Goal: Task Accomplishment & Management: Use online tool/utility

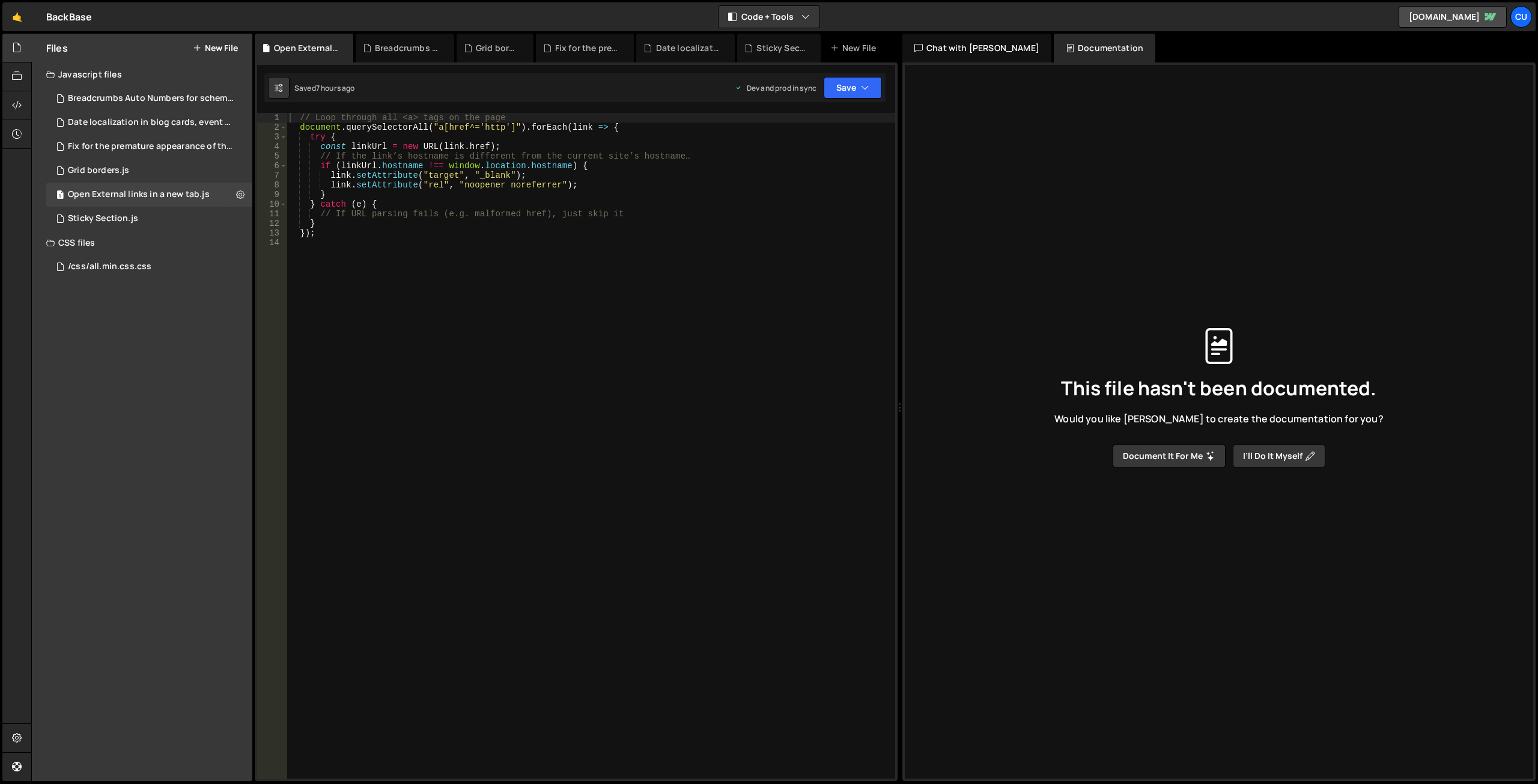
click at [215, 44] on button "New File" at bounding box center [215, 48] width 45 height 9
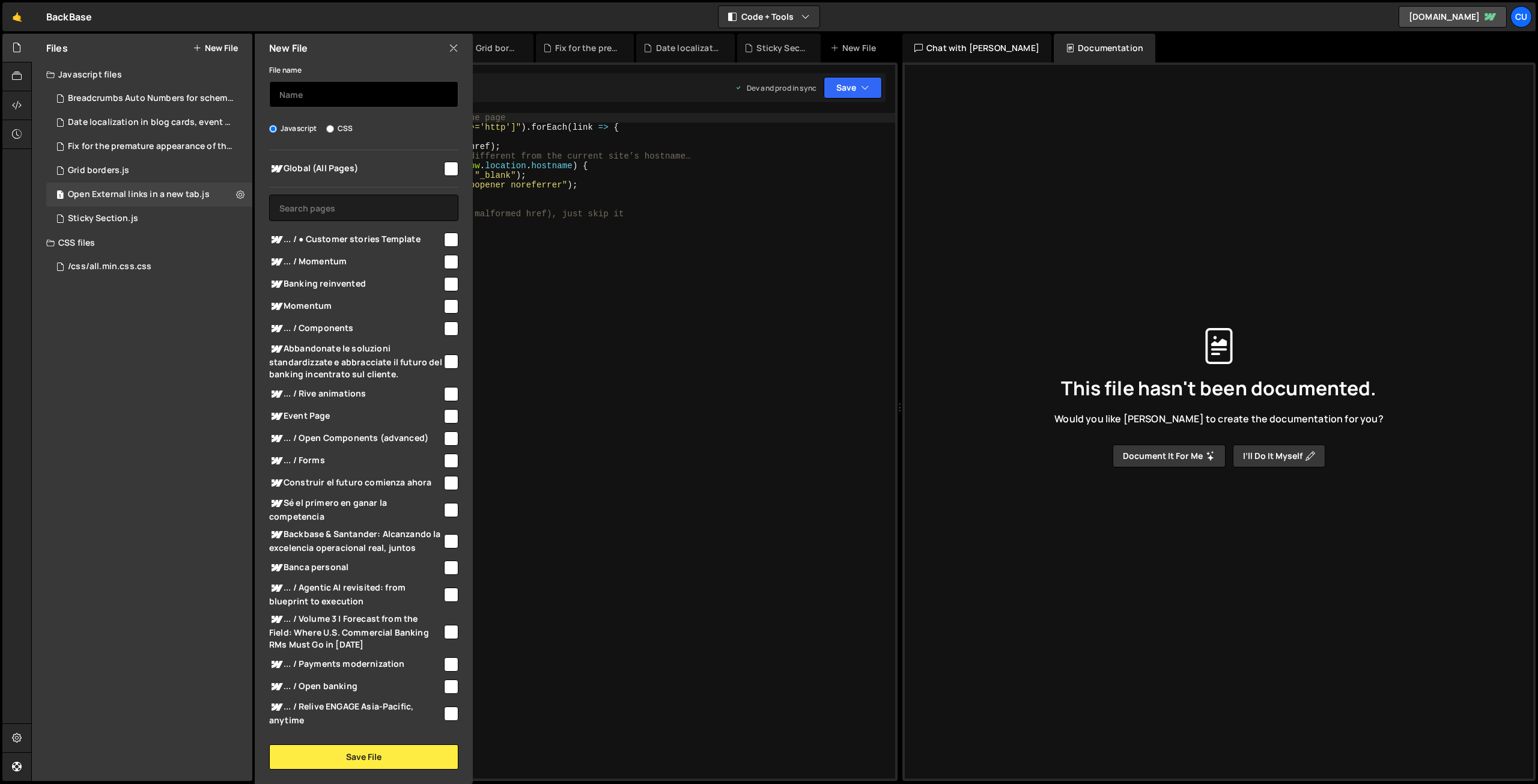
click at [325, 86] on input "text" at bounding box center [364, 95] width 189 height 26
paste input "Page Wistia Link to Embed Link"
type input "Page Wistia Link to Embed Link"
click at [444, 166] on input "checkbox" at bounding box center [451, 168] width 15 height 15
checkbox input "true"
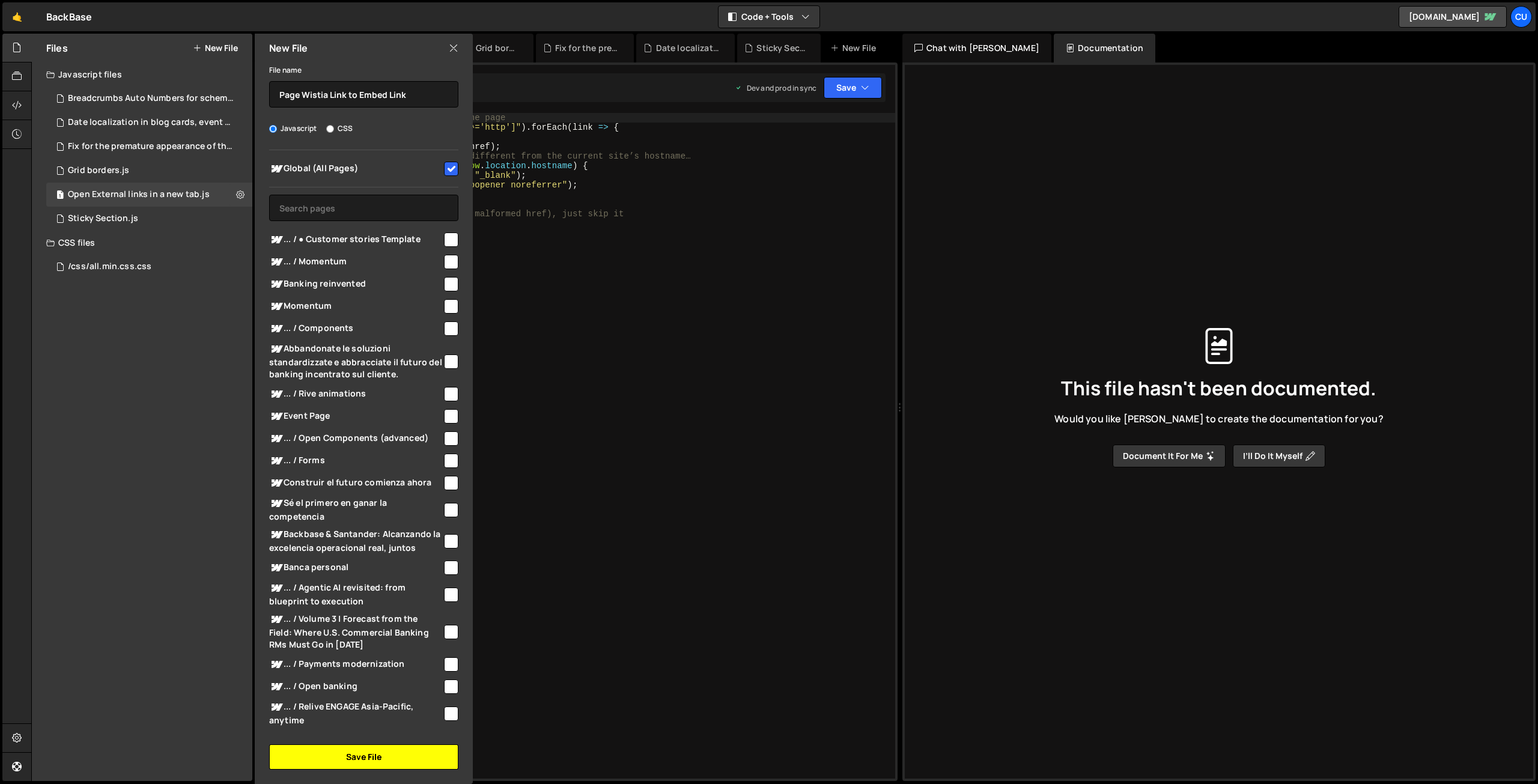
click at [364, 759] on button "Save File" at bounding box center [364, 757] width 189 height 25
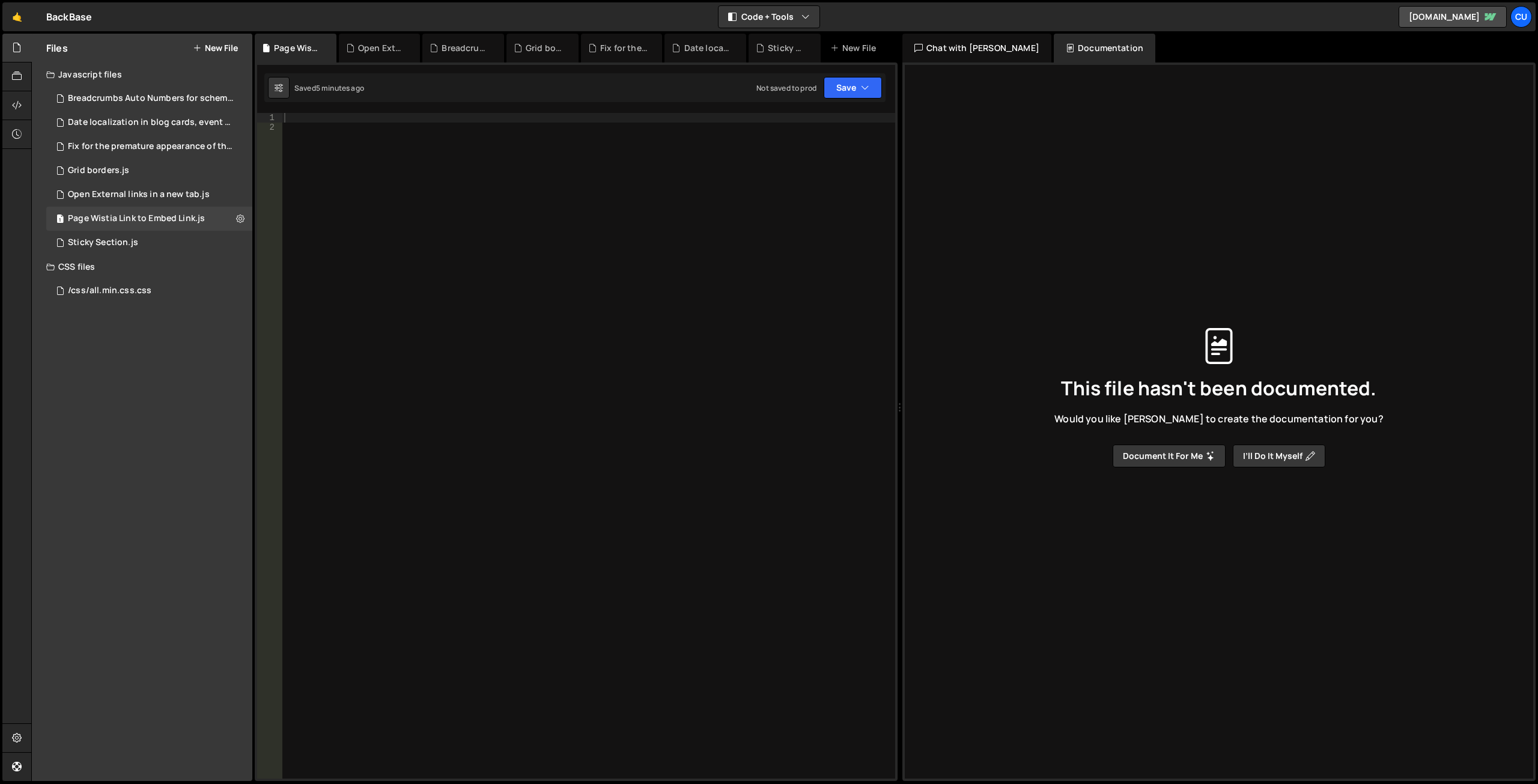
click at [588, 247] on div at bounding box center [589, 455] width 613 height 684
paste textarea "<!-- END Page Wistia Link to Embed Link -->"
type textarea "<!-- END Page Wistia Link to Embed Link -->"
click at [322, 108] on div "XXXXXXXXXXXXXXXXXXXXXXXXXXXXXXXXXXXXXXXXXXXXXXXXXXXXXXXXXXXXXXXXXXXXXXXXXXXXXXX…" at bounding box center [576, 421] width 643 height 718
click at [320, 112] on div "XXXXXXXXXXXXXXXXXXXXXXXXXXXXXXXXXXXXXXXXXXXXXXXXXXXXXXXXXXXXXXXXXXXXXXXXXXXXXXX…" at bounding box center [576, 421] width 643 height 718
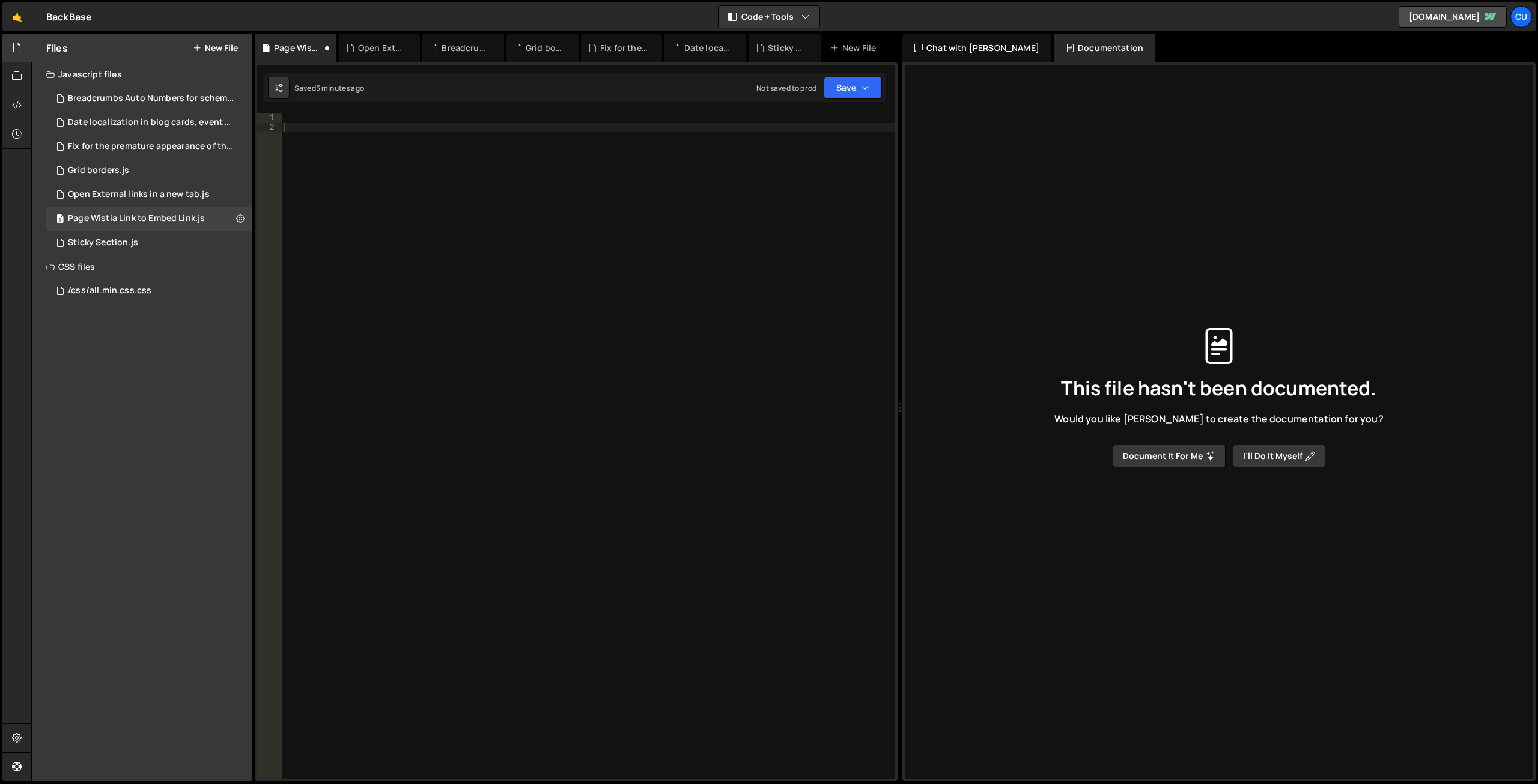
click at [307, 118] on div at bounding box center [589, 455] width 613 height 684
paste textarea "<!-- END Page Wistia Link to Embed Link -->"
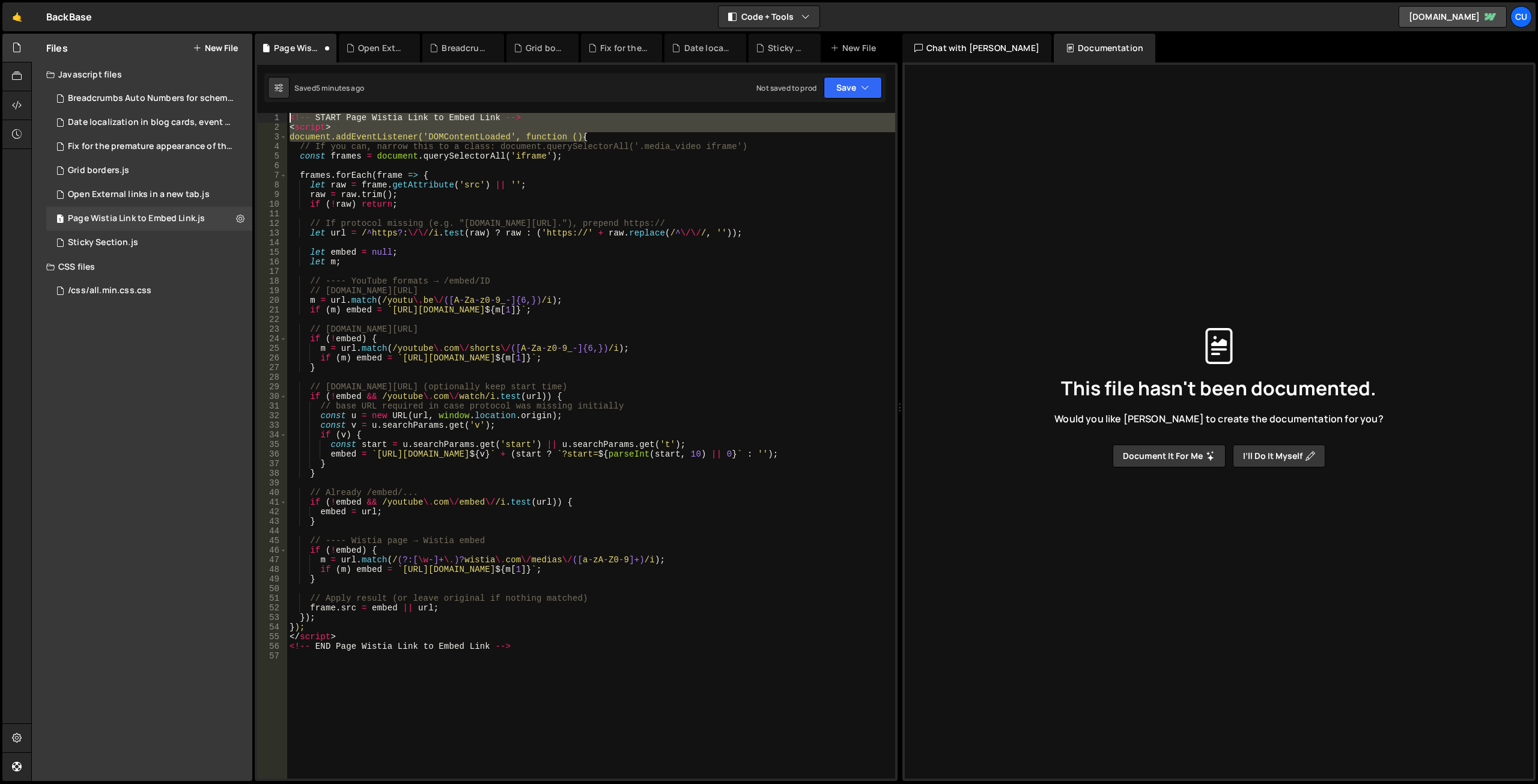
drag, startPoint x: 591, startPoint y: 139, endPoint x: 280, endPoint y: 114, distance: 312.0
click at [280, 114] on div "<!-- END Page Wistia Link to Embed Link --> 1 2 3 4 5 6 7 8 9 10 11 12 13 14 15…" at bounding box center [576, 445] width 638 height 665
type textarea "<!-- START Page Wistia Link to Embed Link --> <script>"
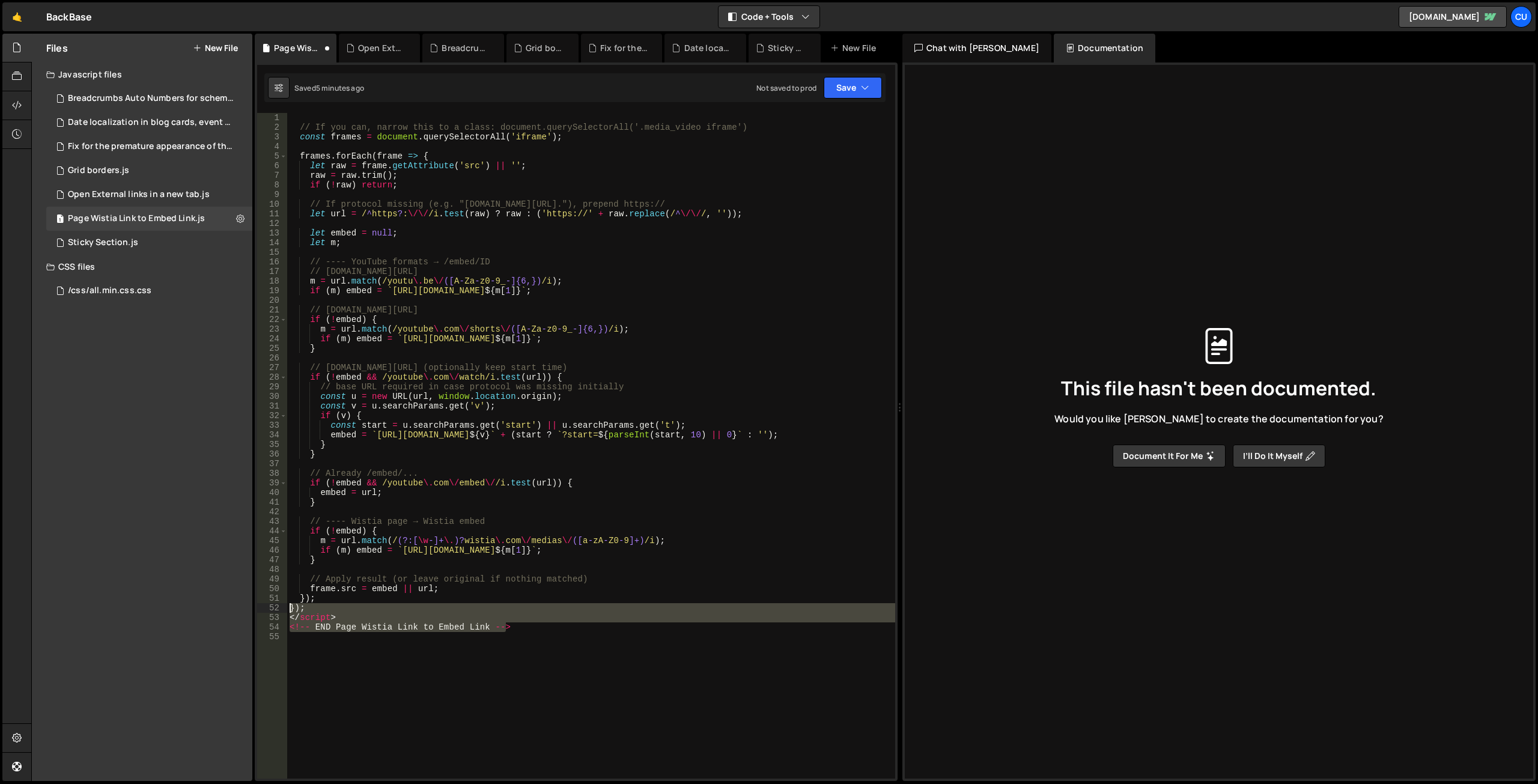
drag, startPoint x: 521, startPoint y: 629, endPoint x: 271, endPoint y: 609, distance: 250.8
click at [271, 609] on div "1 2 3 4 5 6 7 8 9 10 11 12 13 14 15 16 17 18 19 20 21 22 23 24 25 26 27 28 29 3…" at bounding box center [576, 445] width 638 height 665
type textarea "}); </script>"
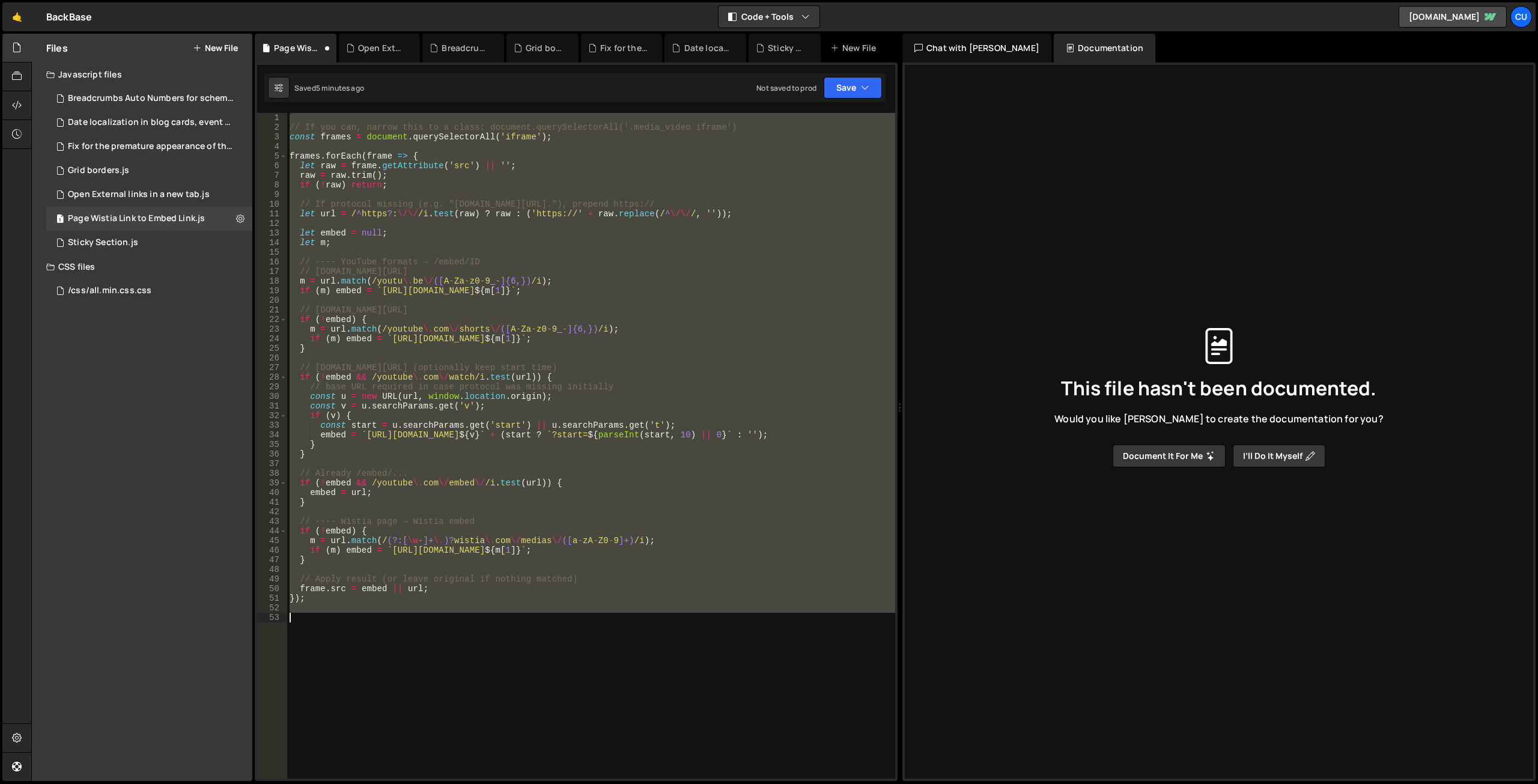
click at [708, 295] on div "// If you can, narrow this to a class: document.querySelectorAll('.media_video …" at bounding box center [591, 445] width 608 height 665
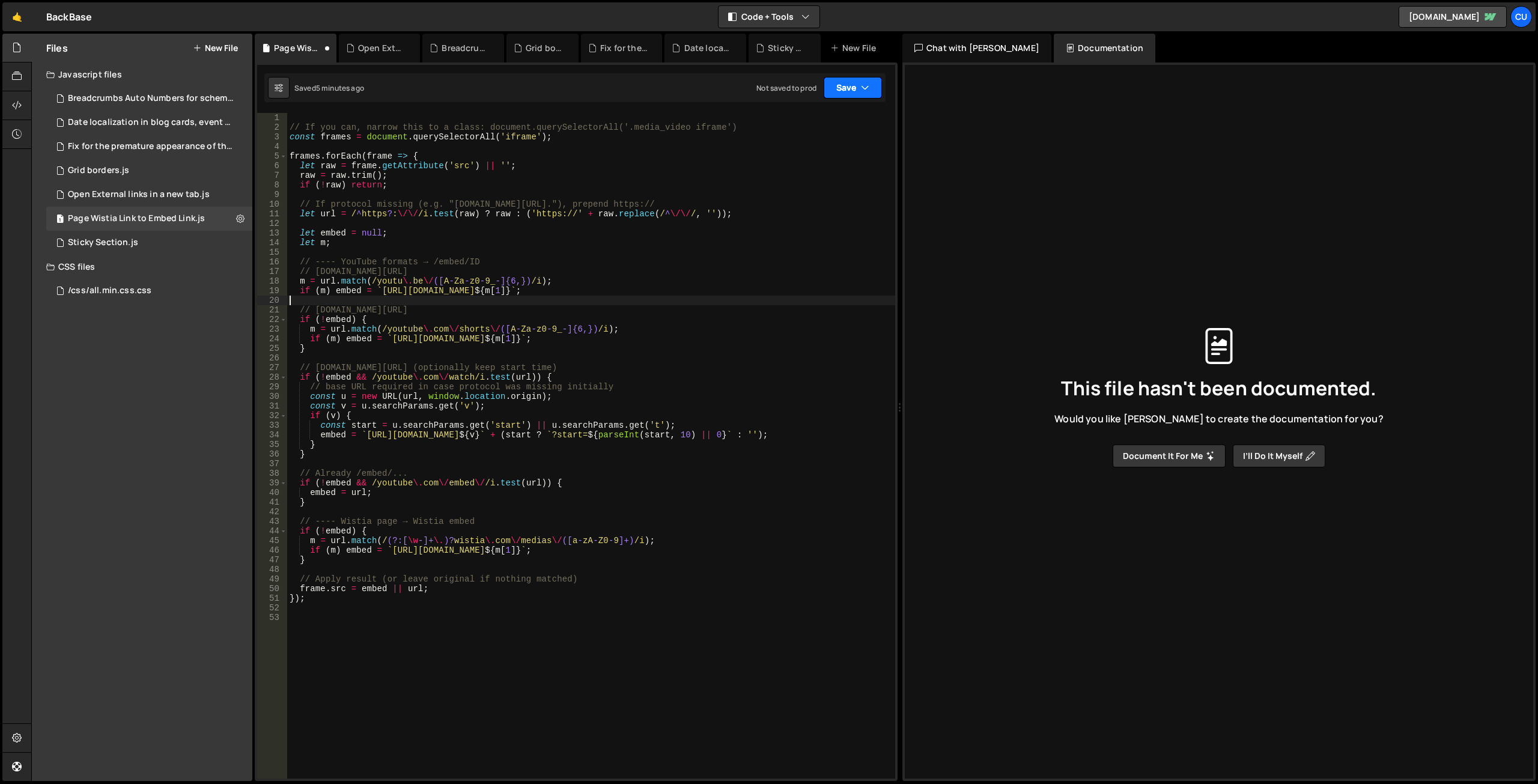
click at [844, 88] on button "Save" at bounding box center [853, 88] width 58 height 21
click at [808, 168] on div "Not saved to prod" at bounding box center [812, 169] width 125 height 15
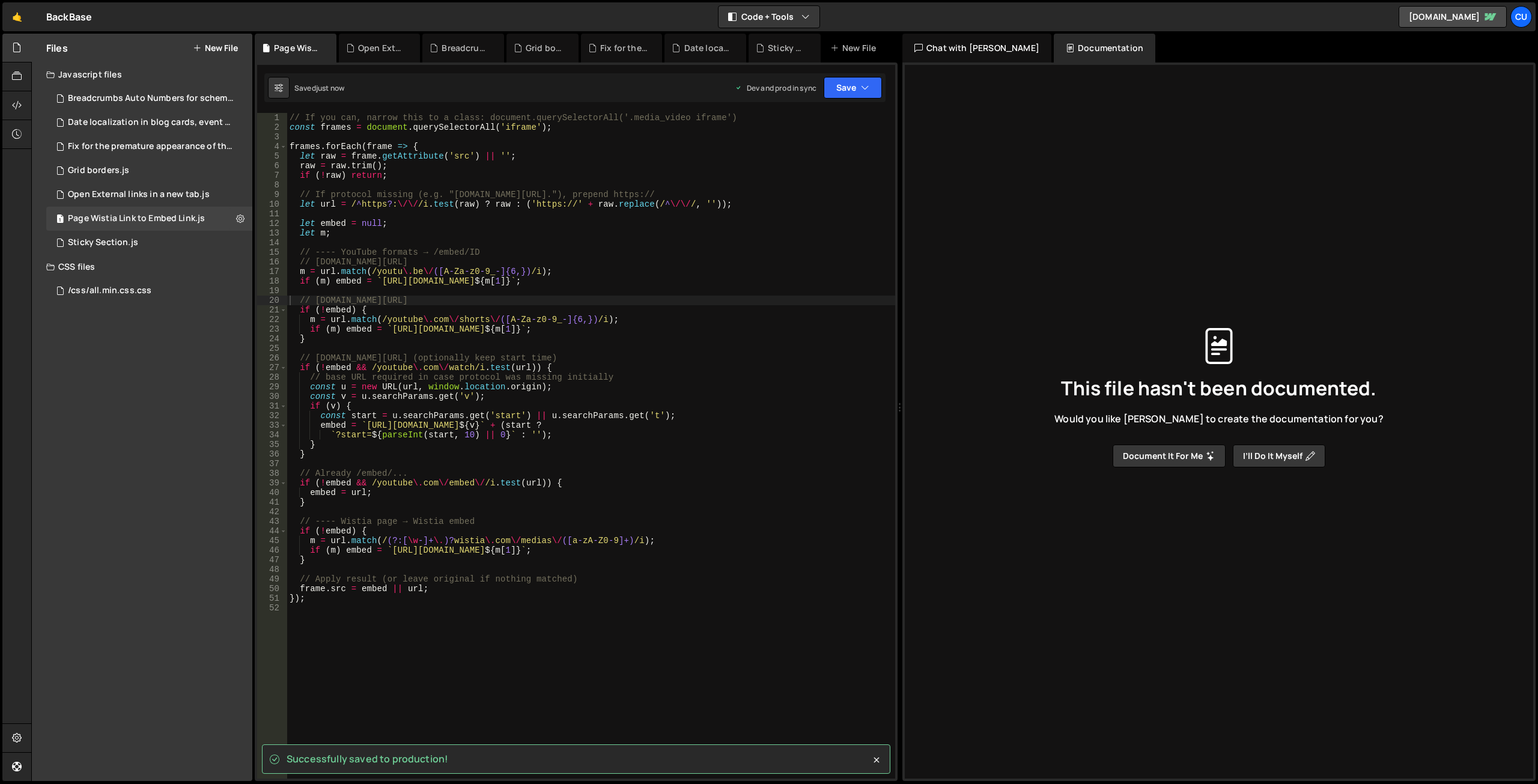
click at [214, 52] on button "New File" at bounding box center [215, 48] width 45 height 9
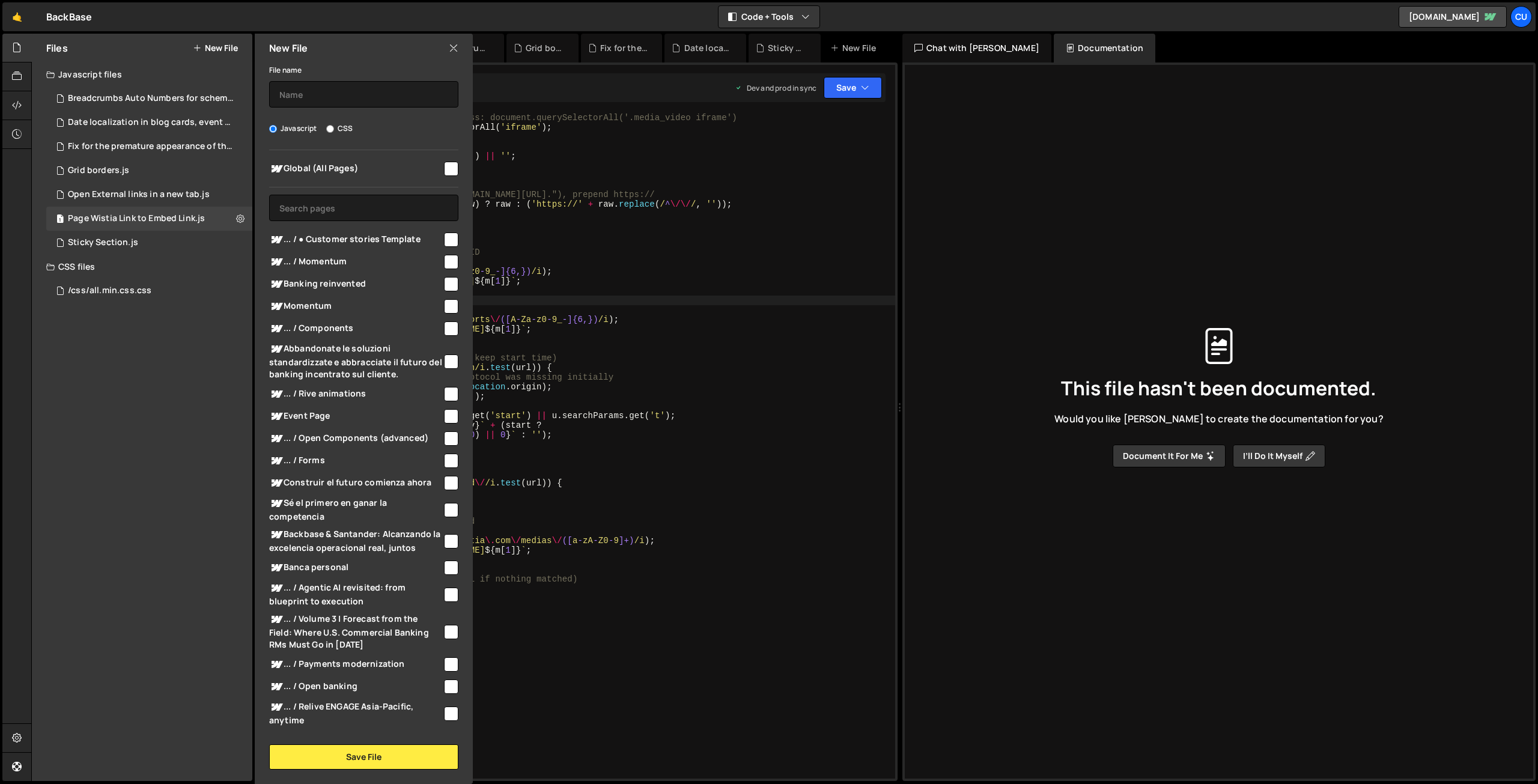
click at [444, 170] on input "checkbox" at bounding box center [451, 168] width 15 height 15
checkbox input "true"
drag, startPoint x: 336, startPoint y: 79, endPoint x: 340, endPoint y: 89, distance: 10.8
click at [338, 84] on div "File name" at bounding box center [364, 85] width 189 height 45
click at [342, 94] on input "text" at bounding box center [364, 95] width 189 height 26
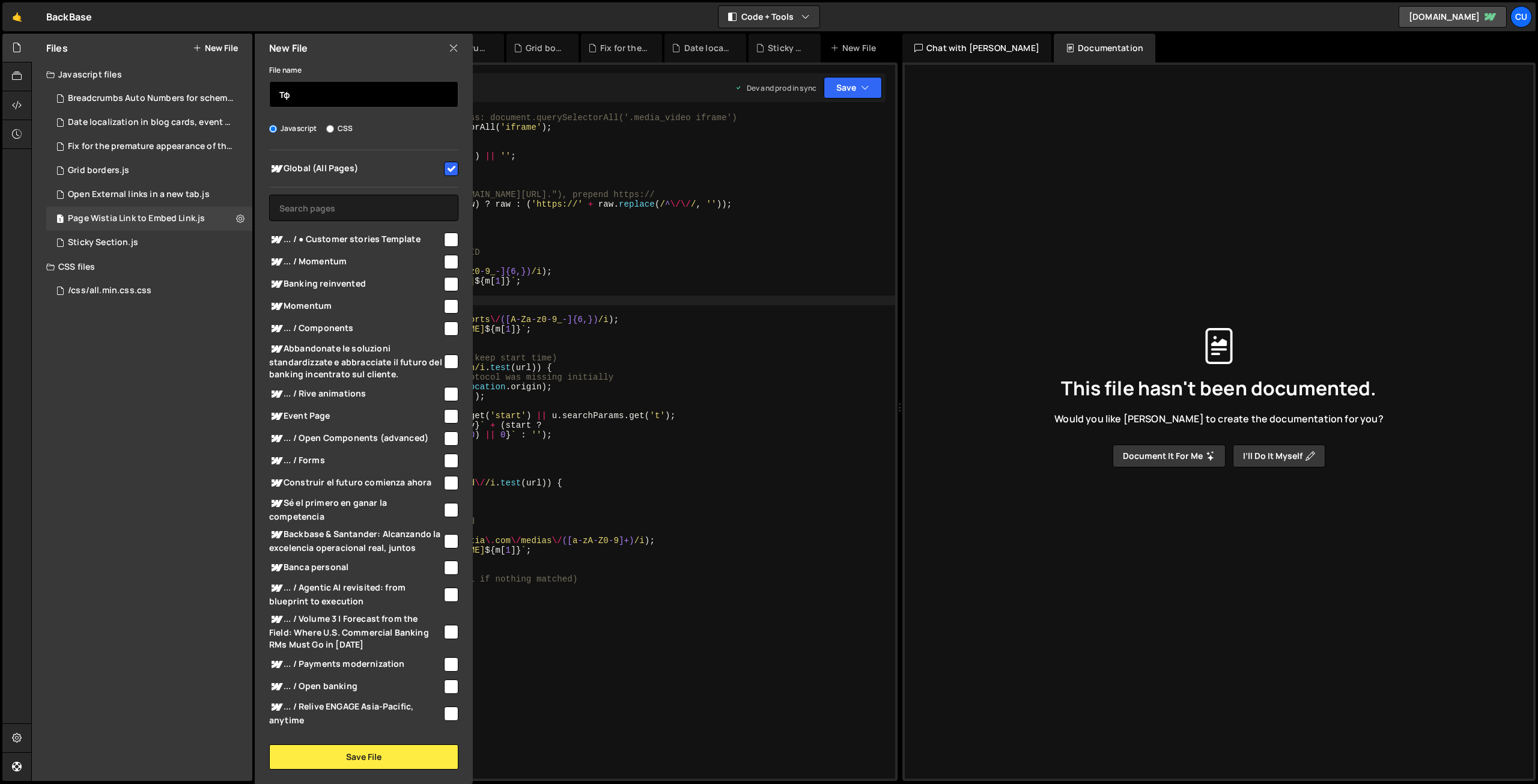
type input "Т"
type input "Navigation script"
click at [372, 759] on button "Save File" at bounding box center [364, 757] width 189 height 25
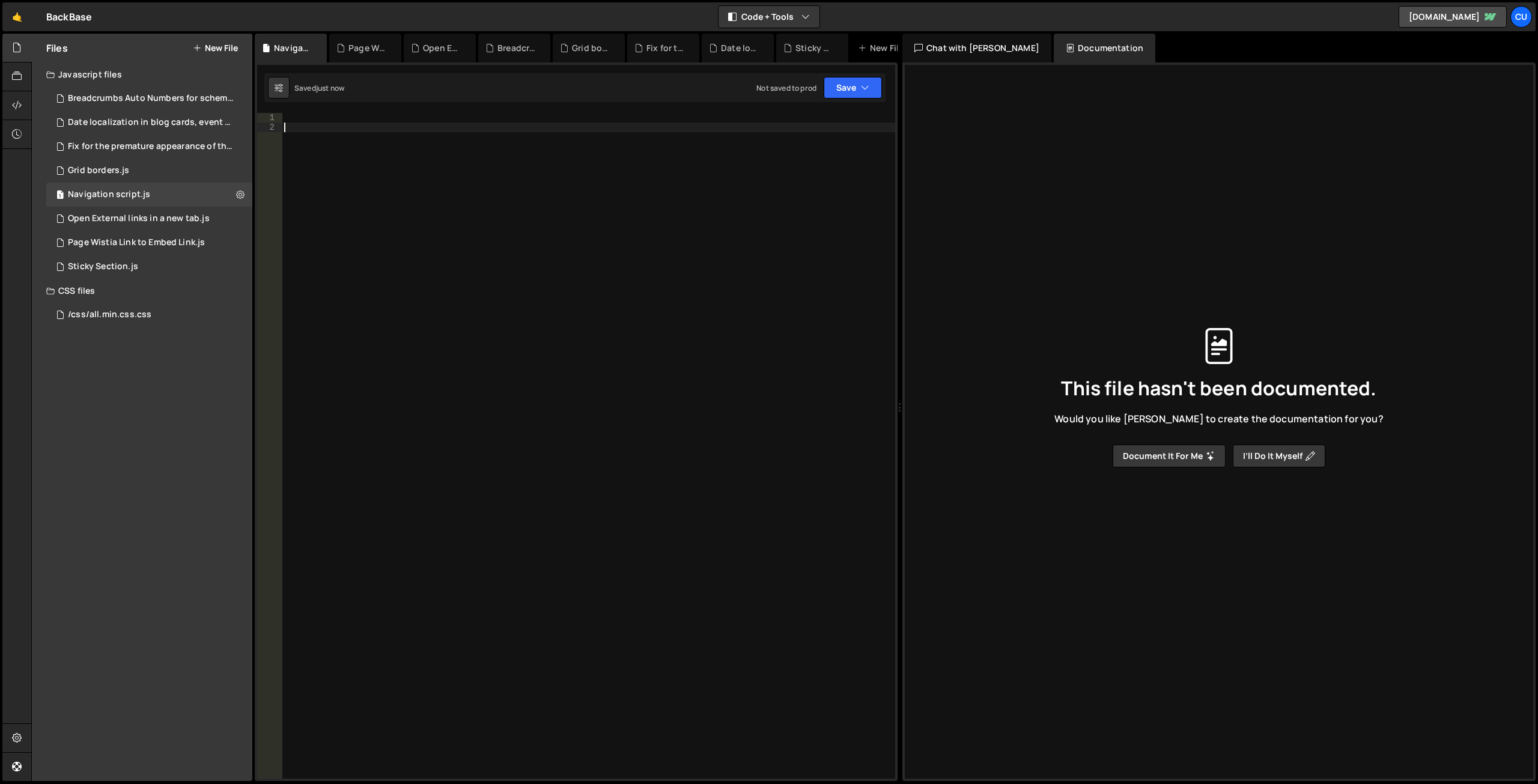
click at [480, 209] on div at bounding box center [589, 455] width 613 height 684
click at [304, 120] on div at bounding box center [589, 455] width 613 height 684
paste textarea "<!-- END Navigation script -->"
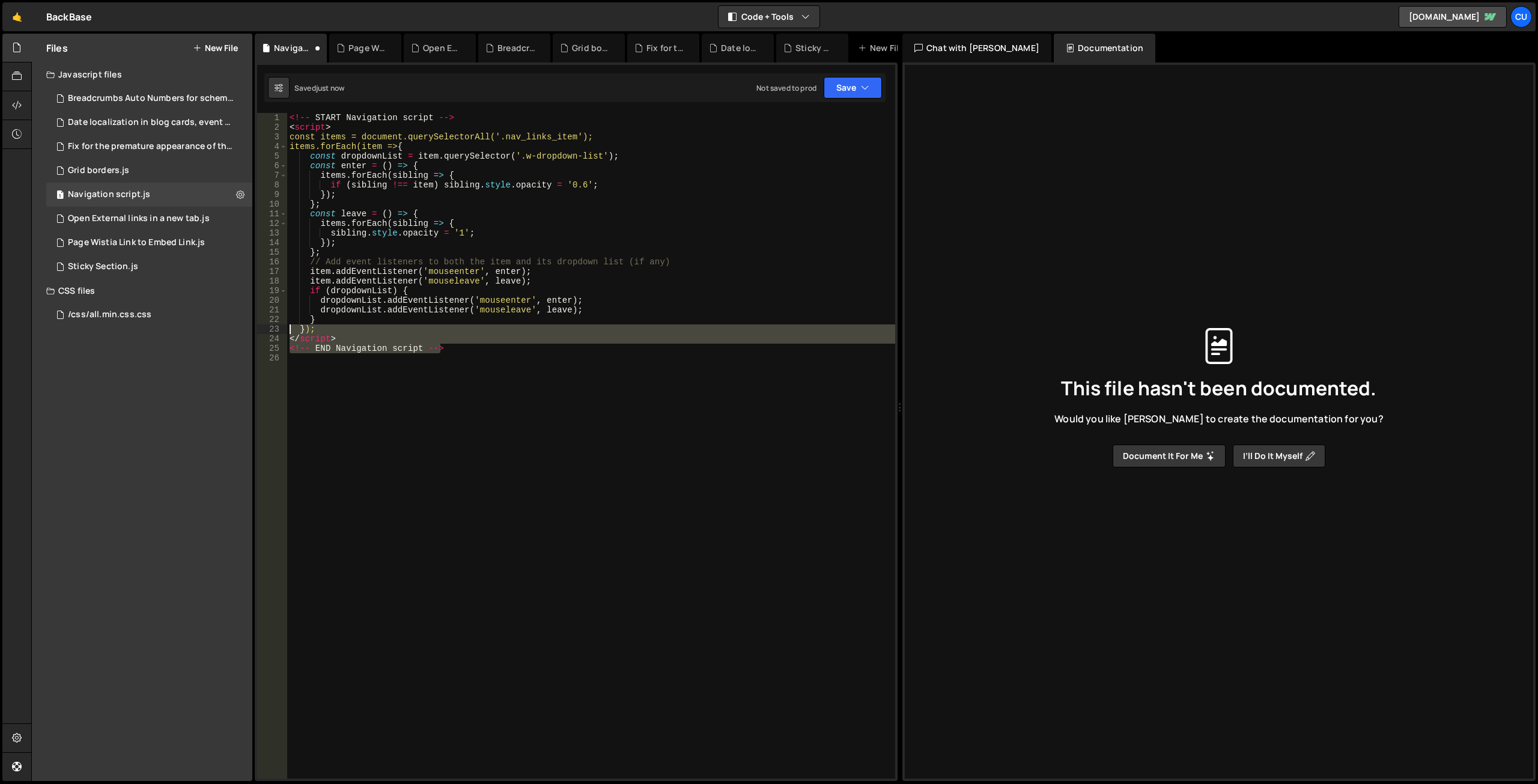
drag, startPoint x: 458, startPoint y: 346, endPoint x: 283, endPoint y: 332, distance: 175.6
click at [283, 332] on div "<!-- END Navigation script --> 1 2 3 4 5 6 7 8 9 10 11 12 13 14 15 16 17 18 19 …" at bounding box center [576, 445] width 638 height 665
type textarea "}); </script>"
click at [423, 411] on div "<!-- START Navigation script --> < script > const items = document.querySelecto…" at bounding box center [591, 455] width 608 height 684
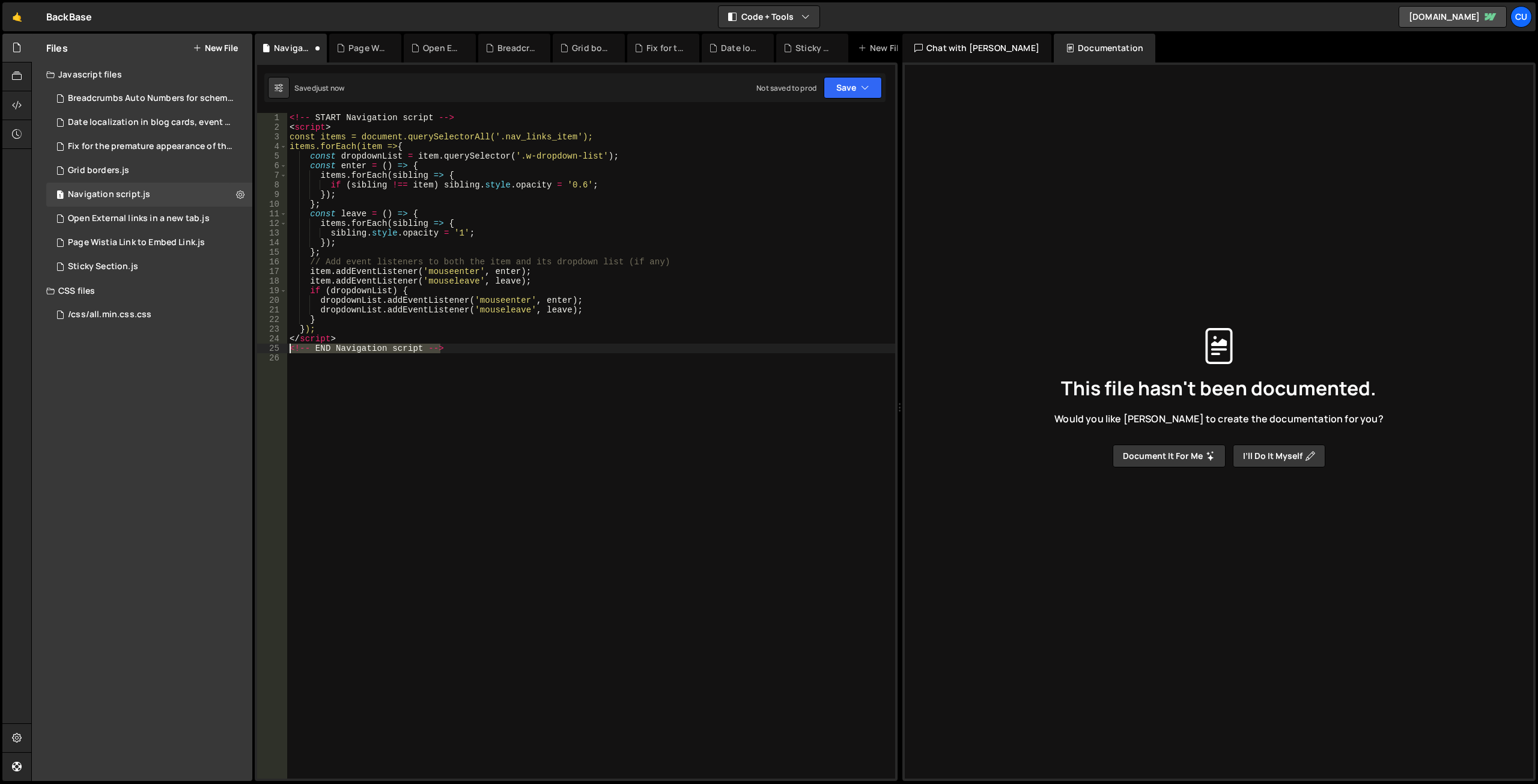
drag, startPoint x: 453, startPoint y: 349, endPoint x: 273, endPoint y: 340, distance: 180.2
click at [273, 340] on div "1 2 3 4 5 6 7 8 9 10 11 12 13 14 15 16 17 18 19 20 21 22 23 24 25 26 <!-- START…" at bounding box center [576, 445] width 638 height 665
type textarea "</script> <!-- END Navigation script -->"
drag, startPoint x: 334, startPoint y: 127, endPoint x: 258, endPoint y: 110, distance: 77.9
click at [259, 111] on div "XXXXXXXXXXXXXXXXXXXXXXXXXXXXXXXXXXXXXXXXXXXXXXXXXXXXXXXXXXXXXXXXXXXXXXXXXXXXXXX…" at bounding box center [576, 421] width 643 height 718
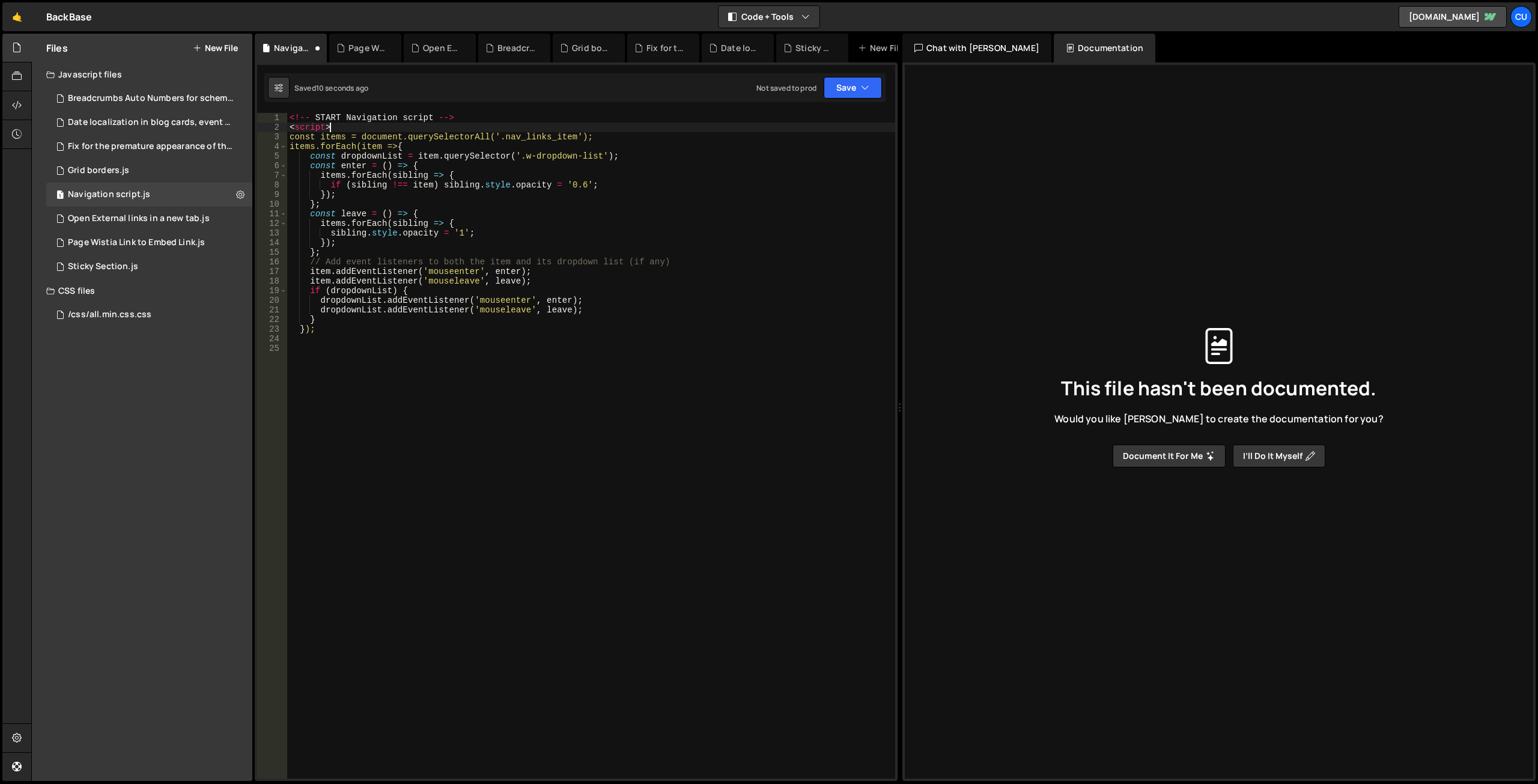
type textarea "<!-- START Navigation script --> <script>"
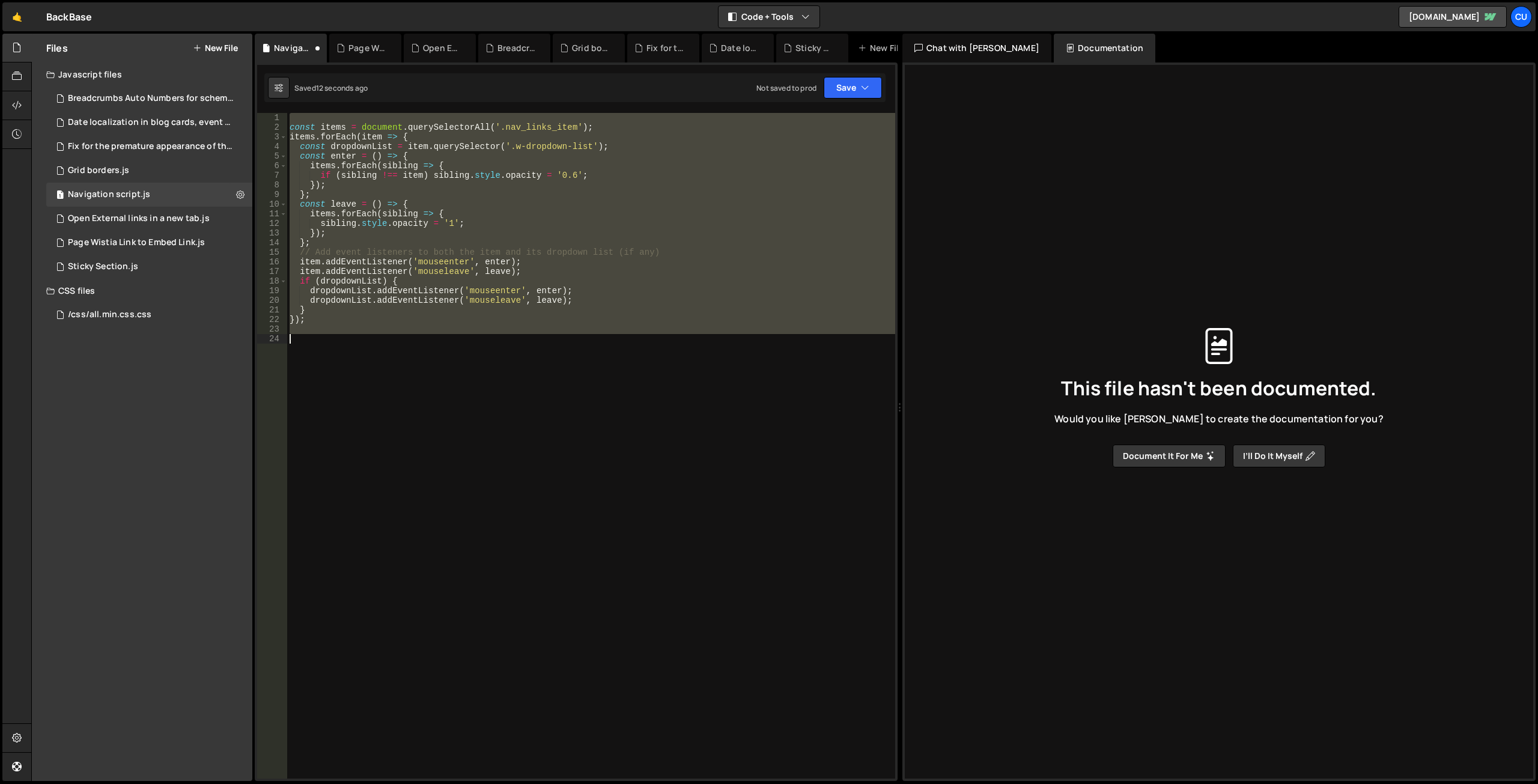
click at [523, 358] on div "const items = document . querySelectorAll ( '.nav_links_item' ) ; items . forEa…" at bounding box center [591, 445] width 608 height 665
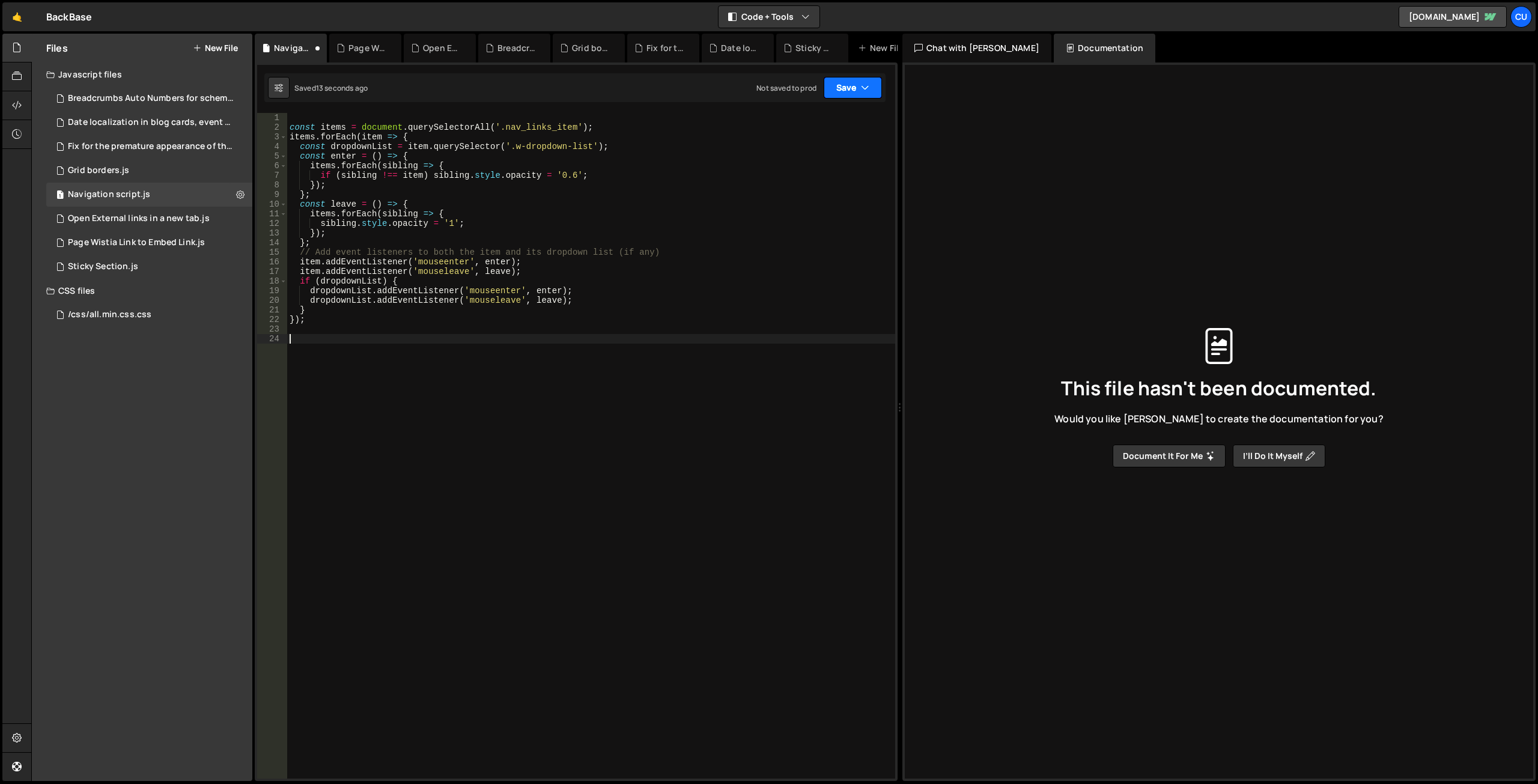
click at [847, 90] on button "Save" at bounding box center [853, 88] width 58 height 21
click at [800, 170] on div "Not saved to prod" at bounding box center [812, 169] width 125 height 15
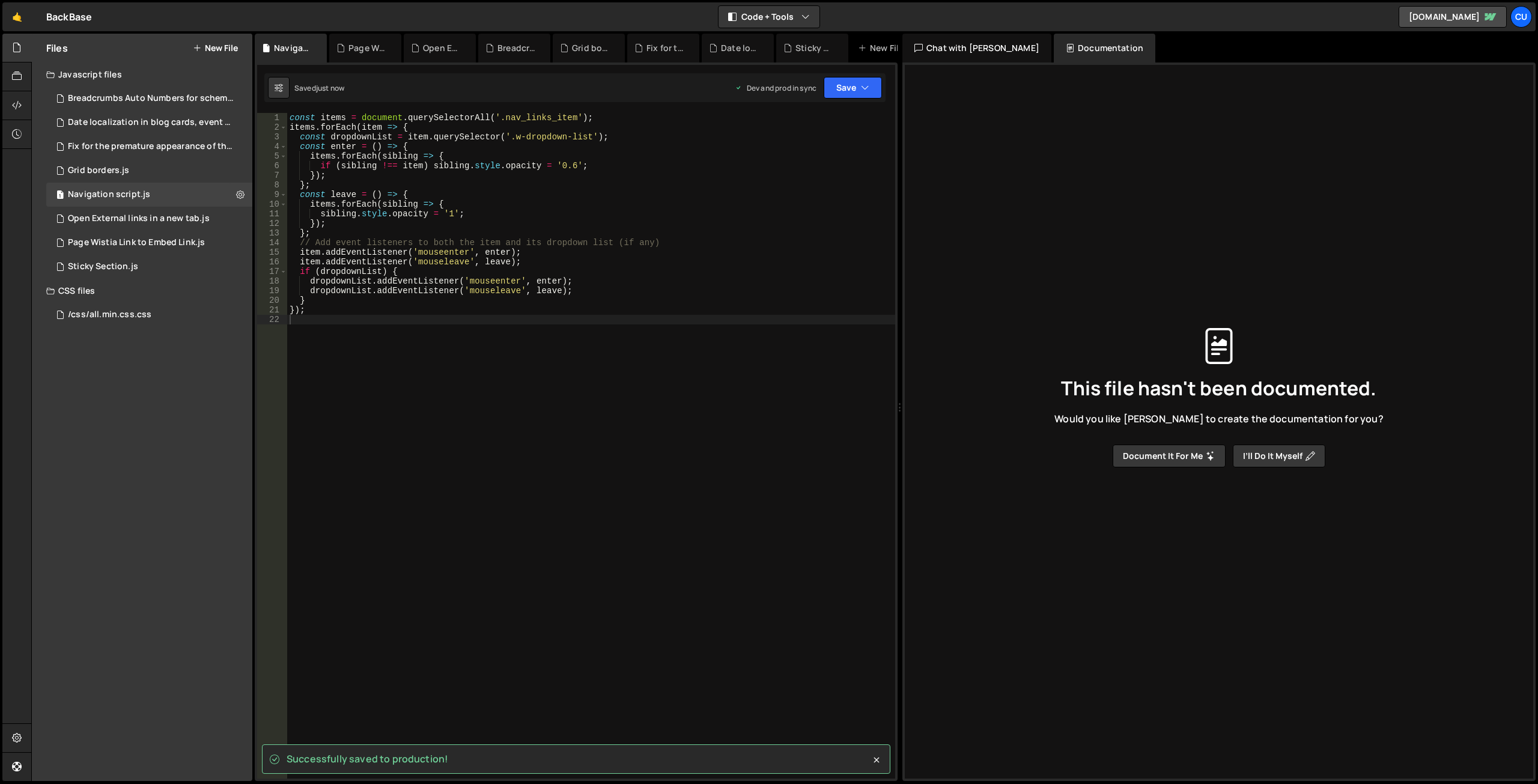
click at [213, 50] on button "New File" at bounding box center [215, 48] width 45 height 9
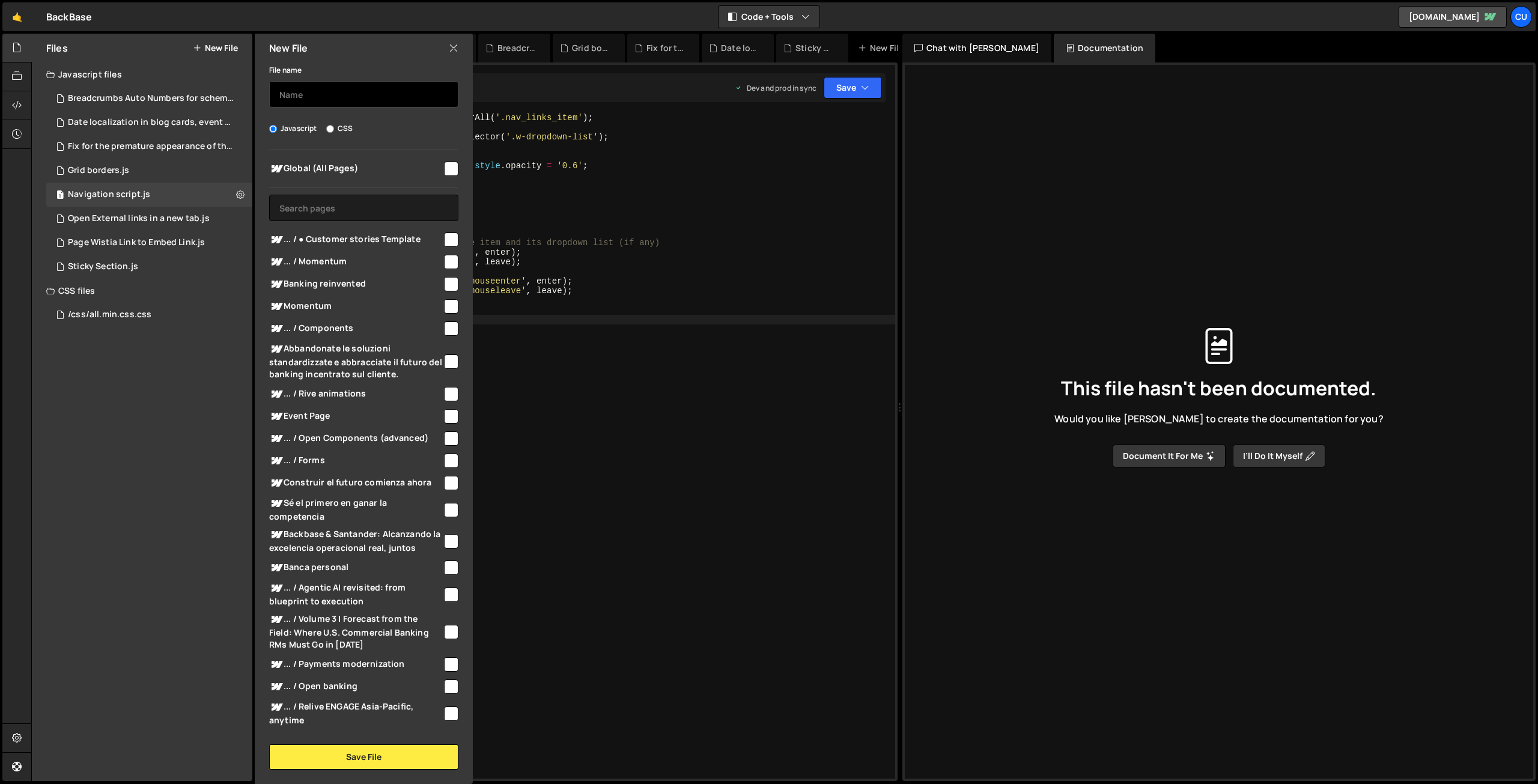
click at [290, 100] on input "text" at bounding box center [364, 95] width 189 height 26
type input "Video stop when not in view"
click at [444, 168] on input "checkbox" at bounding box center [451, 168] width 15 height 15
checkbox input "true"
click at [348, 755] on button "Save File" at bounding box center [364, 757] width 189 height 25
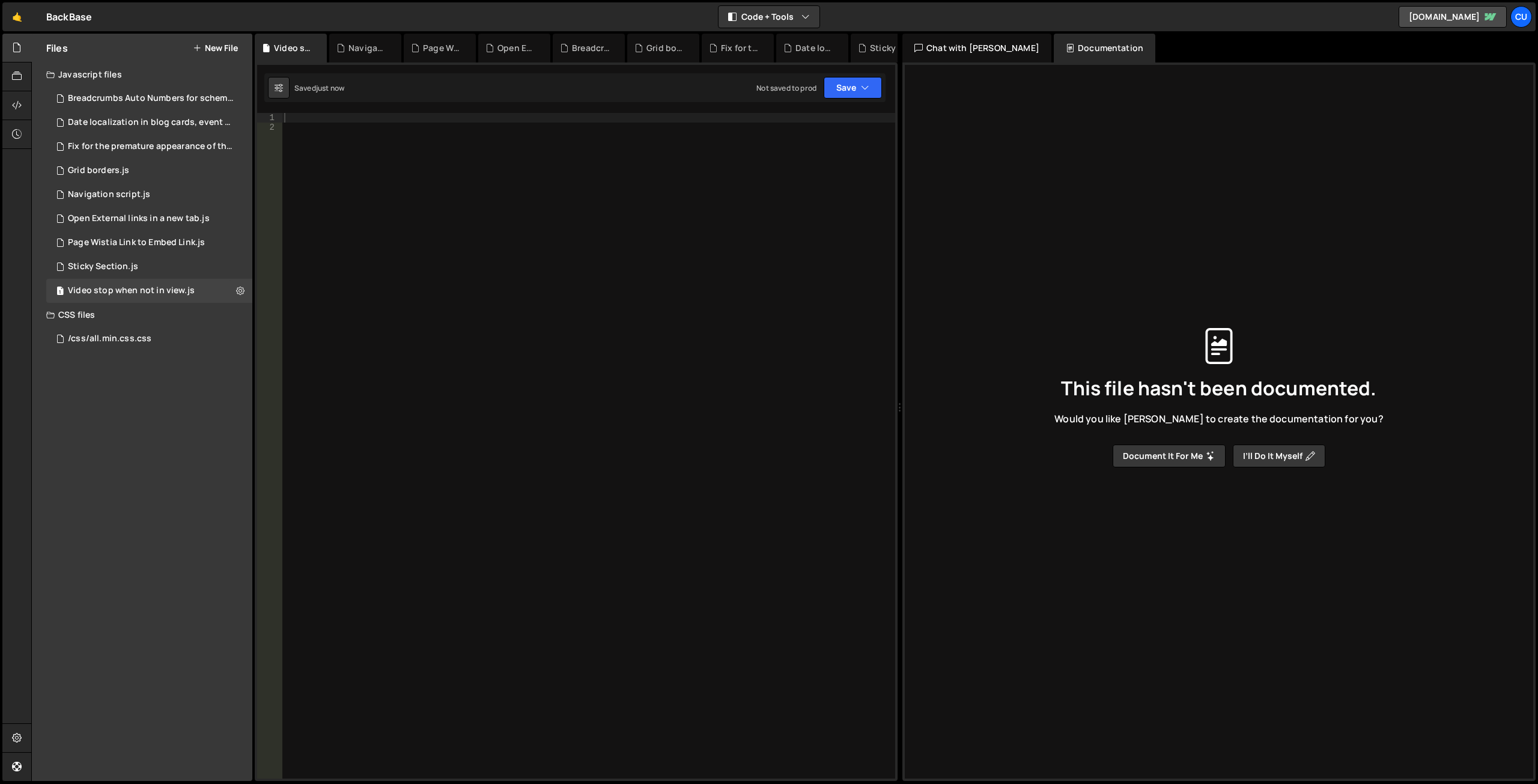
click at [315, 119] on div at bounding box center [589, 455] width 613 height 684
paste textarea "<!-- END Video Stop when not in View -->"
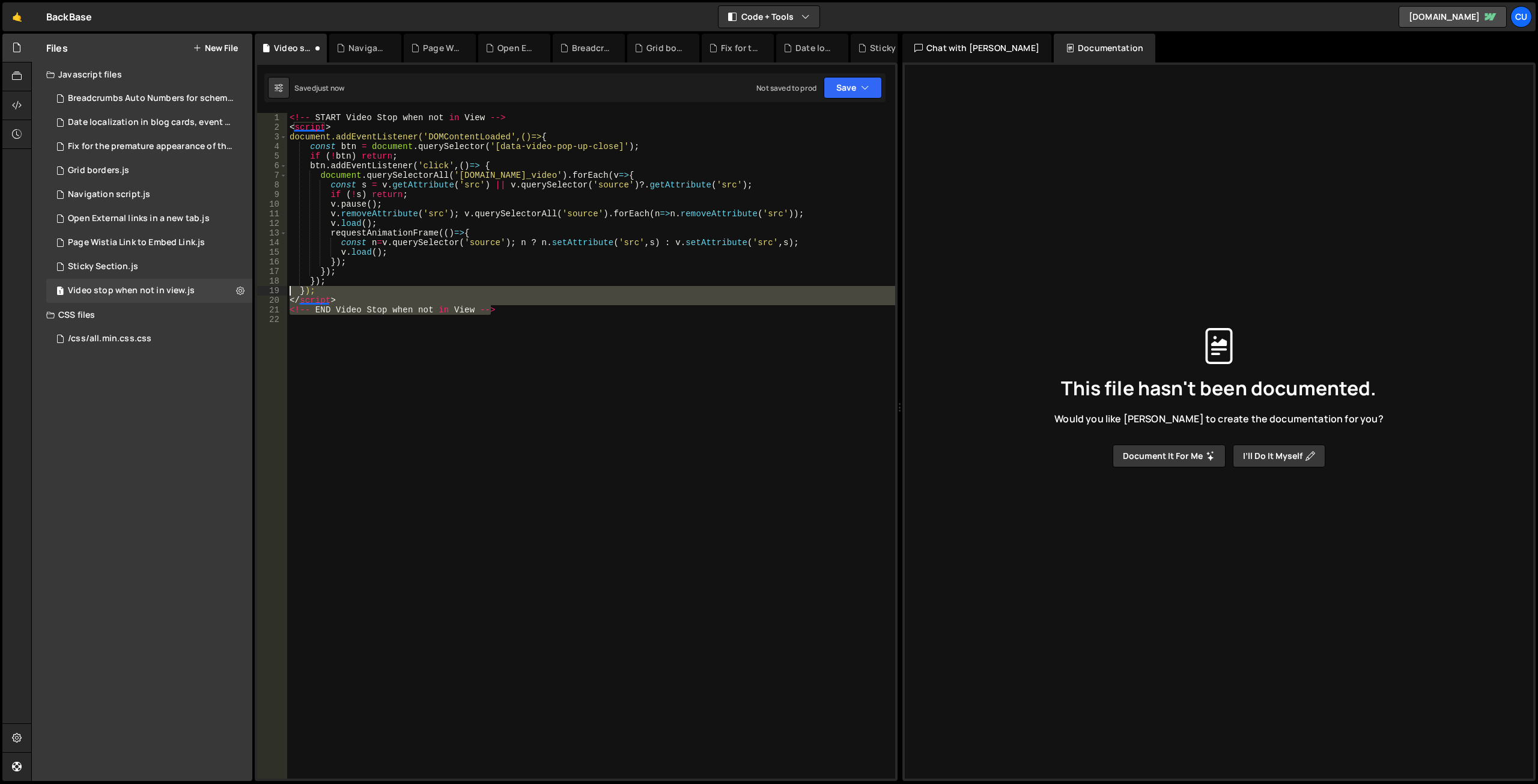
drag, startPoint x: 497, startPoint y: 307, endPoint x: 287, endPoint y: 289, distance: 210.8
click at [282, 293] on div "<!-- END Video Stop when not in View --> 1 2 3 4 5 6 7 8 9 10 11 12 13 14 15 16…" at bounding box center [576, 445] width 638 height 665
type textarea "}); </script>"
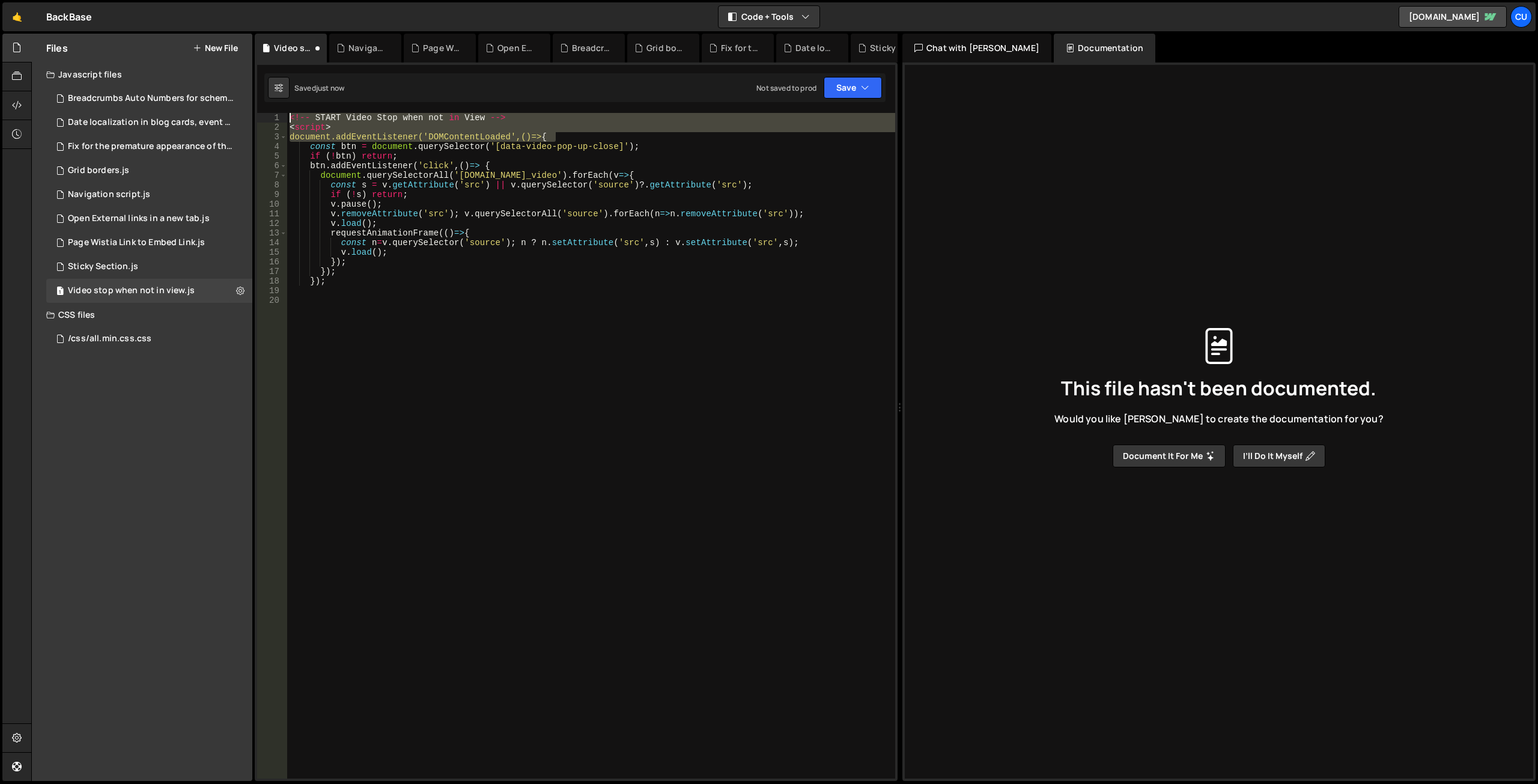
drag, startPoint x: 563, startPoint y: 132, endPoint x: 260, endPoint y: 118, distance: 303.3
click at [261, 118] on div "1 2 3 4 5 6 7 8 9 10 11 12 13 14 15 16 17 18 19 20 <!-- START Video Stop when n…" at bounding box center [576, 445] width 638 height 665
type textarea "<!-- START Video Stop when not in View --> <script>"
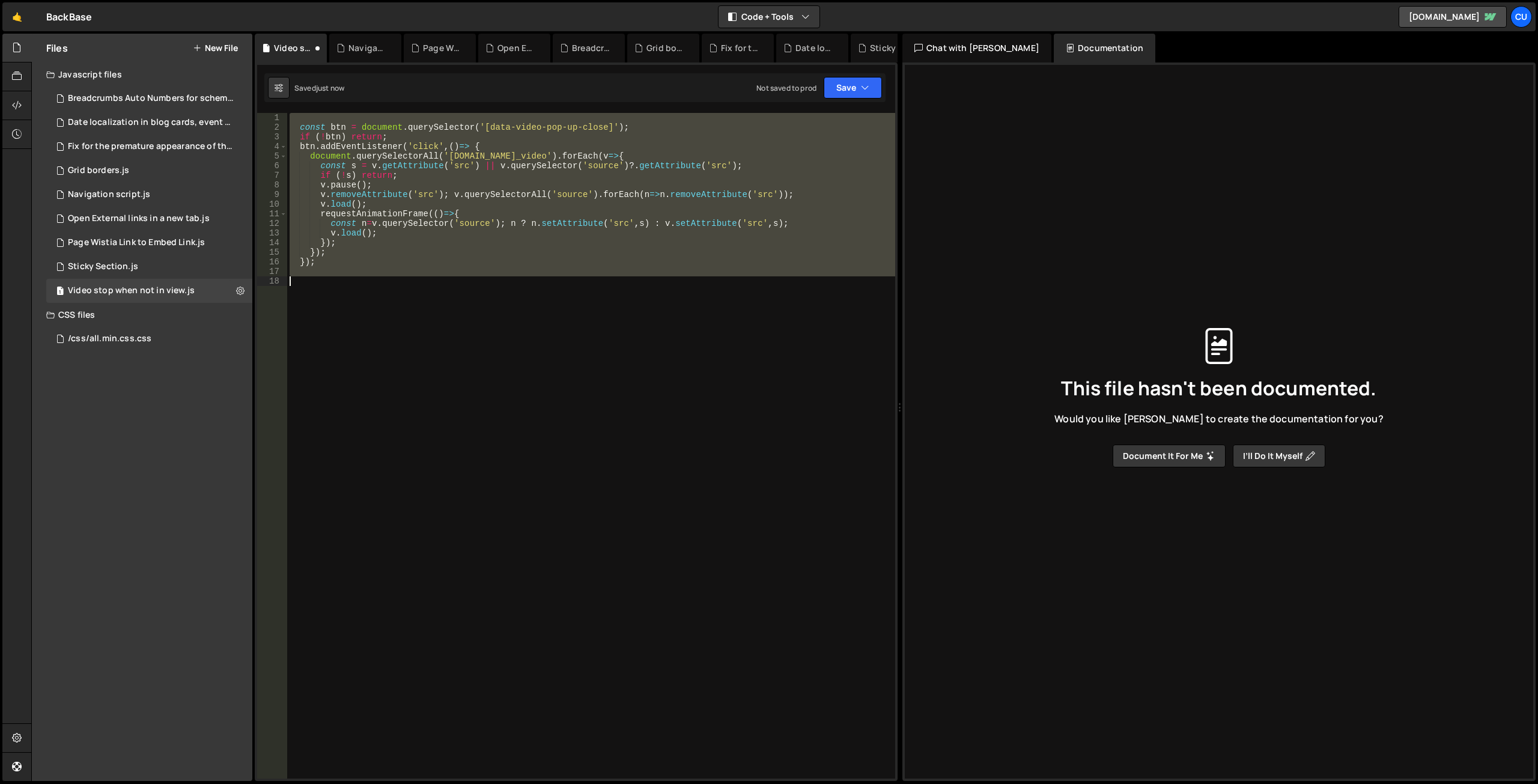
click at [615, 315] on div "const btn = document . querySelector ( '[data-video-pop-up-close]' ) ; if ( ! b…" at bounding box center [591, 445] width 608 height 665
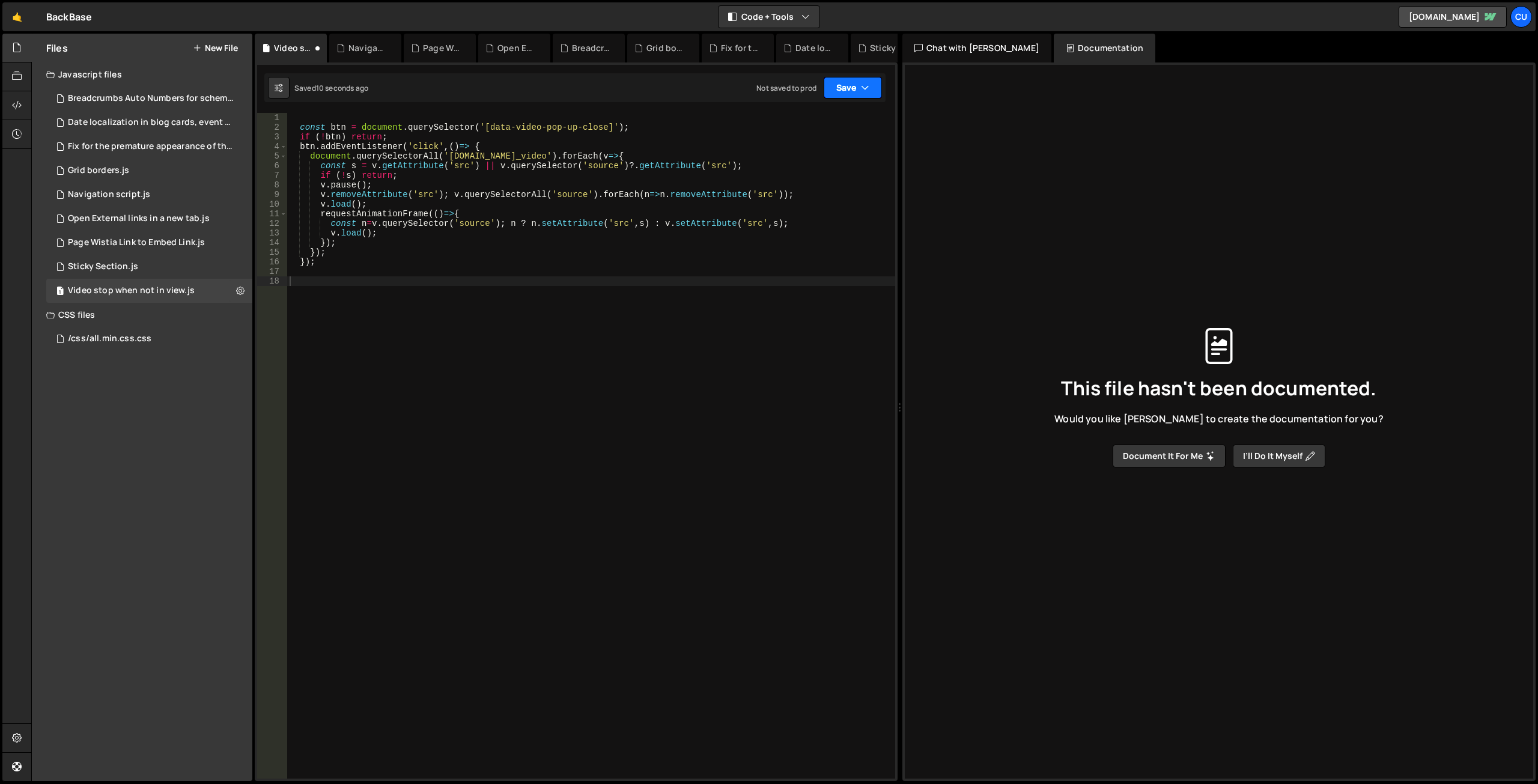
click at [843, 85] on button "Save" at bounding box center [853, 88] width 58 height 21
click at [814, 170] on div "Not saved to prod" at bounding box center [812, 169] width 125 height 15
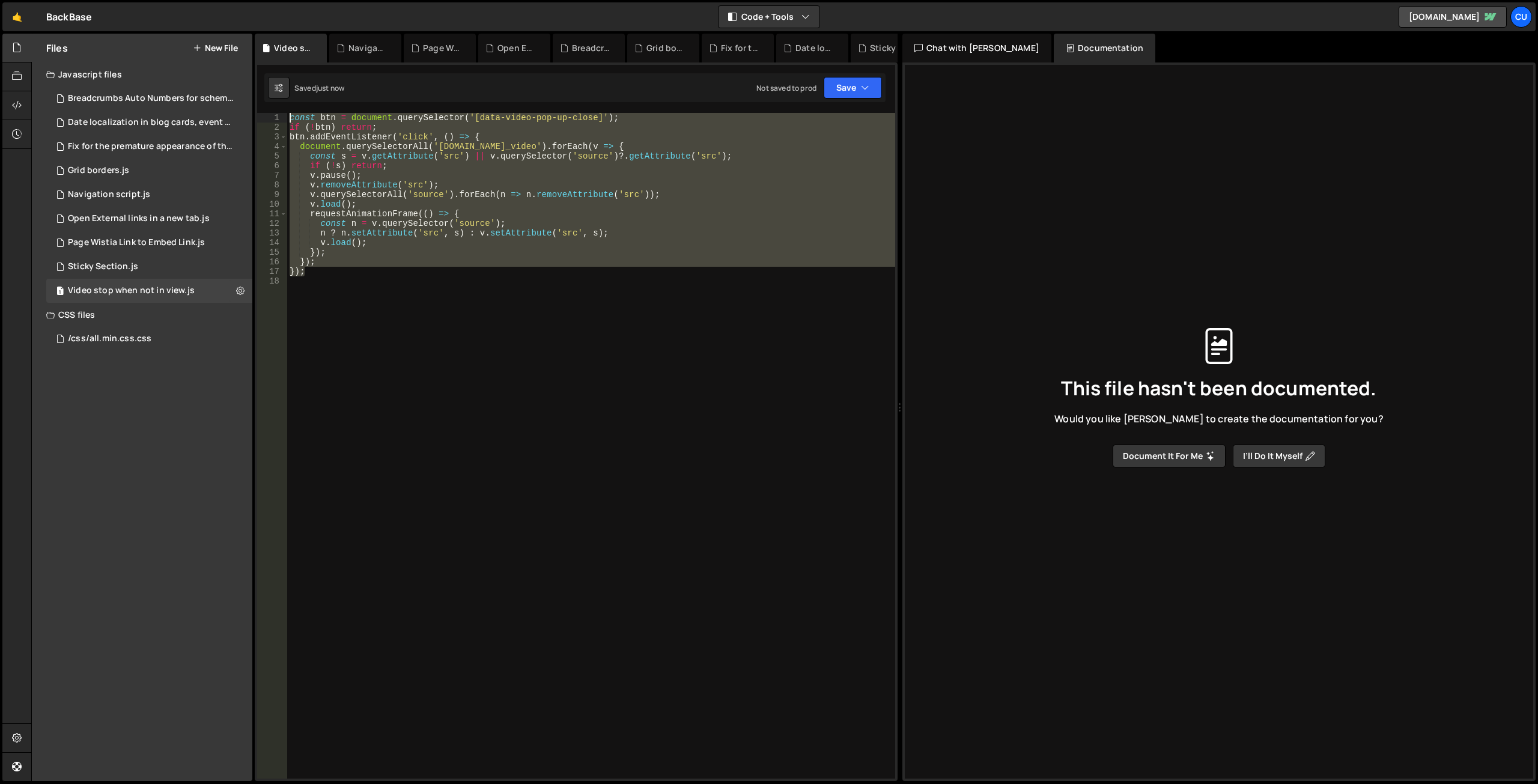
drag, startPoint x: 312, startPoint y: 271, endPoint x: 270, endPoint y: 115, distance: 161.6
click at [270, 115] on div "}); 1 2 3 4 5 6 7 8 9 10 11 12 13 14 15 16 17 18 const btn = document . querySe…" at bounding box center [576, 445] width 638 height 665
type textarea "const btn = document.querySelector('[data-video-pop-up-close]'); if (!btn) retu…"
paste textarea
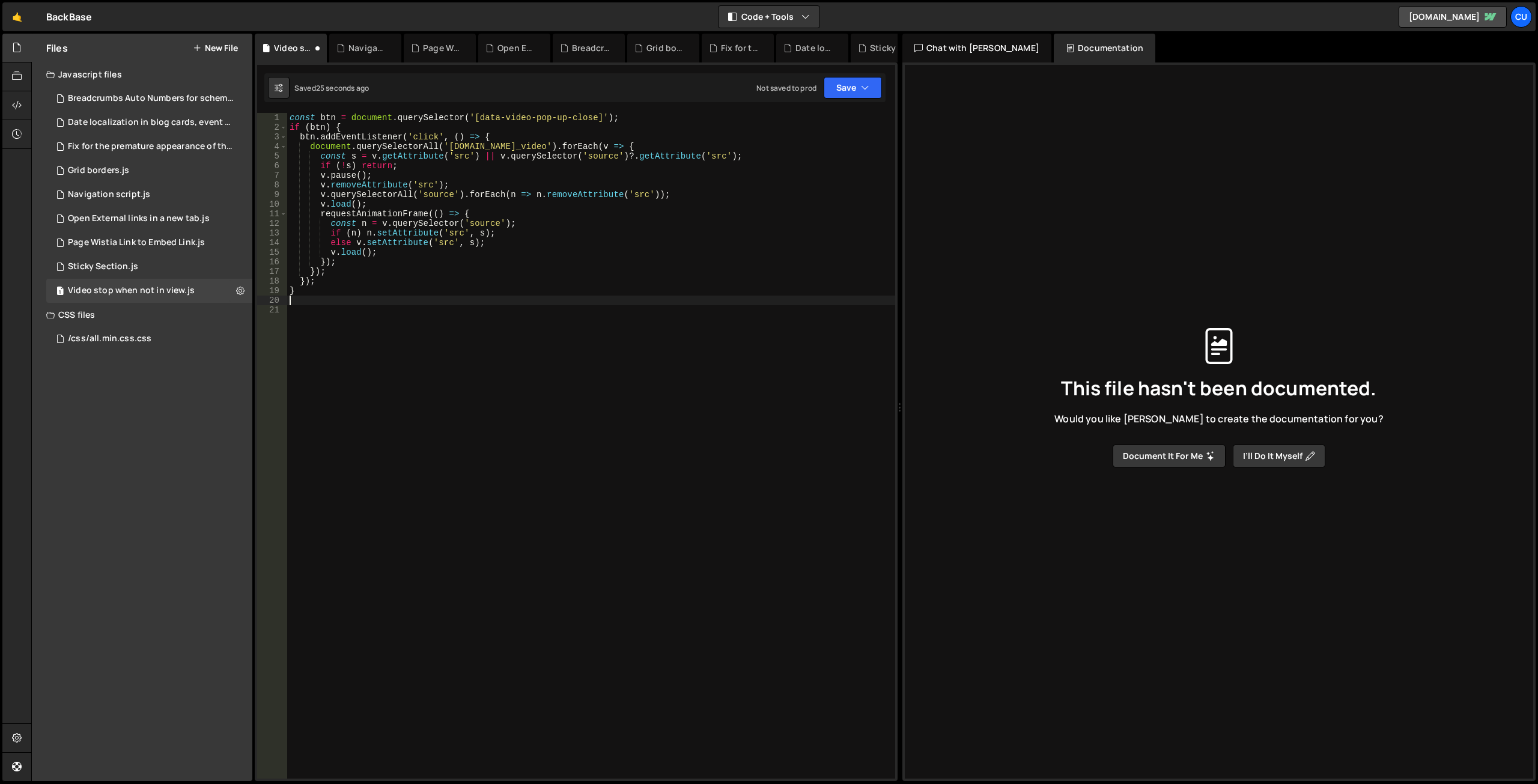
click at [334, 310] on div "const btn = document . querySelector ( '[data-video-pop-up-close]' ) ; if ( btn…" at bounding box center [591, 455] width 608 height 684
type textarea "}"
click at [851, 86] on button "Save" at bounding box center [853, 88] width 58 height 21
click at [805, 168] on div "Not saved to prod" at bounding box center [812, 169] width 125 height 15
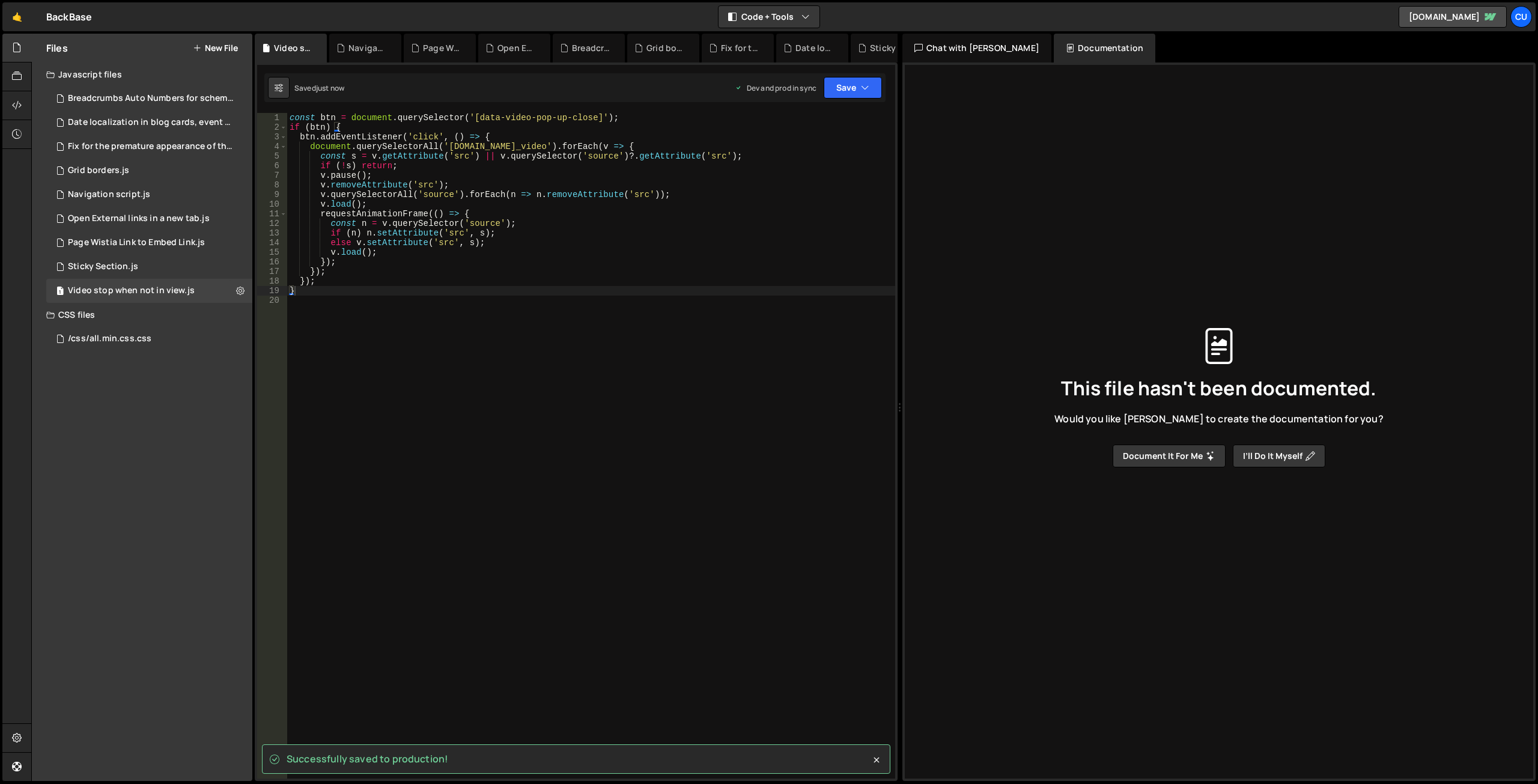
click at [217, 45] on button "New File" at bounding box center [215, 48] width 45 height 9
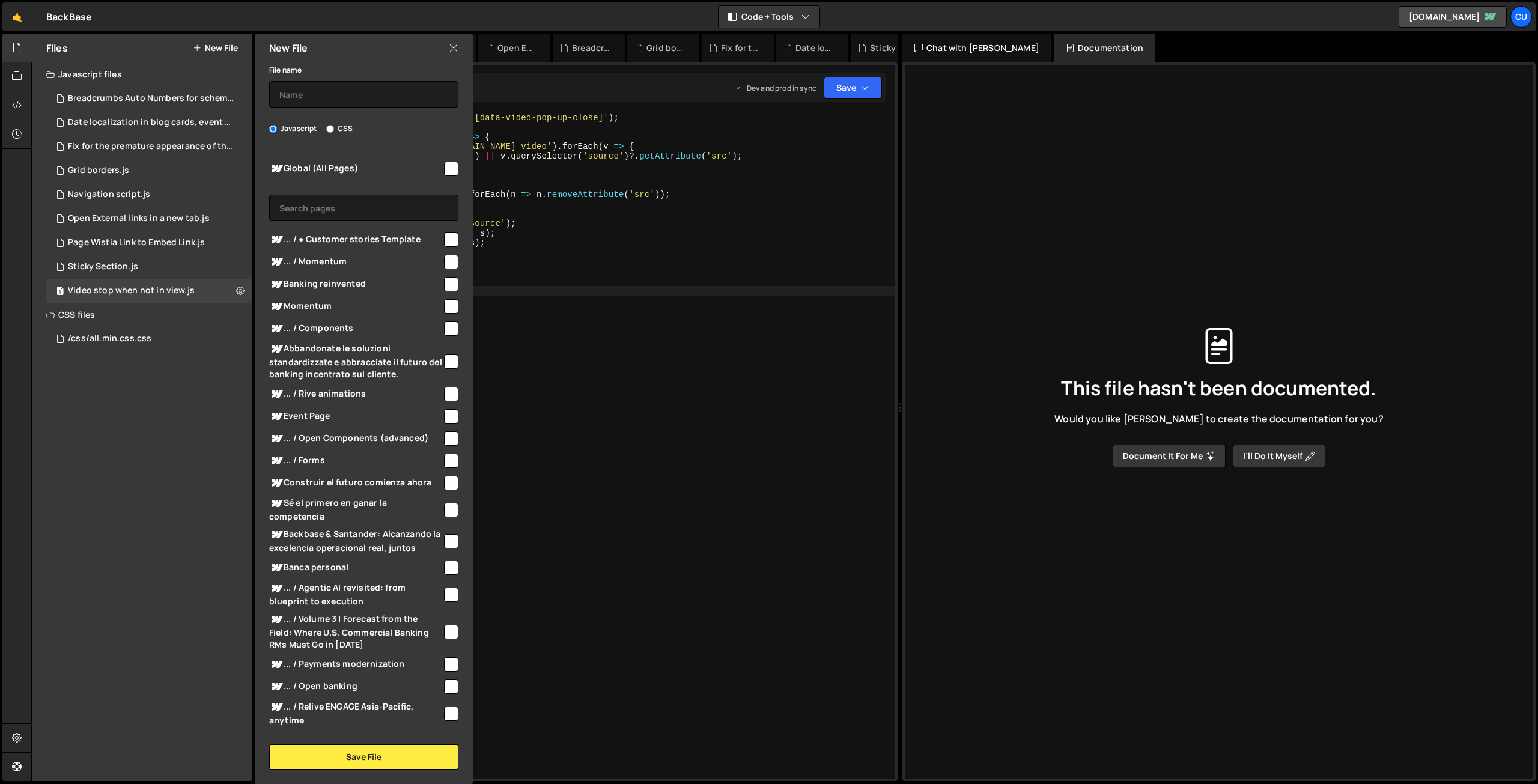
click at [444, 165] on input "checkbox" at bounding box center [451, 168] width 15 height 15
checkbox input "true"
click at [365, 91] on input "text" at bounding box center [364, 95] width 189 height 26
paste input "Remove double header"
type input "Remove double header"
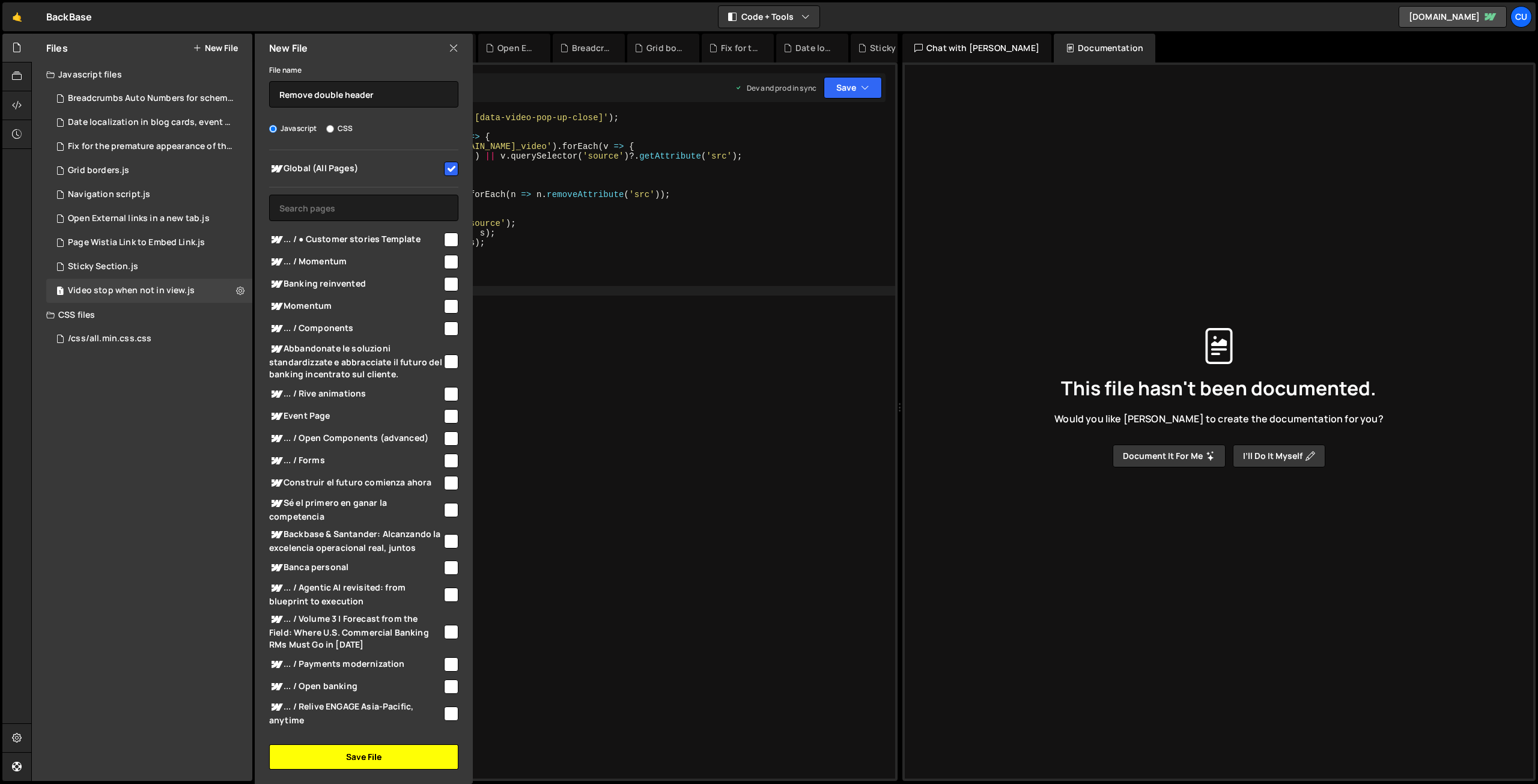
click at [365, 751] on button "Save File" at bounding box center [364, 757] width 189 height 25
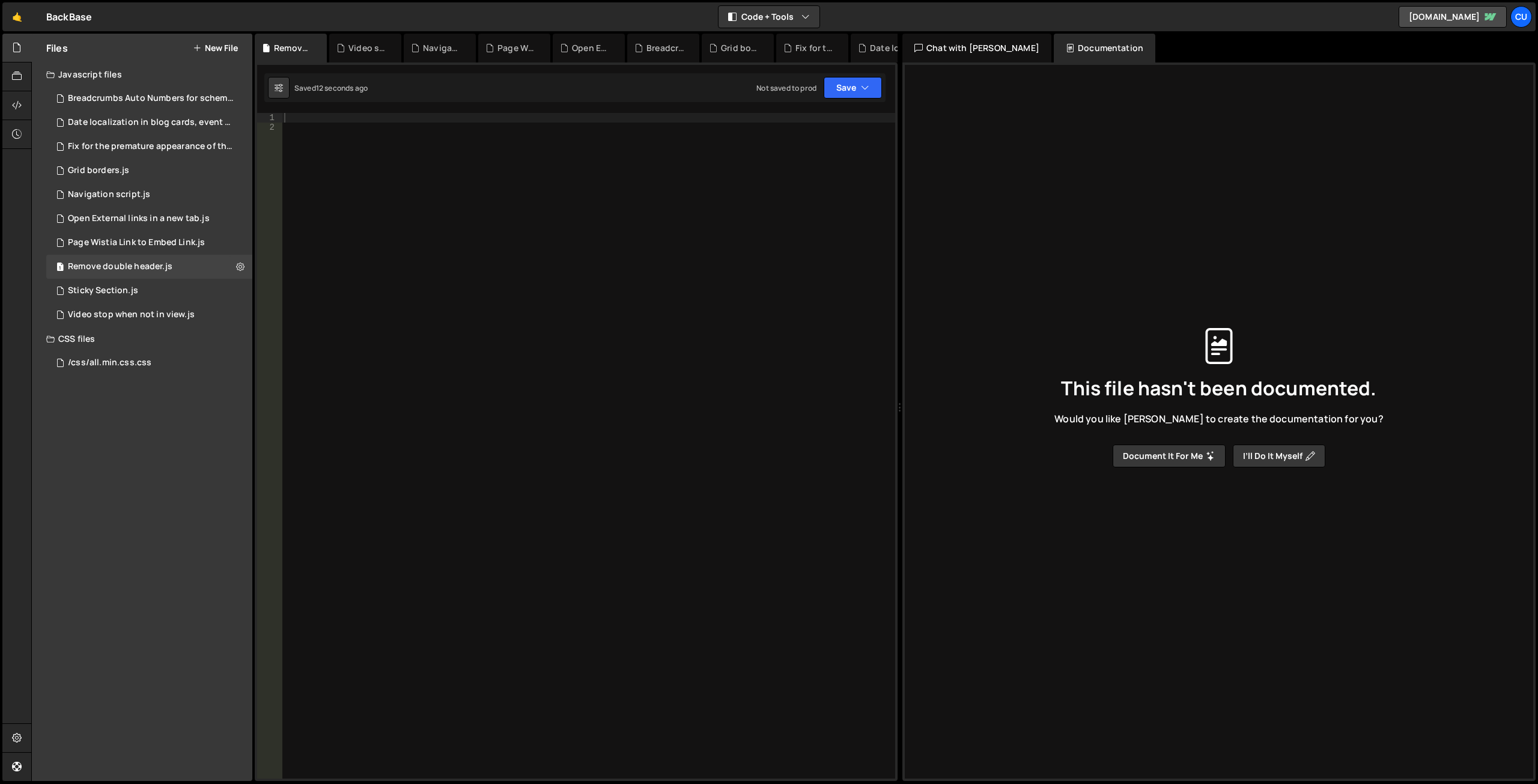
click at [300, 119] on div at bounding box center [589, 455] width 613 height 684
paste textarea "<!-- START Remove double header in page structure in component 'heading combine…"
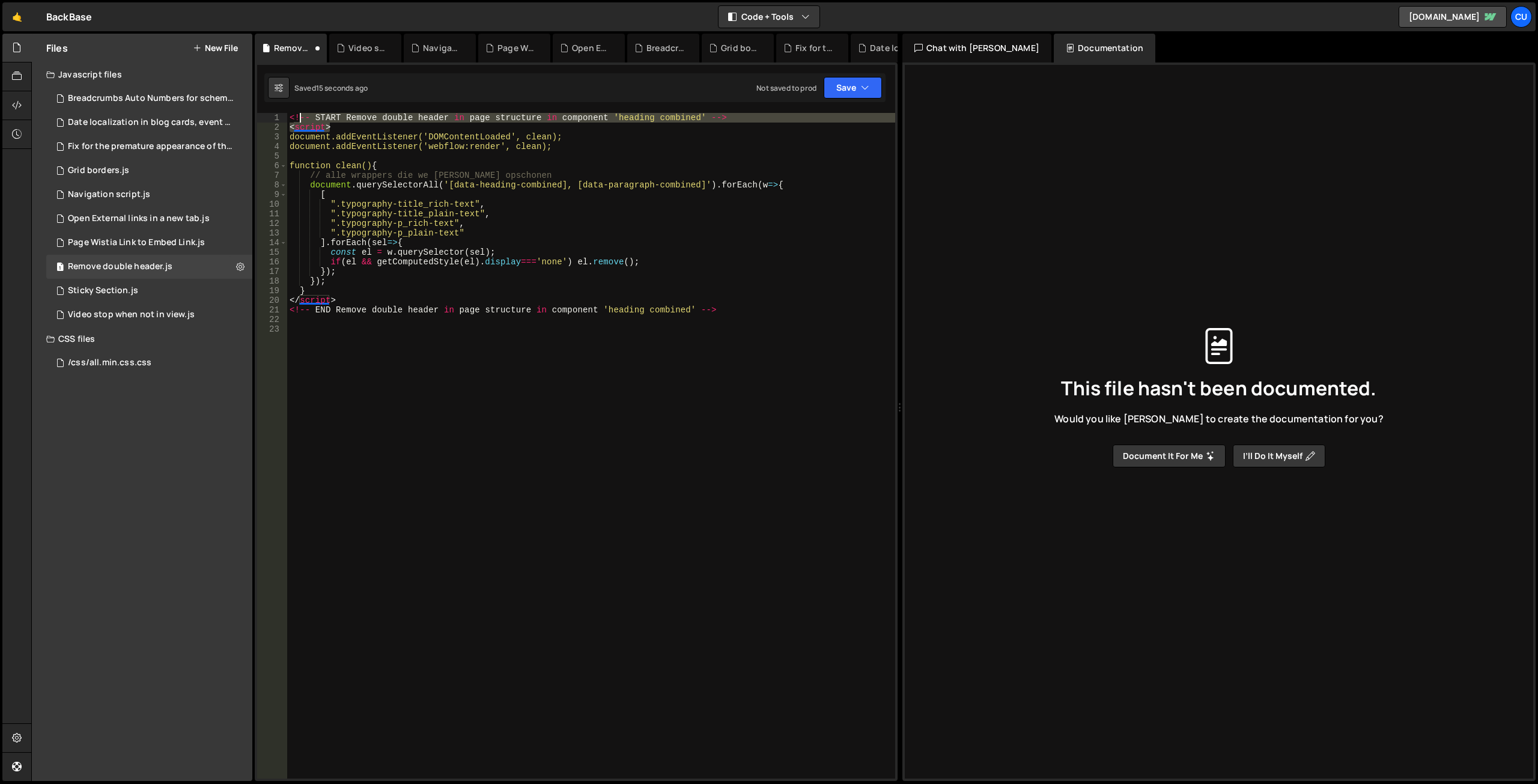
drag, startPoint x: 346, startPoint y: 126, endPoint x: 274, endPoint y: 114, distance: 73.0
click at [275, 114] on div "1 2 3 4 5 6 7 8 9 10 11 12 13 14 15 16 17 18 19 20 21 22 23 <!-- START Remove d…" at bounding box center [576, 445] width 638 height 665
type textarea "<!-- START Remove double header in page structure in component 'heading combine…"
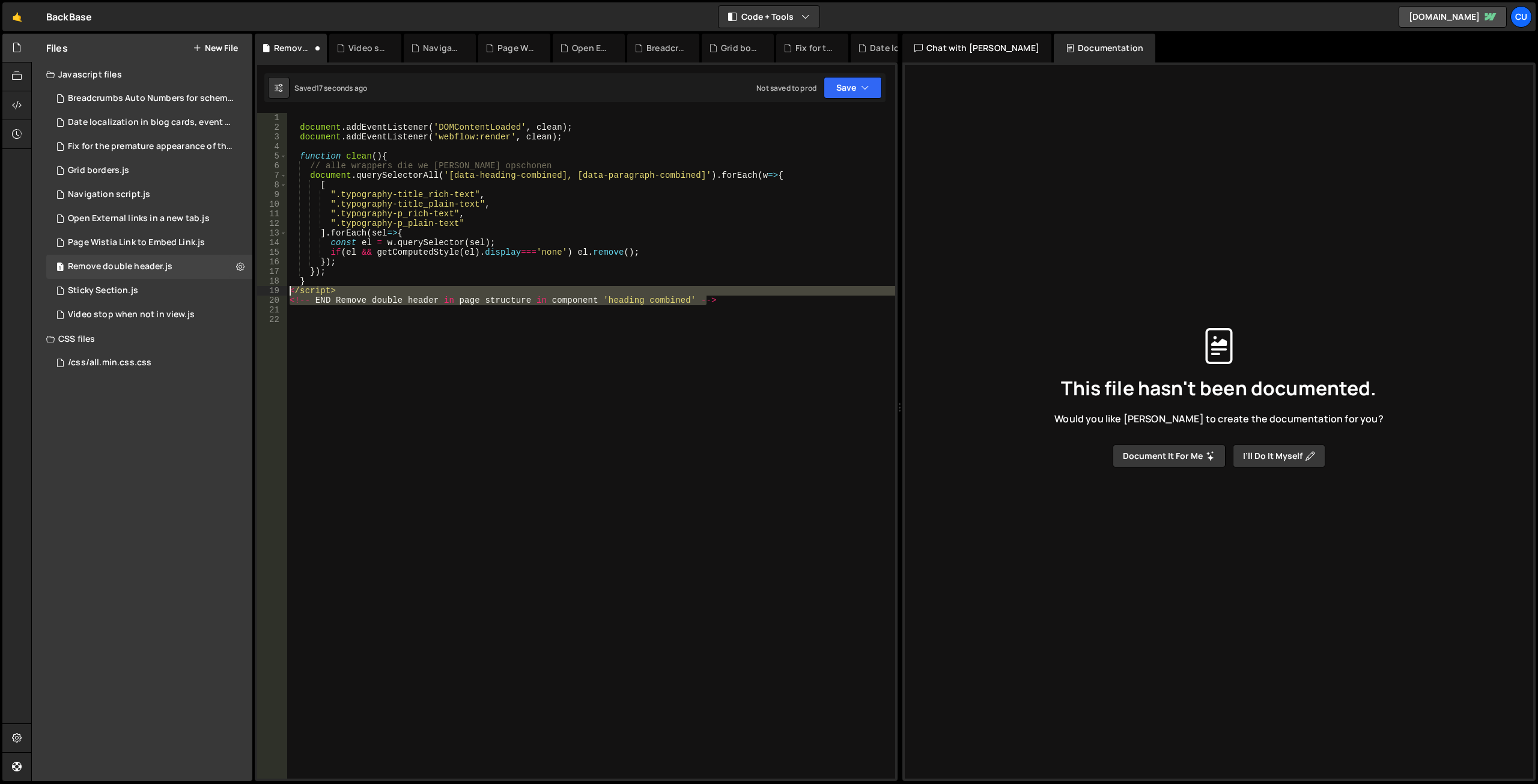
drag, startPoint x: 725, startPoint y: 300, endPoint x: 275, endPoint y: 294, distance: 450.0
click at [275, 294] on div "1 2 3 4 5 6 7 8 9 10 11 12 13 14 15 16 17 18 19 20 21 22 document . addEventLis…" at bounding box center [576, 445] width 638 height 665
type textarea "</script> <!-- END Remove double header in page structure in component 'heading…"
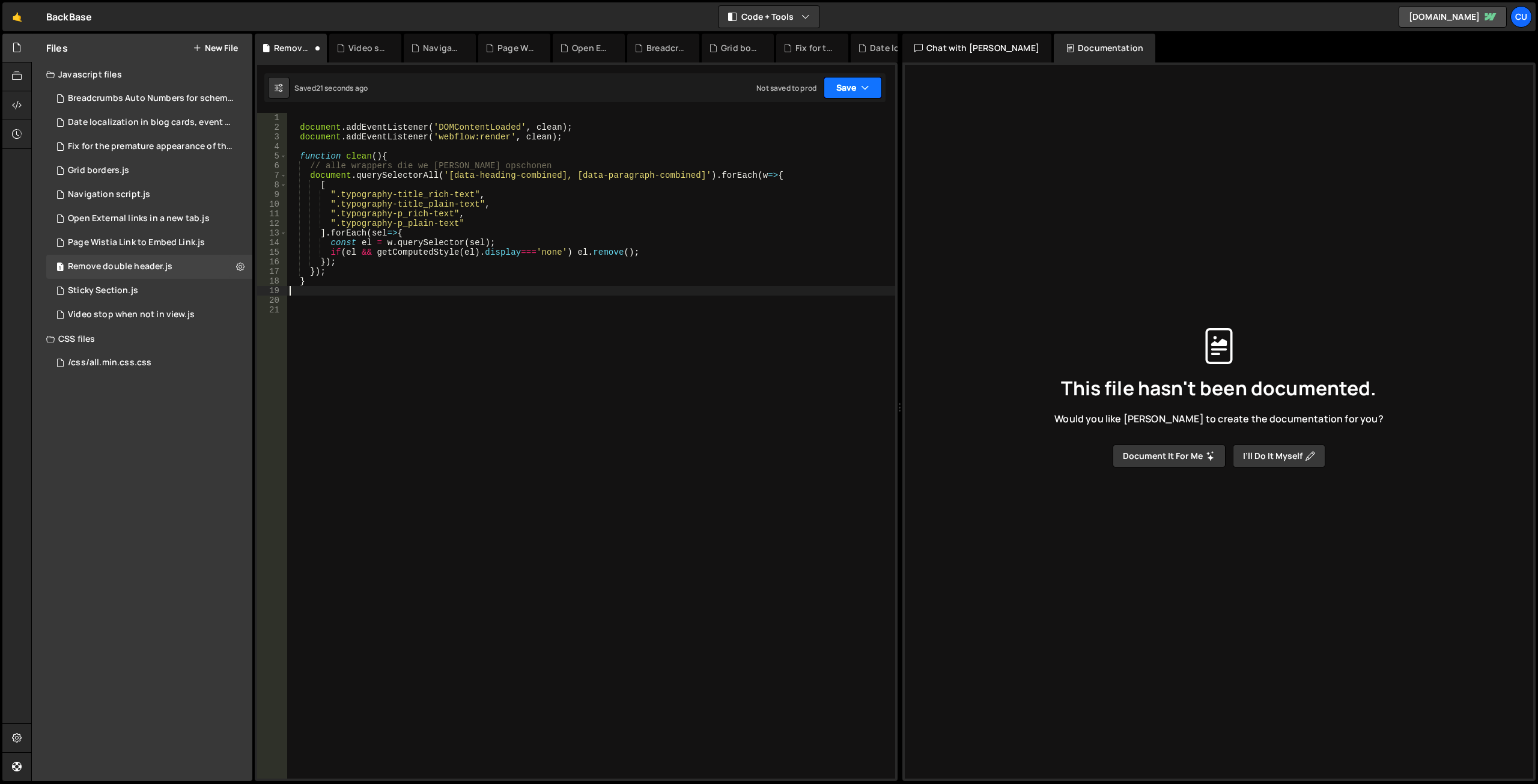
click at [853, 88] on button "Save" at bounding box center [853, 88] width 58 height 21
click at [817, 167] on div "Not saved to prod" at bounding box center [812, 169] width 125 height 15
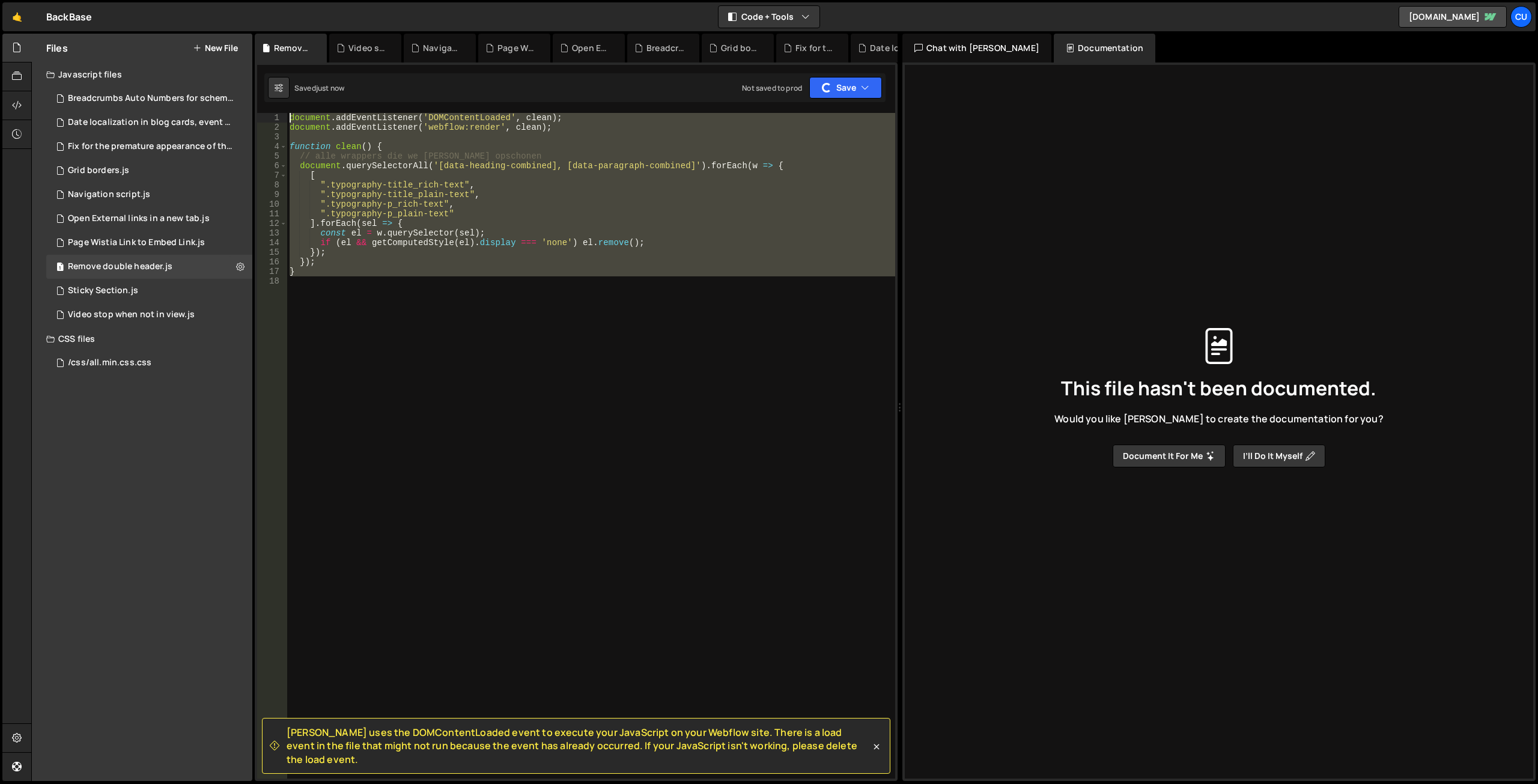
drag, startPoint x: 304, startPoint y: 278, endPoint x: 258, endPoint y: 102, distance: 181.9
click at [258, 103] on div "[PERSON_NAME] uses the DOMContentLoaded event to execute your JavaScript on you…" at bounding box center [576, 421] width 643 height 718
type textarea "document.addEventListener('DOMContentLoaded', clean); document.addEventListener…"
paste textarea
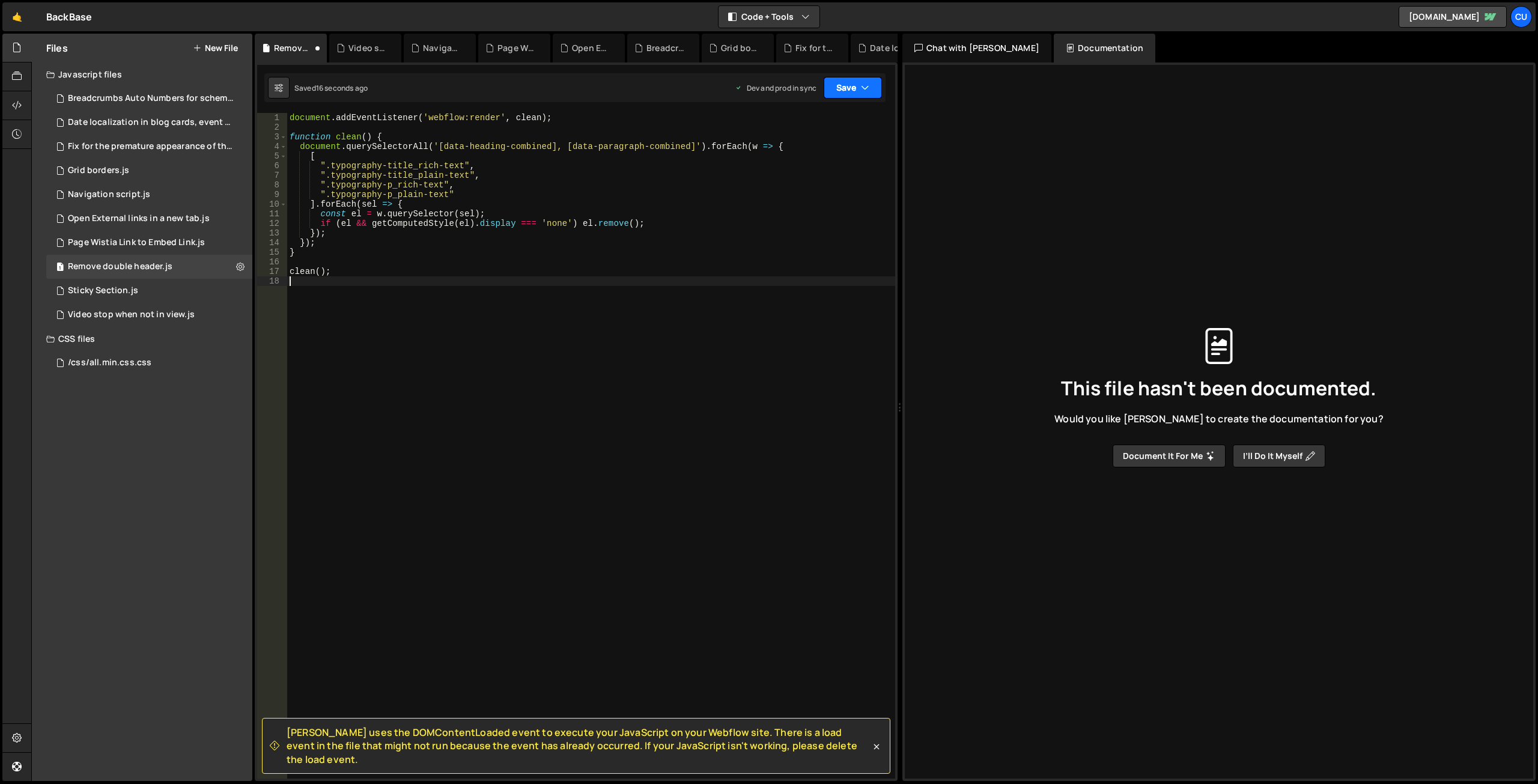
click at [844, 85] on button "Save" at bounding box center [853, 88] width 58 height 21
click at [818, 163] on div "Saved 13 seconds ago" at bounding box center [812, 169] width 125 height 15
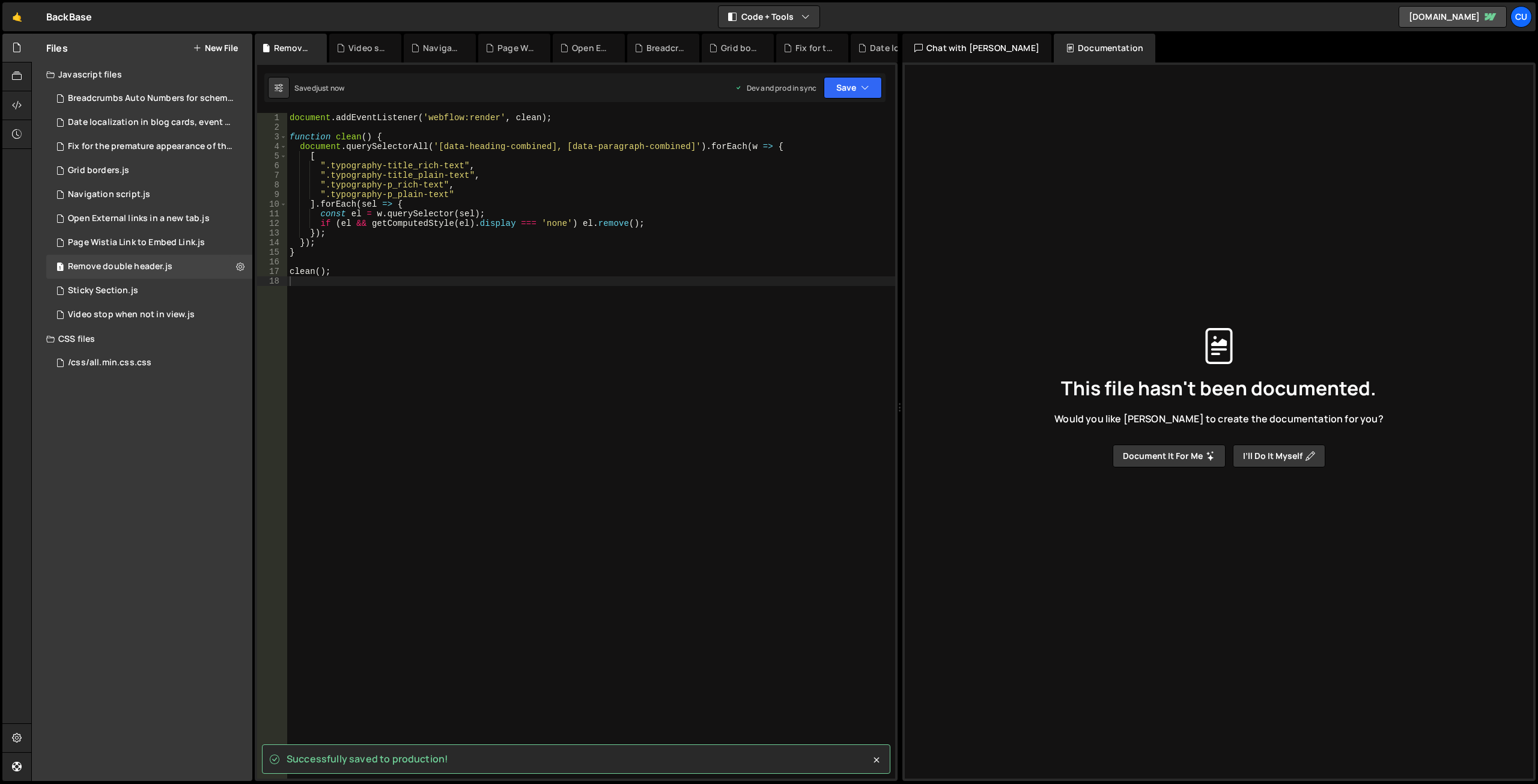
click at [220, 44] on button "New File" at bounding box center [215, 48] width 45 height 9
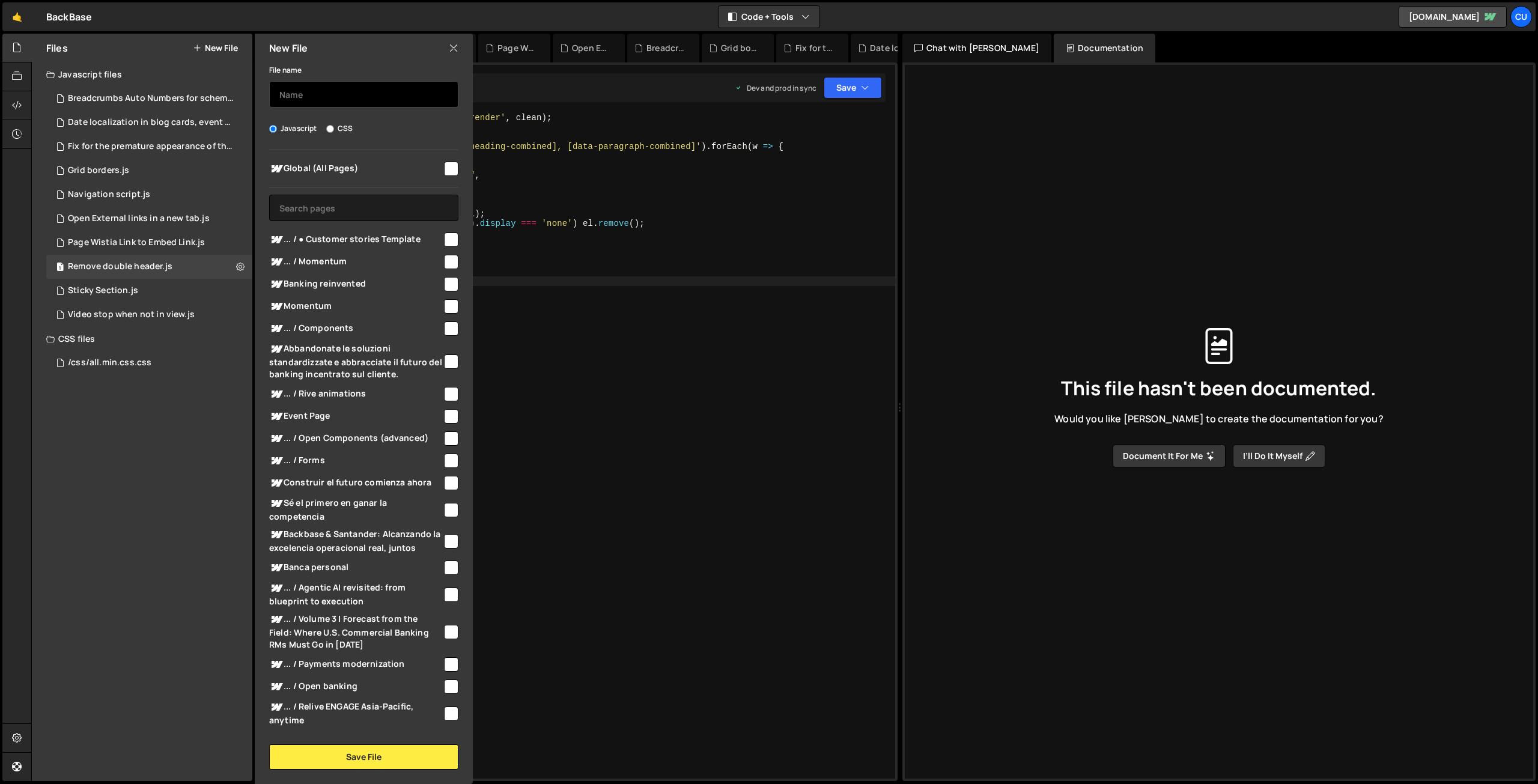
click at [321, 91] on input "text" at bounding box center [364, 95] width 189 height 26
click at [445, 166] on input "checkbox" at bounding box center [451, 168] width 15 height 15
checkbox input "true"
click at [375, 95] on input "text" at bounding box center [364, 95] width 189 height 26
paste input "START UTM Tracking (site-wide)"
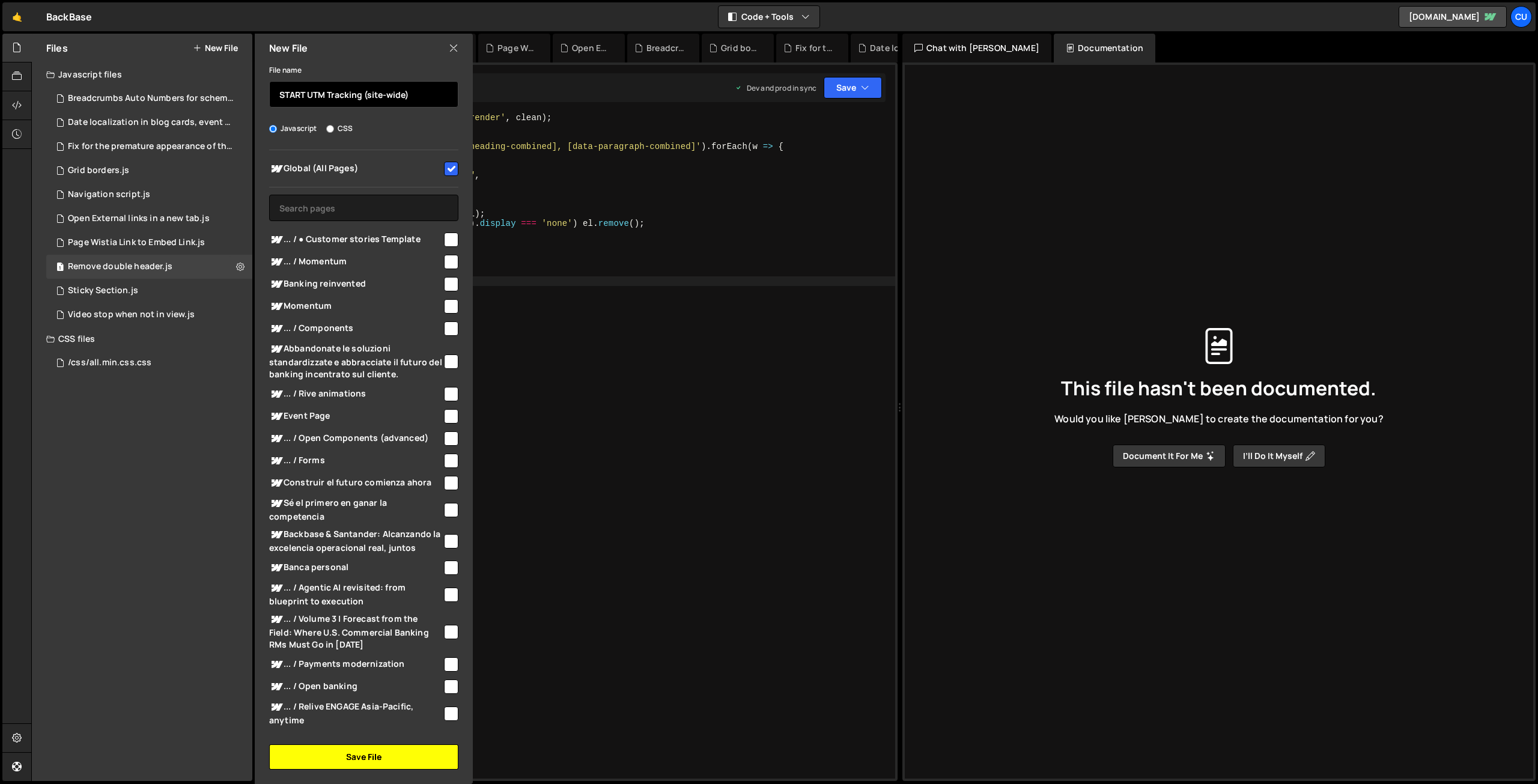
type input "START UTM Tracking (site-wide)"
click at [369, 756] on button "Save File" at bounding box center [364, 757] width 189 height 25
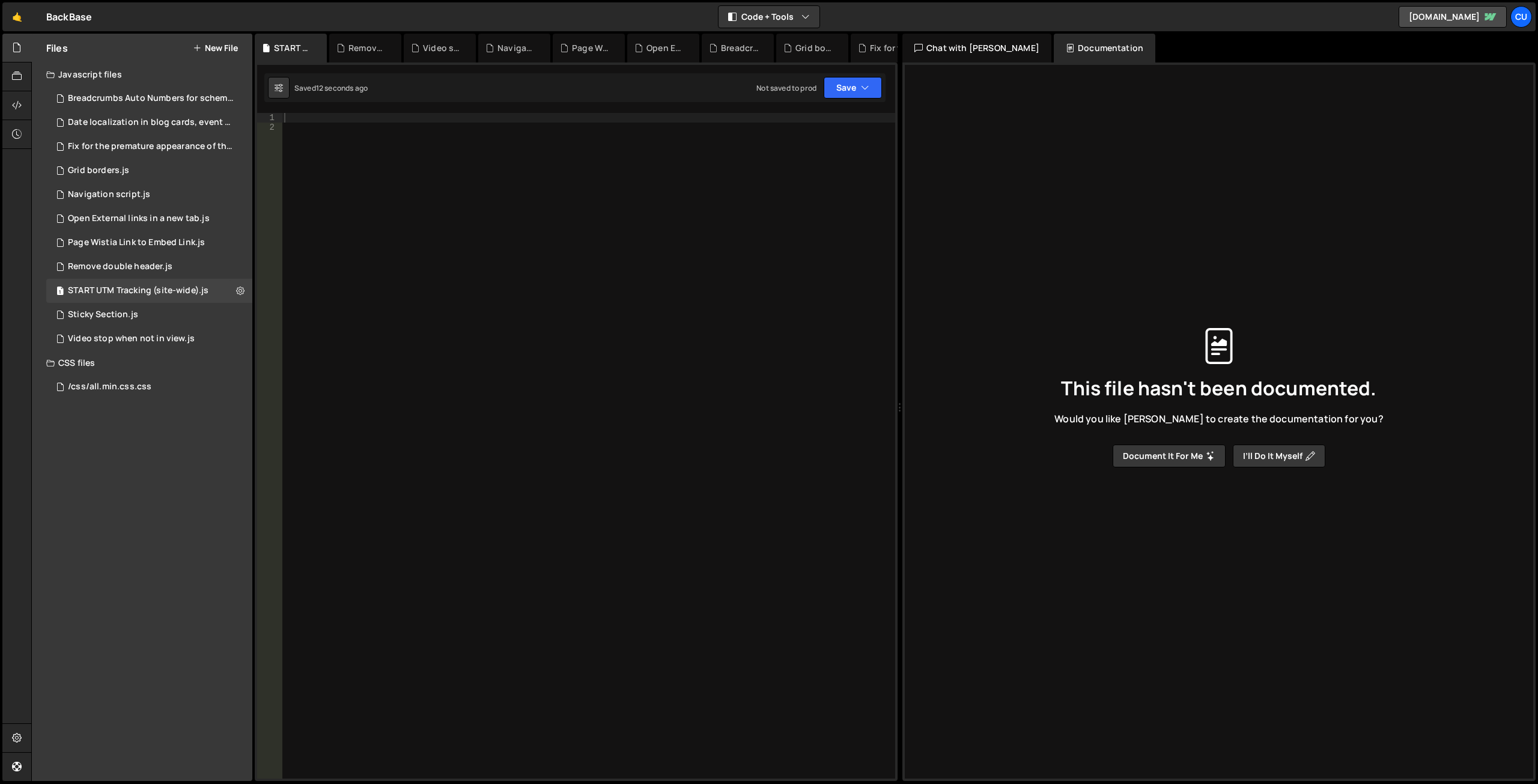
click at [314, 121] on div at bounding box center [589, 455] width 613 height 684
paste textarea "<!-- END UTM Tracking -->"
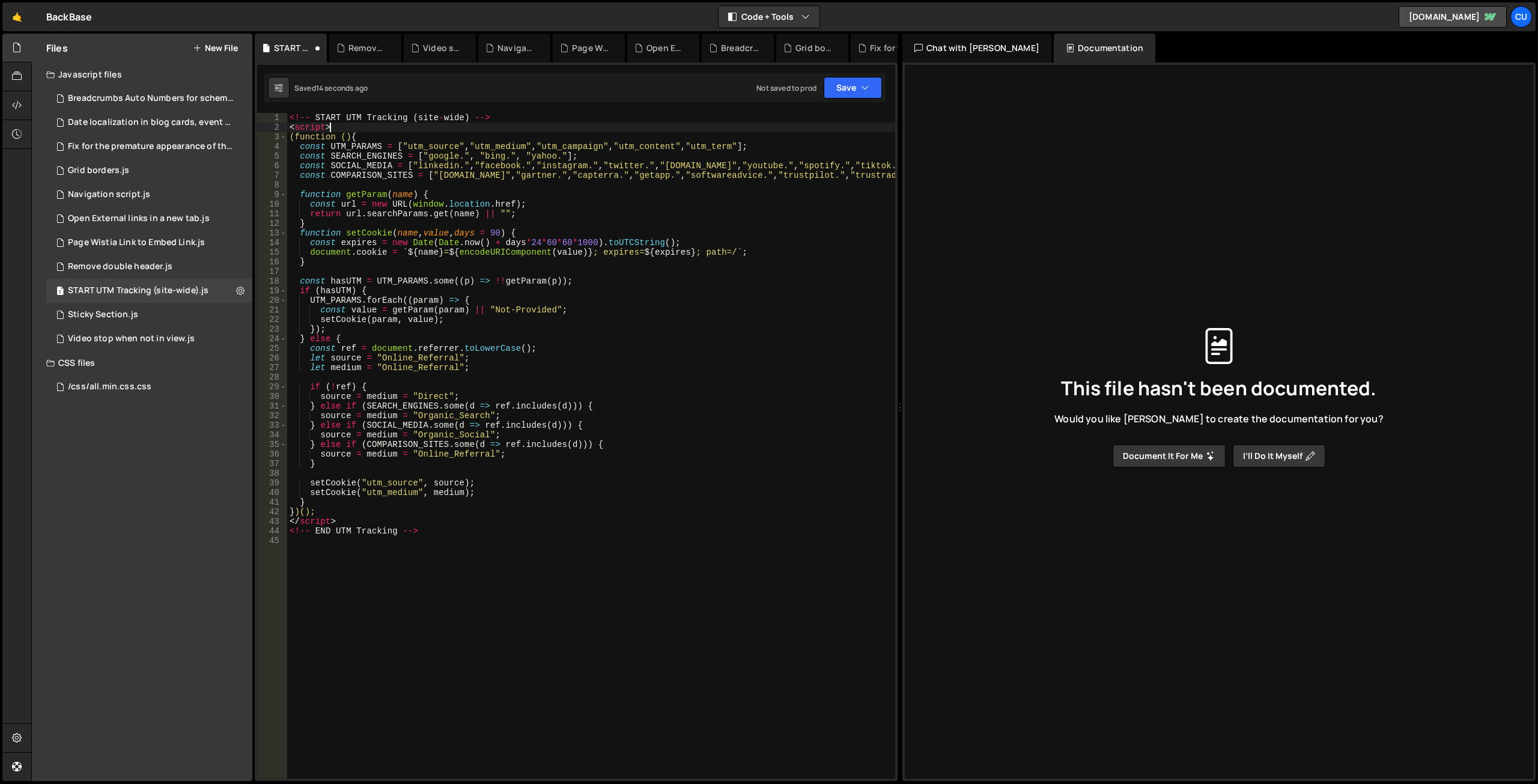
drag, startPoint x: 335, startPoint y: 129, endPoint x: 261, endPoint y: 102, distance: 78.8
click at [264, 108] on div "XXXXXXXXXXXXXXXXXXXXXXXXXXXXXXXXXXXXXXXXXXXXXXXXXXXXXXXXXXXXXXXXXXXXXXXXXXXXXXX…" at bounding box center [576, 421] width 643 height 718
type textarea "<!-- START UTM Tracking (site-wide) --> <script>"
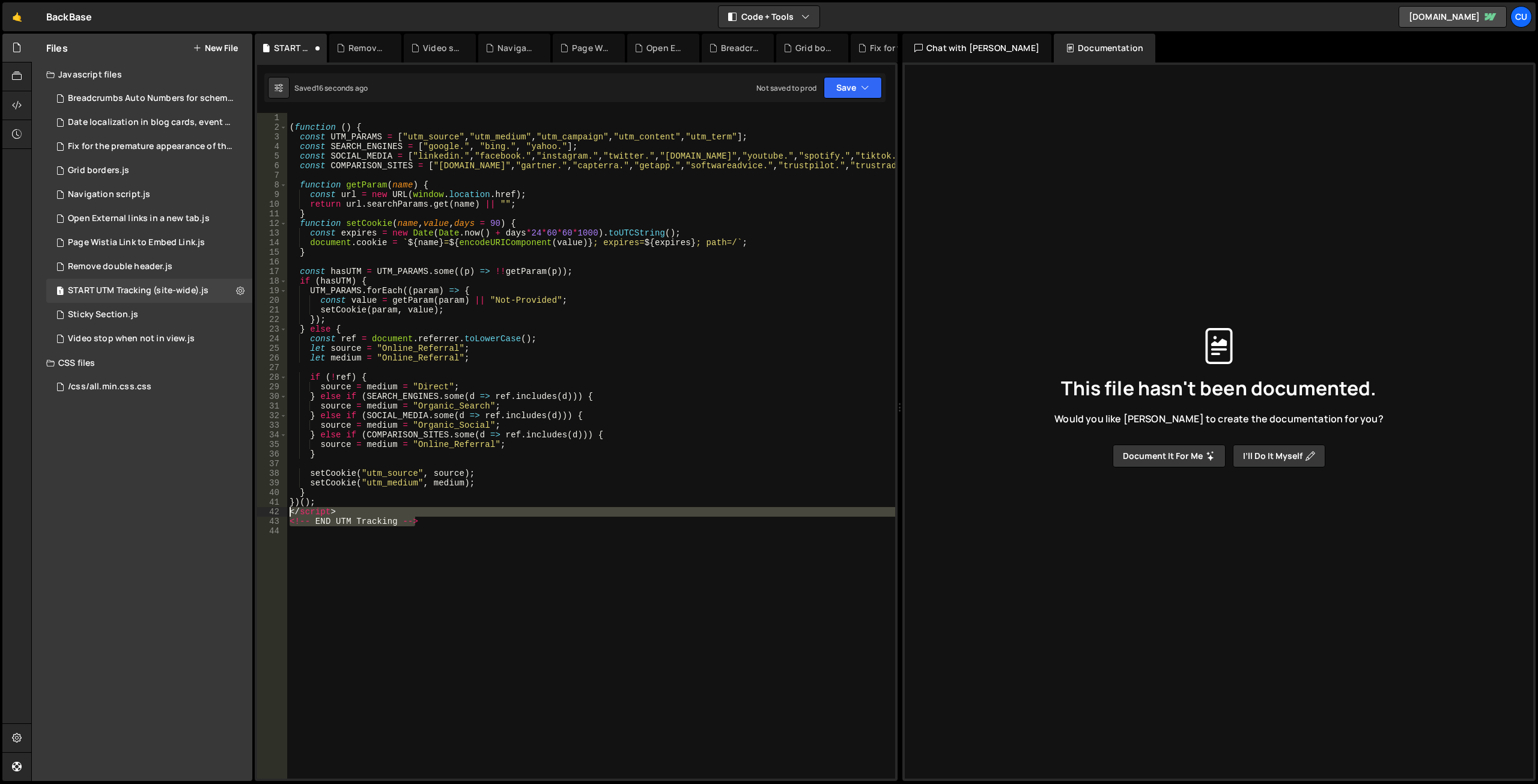
drag, startPoint x: 420, startPoint y: 524, endPoint x: 271, endPoint y: 508, distance: 149.9
click at [271, 508] on div "1 2 3 4 5 6 7 8 9 10 11 12 13 14 15 16 17 18 19 20 21 22 23 24 25 26 27 28 29 3…" at bounding box center [576, 445] width 638 height 665
type textarea "</script> <!-- END UTM Tracking -->"
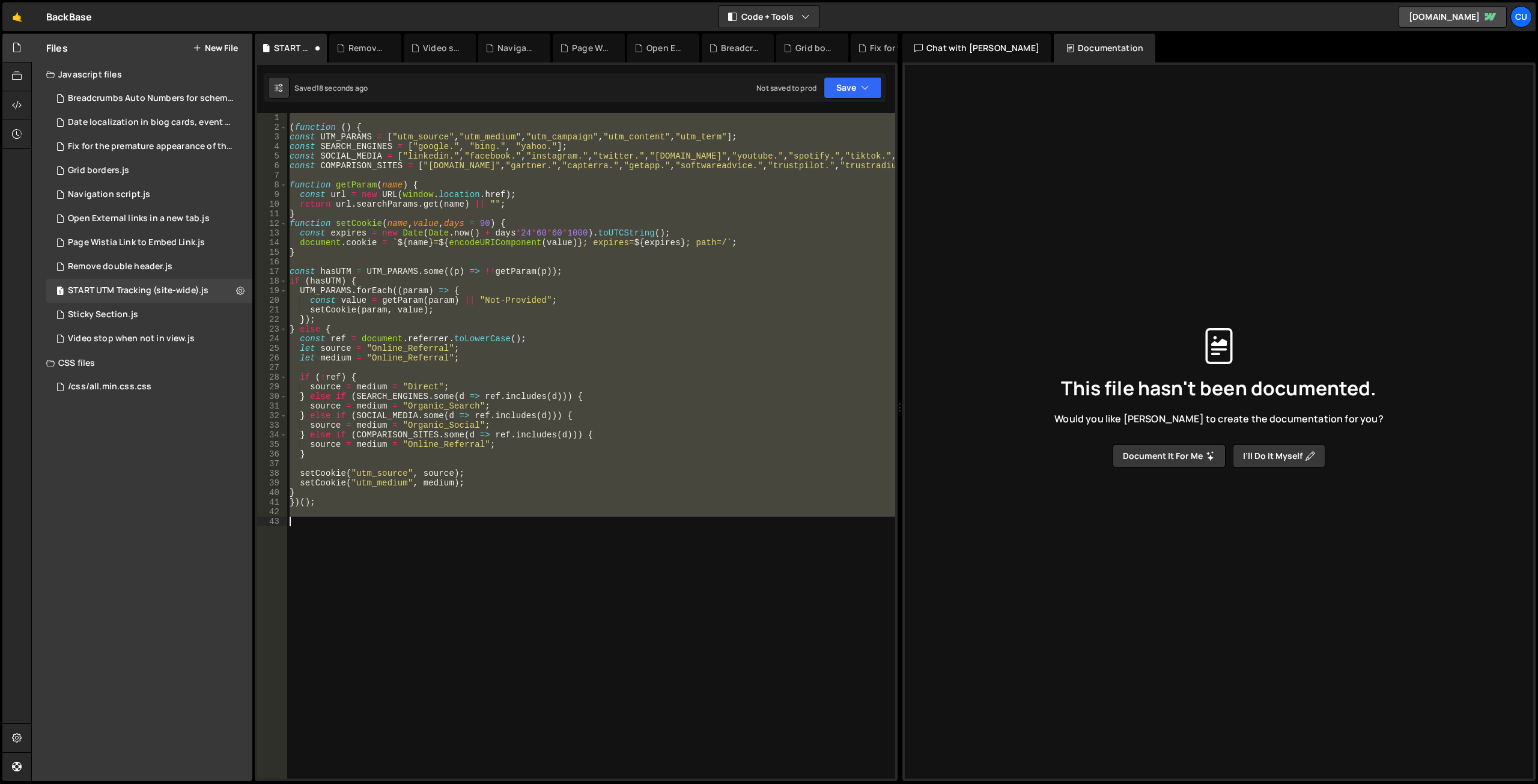
click at [474, 555] on div "( function ( ) { const UTM_PARAMS = [ "utm_source" , "utm_medium" , "utm_campai…" at bounding box center [591, 445] width 608 height 665
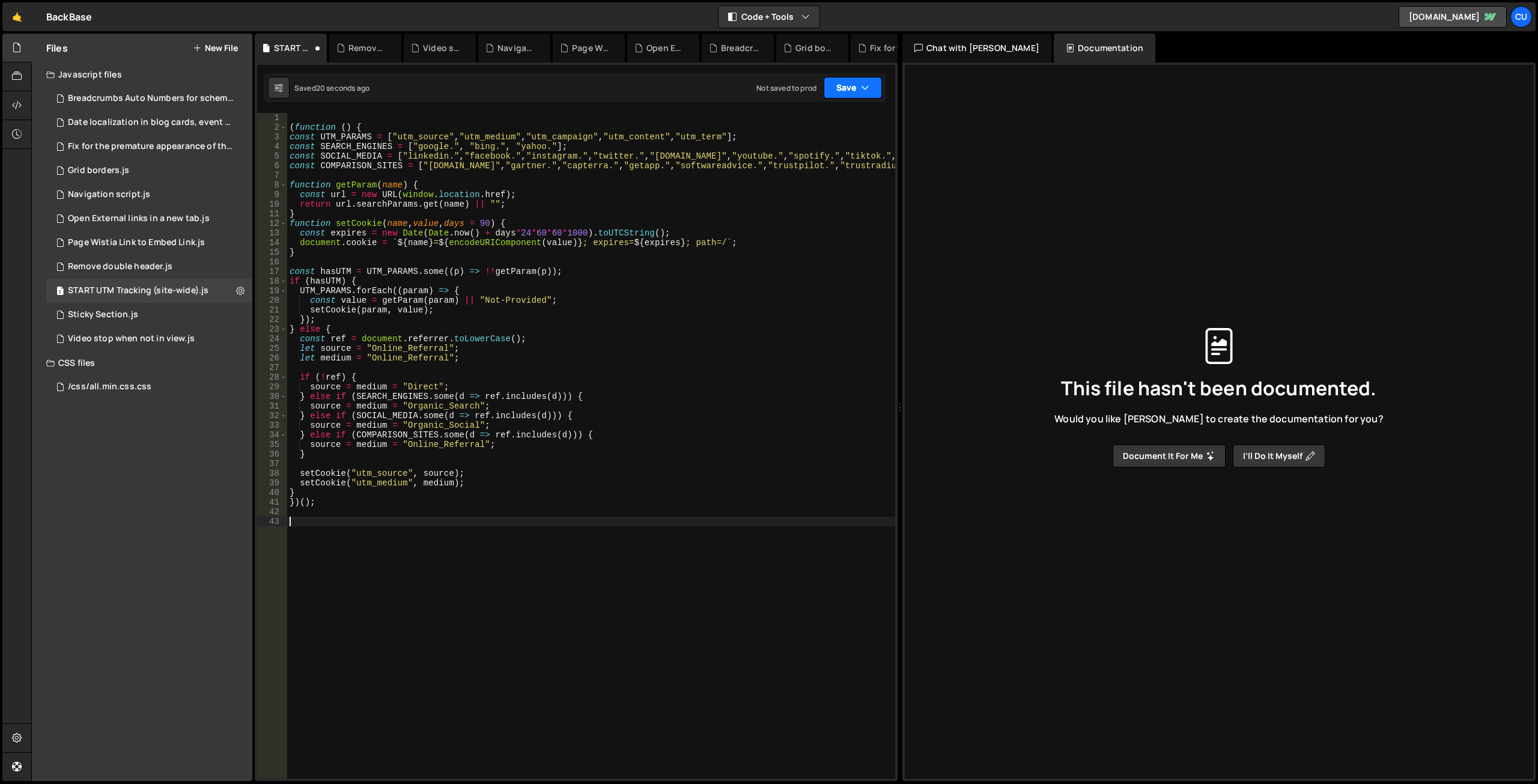
click at [857, 93] on button "Save" at bounding box center [853, 88] width 58 height 21
click at [820, 163] on button "Save to Production S Not saved to prod" at bounding box center [812, 164] width 145 height 39
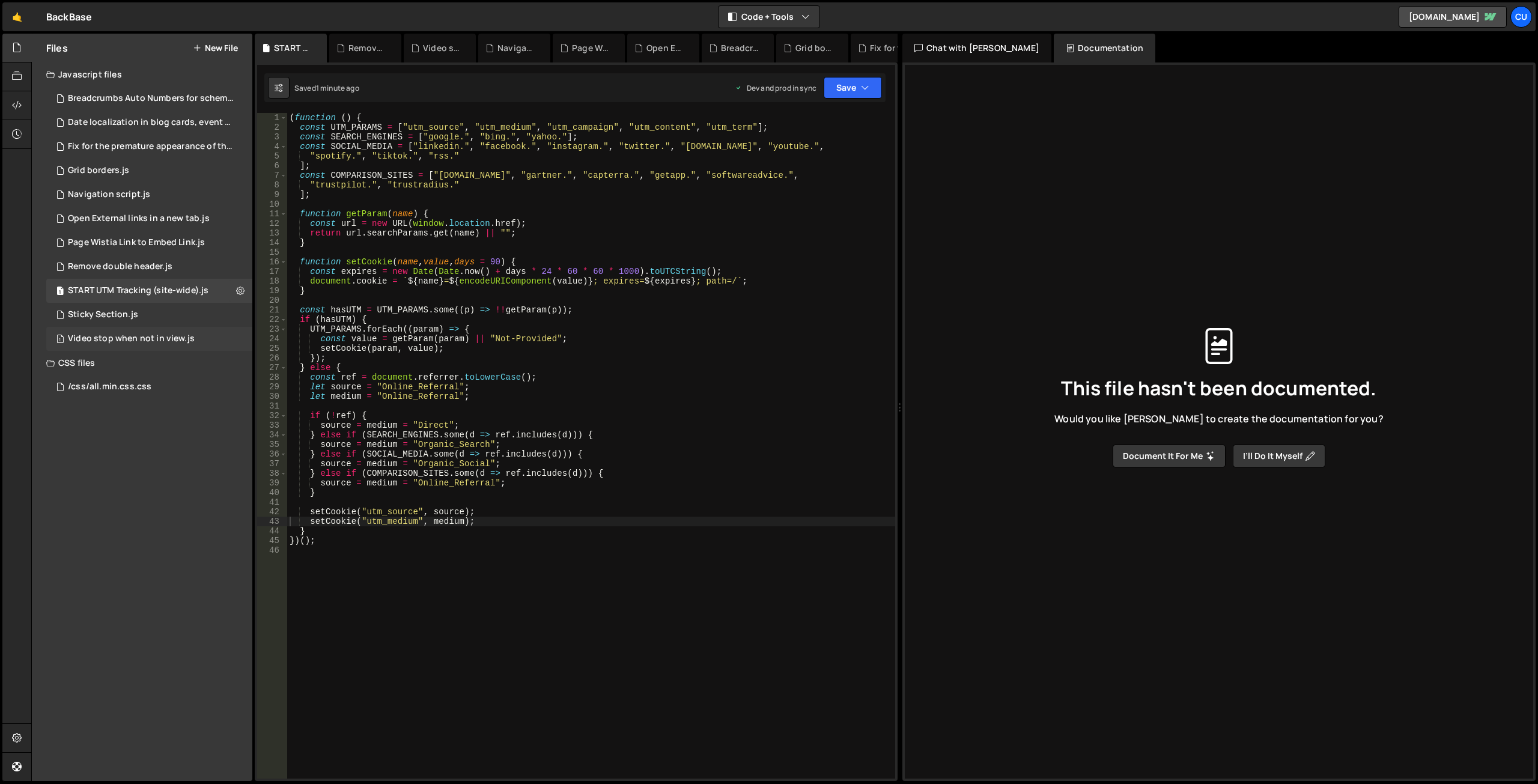
click at [141, 341] on div "Video stop when not in view.js" at bounding box center [131, 338] width 127 height 11
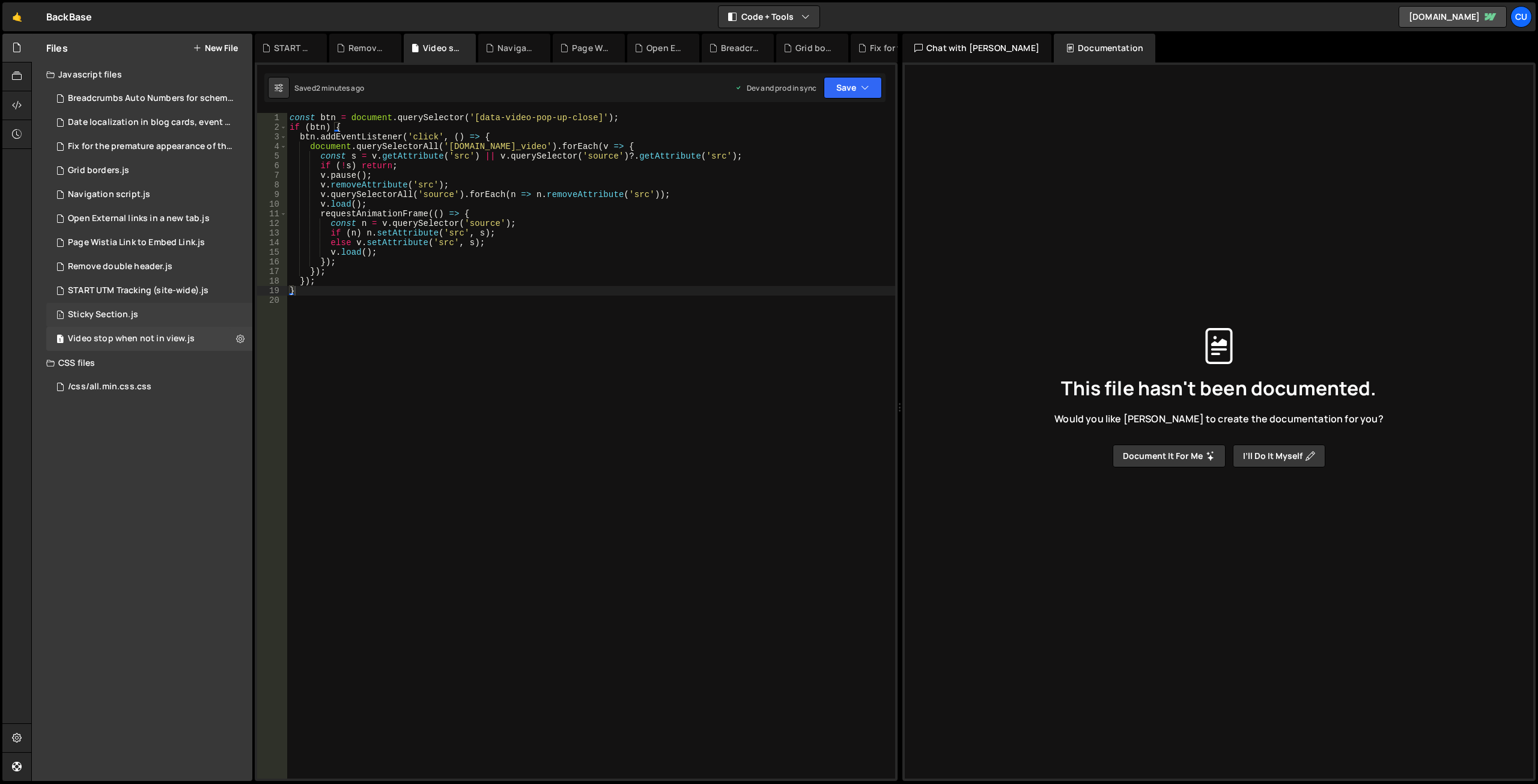
click at [147, 317] on div "1 Sticky Section.js 0" at bounding box center [149, 315] width 206 height 24
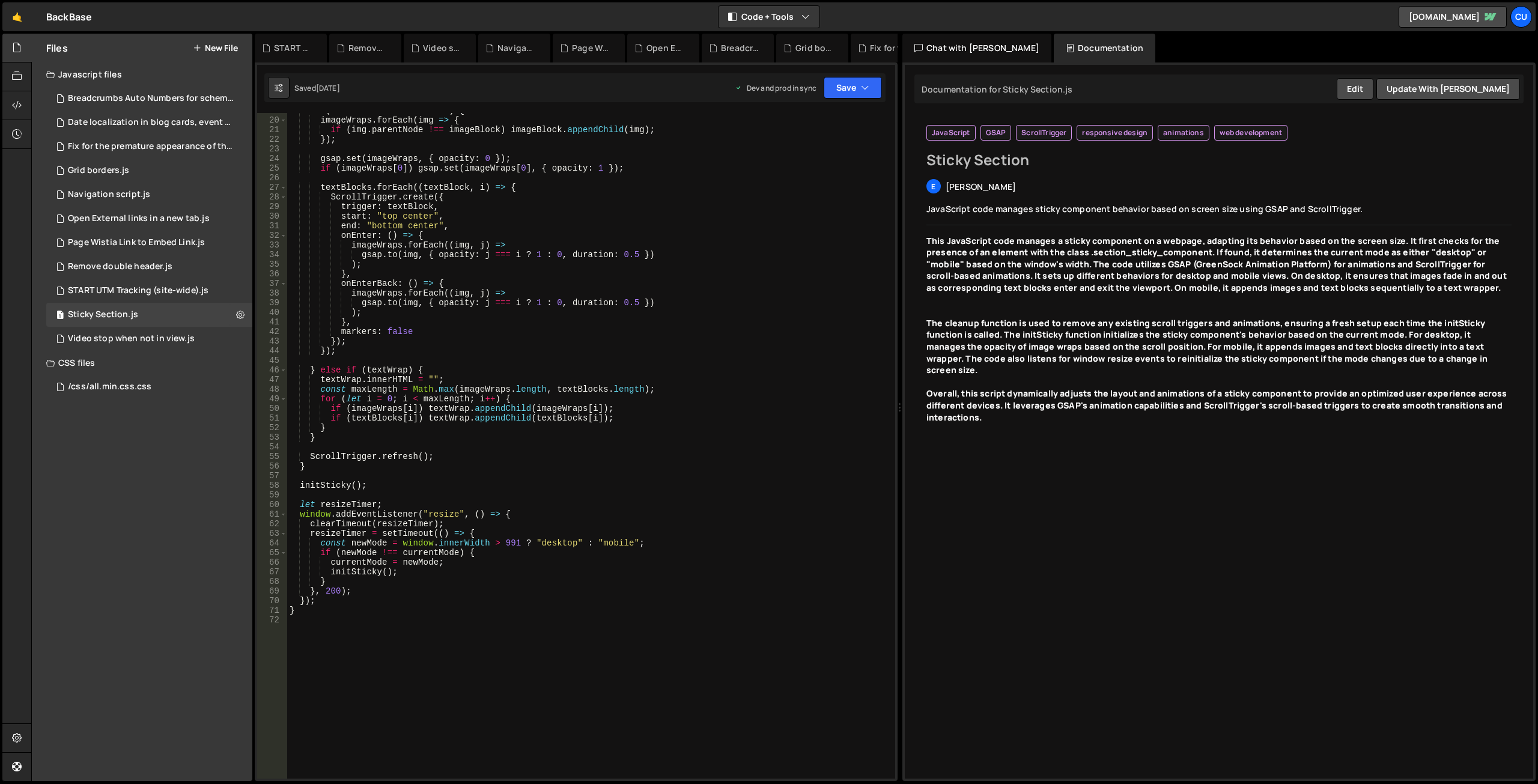
scroll to position [180, 0]
click at [150, 294] on div "START UTM Tracking (site-wide).js" at bounding box center [138, 290] width 141 height 11
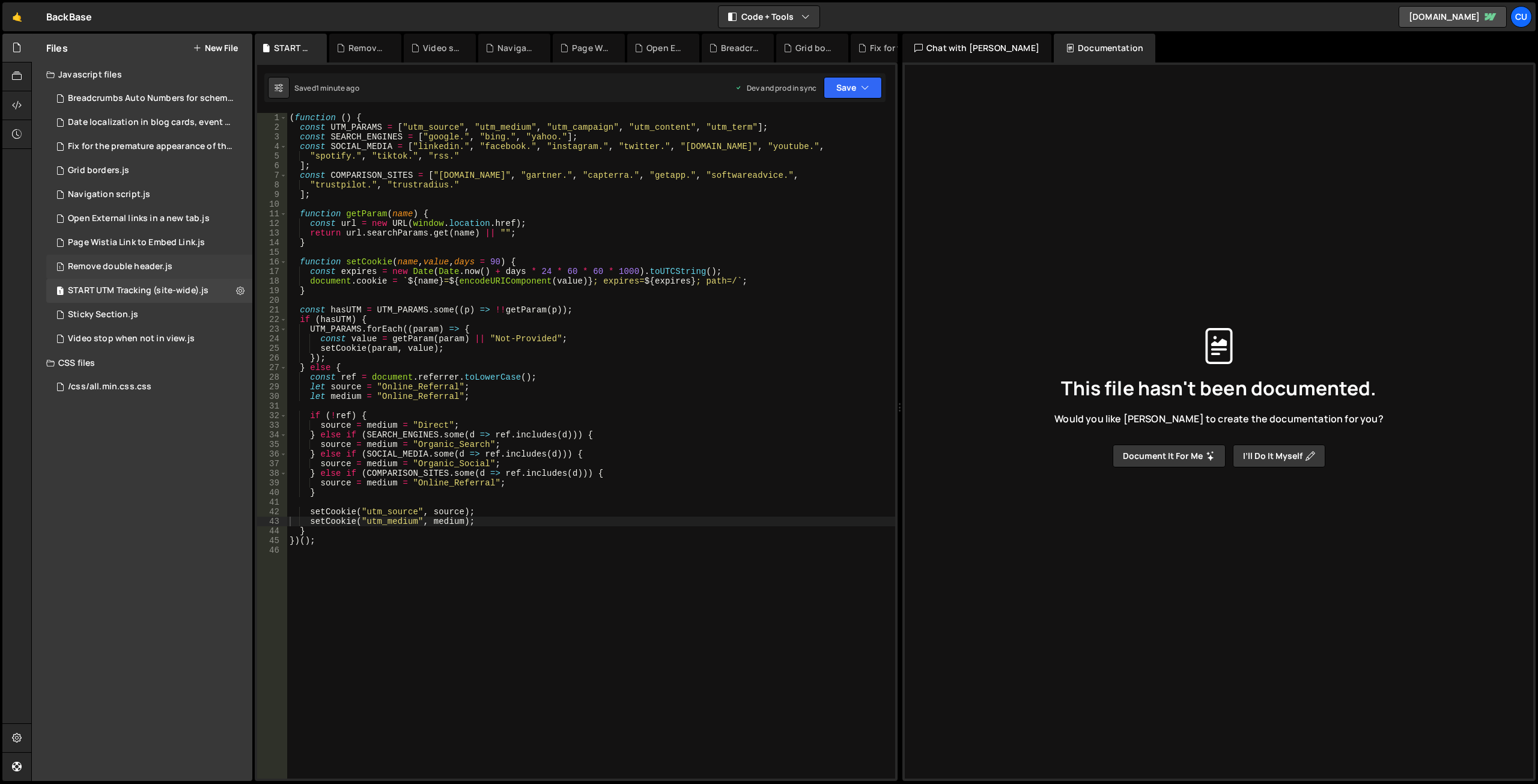
click at [155, 263] on div "Remove double header.js" at bounding box center [121, 266] width 105 height 11
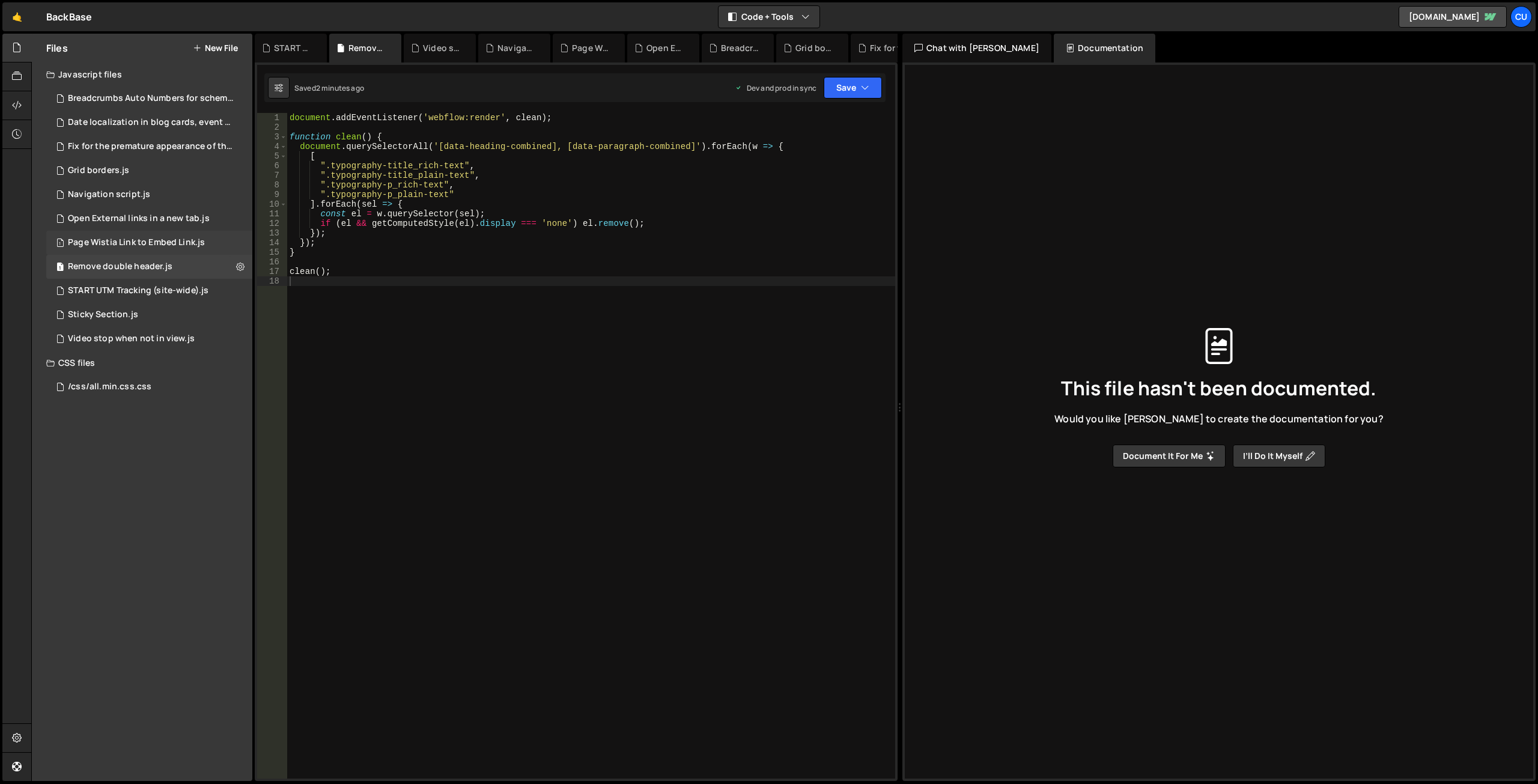
click at [163, 240] on div "Page Wistia Link to Embed Link.js" at bounding box center [136, 242] width 137 height 11
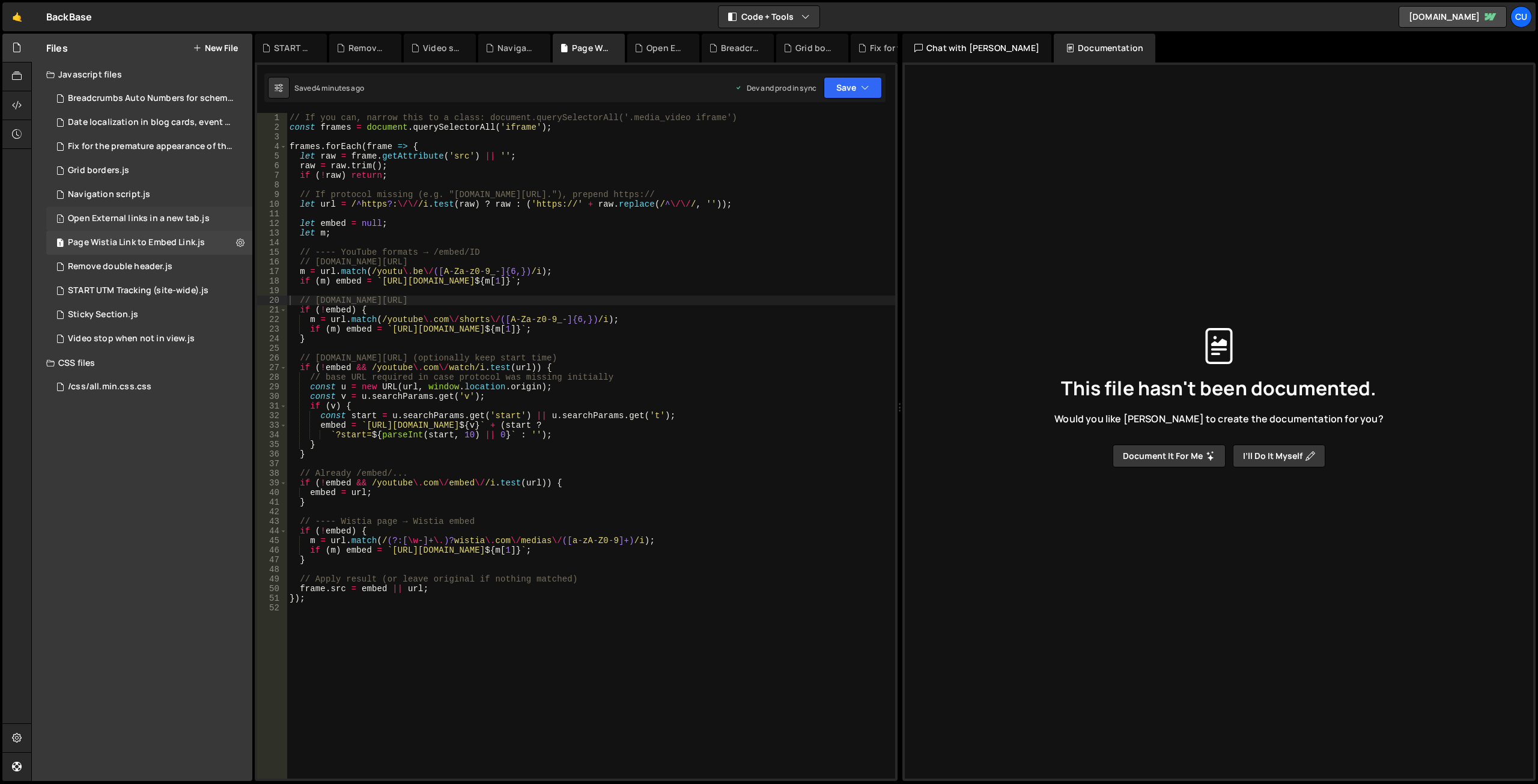
click at [167, 219] on div "Open External links in a new tab.js" at bounding box center [139, 218] width 142 height 11
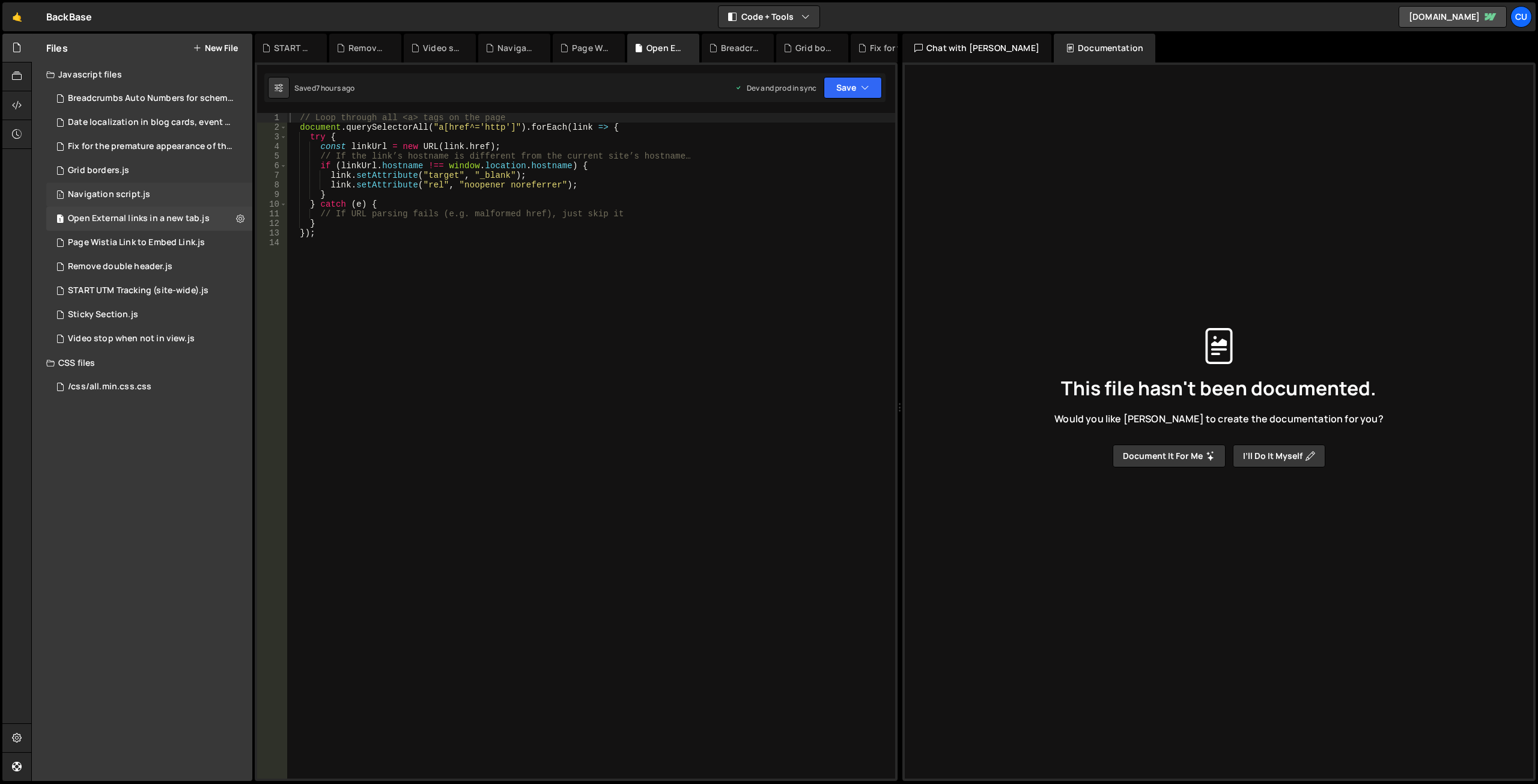
click at [164, 192] on div "1 Navigation script.js 0" at bounding box center [149, 194] width 206 height 24
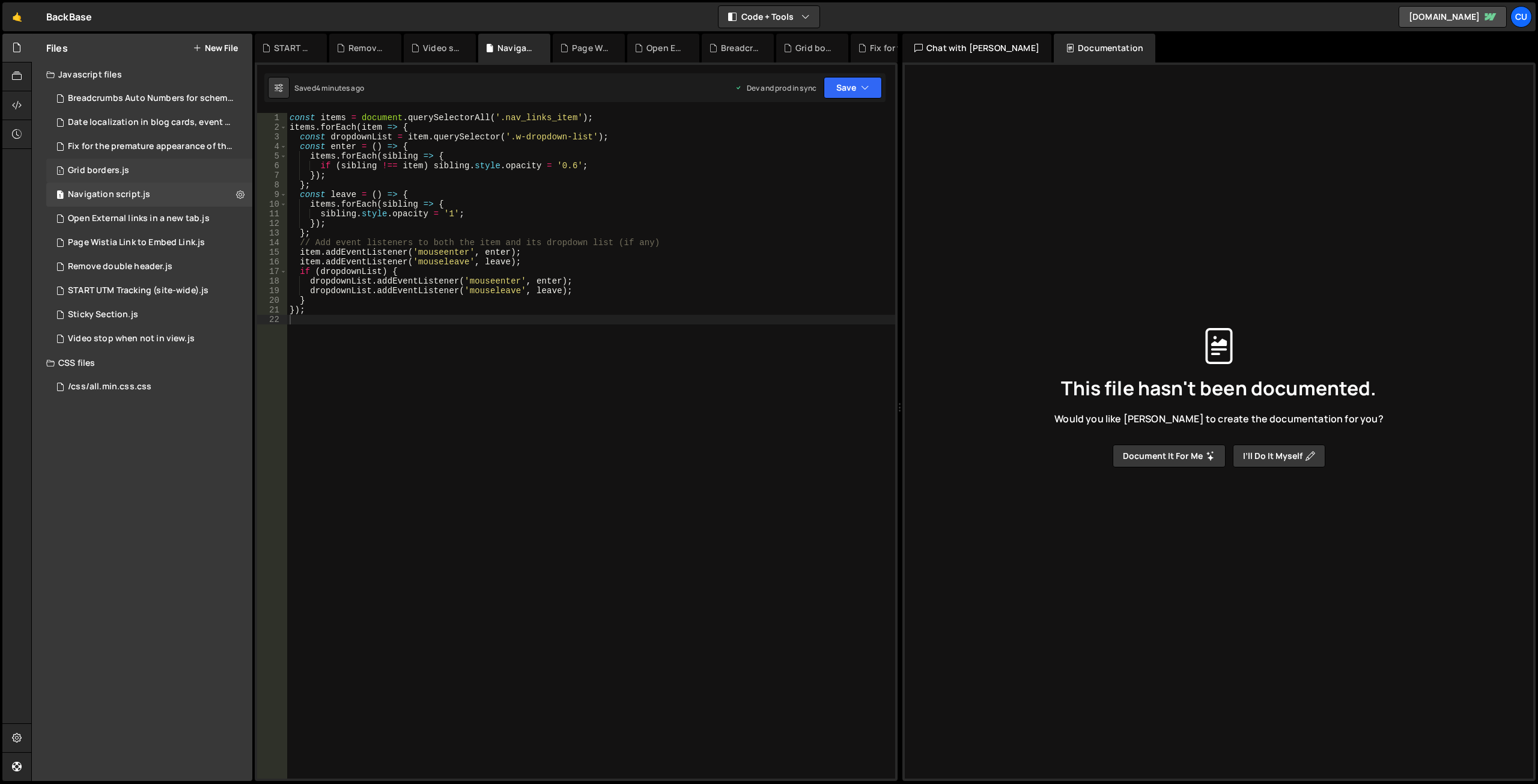
click at [162, 168] on div "1 Grid borders.js 0" at bounding box center [149, 170] width 206 height 24
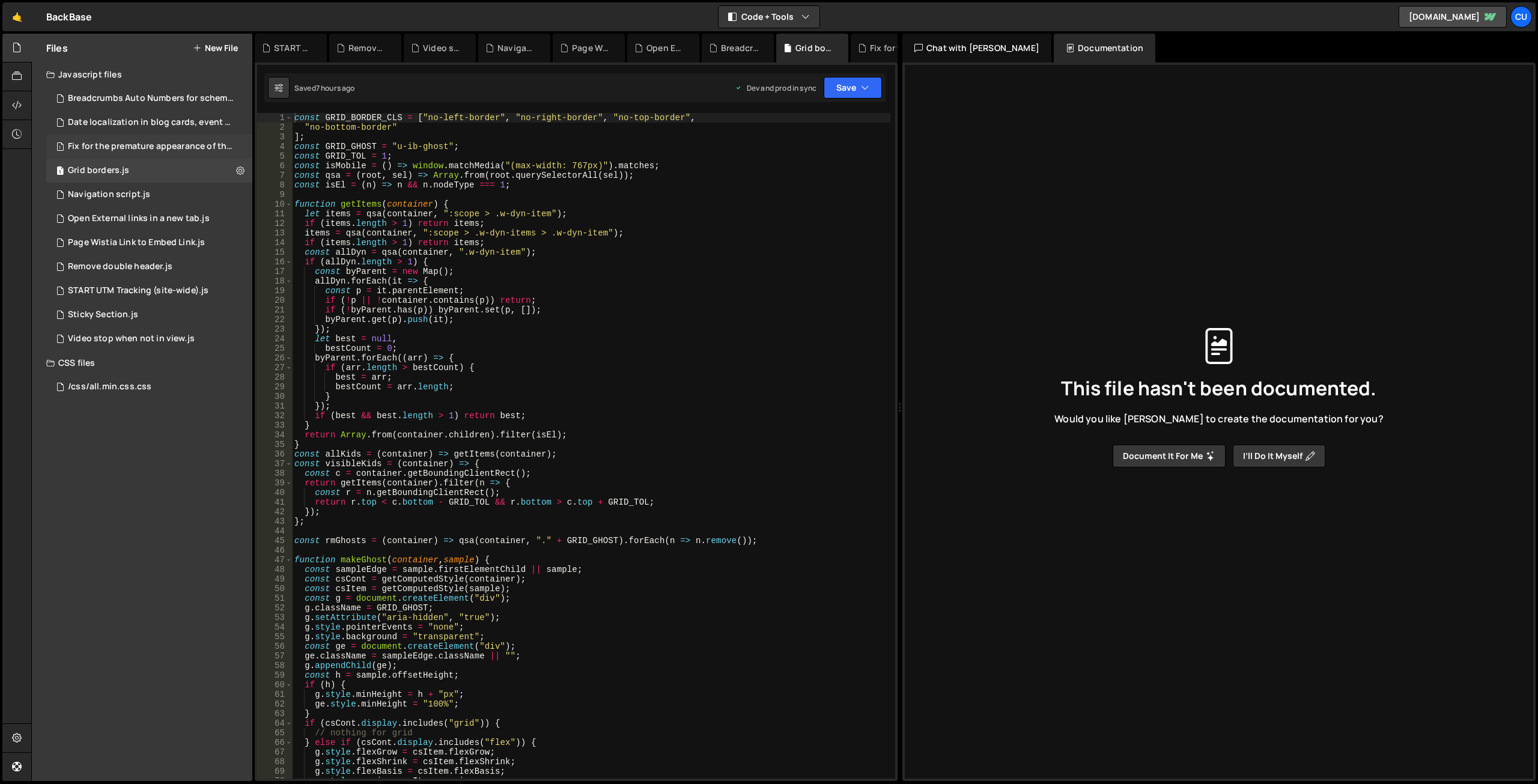
click at [161, 144] on div "Fix for the premature appearance of the filter tag.js" at bounding box center [151, 146] width 166 height 11
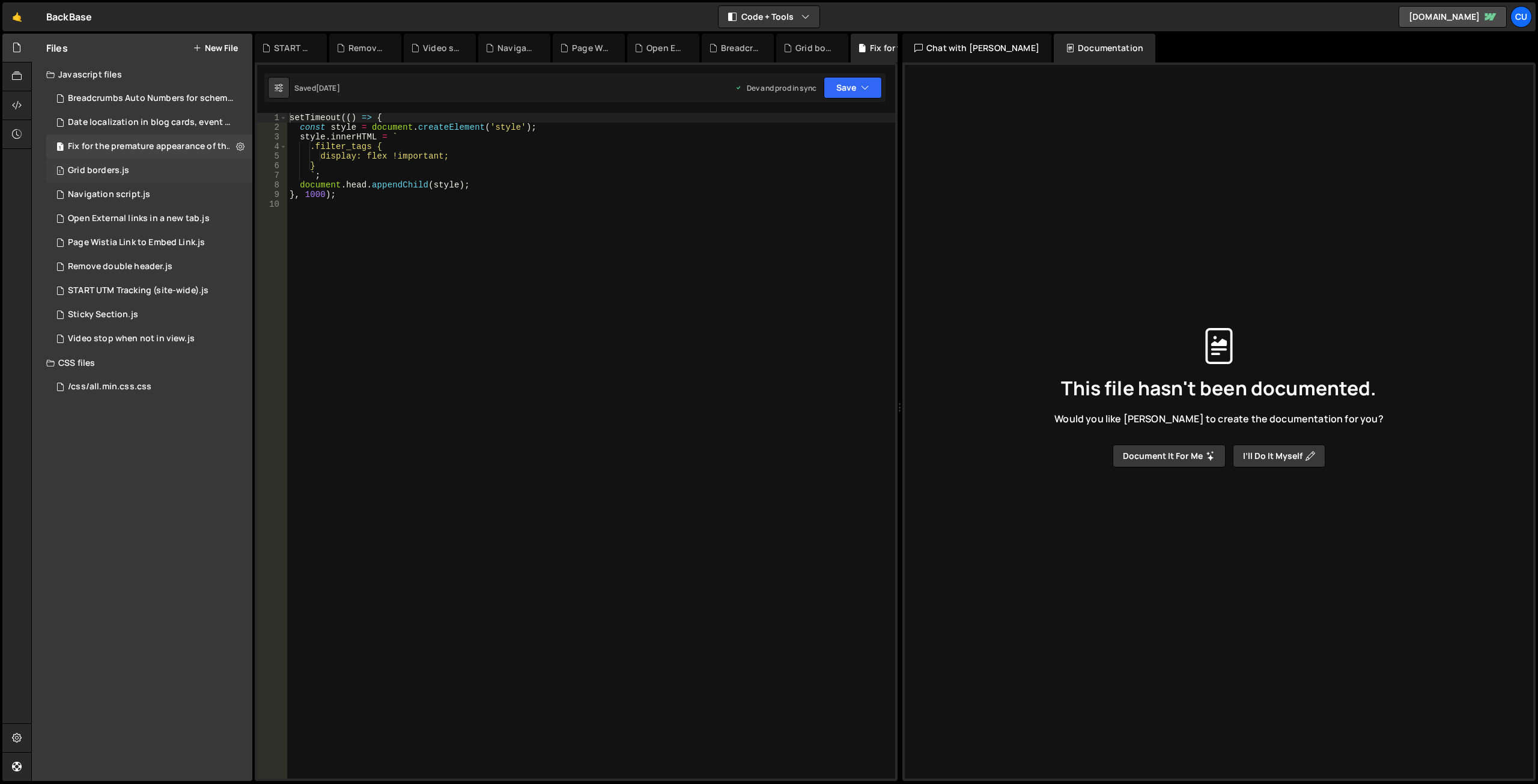
click at [148, 164] on div "1 Grid borders.js 0" at bounding box center [149, 170] width 206 height 24
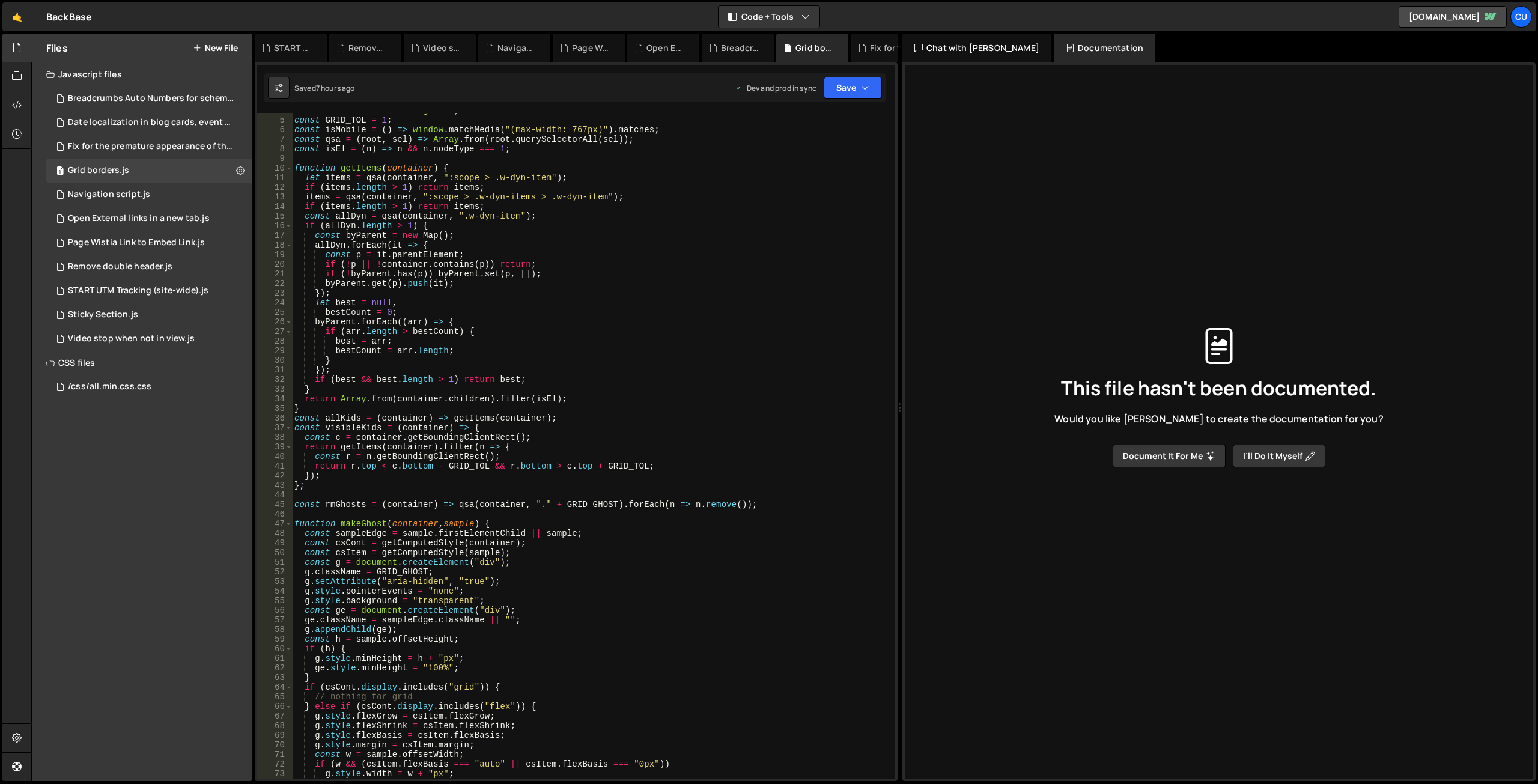
scroll to position [0, 0]
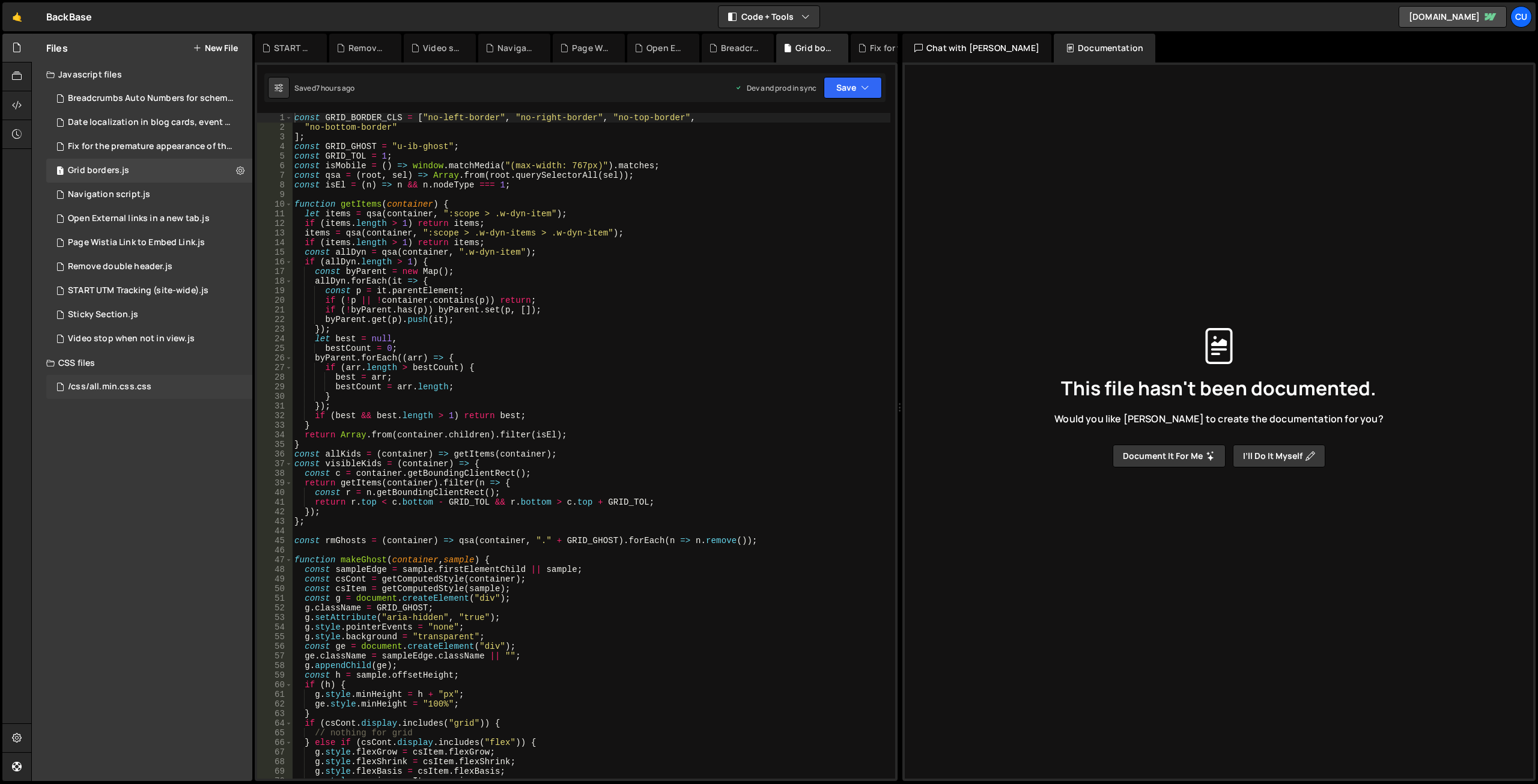
drag, startPoint x: 110, startPoint y: 481, endPoint x: 120, endPoint y: 394, distance: 87.6
click at [110, 480] on div "Files New File Javascript files 1 Breadcrumbs Auto Numbers for schema markup.js…" at bounding box center [141, 407] width 220 height 747
click at [121, 70] on div "Javascript files" at bounding box center [141, 74] width 220 height 24
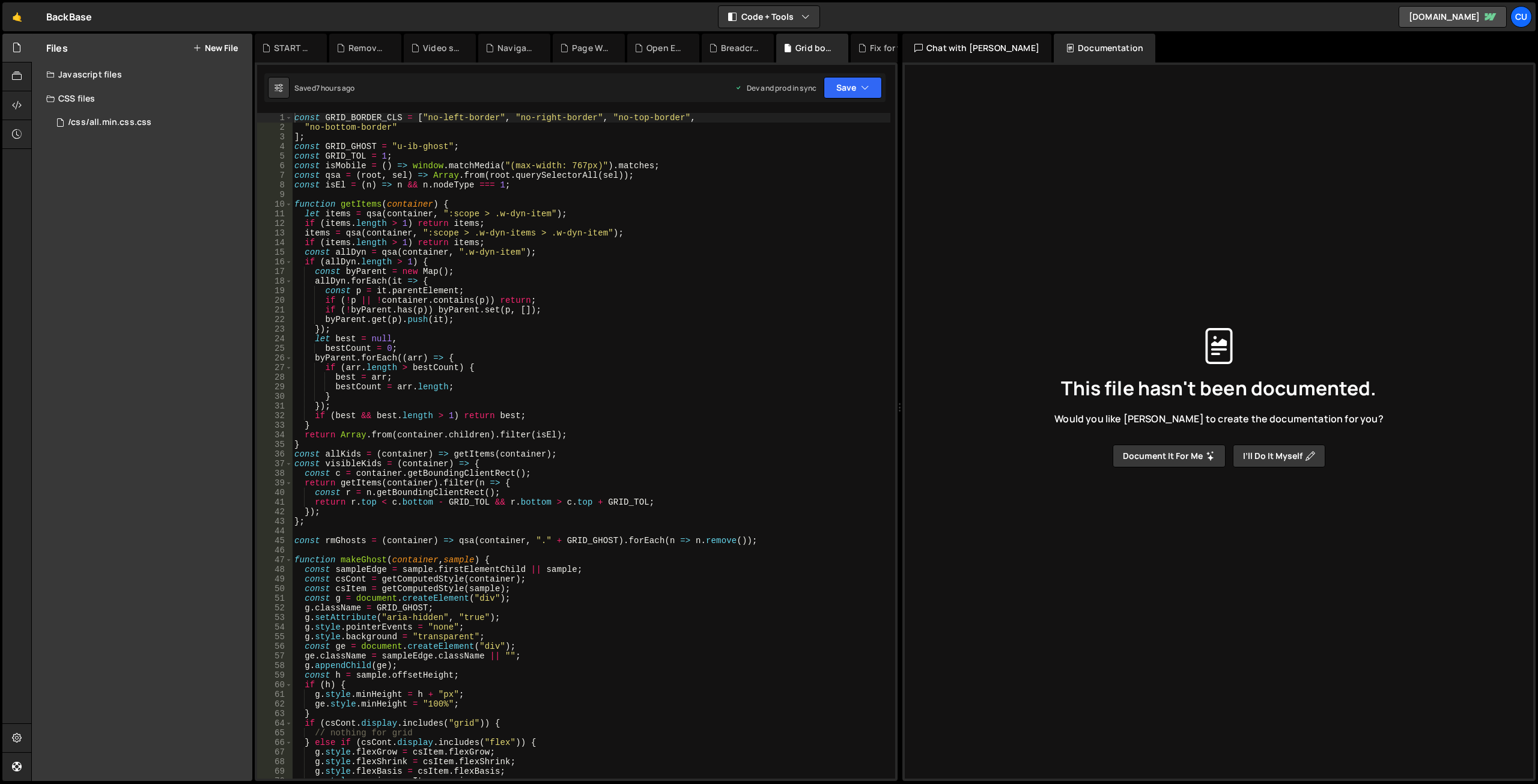
click at [121, 70] on div "Javascript files" at bounding box center [141, 74] width 220 height 24
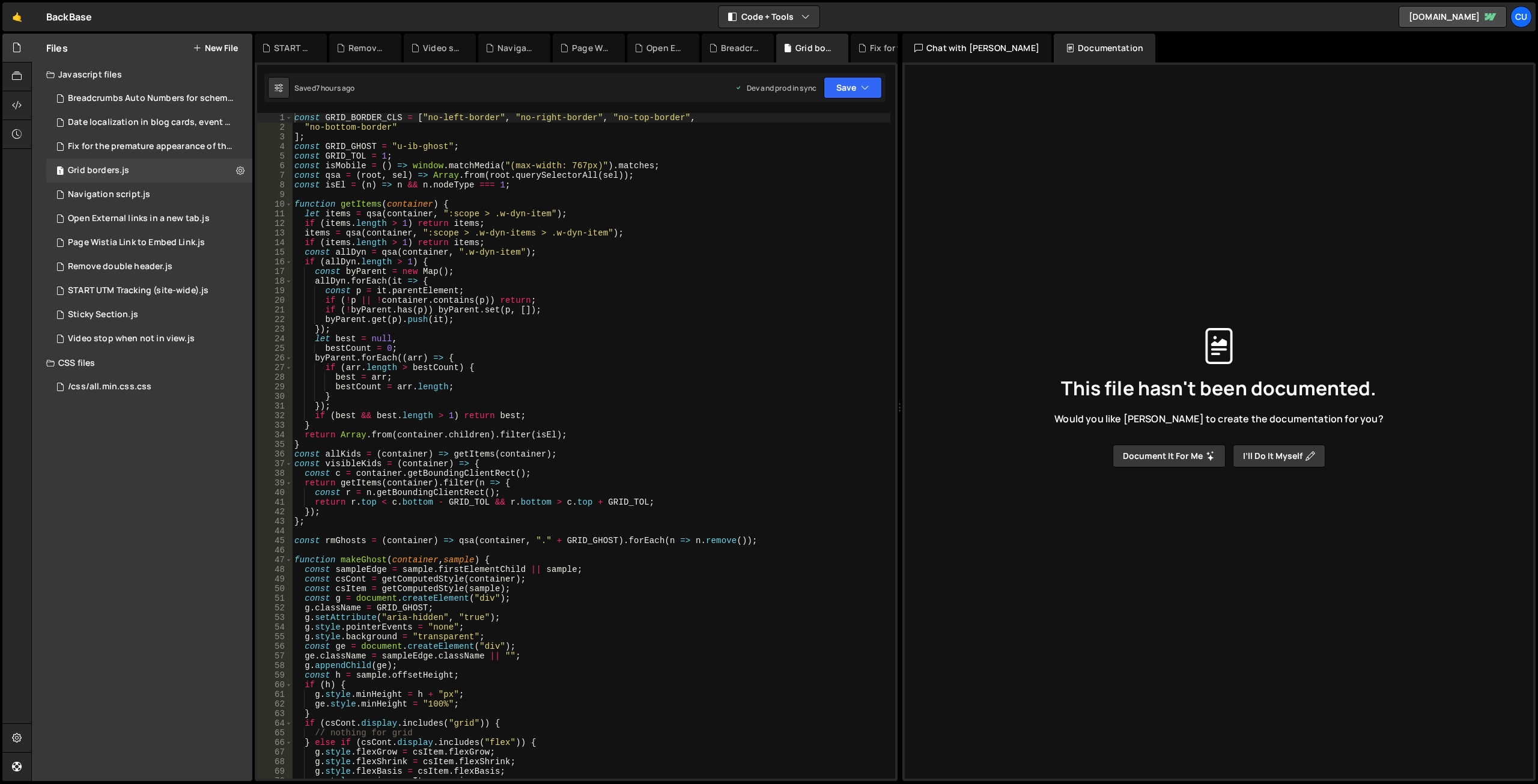
click at [139, 429] on div "Files New File Javascript files 1 Breadcrumbs Auto Numbers for schema markup.js…" at bounding box center [141, 407] width 220 height 747
click at [132, 93] on div "Breadcrumbs Auto Numbers for schema markup.js" at bounding box center [151, 98] width 166 height 11
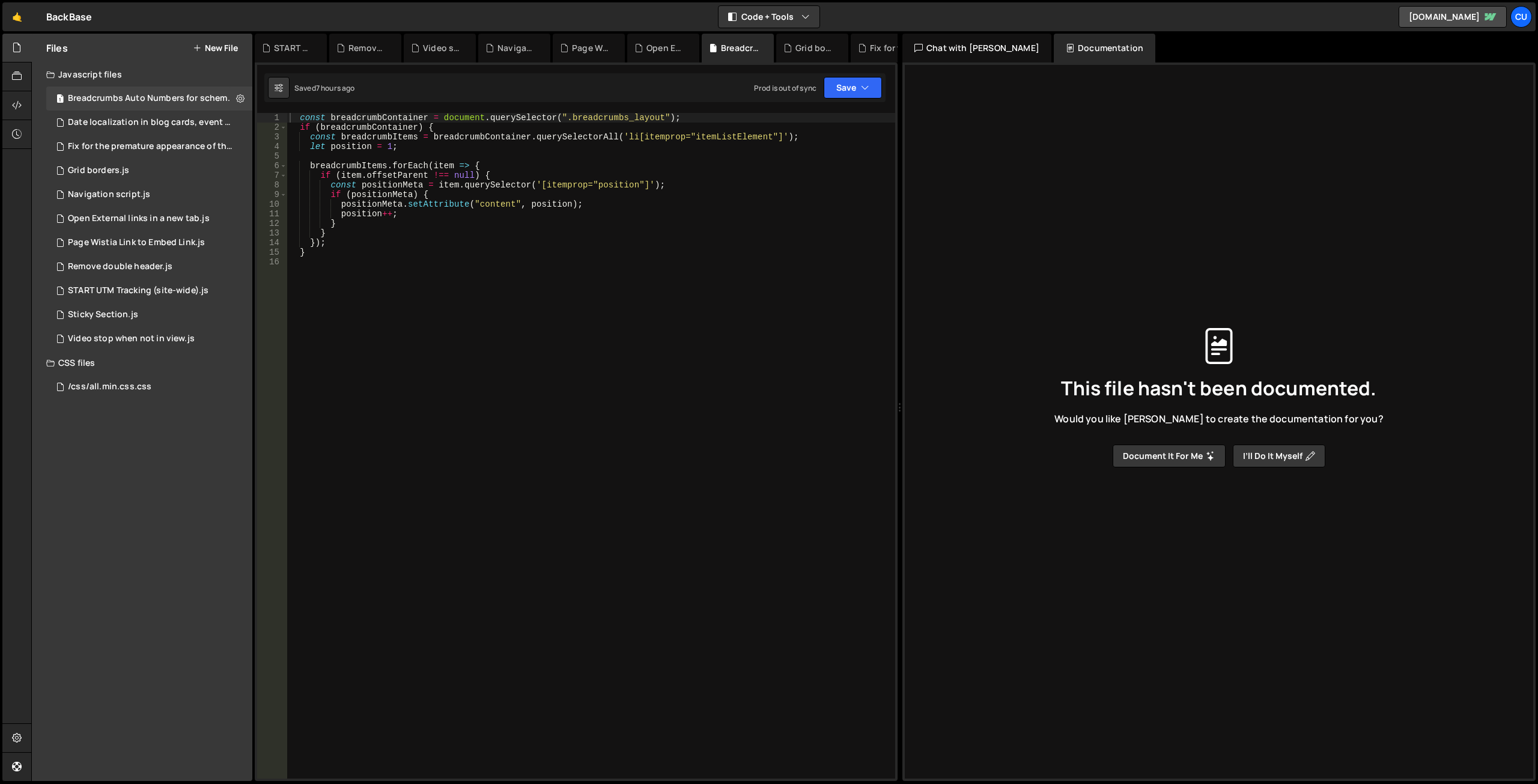
click at [145, 519] on div "Files New File Javascript files 1 Breadcrumbs Auto Numbers for schema markup.js…" at bounding box center [141, 407] width 220 height 747
click at [16, 72] on icon at bounding box center [16, 76] width 9 height 13
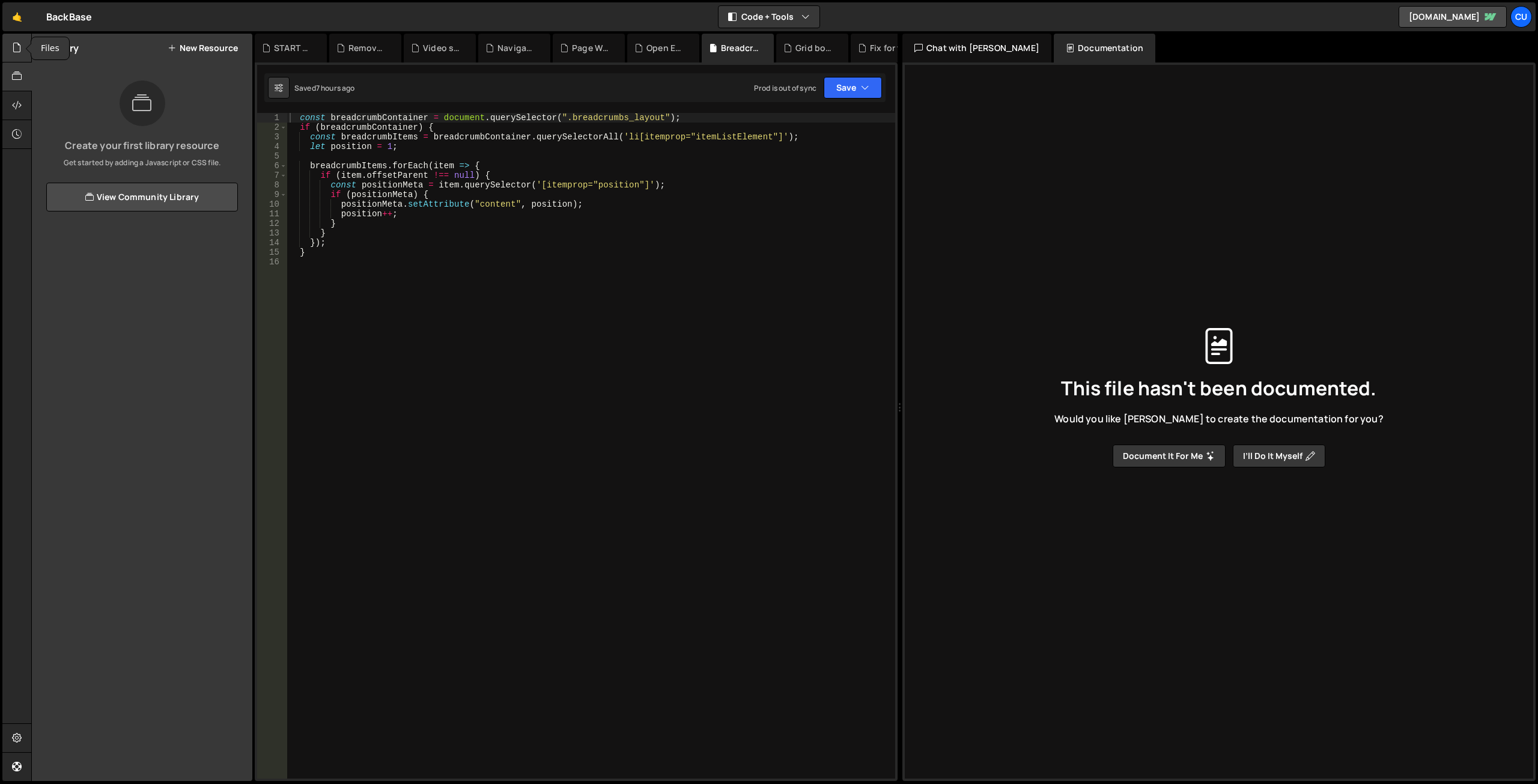
click at [16, 46] on icon at bounding box center [16, 47] width 9 height 13
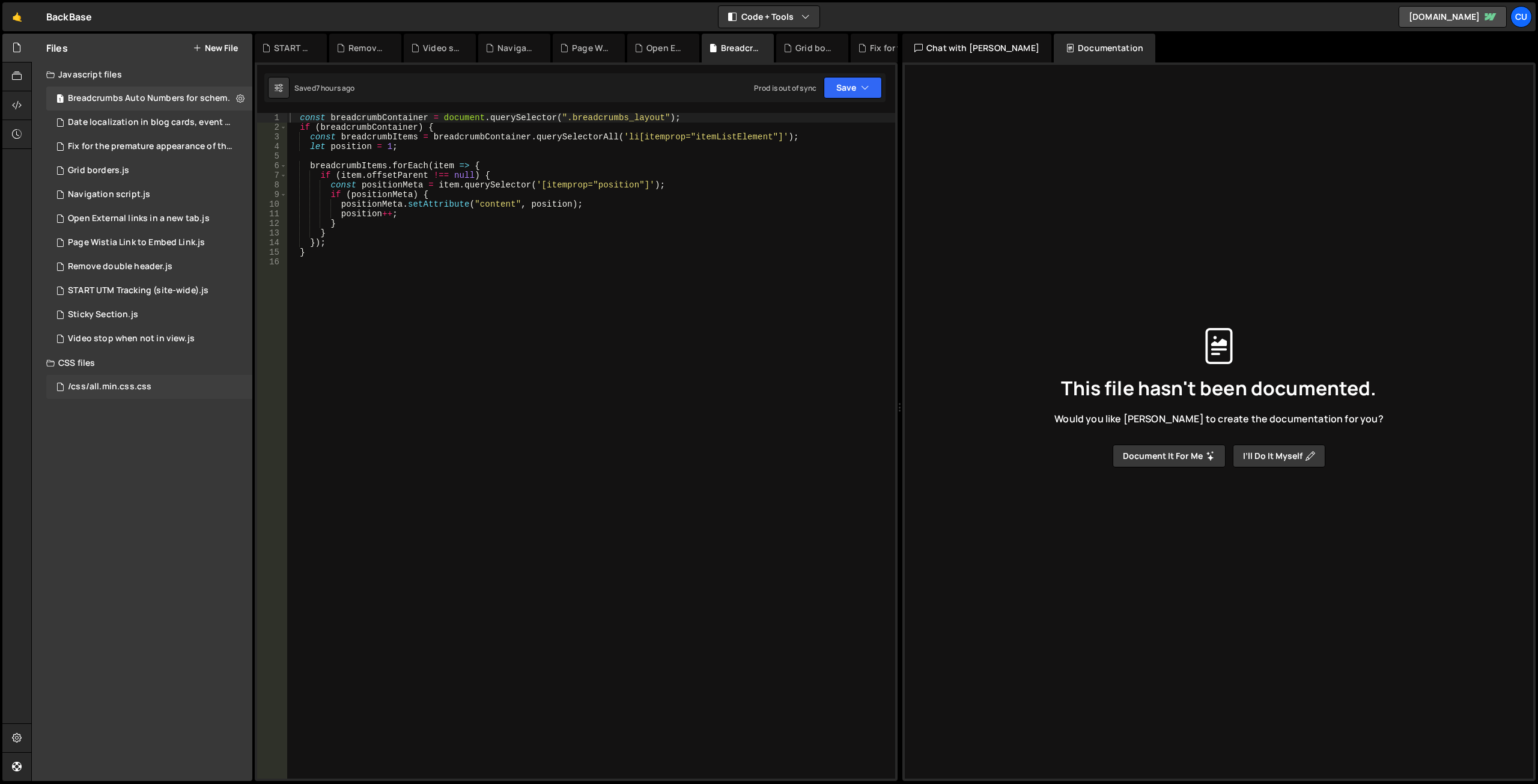
click at [142, 387] on div "/css/all.min.css.css" at bounding box center [110, 387] width 83 height 11
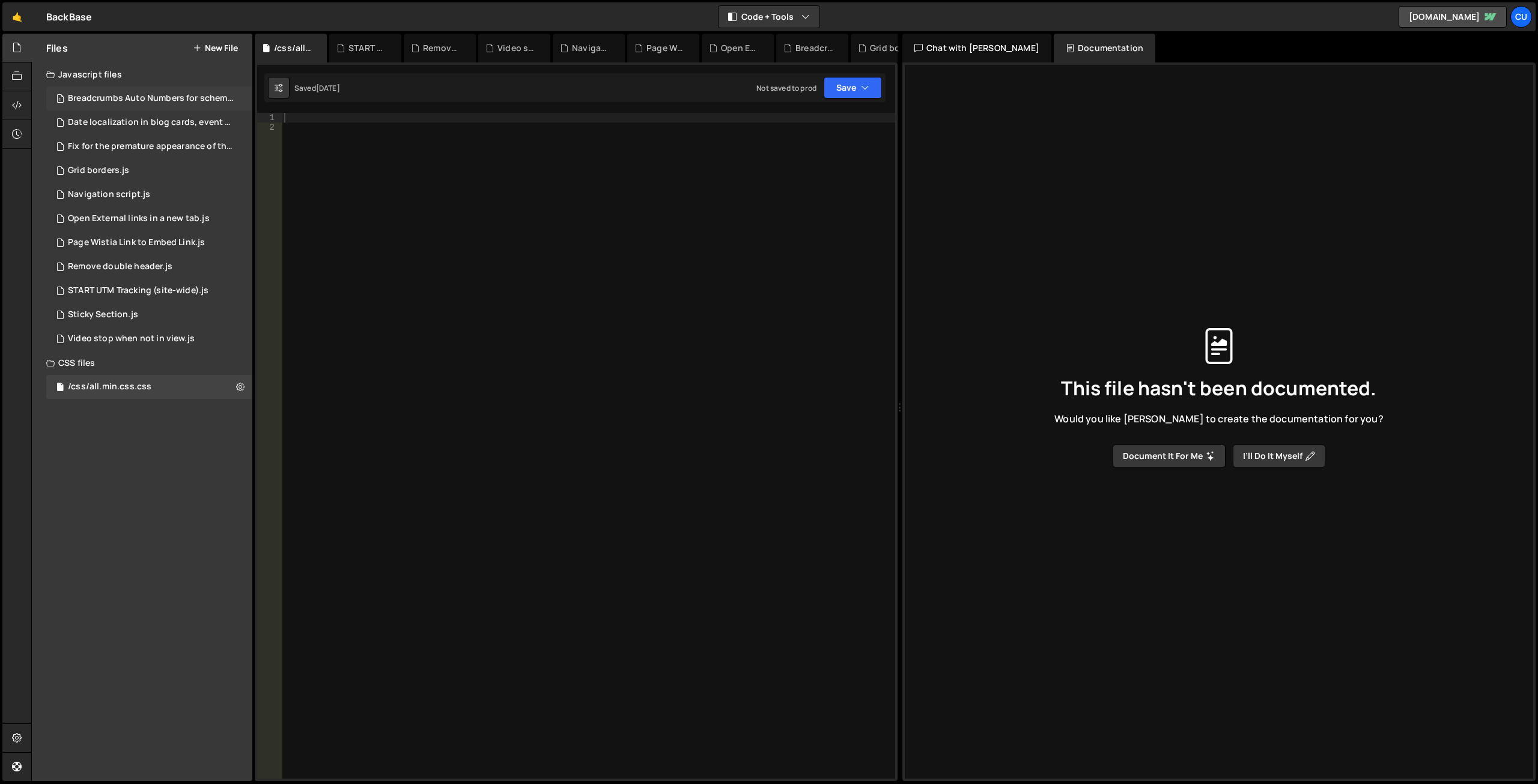
click at [97, 92] on div "1 Breadcrumbs Auto Numbers for schema markup.js 0" at bounding box center [151, 98] width 210 height 24
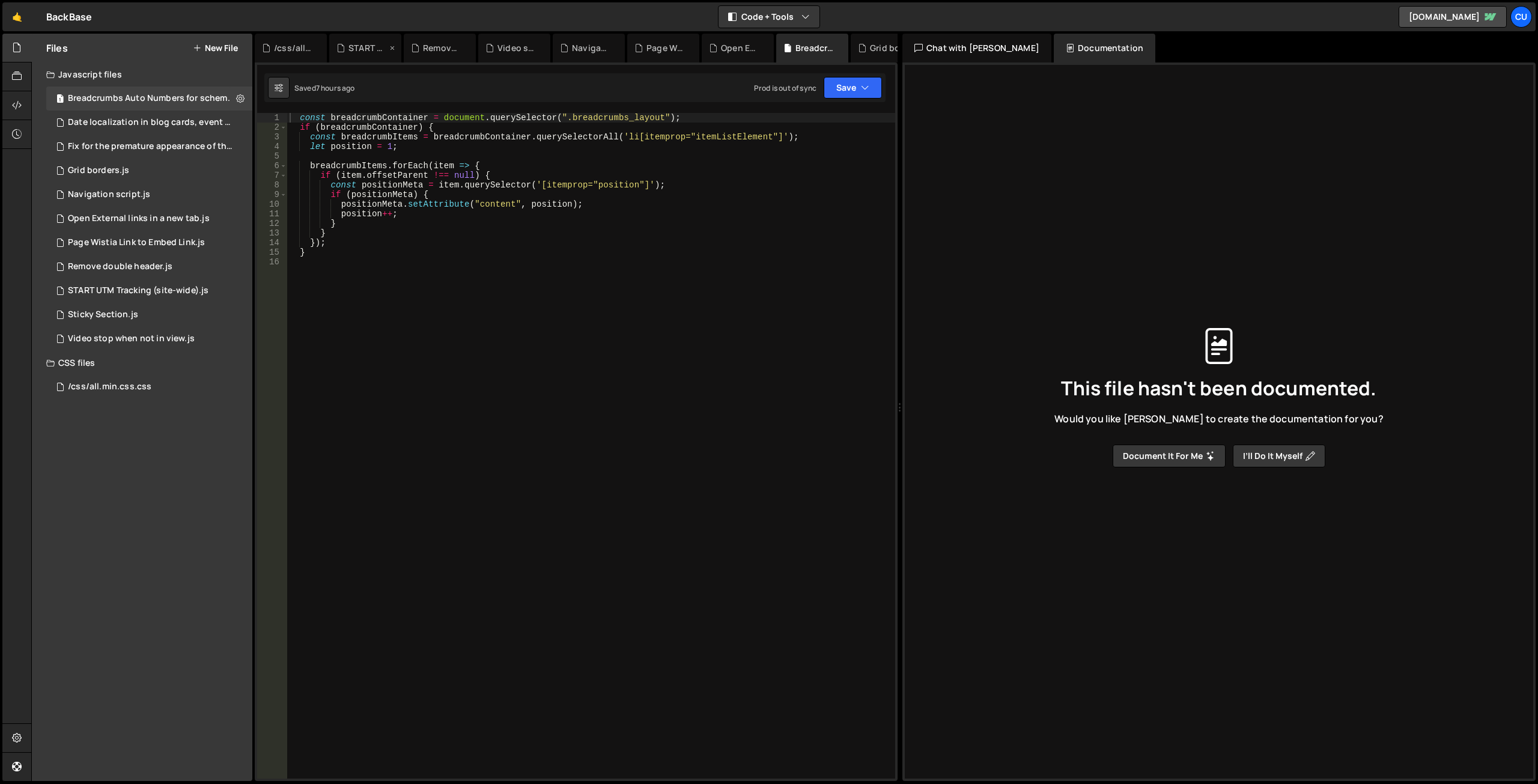
click at [390, 47] on icon at bounding box center [392, 48] width 8 height 12
click at [0, 0] on icon at bounding box center [0, 0] width 0 height 0
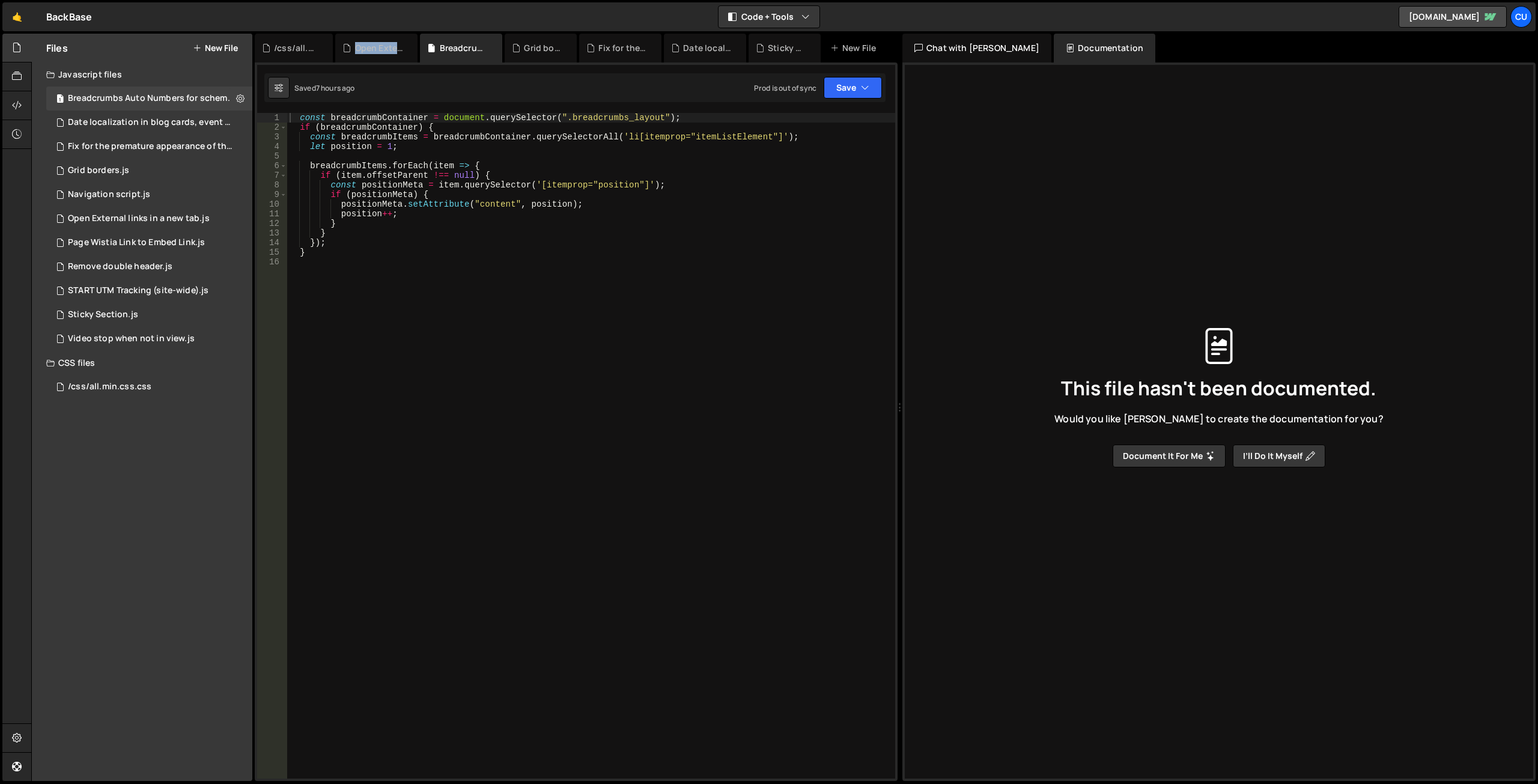
click at [390, 47] on div "Open External links in a new tab.js" at bounding box center [379, 48] width 49 height 12
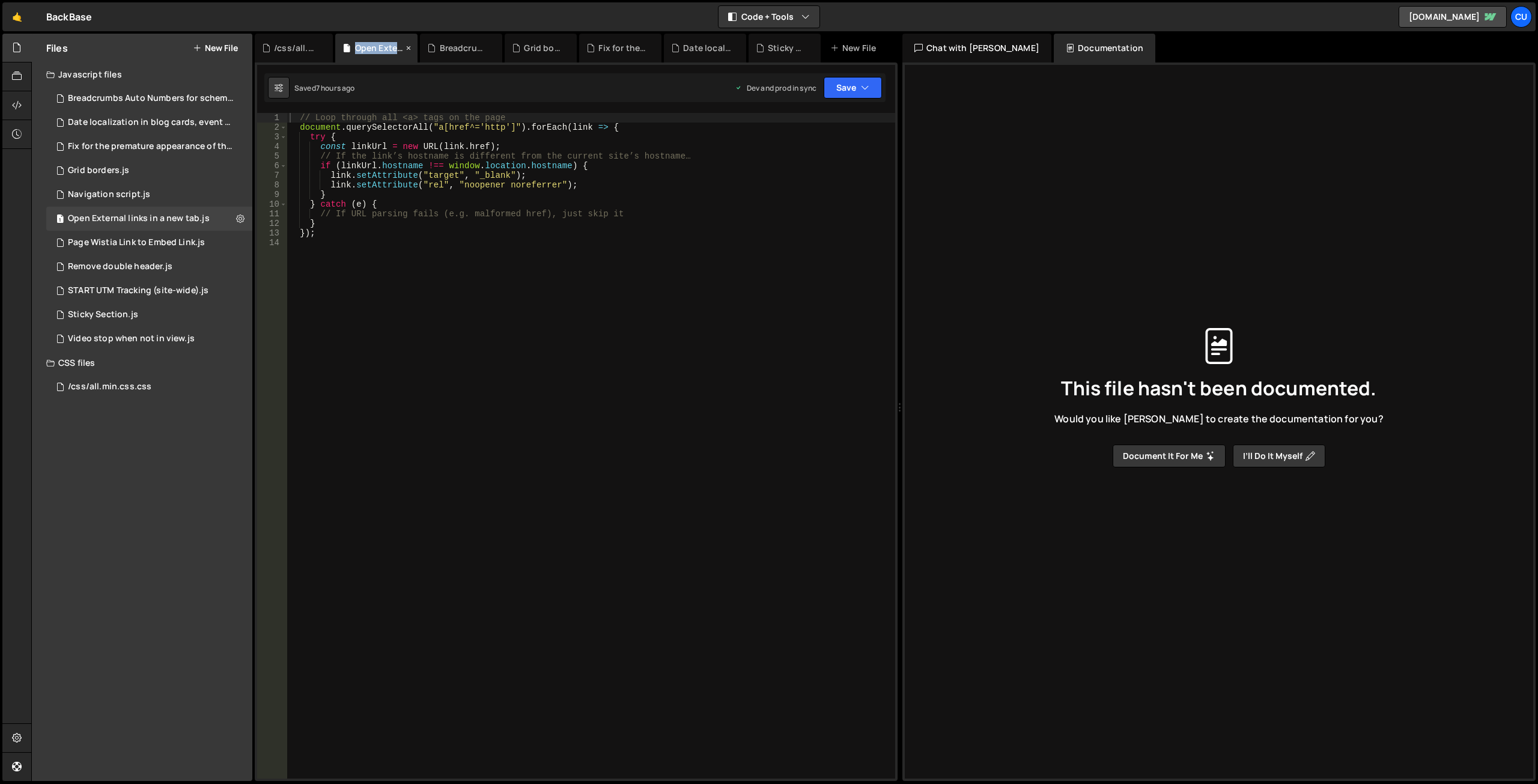
click at [409, 51] on icon at bounding box center [408, 48] width 8 height 12
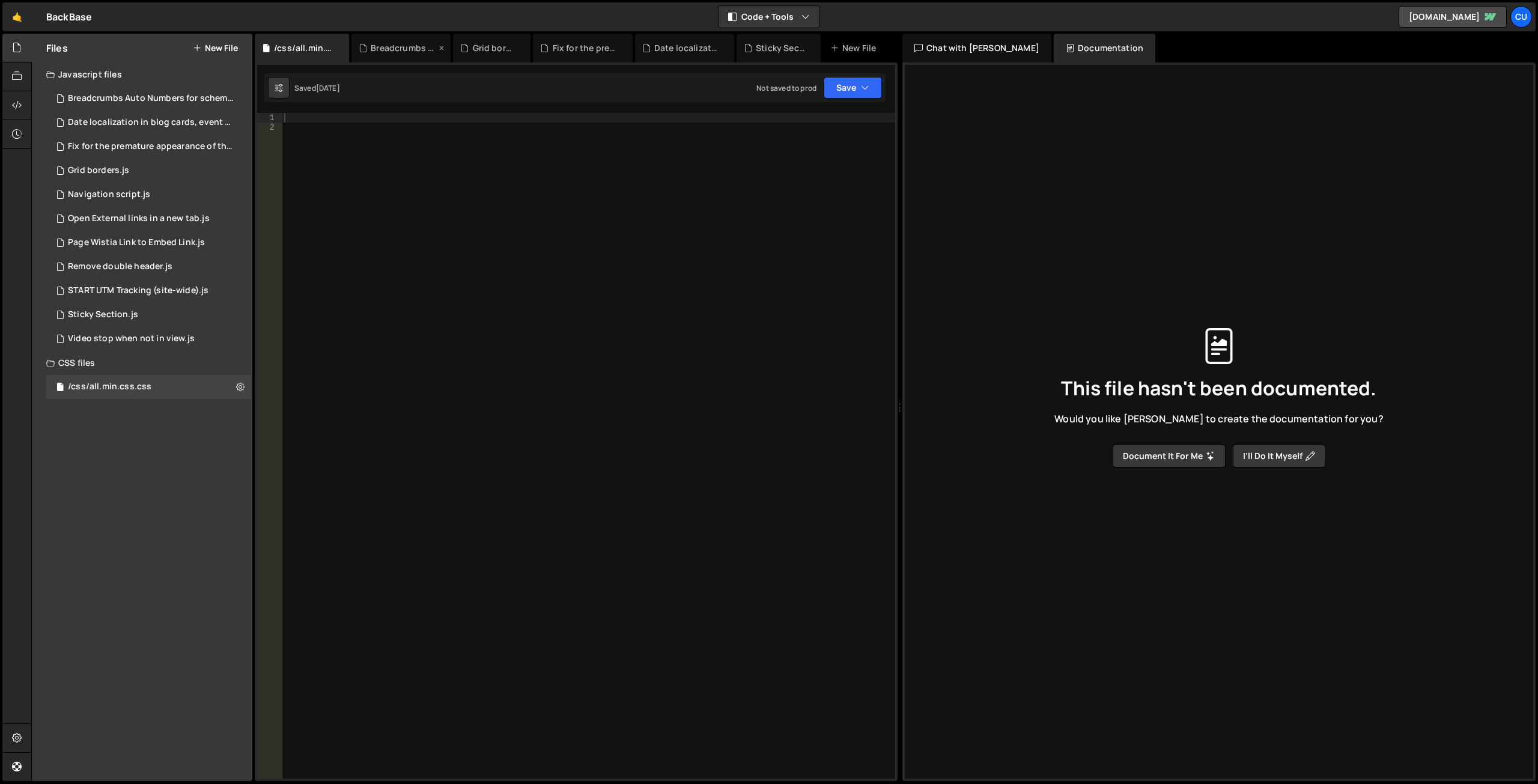
click at [442, 44] on icon at bounding box center [441, 48] width 8 height 12
click at [458, 47] on icon at bounding box center [458, 48] width 8 height 12
click at [489, 49] on icon at bounding box center [488, 48] width 8 height 12
click at [489, 48] on icon at bounding box center [488, 48] width 8 height 12
click at [465, 47] on icon at bounding box center [469, 48] width 8 height 12
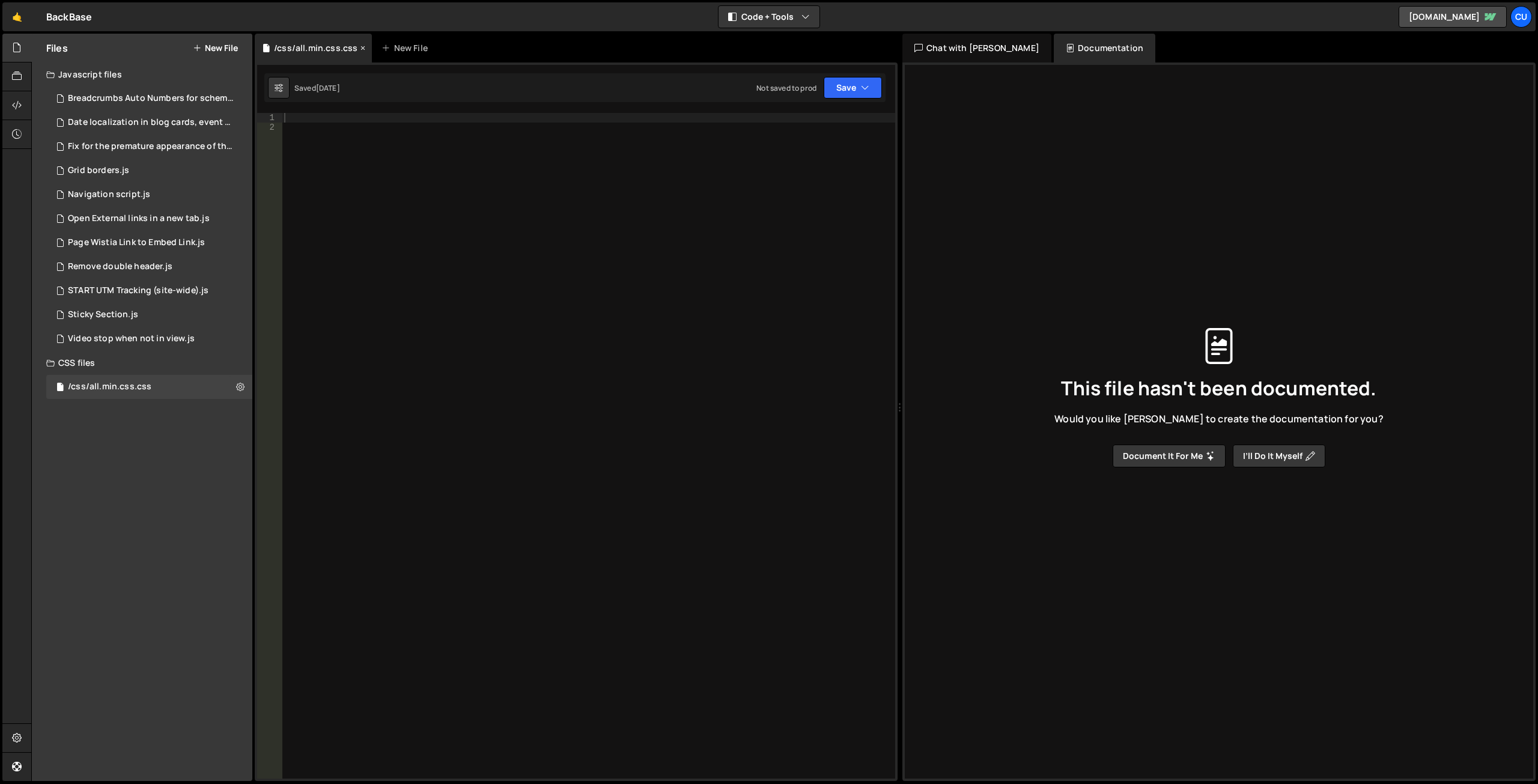
click at [360, 47] on icon at bounding box center [362, 48] width 8 height 12
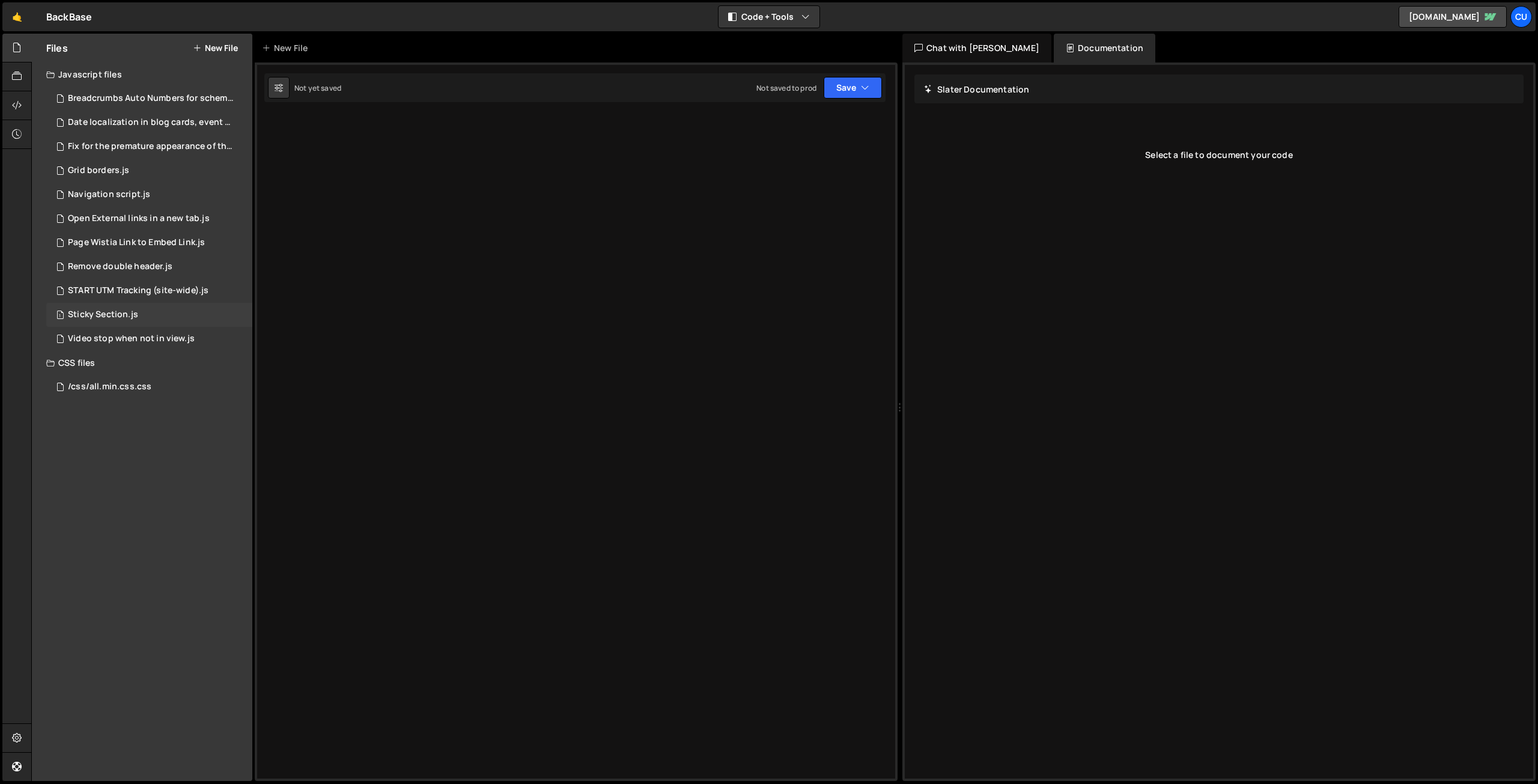
click at [147, 310] on div "1 Sticky Section.js 0" at bounding box center [151, 315] width 210 height 24
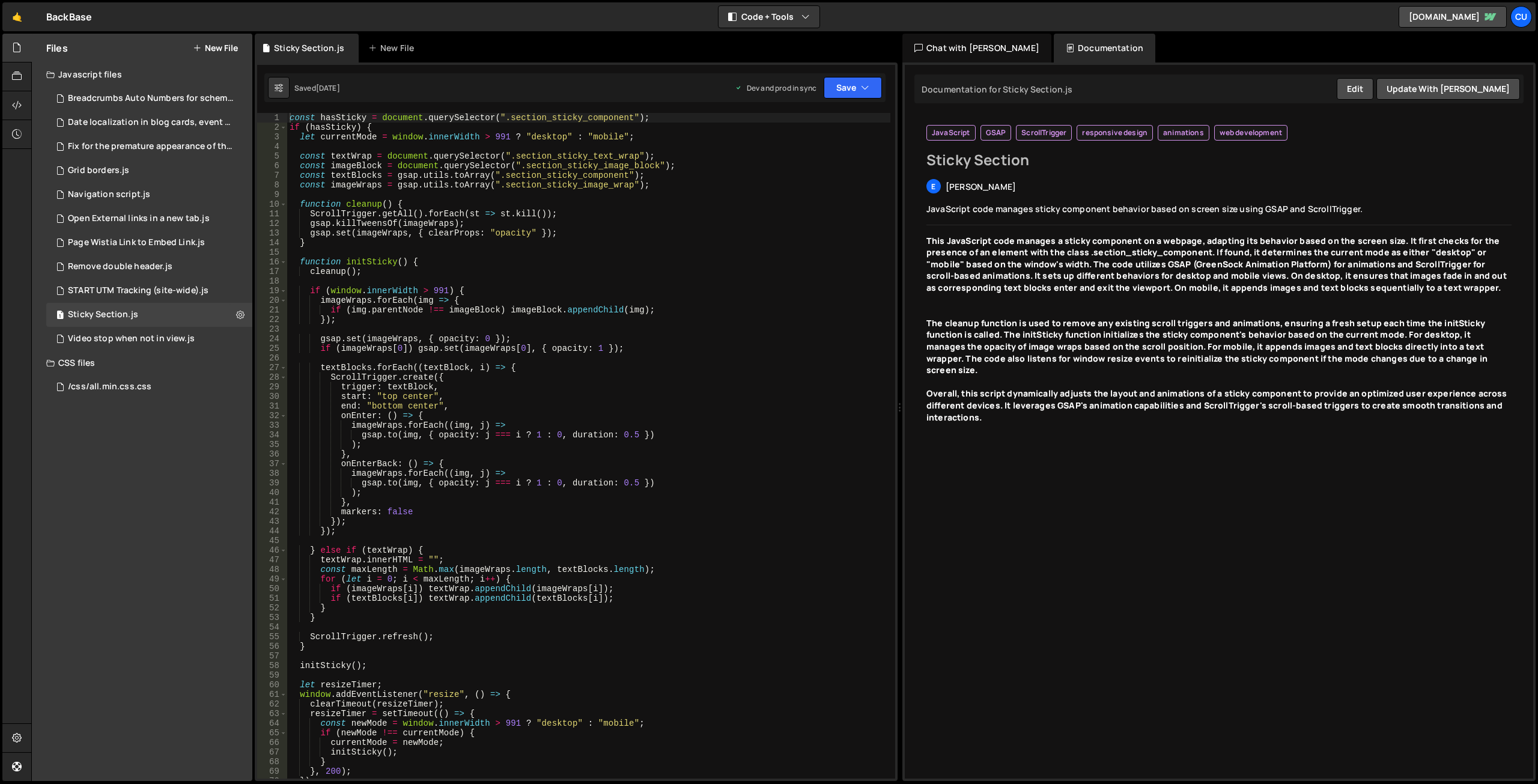
click at [49, 70] on icon at bounding box center [50, 74] width 8 height 9
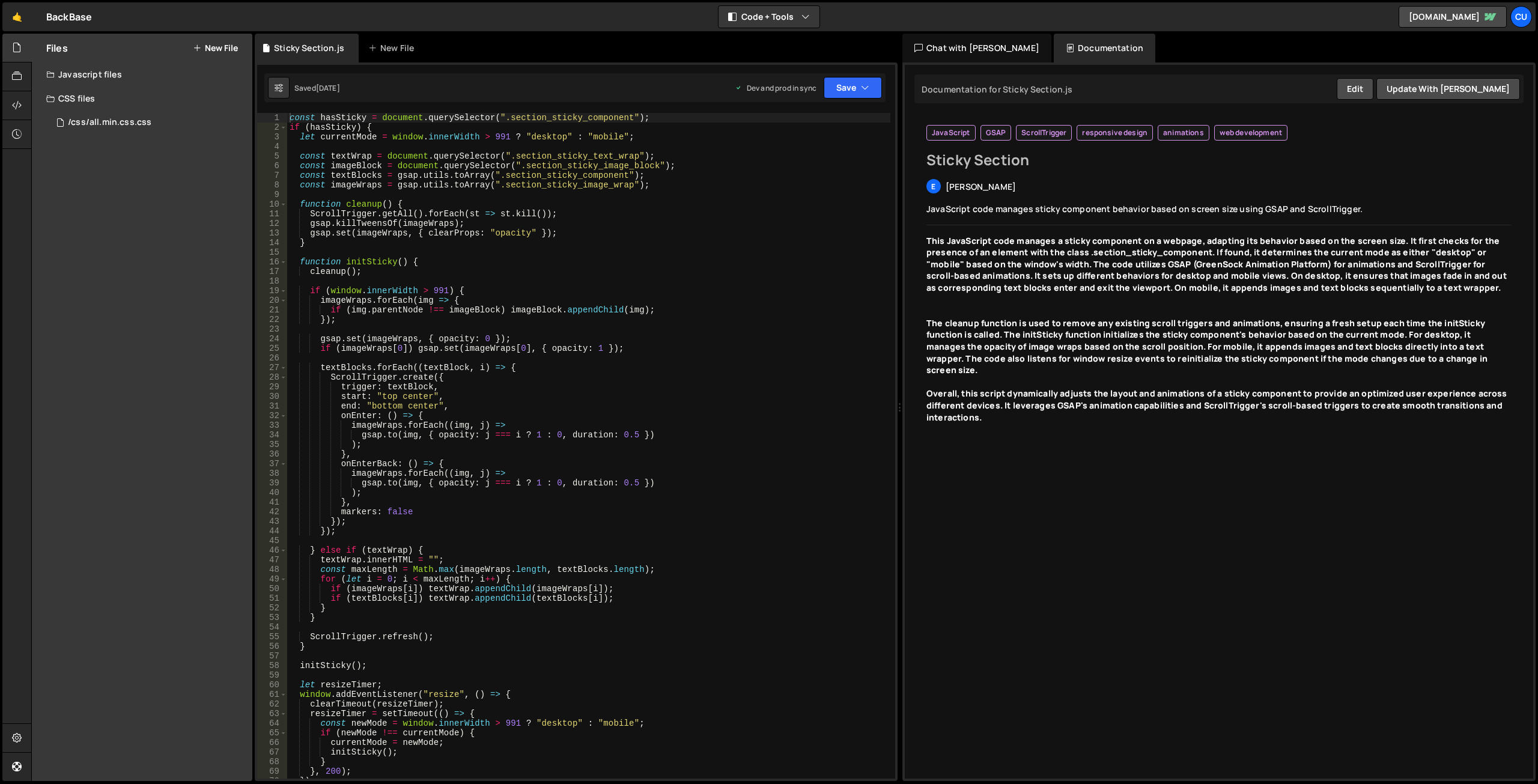
click at [45, 102] on div "CSS files" at bounding box center [141, 98] width 220 height 24
click at [194, 49] on icon at bounding box center [197, 48] width 8 height 9
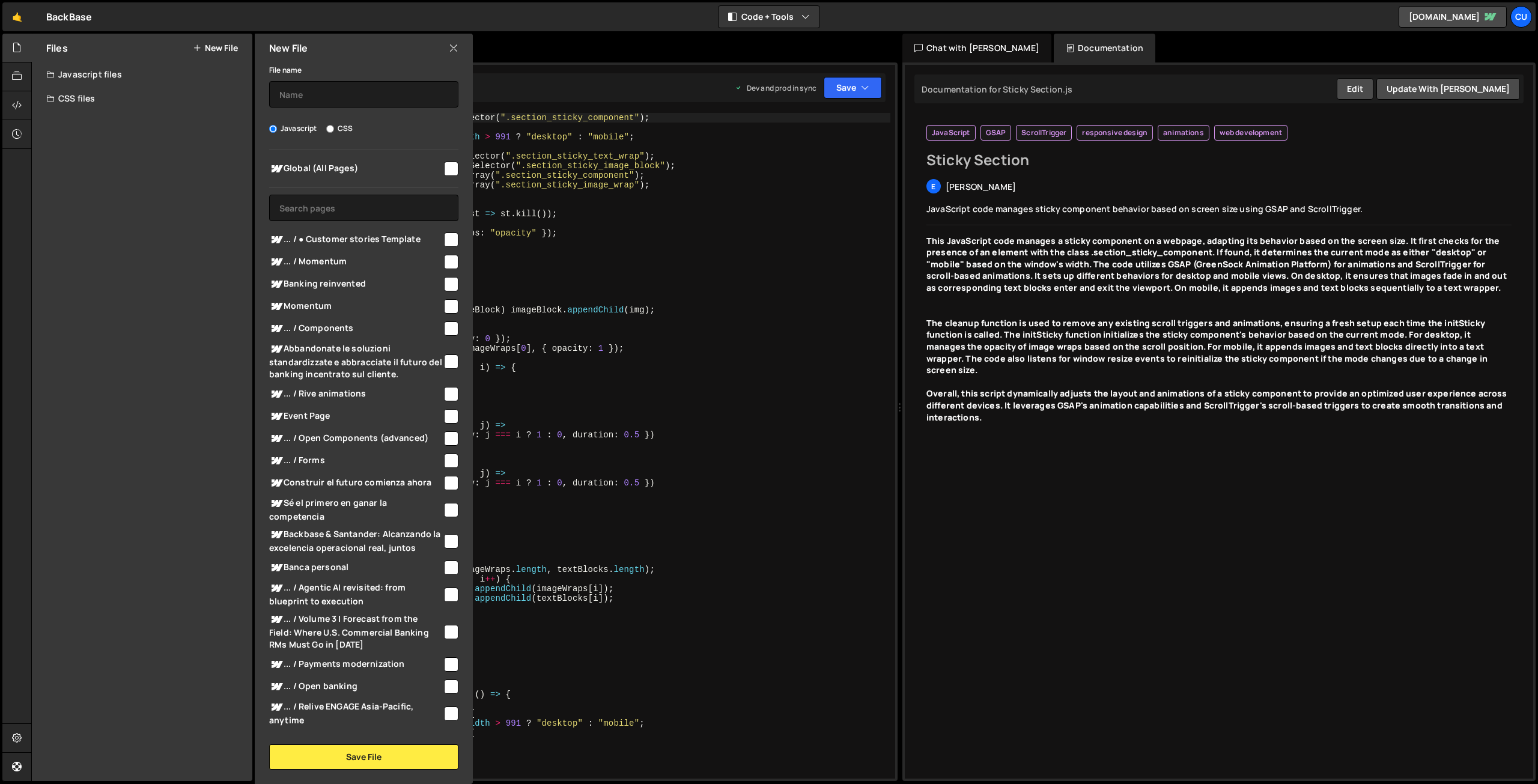
click at [452, 47] on icon at bounding box center [453, 48] width 9 height 13
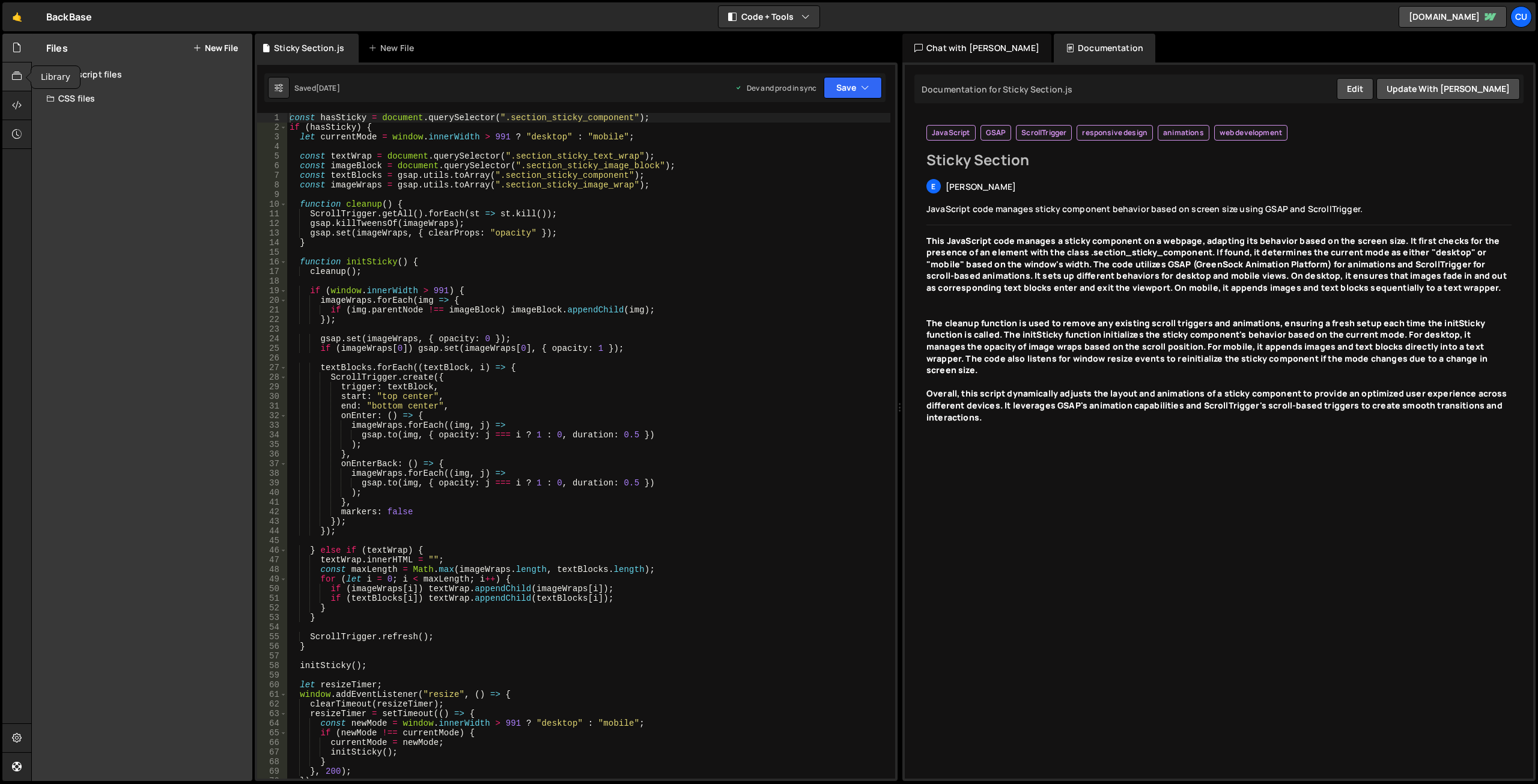
click at [16, 77] on icon at bounding box center [16, 76] width 9 height 13
click at [132, 197] on link "View Community Library" at bounding box center [142, 197] width 192 height 29
click at [8, 108] on div at bounding box center [17, 106] width 30 height 29
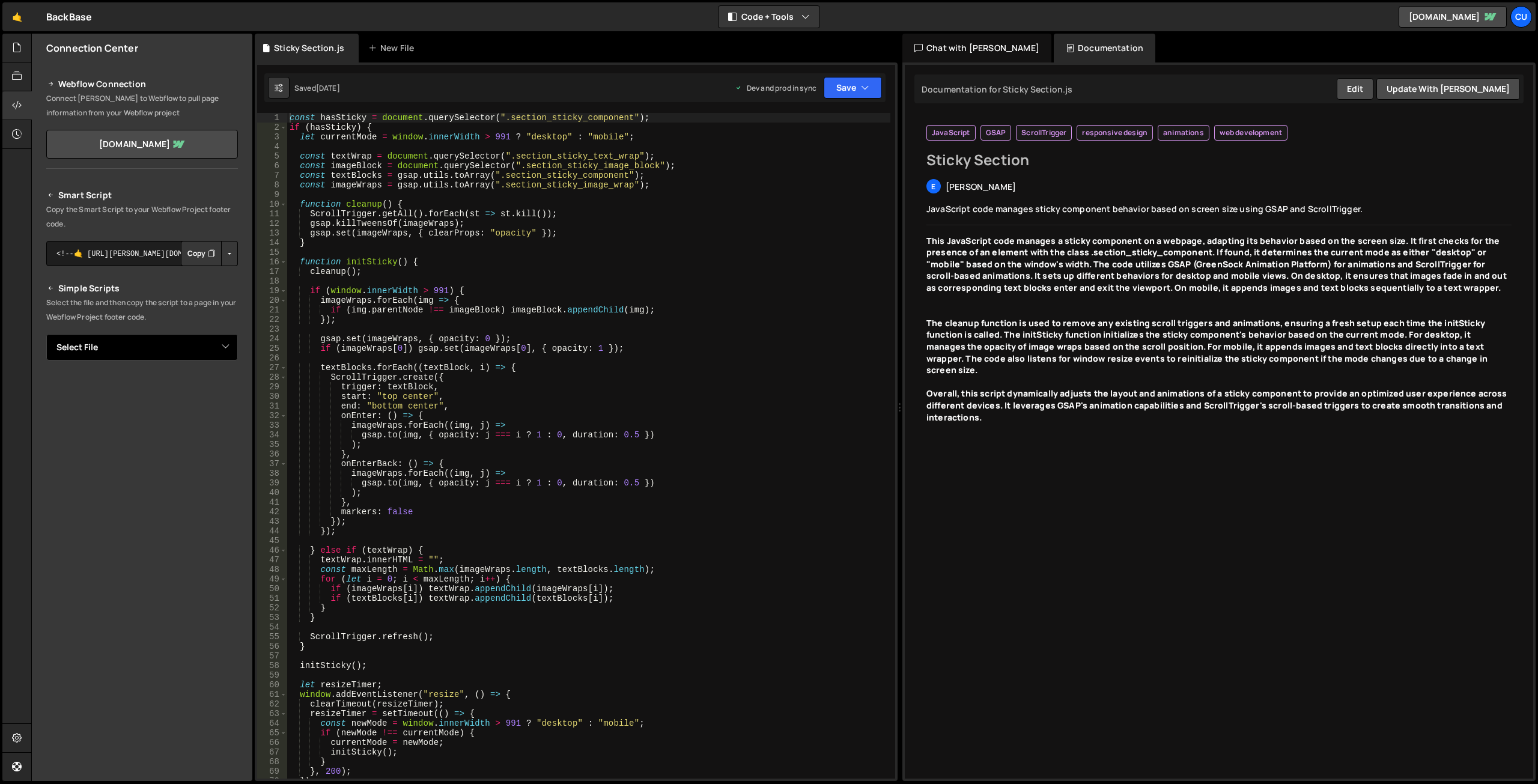
click at [116, 339] on select "Select File Breadcrumbs Auto Numbers for schema markup.js Date localization in …" at bounding box center [142, 347] width 192 height 26
click at [106, 653] on div "Connection Center Webflow Connection Connect [PERSON_NAME] to Webflow to pull p…" at bounding box center [141, 407] width 220 height 747
click at [14, 134] on icon at bounding box center [16, 134] width 9 height 13
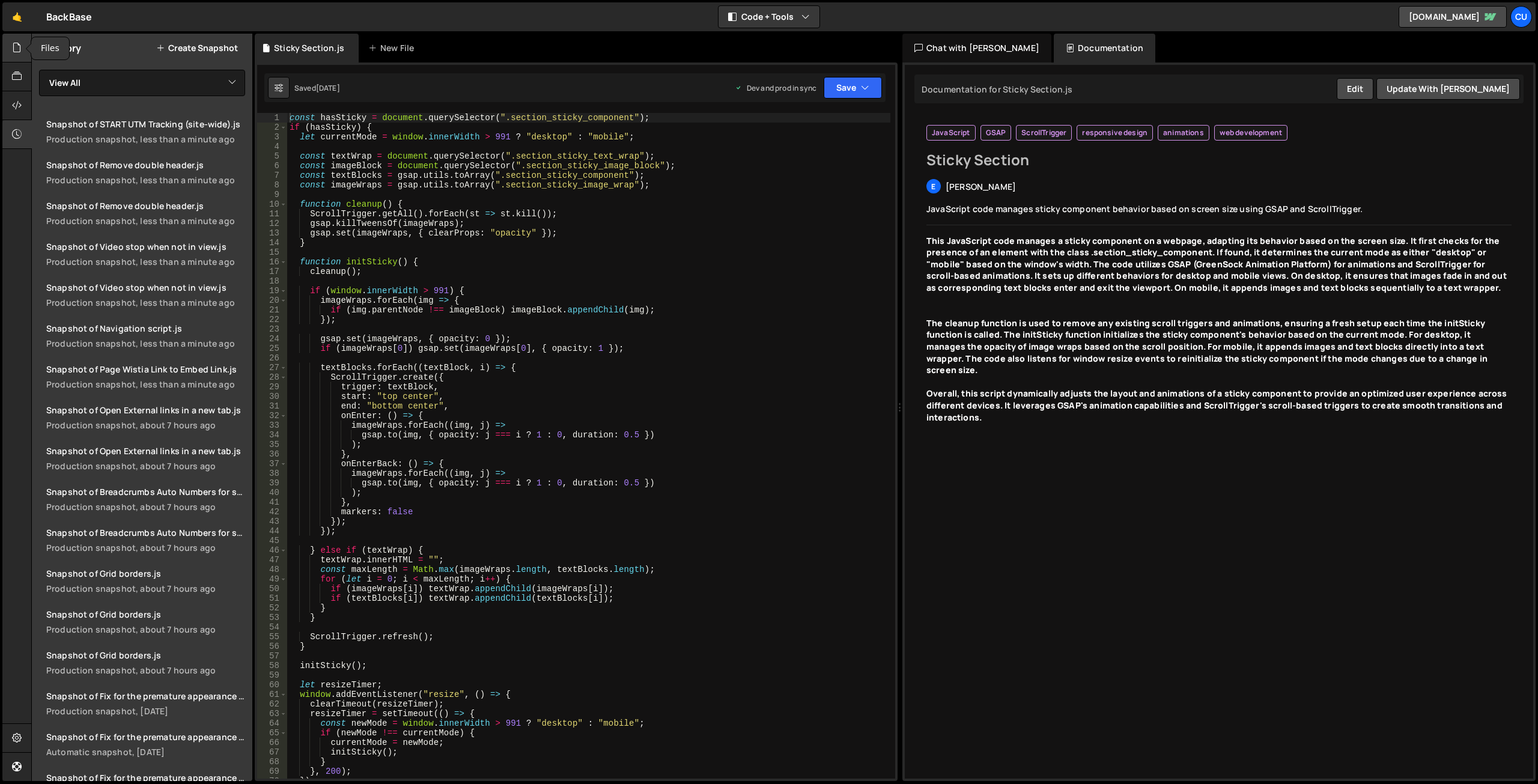
click at [8, 50] on div at bounding box center [17, 48] width 30 height 29
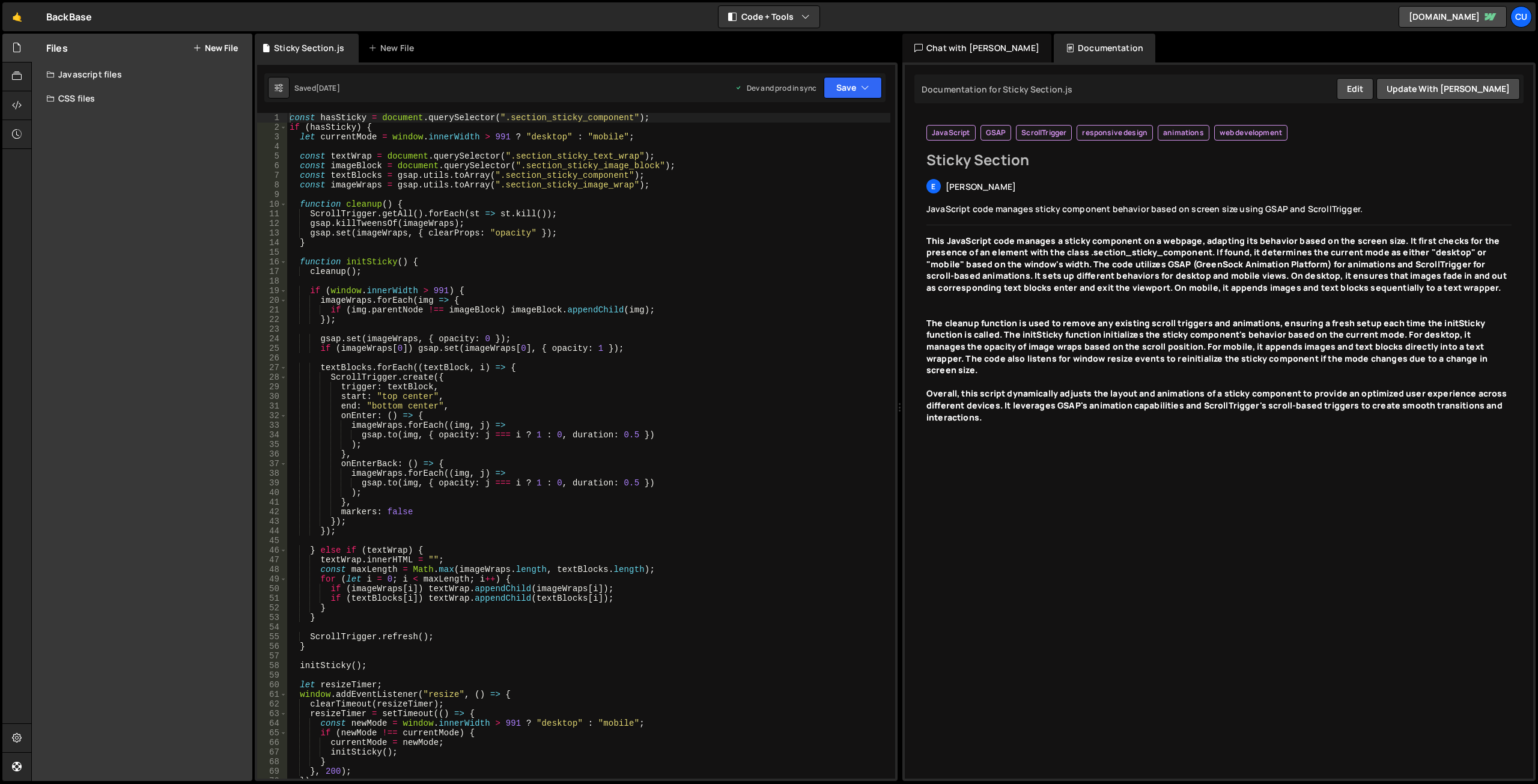
click at [97, 72] on div "Javascript files" at bounding box center [141, 74] width 220 height 24
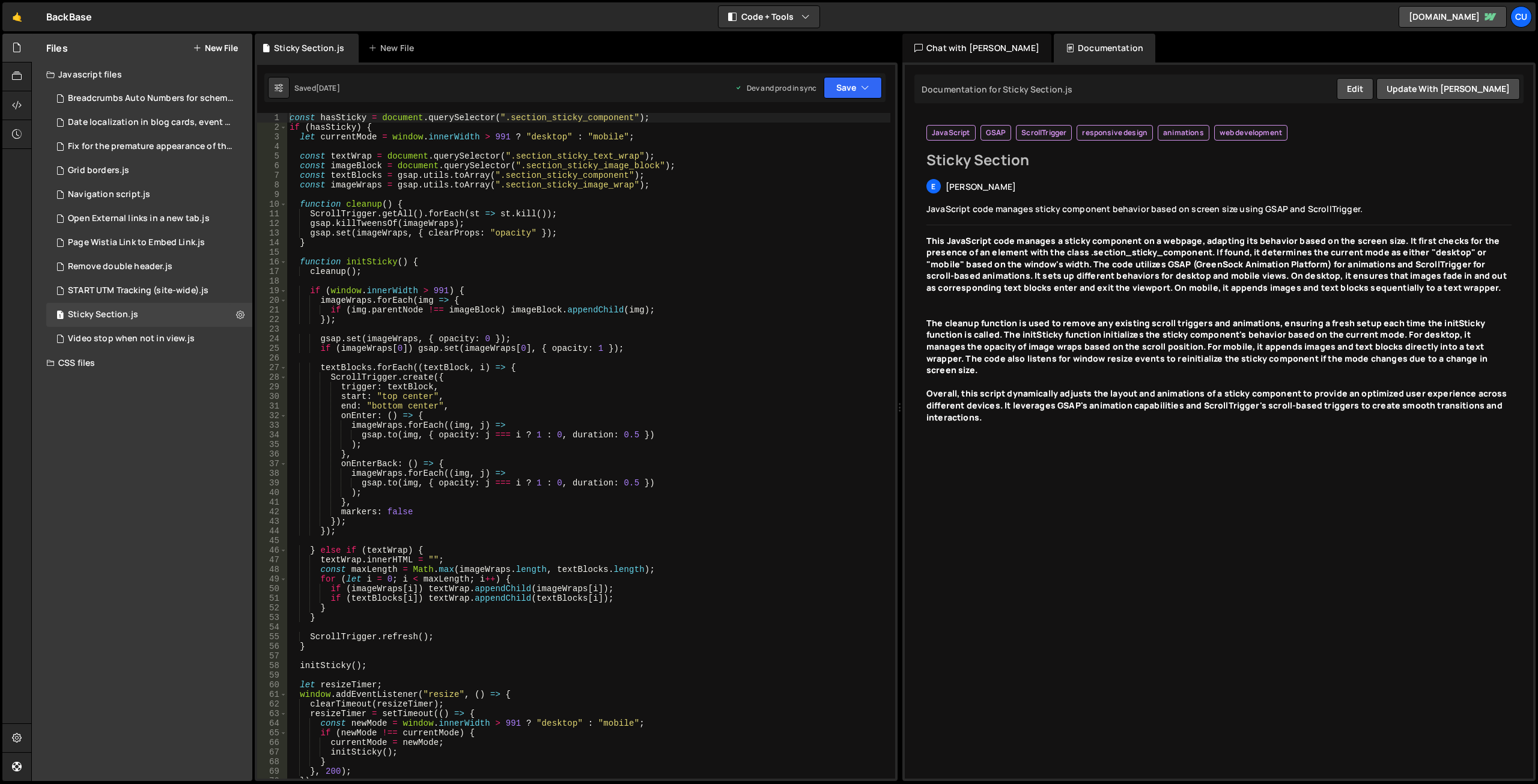
click at [643, 227] on div "const hasSticky = document . querySelector ( ".section_sticky_component" ) ; if…" at bounding box center [589, 455] width 603 height 684
type textarea "}"
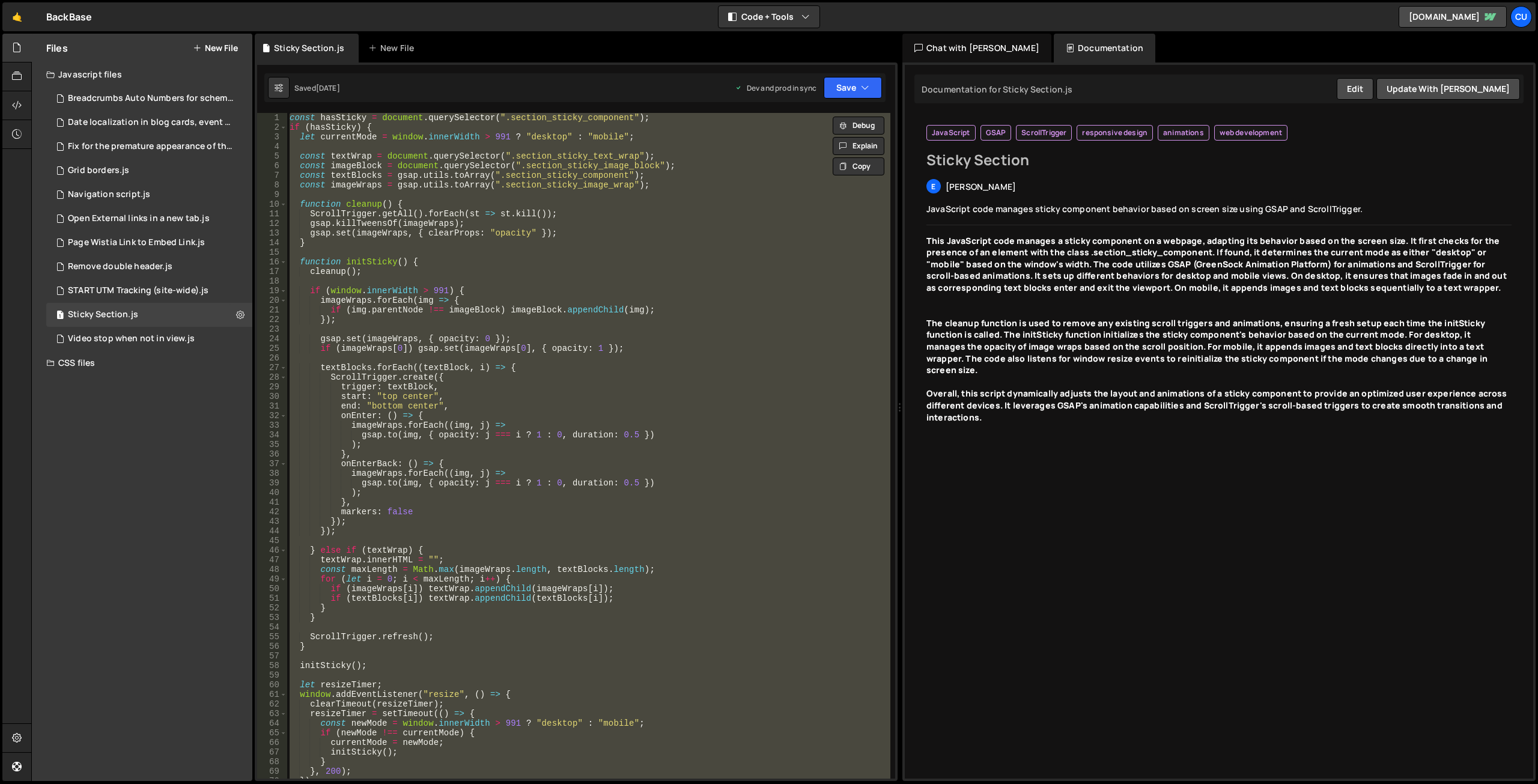
click at [215, 45] on button "New File" at bounding box center [215, 48] width 45 height 9
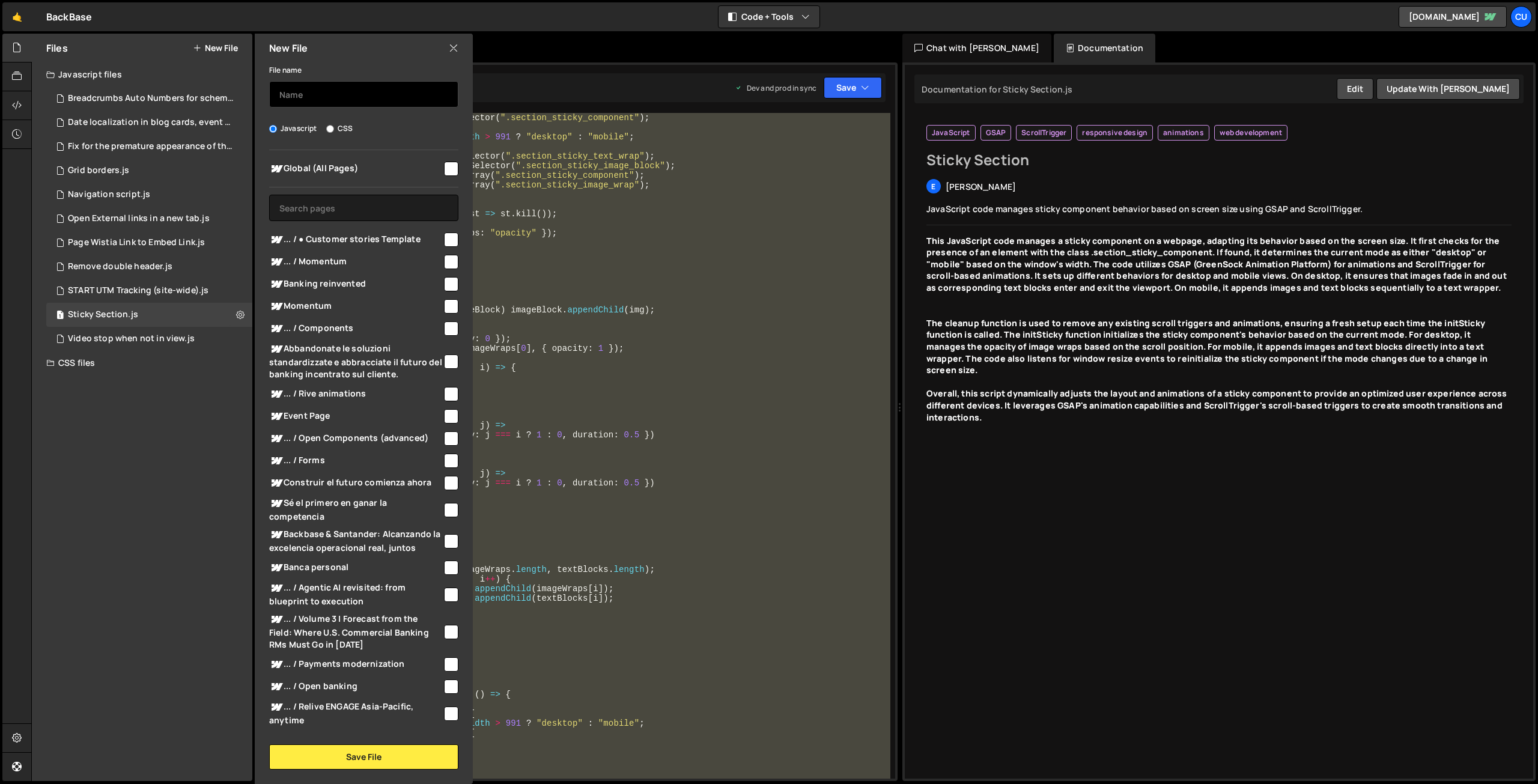
click at [320, 97] on input "text" at bounding box center [364, 95] width 189 height 26
type input "П"
type input "Global"
click at [446, 170] on input "checkbox" at bounding box center [451, 168] width 15 height 15
checkbox input "true"
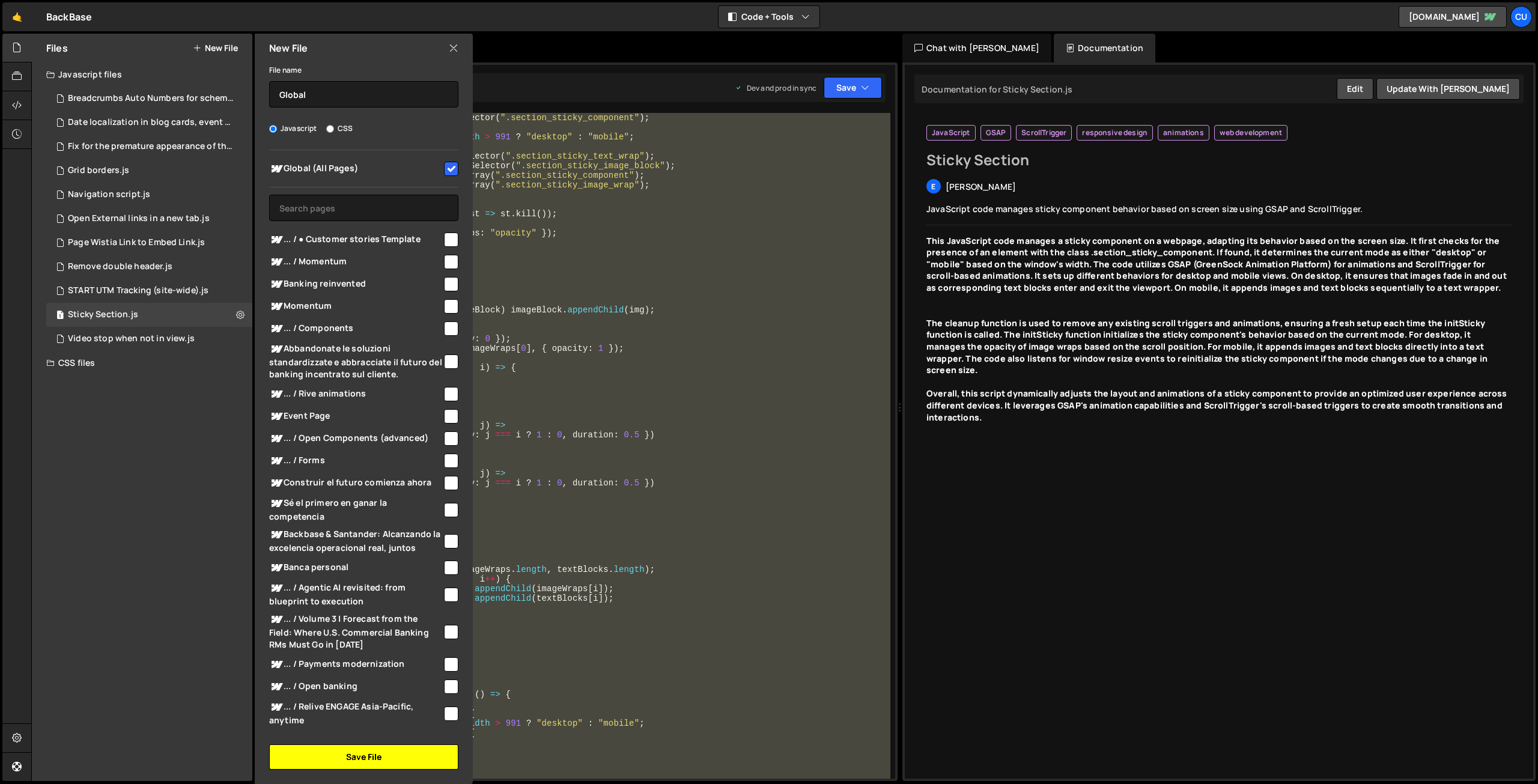
click at [348, 757] on button "Save File" at bounding box center [364, 757] width 189 height 25
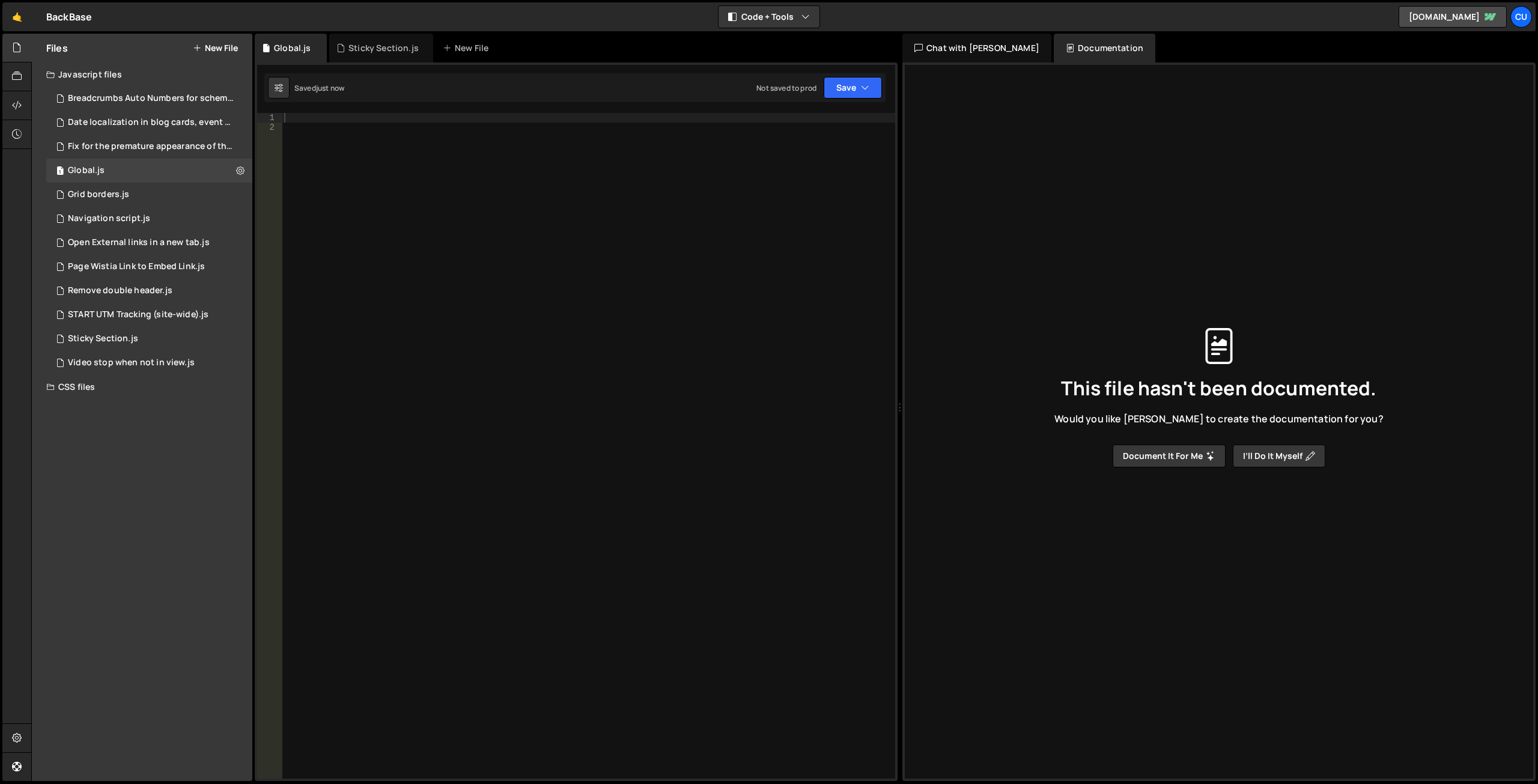
click at [302, 119] on div at bounding box center [589, 455] width 613 height 684
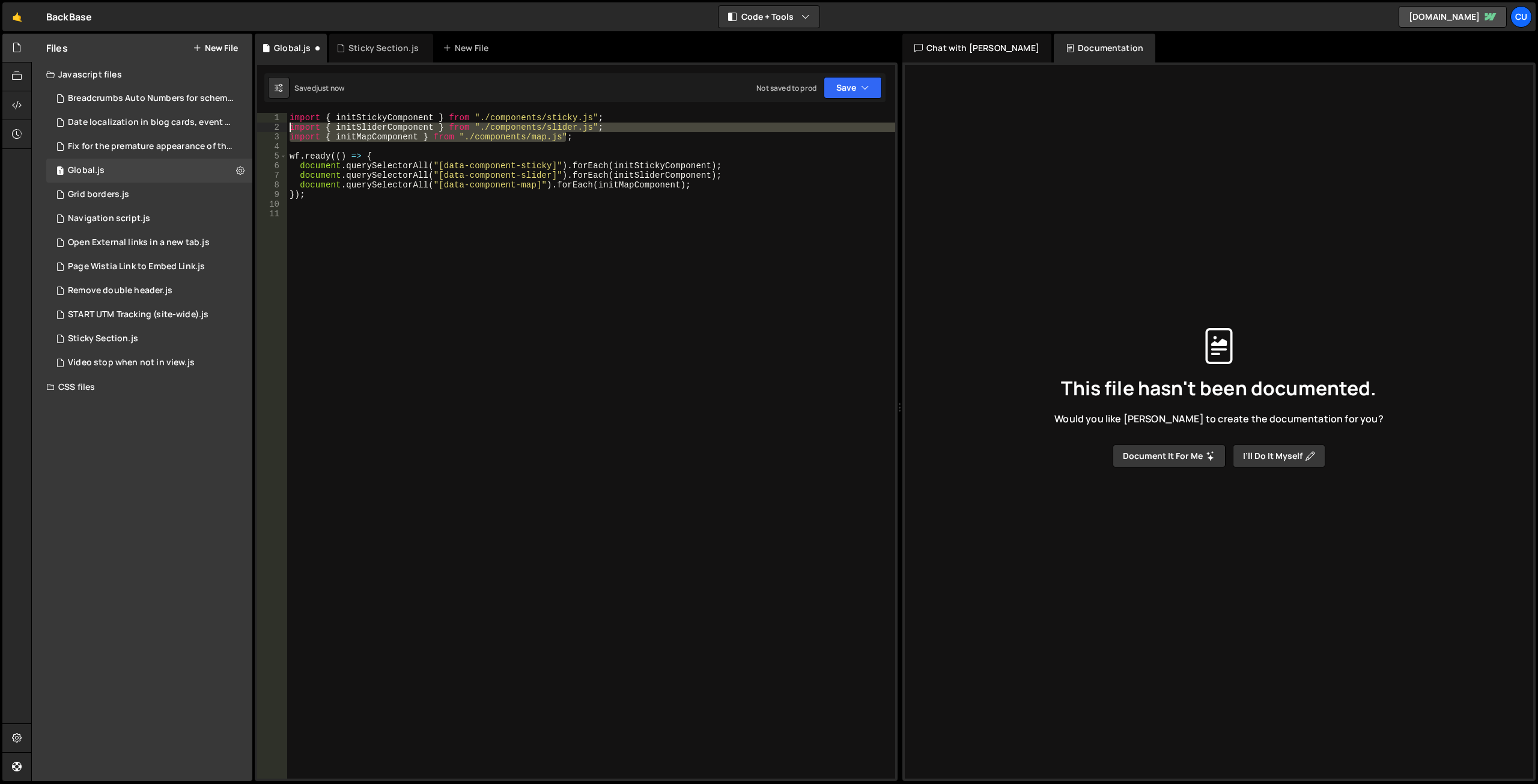
drag, startPoint x: 570, startPoint y: 140, endPoint x: 287, endPoint y: 131, distance: 283.1
click at [287, 131] on div "1 2 3 4 5 6 7 8 9 10 11 import { initStickyComponent } from "./components/stick…" at bounding box center [576, 445] width 638 height 665
type textarea "import { initSliderComponent } from "./components/slider.js"; import { initMapC…"
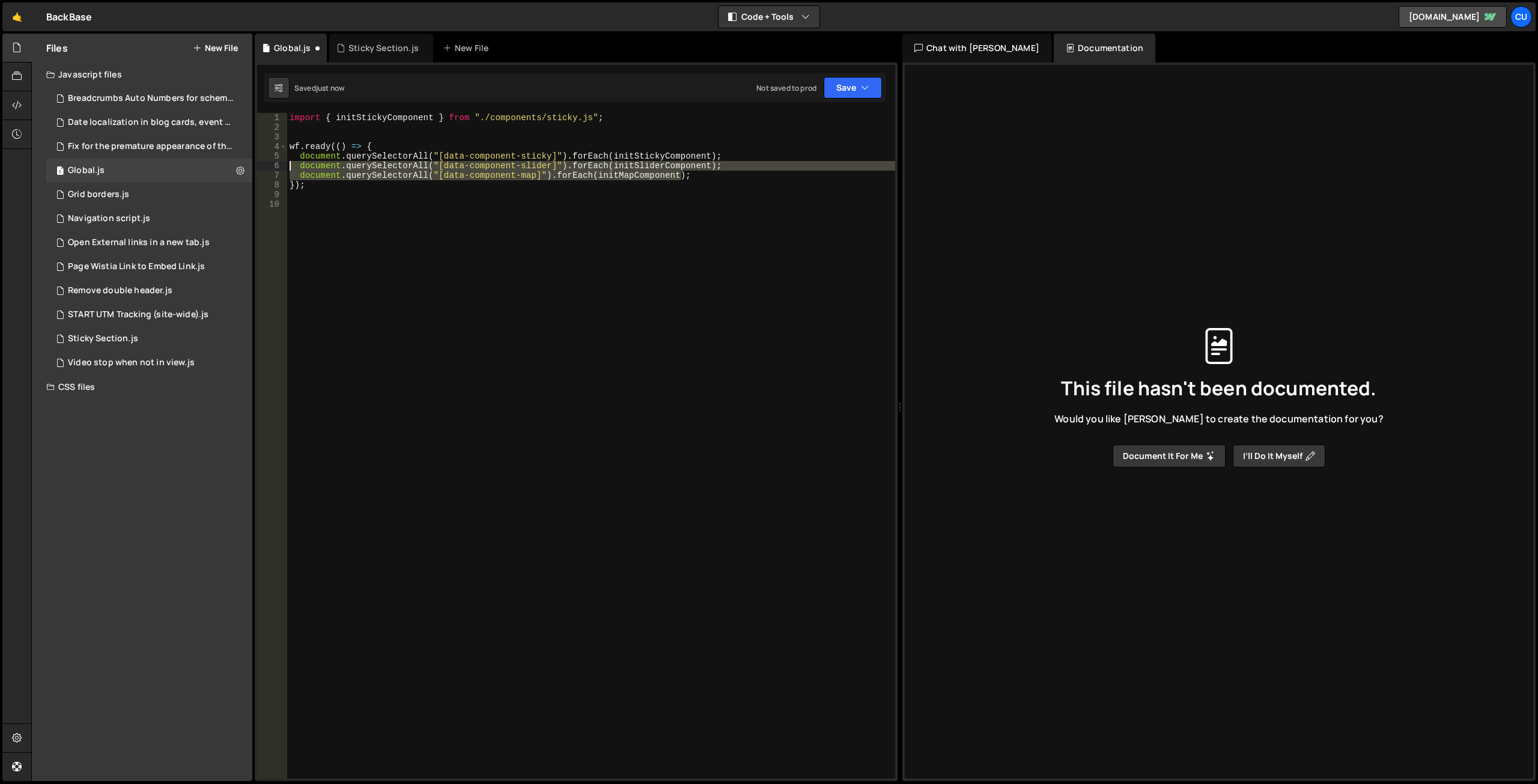
drag, startPoint x: 694, startPoint y: 177, endPoint x: 280, endPoint y: 165, distance: 414.2
click at [280, 165] on div "1 2 3 4 5 6 7 8 9 10 import { initStickyComponent } from "./components/sticky.j…" at bounding box center [576, 445] width 638 height 665
type textarea "document.querySelectorAll("[data-component-slider]").forEach(initSliderComponen…"
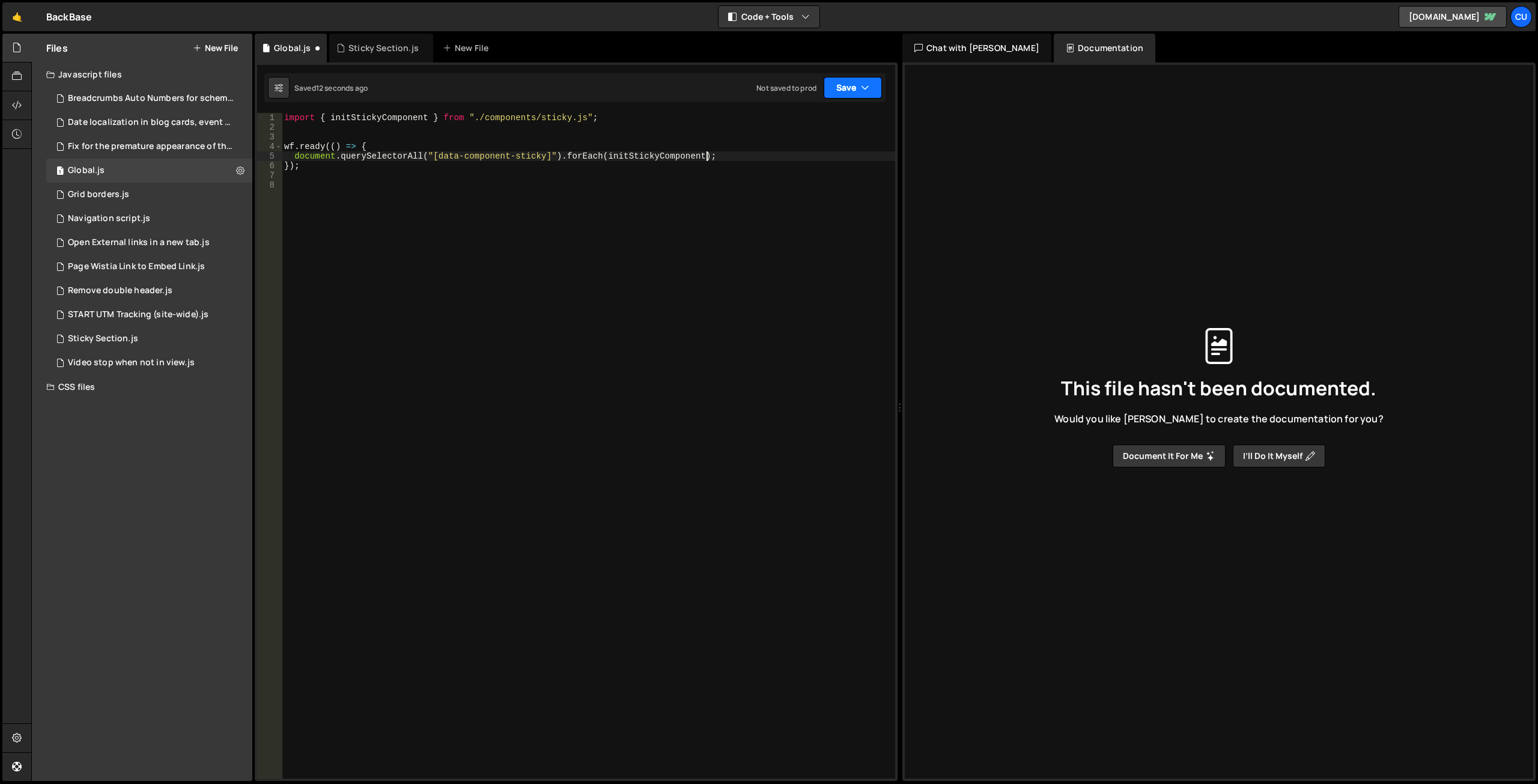
click at [843, 91] on button "Save" at bounding box center [853, 88] width 58 height 21
click at [798, 161] on div "Save to Production S" at bounding box center [812, 156] width 125 height 12
click at [550, 115] on div "import { initStickyComponent } from "./components/sticky.js" ; wf . ready (( ) …" at bounding box center [589, 455] width 613 height 684
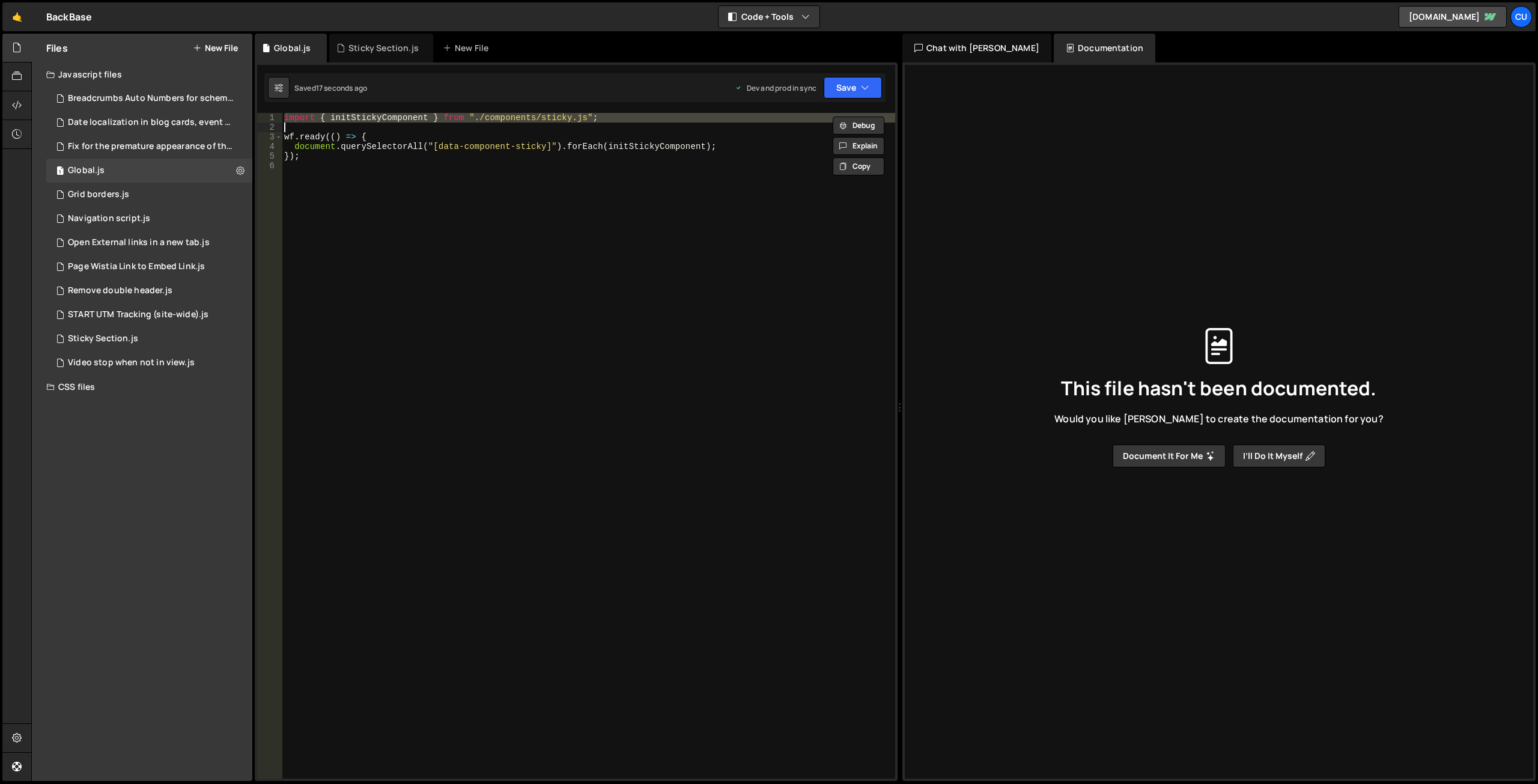
click at [550, 115] on div "import { initStickyComponent } from "./components/sticky.js" ; wf . ready (( ) …" at bounding box center [589, 455] width 613 height 684
paste textarea "sticky.js";"
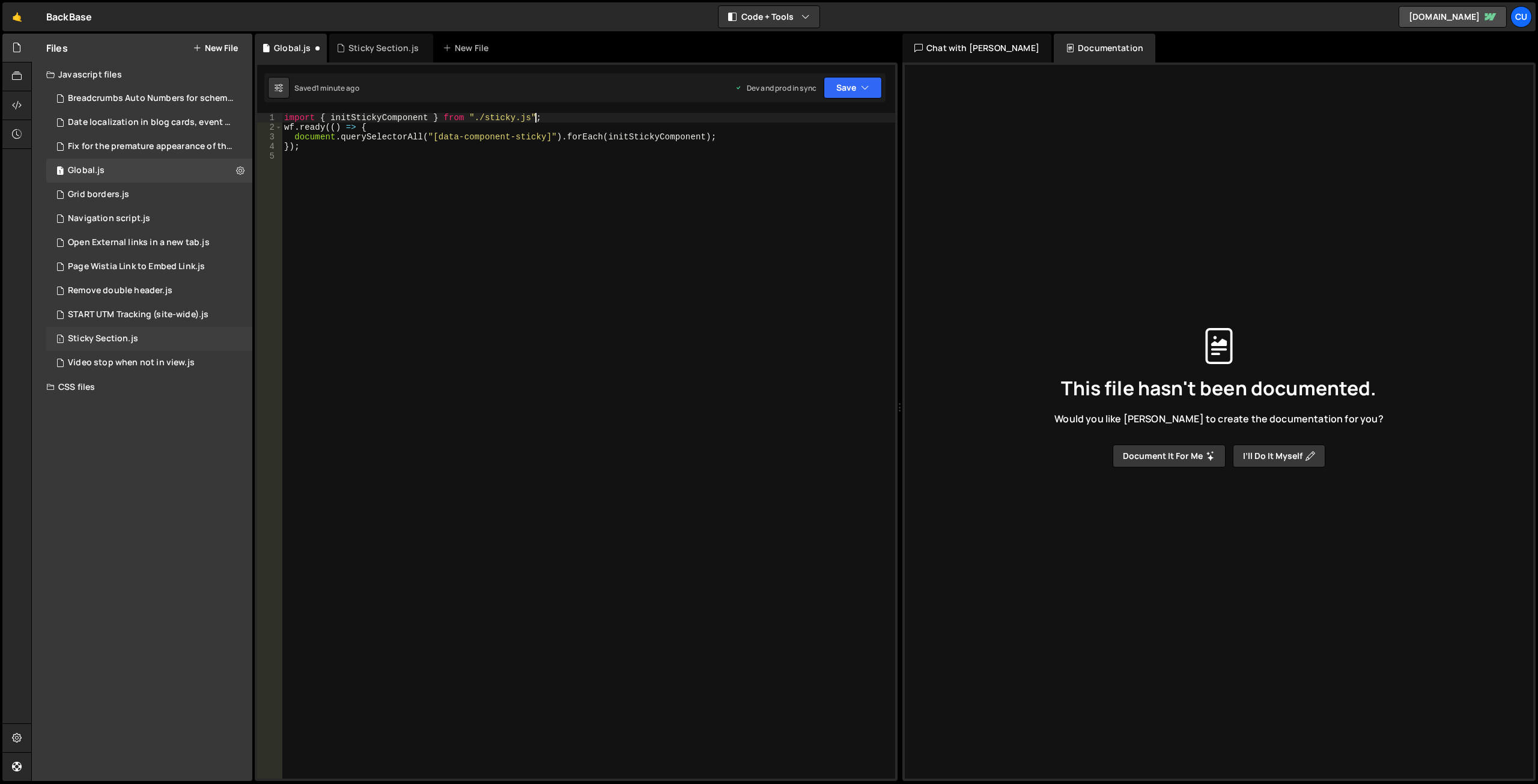
click at [133, 336] on div "Sticky Section.js" at bounding box center [103, 338] width 70 height 11
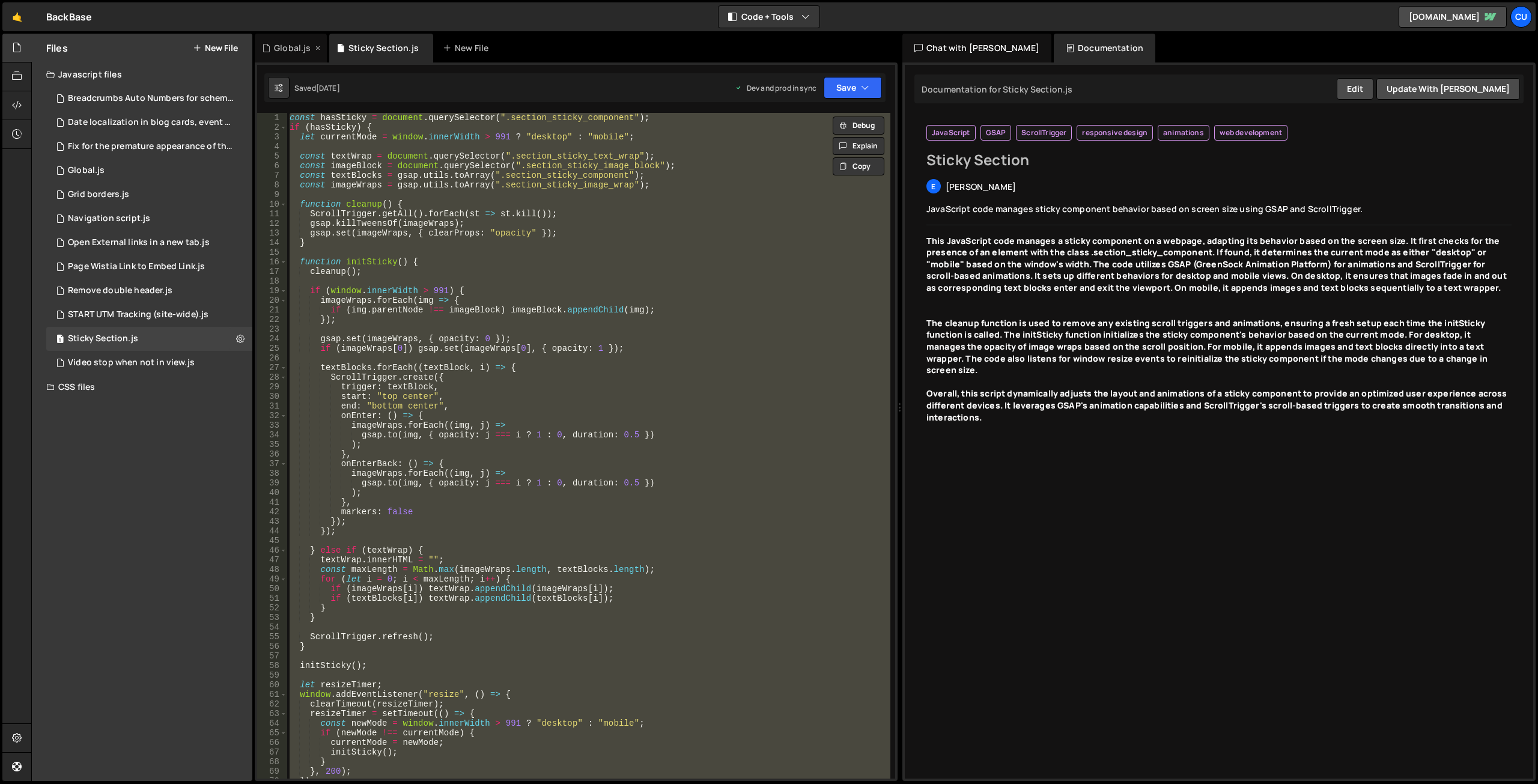
click at [281, 49] on div "Global.js" at bounding box center [292, 48] width 37 height 12
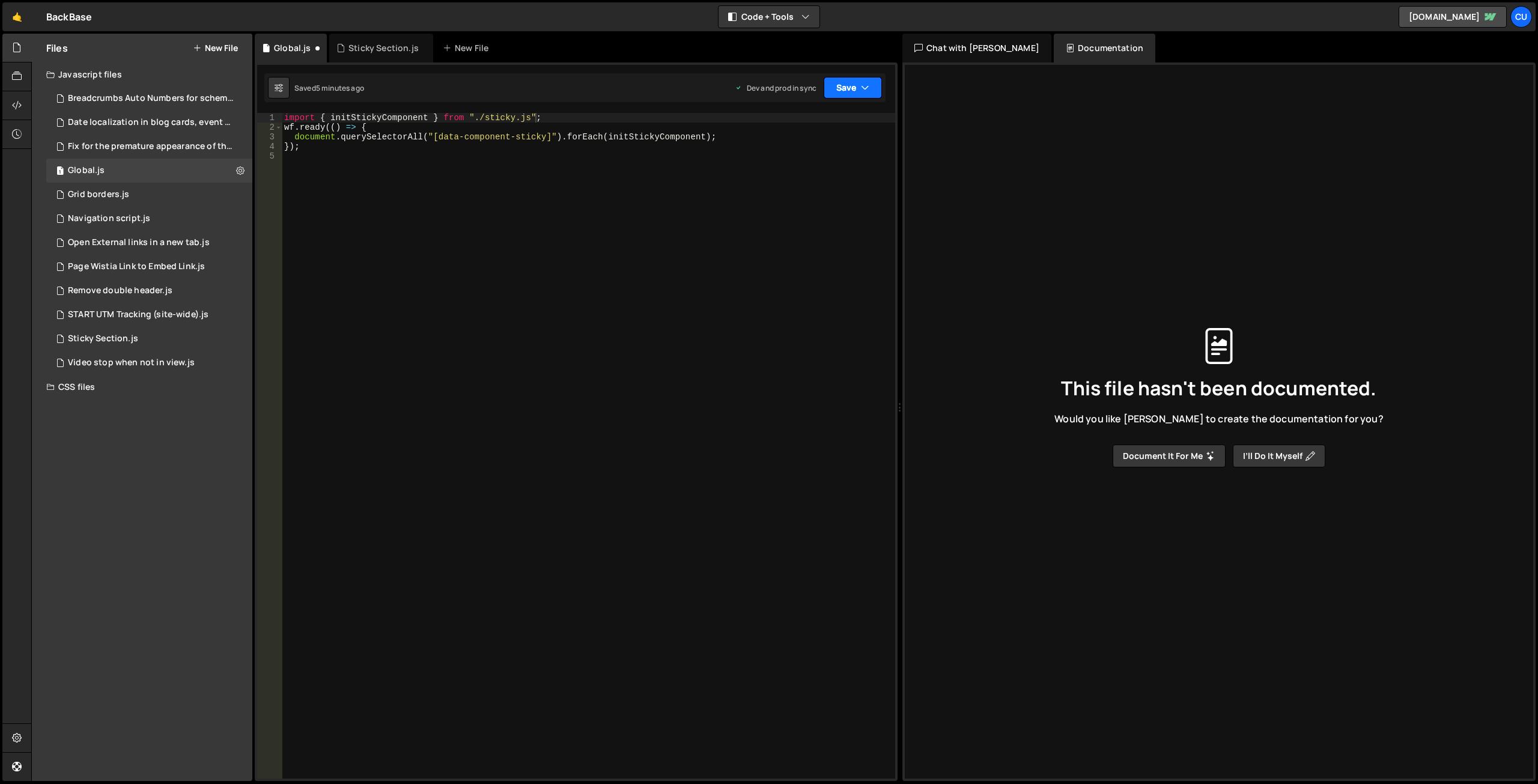
click at [849, 90] on button "Save" at bounding box center [853, 88] width 58 height 21
click at [101, 339] on div "Sticky Section.js" at bounding box center [103, 338] width 70 height 11
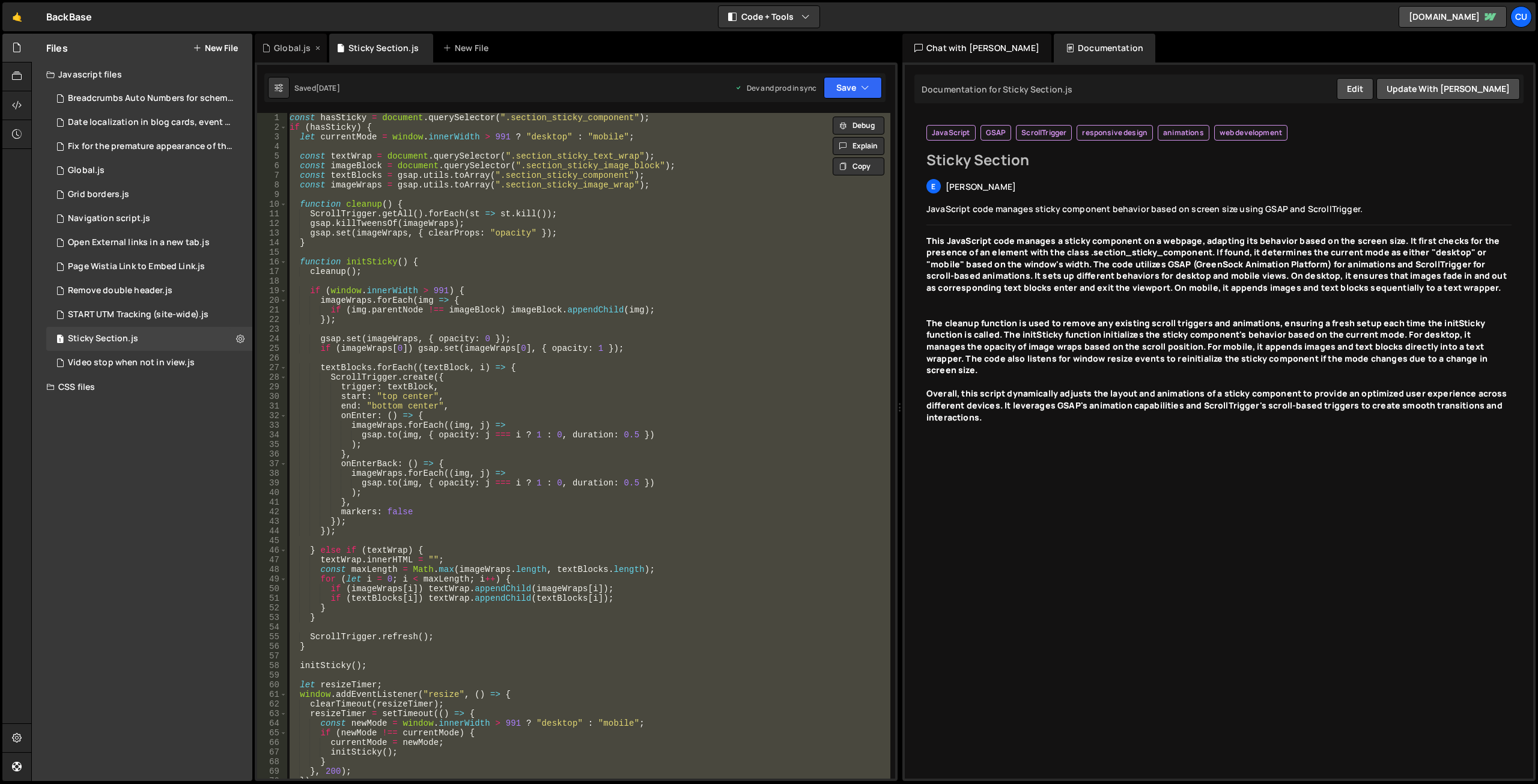
click at [297, 52] on div "Global.js" at bounding box center [292, 48] width 37 height 12
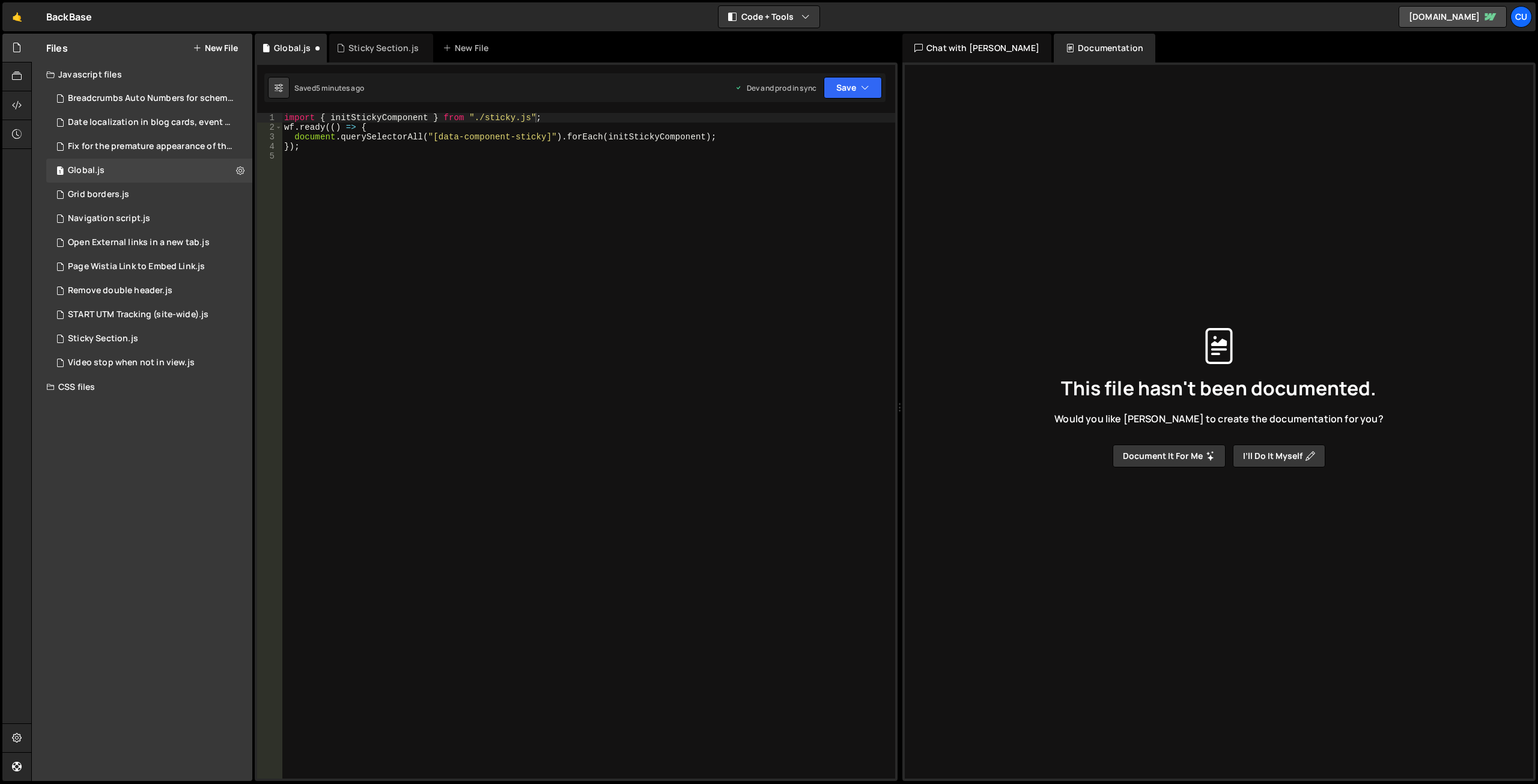
click at [512, 117] on div "import { initStickyComponent } from "./sticky.js" ; wf . ready (( ) => { docume…" at bounding box center [589, 455] width 613 height 684
type textarea "import { initStickyComponent } from "./sticky-section.js";"
click at [841, 86] on button "Save" at bounding box center [853, 88] width 58 height 21
click at [778, 180] on button "Save to Production S Saved 5 minutes ago" at bounding box center [812, 164] width 145 height 39
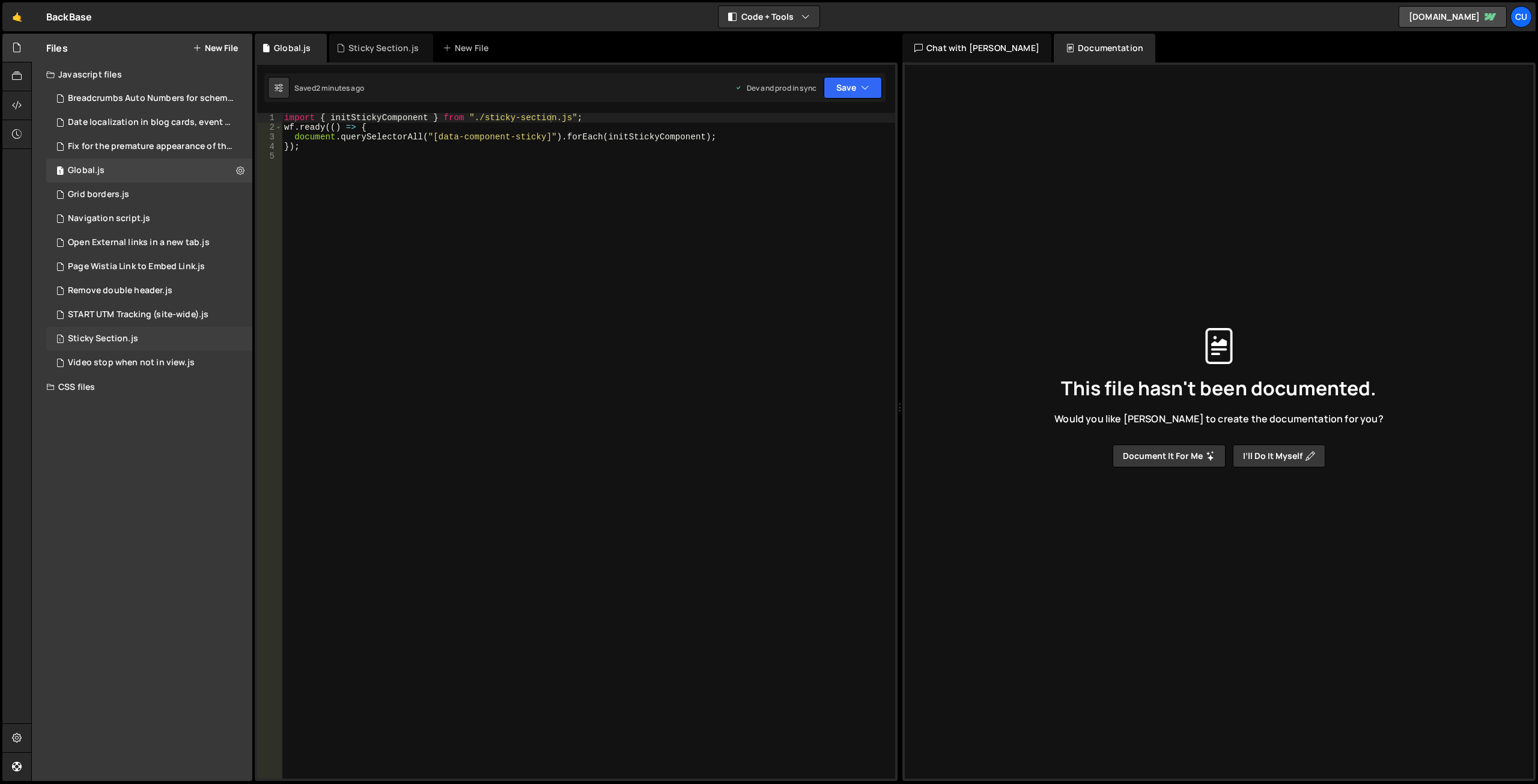
click at [133, 335] on div "Sticky Section.js" at bounding box center [103, 338] width 70 height 11
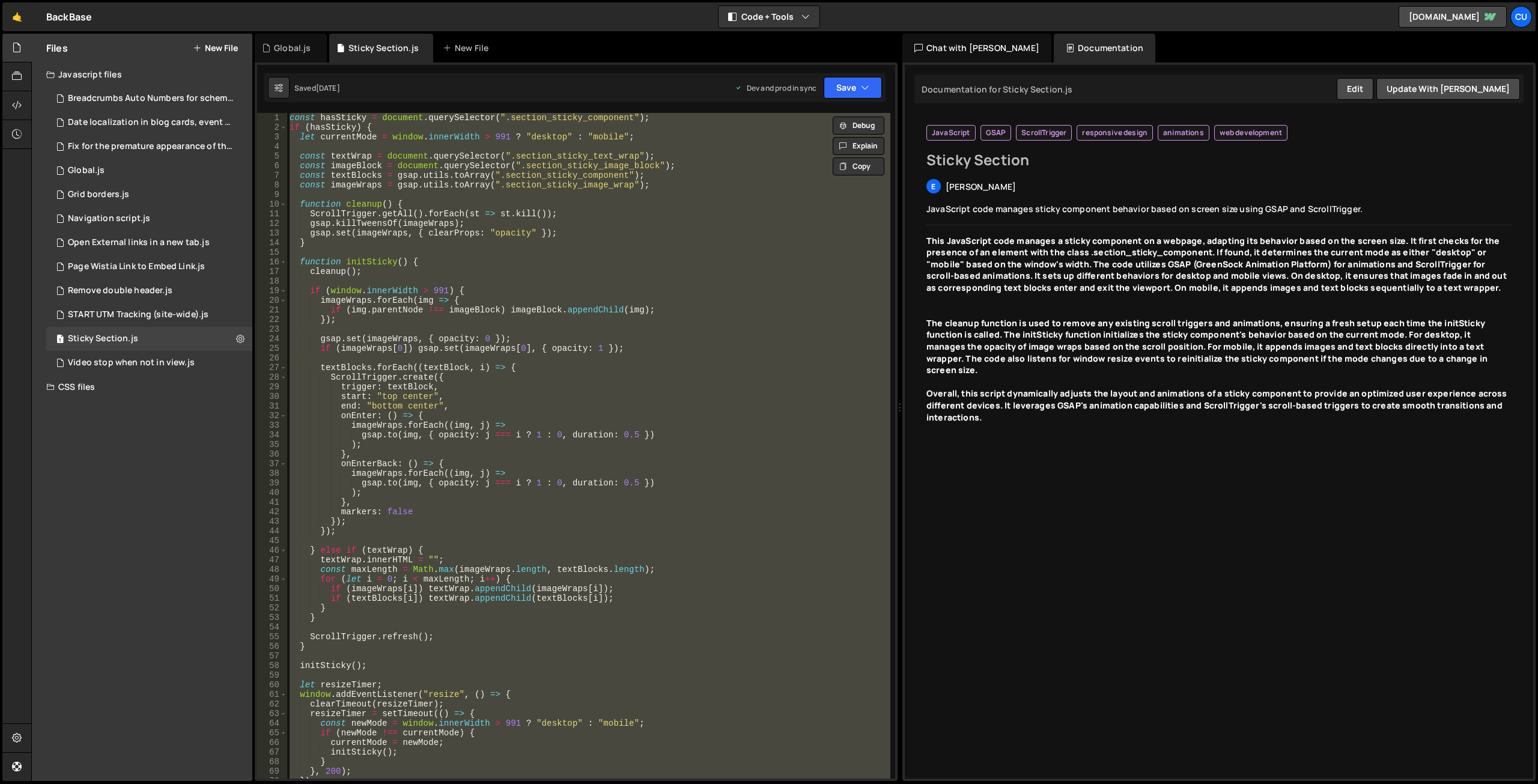
click at [749, 277] on div "const hasSticky = document . querySelector ( ".section_sticky_component" ) ; if…" at bounding box center [589, 445] width 603 height 665
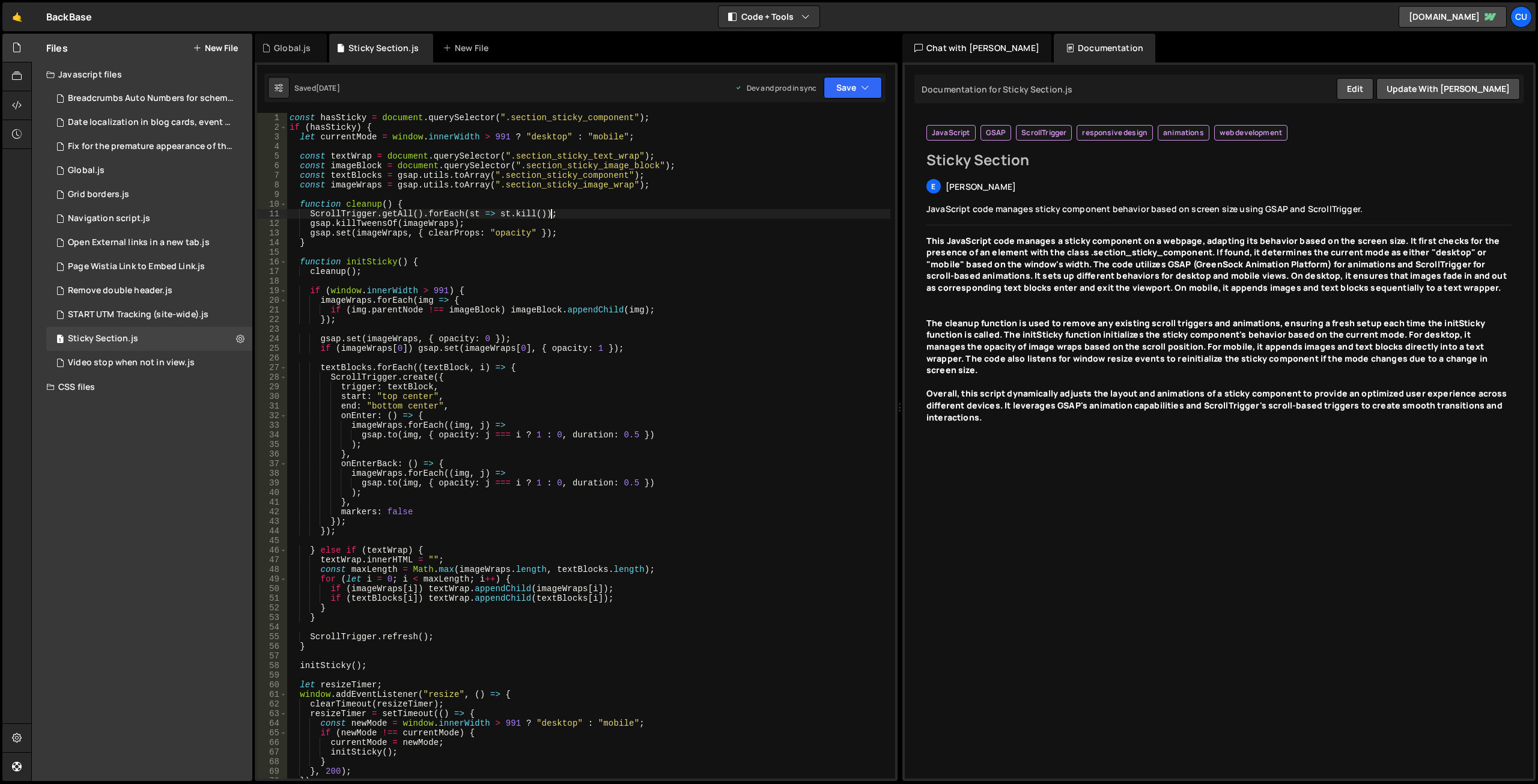
click at [634, 214] on div "const hasSticky = document . querySelector ( ".section_sticky_component" ) ; if…" at bounding box center [589, 455] width 603 height 684
type textarea "}"
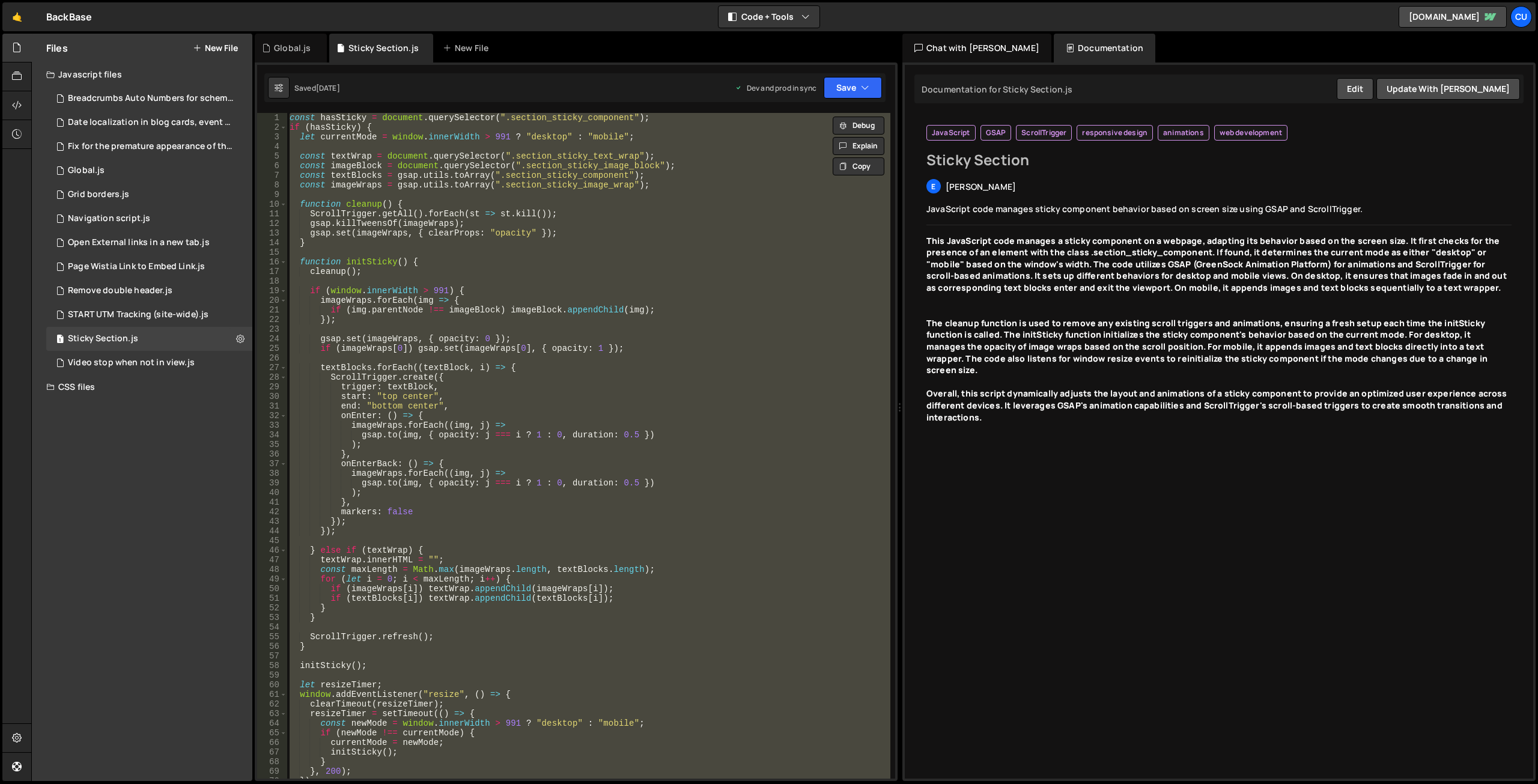
paste textarea
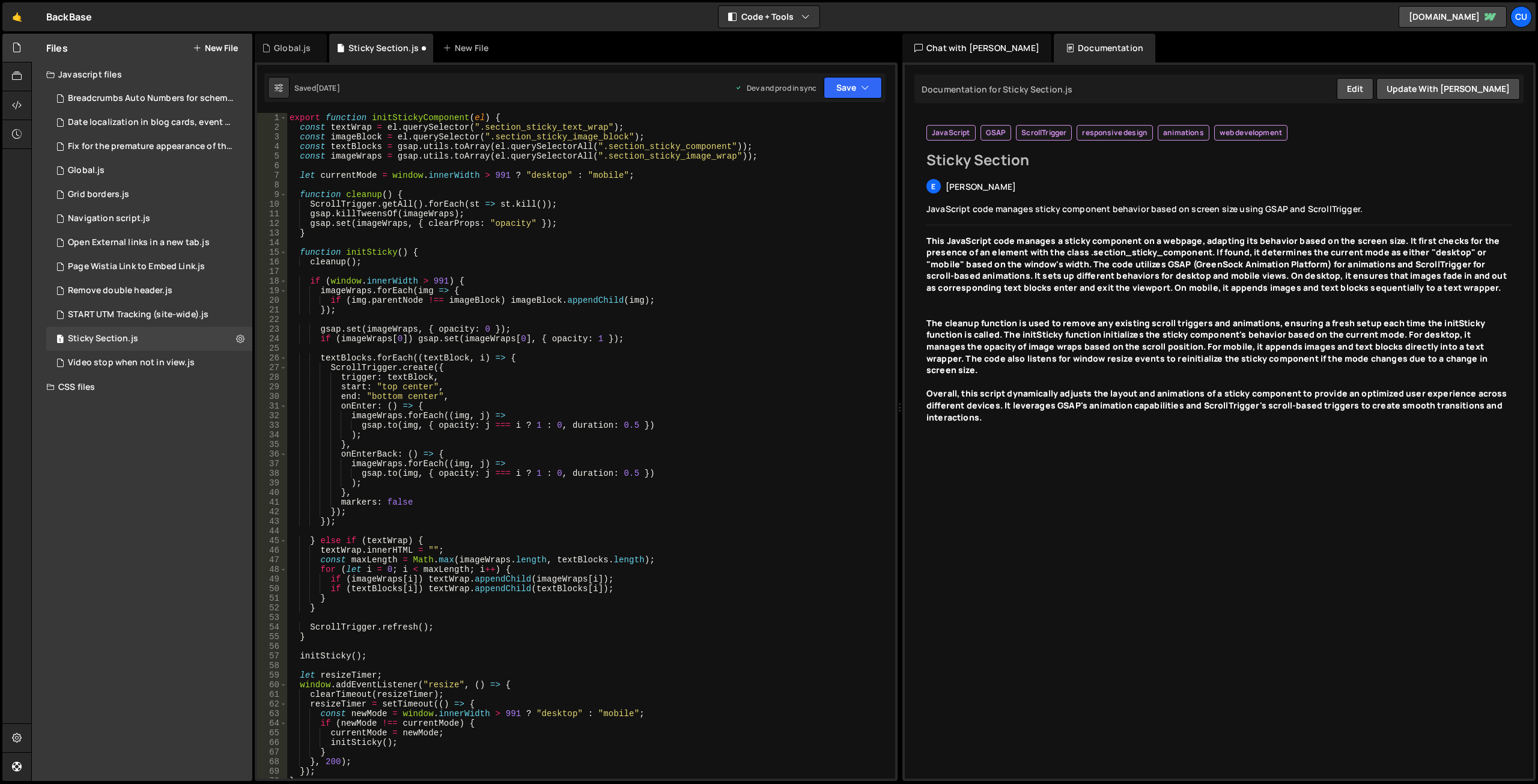
scroll to position [0, 0]
click at [844, 88] on button "Save" at bounding box center [853, 88] width 58 height 21
click at [785, 169] on div "[DATE]" at bounding box center [783, 169] width 23 height 10
click at [290, 42] on div "Global.js" at bounding box center [291, 48] width 72 height 29
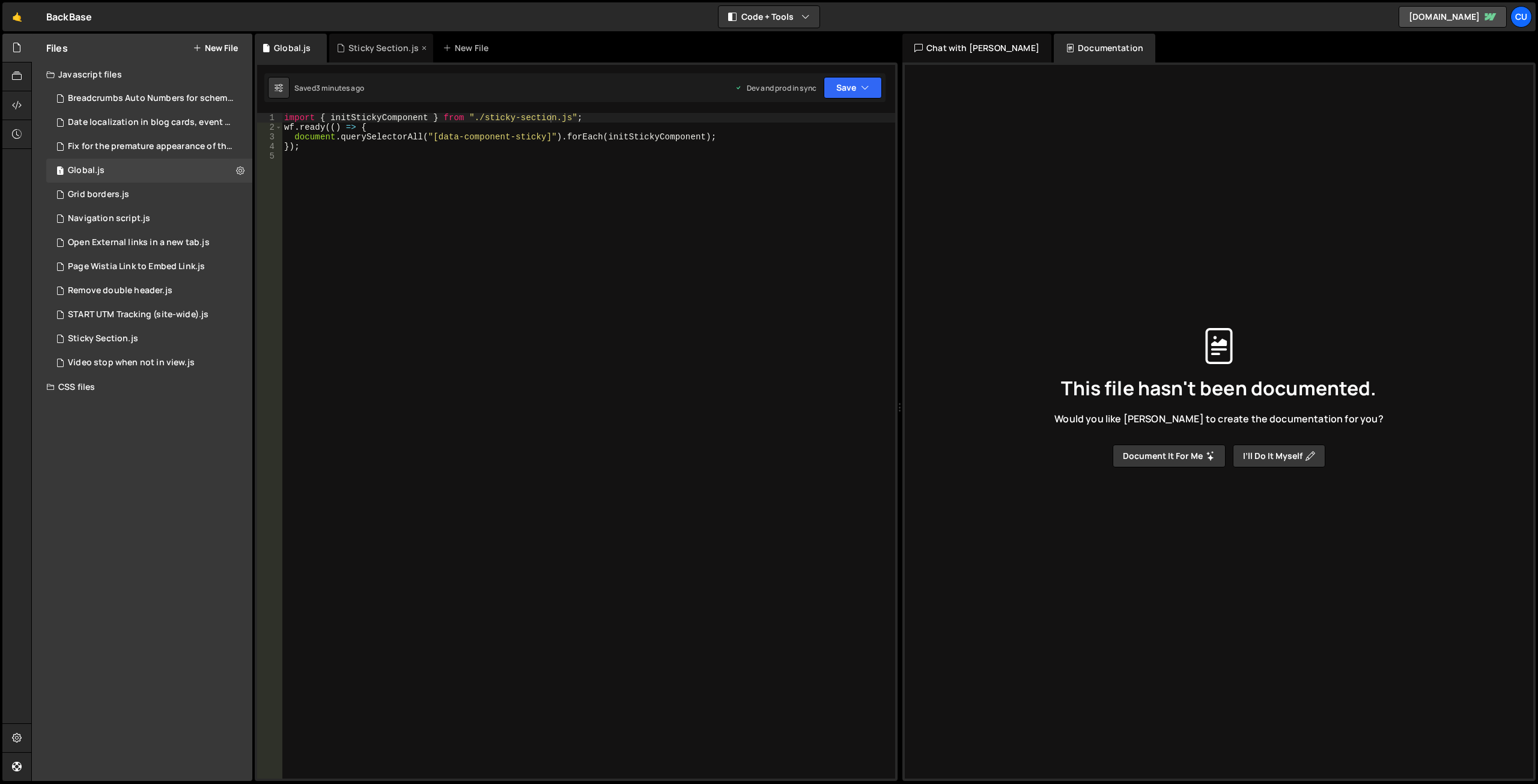
click at [360, 40] on div "Sticky Section.js" at bounding box center [381, 48] width 104 height 29
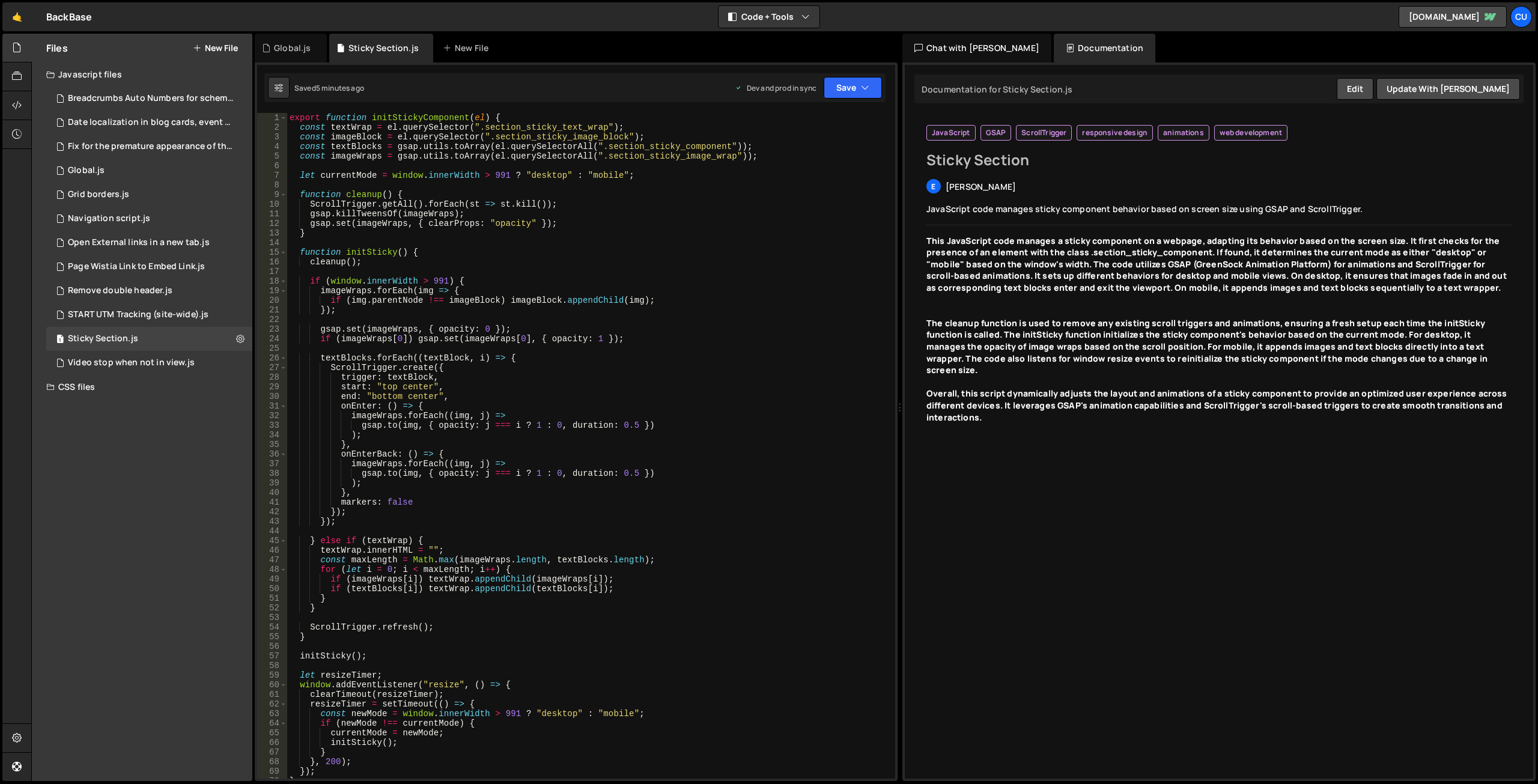
click at [611, 264] on div "export function initStickyComponent ( el ) { const textWrap = el . querySelecto…" at bounding box center [589, 455] width 603 height 684
type textarea "}"
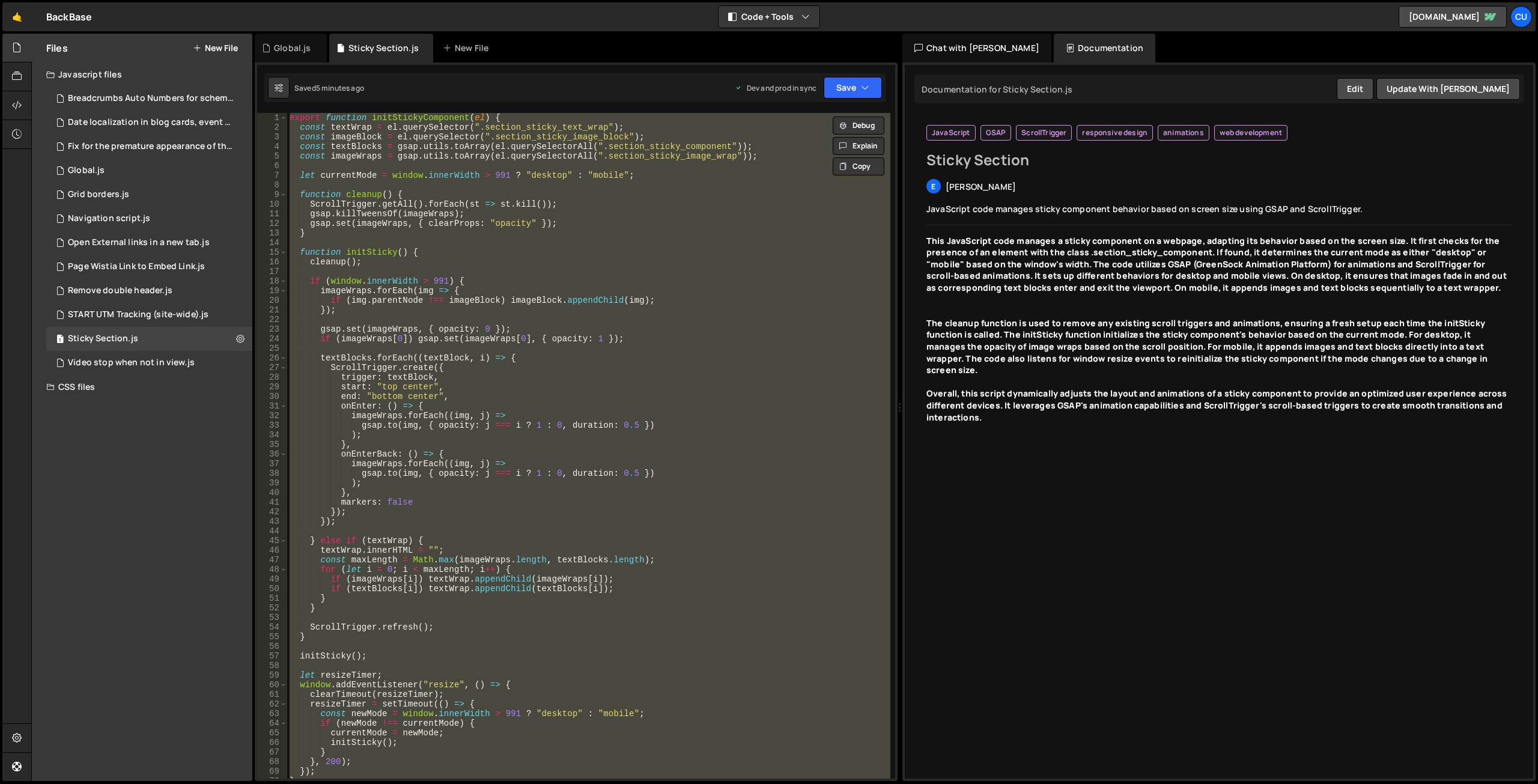
paste textarea
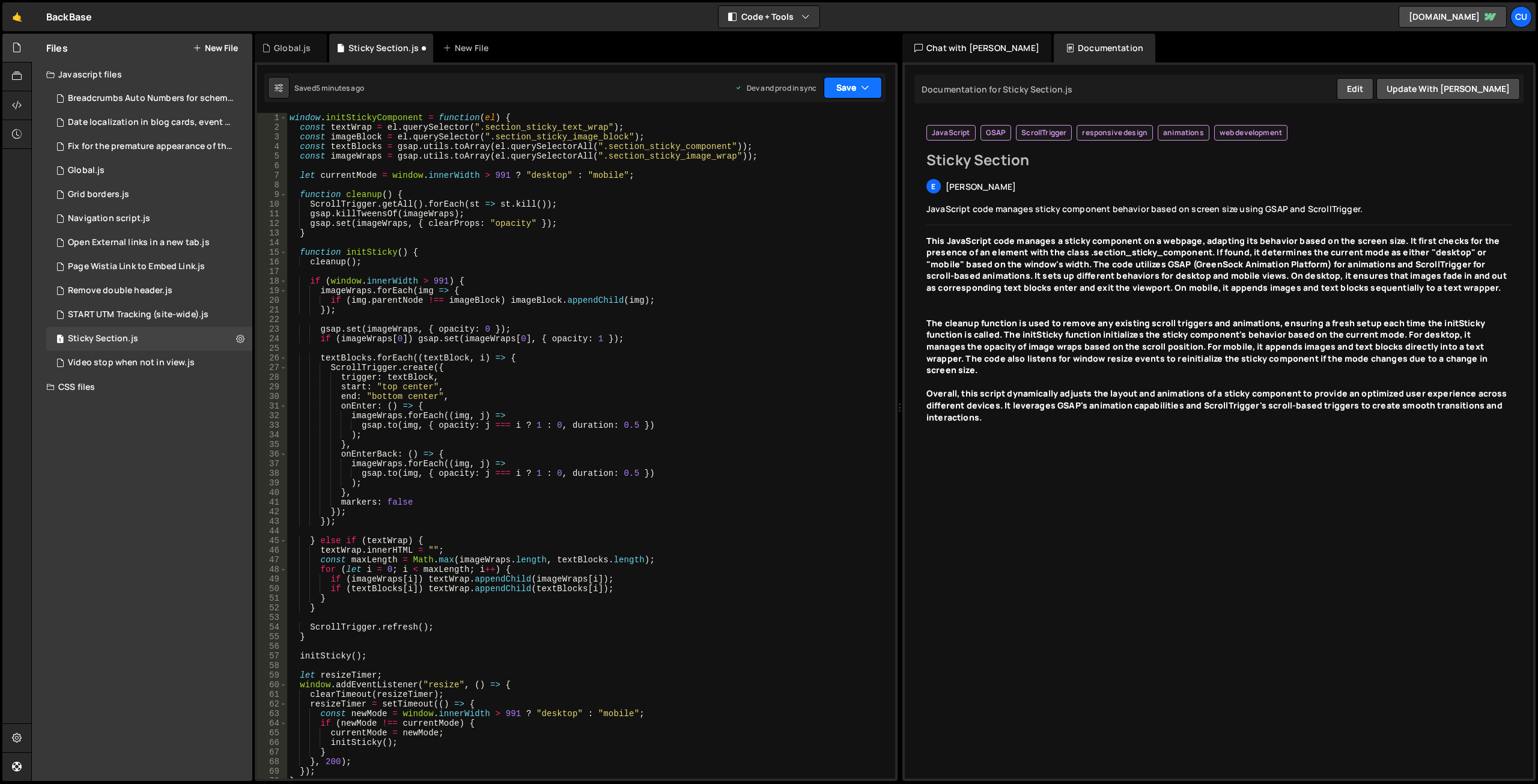
click at [840, 86] on button "Save" at bounding box center [853, 88] width 58 height 21
click at [793, 170] on div "5 minutes ago" at bounding box center [795, 169] width 47 height 10
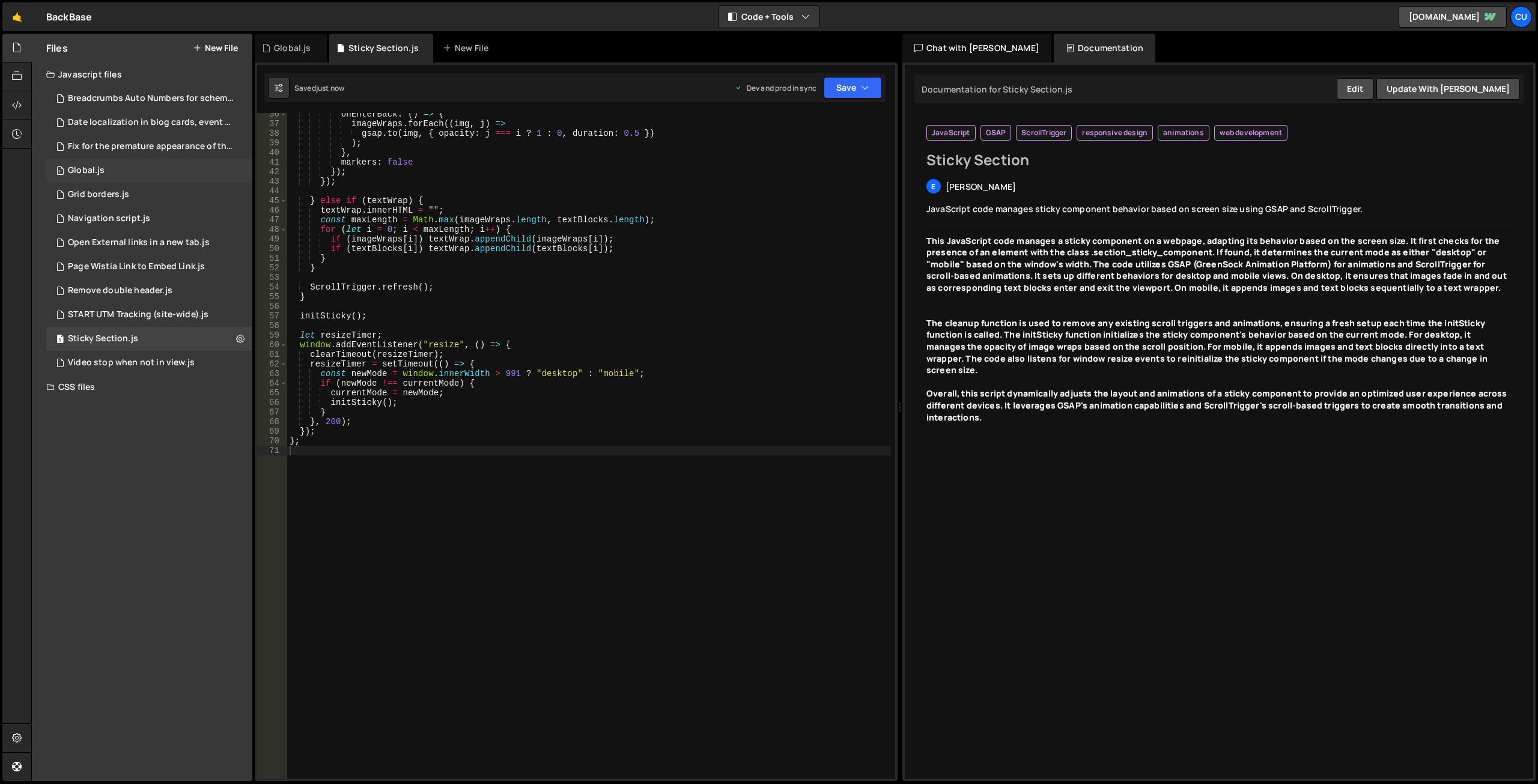
click at [125, 172] on div "1 Global.js 0" at bounding box center [149, 170] width 206 height 24
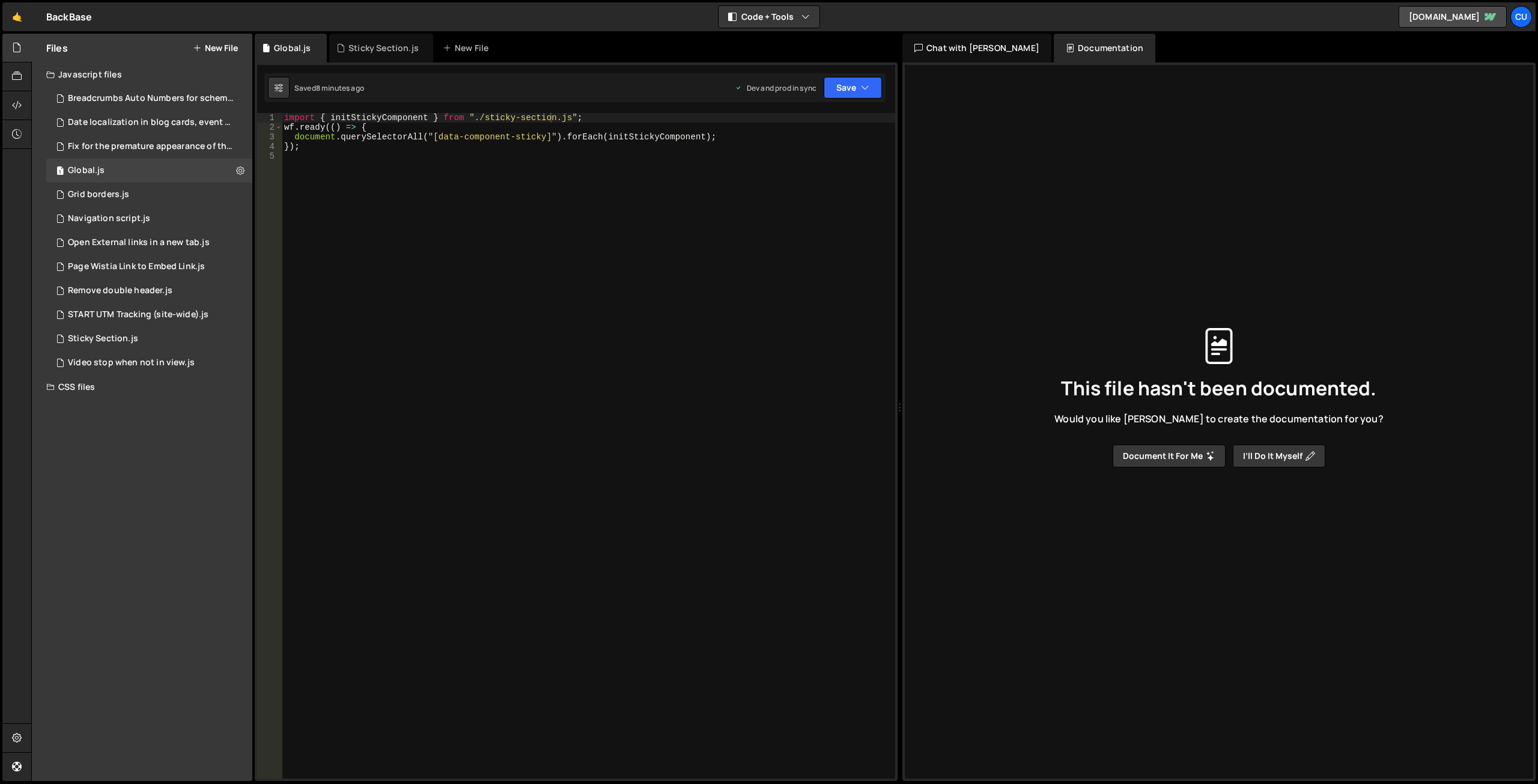
scroll to position [0, 0]
click at [316, 153] on div "import { initStickyComponent } from "./sticky-section.js" ; wf . ready (( ) => …" at bounding box center [589, 455] width 613 height 684
paste textarea "});"
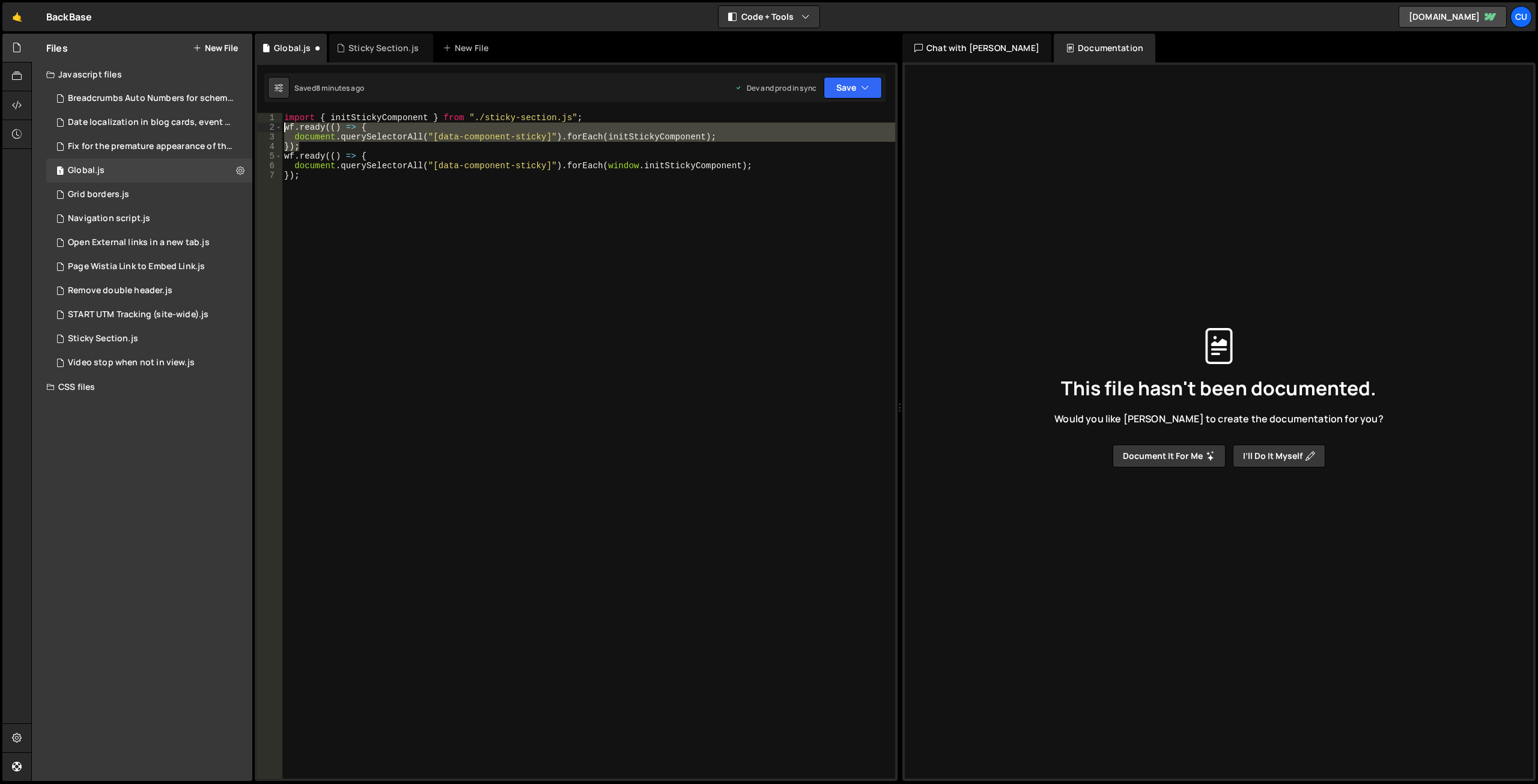
drag, startPoint x: 305, startPoint y: 146, endPoint x: 276, endPoint y: 110, distance: 46.2
click at [276, 110] on div "Type cmd + s to save your Javascript file. XXXXXXXXXXXXXXXXXXXXXXXXXXXXXXXXXXXX…" at bounding box center [576, 421] width 643 height 718
type textarea "import { initStickyComponent } from "./sticky-section.js"; wf.ready(() => {"
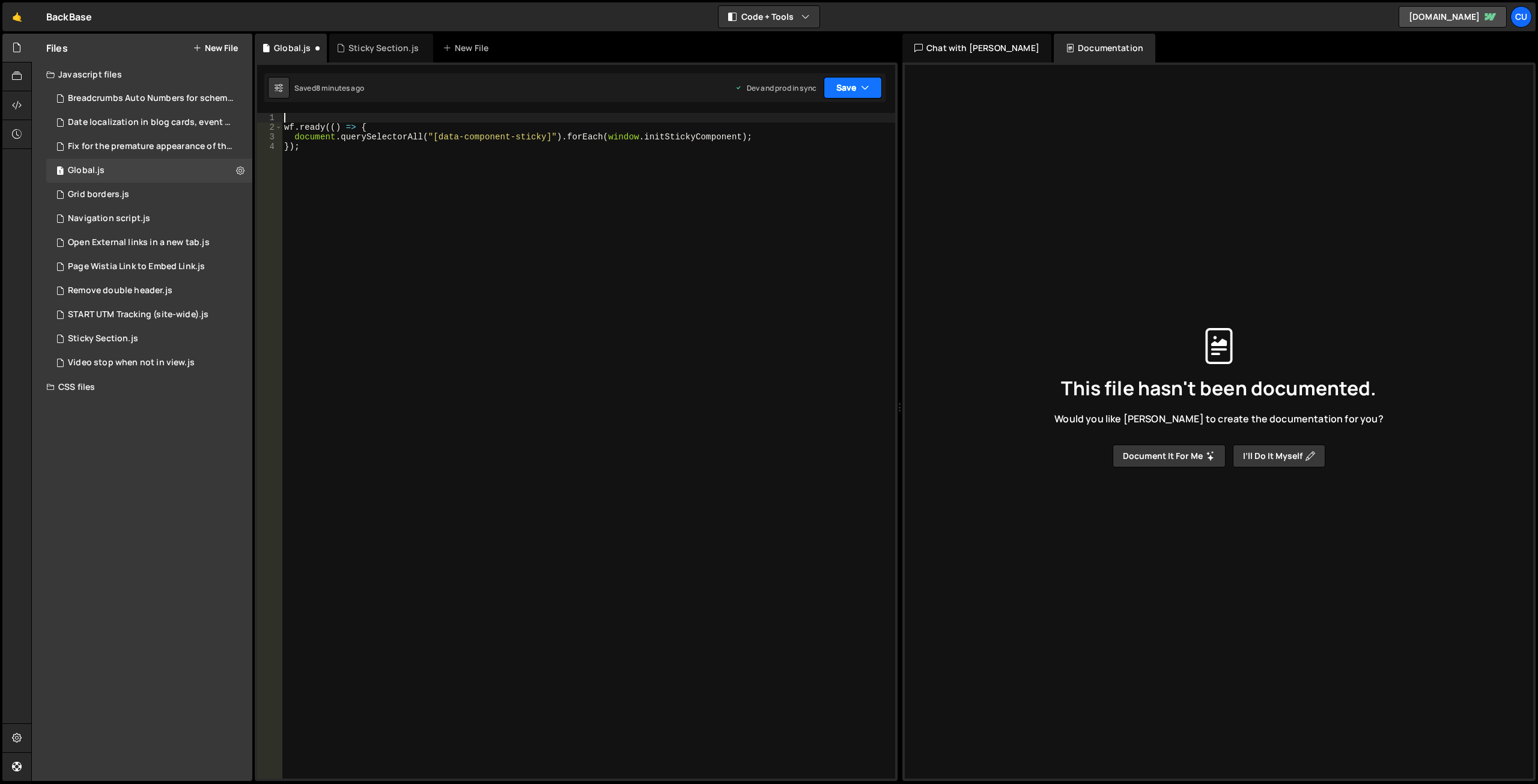
type textarea "wf.ready(() => {"
click at [843, 89] on button "Save" at bounding box center [853, 88] width 58 height 21
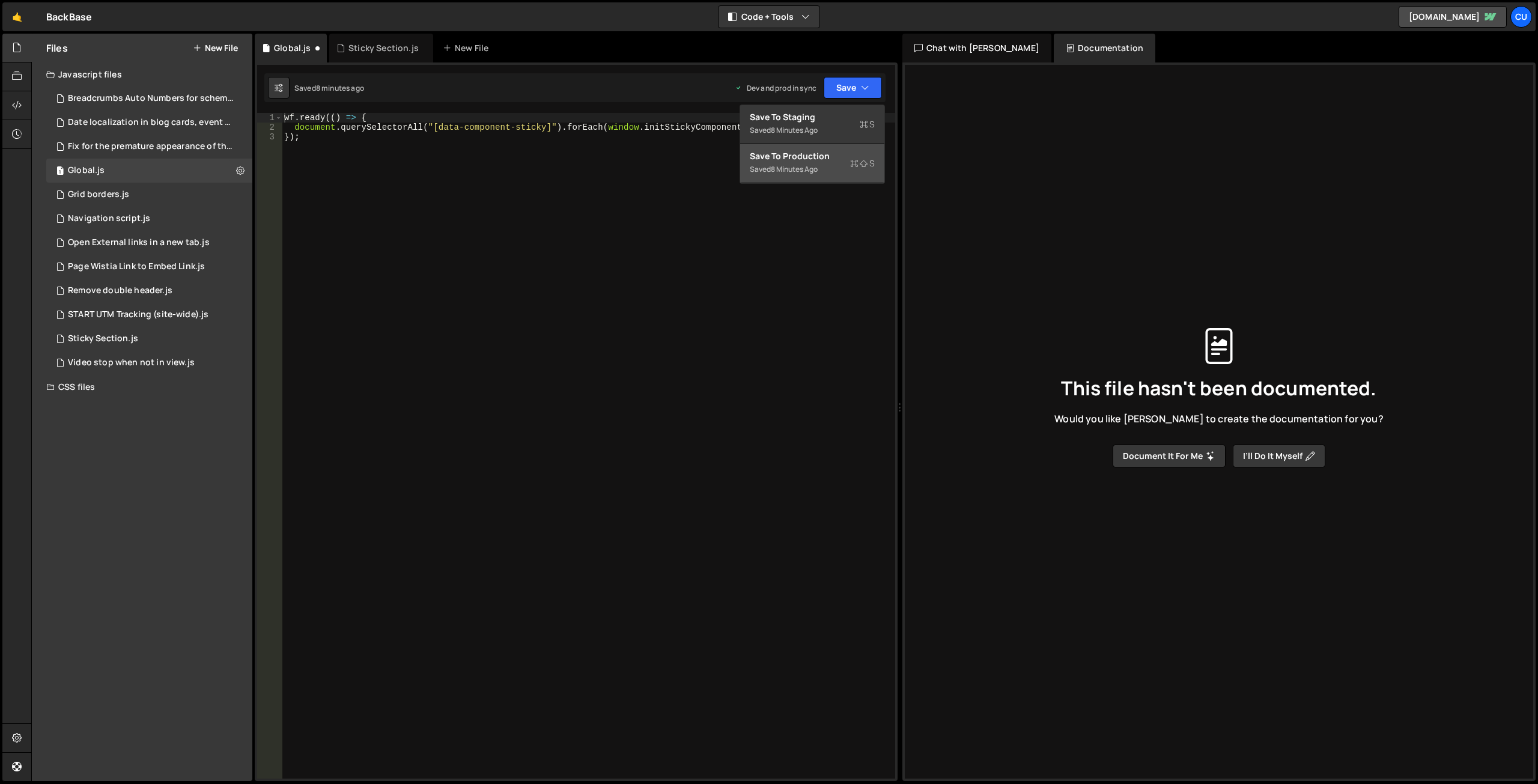
click at [808, 160] on div "Save to Production S" at bounding box center [812, 156] width 125 height 12
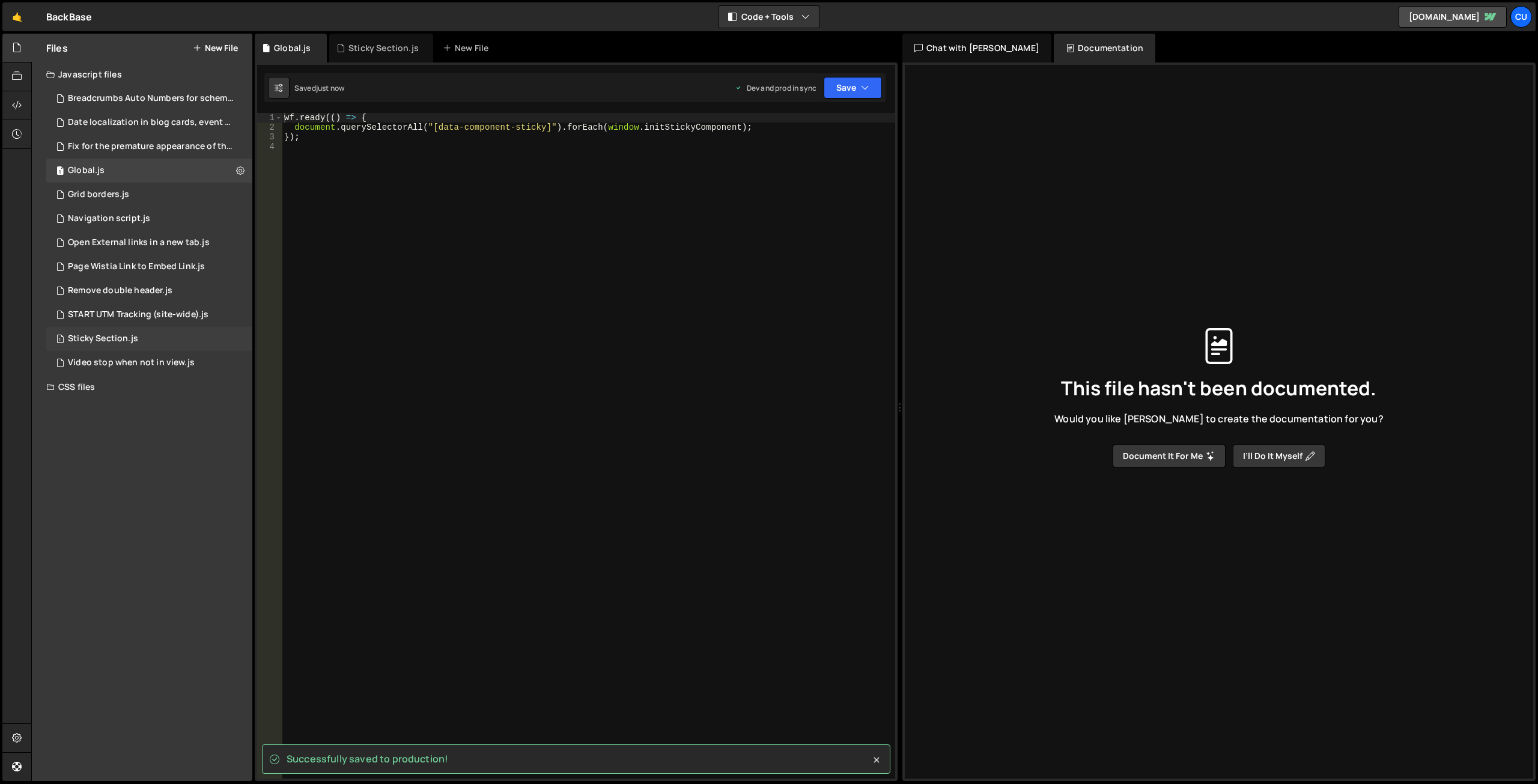
click at [114, 334] on div "Sticky Section.js" at bounding box center [103, 338] width 70 height 11
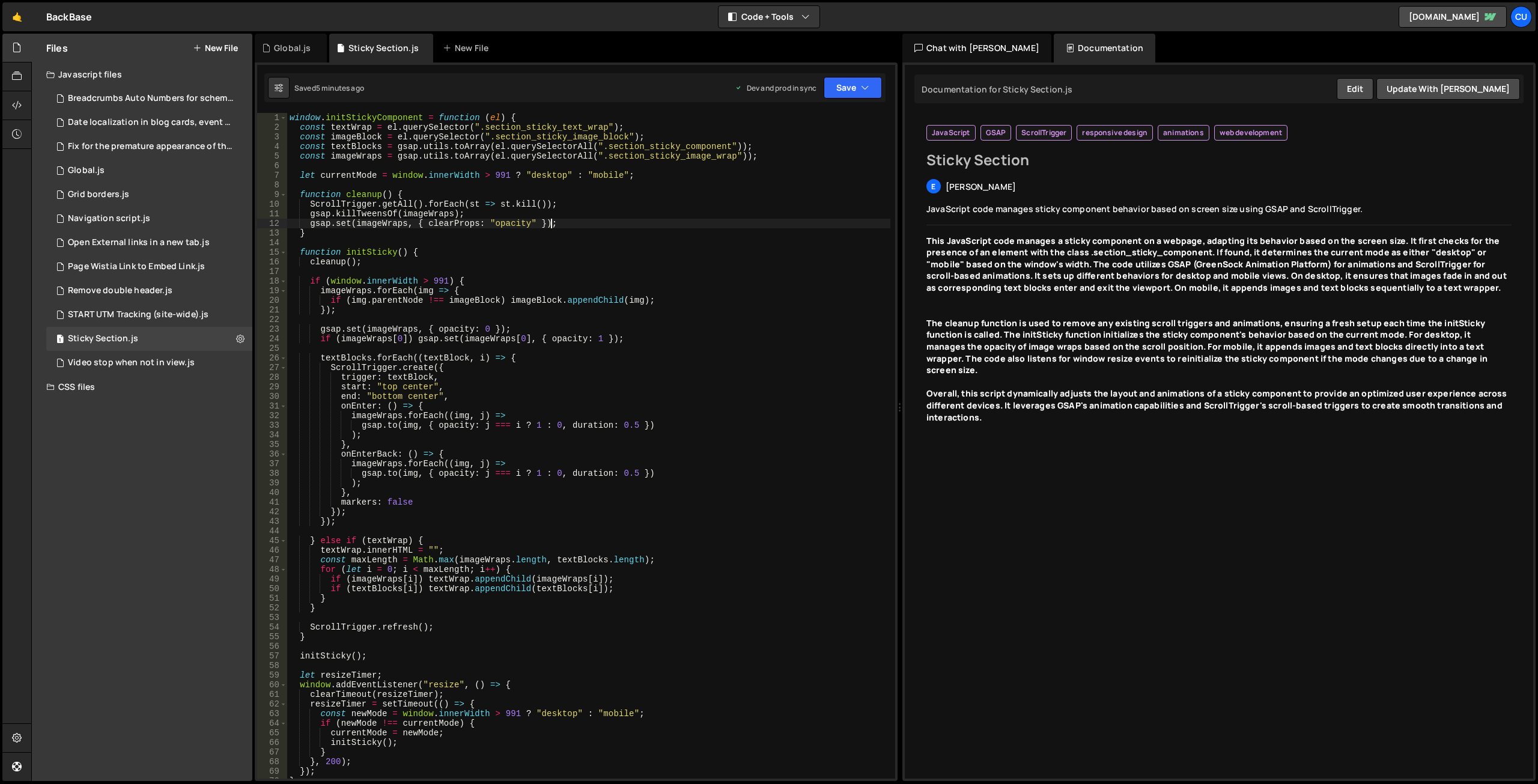
click at [723, 219] on div "window . initStickyComponent = function ( el ) { const textWrap = el . querySel…" at bounding box center [589, 455] width 603 height 684
type textarea "};"
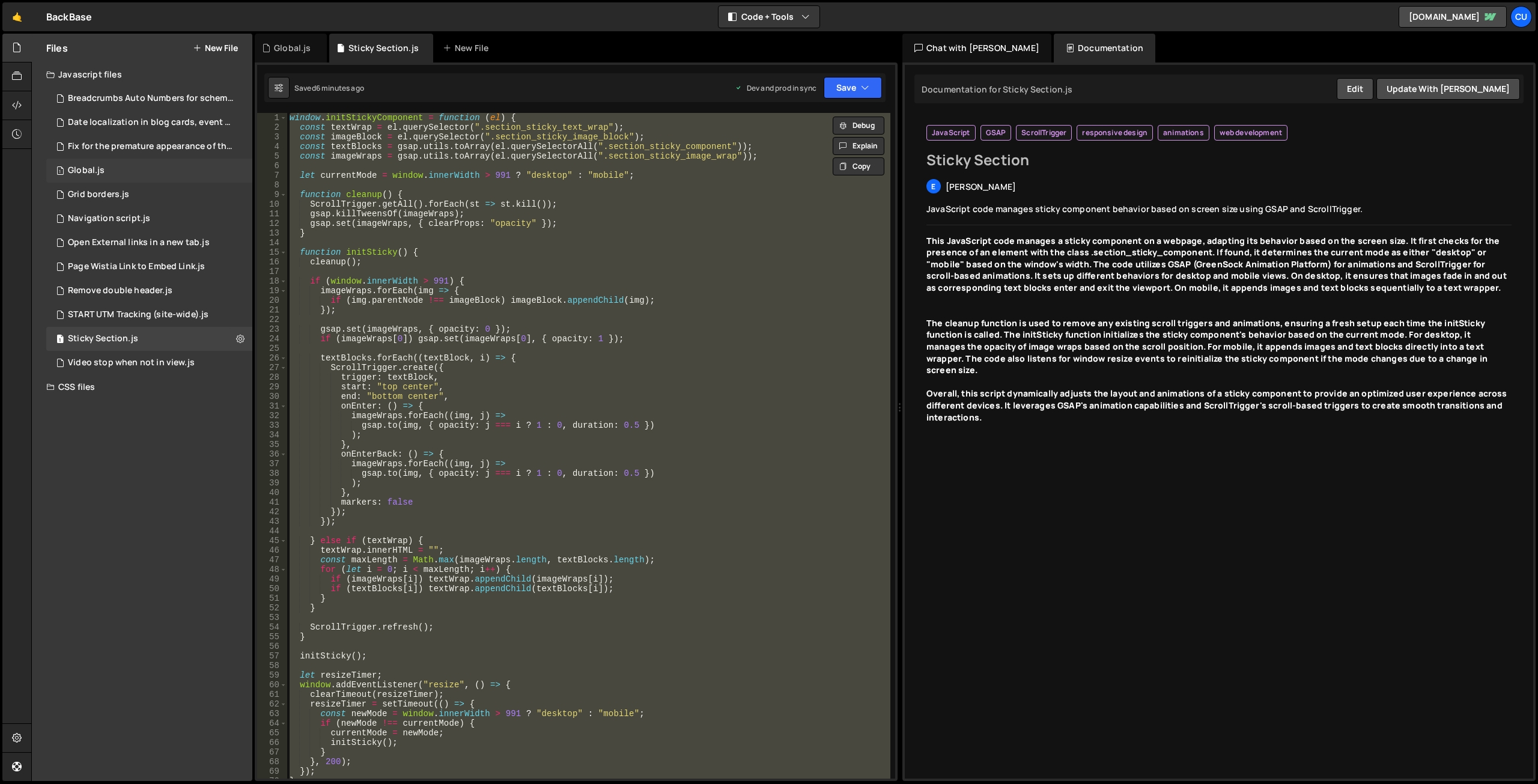
click at [113, 172] on div "1 Global.js 0" at bounding box center [149, 170] width 206 height 24
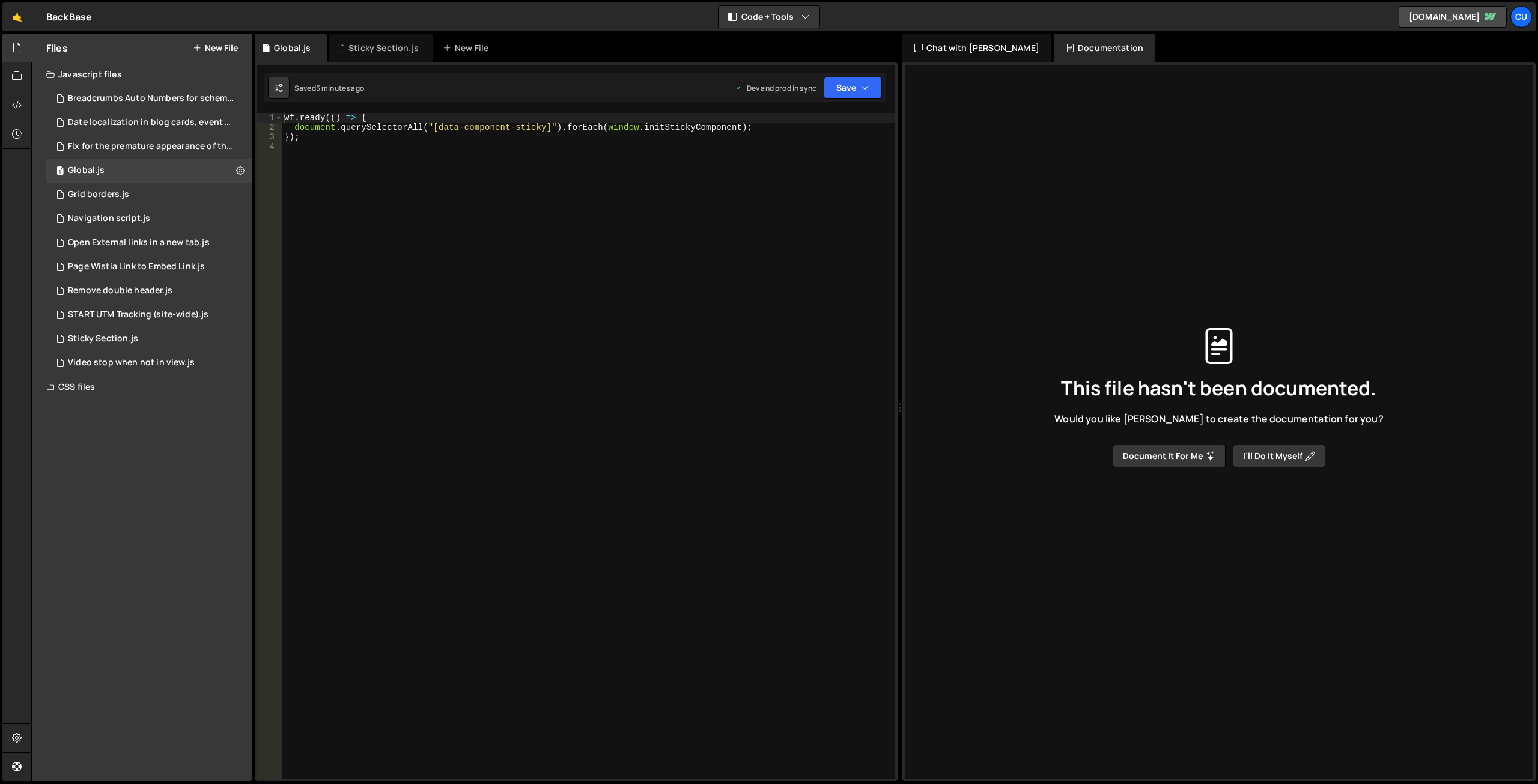
click at [370, 188] on div "wf . ready (( ) => { document . querySelectorAll ( "[data-component-sticky]" ) …" at bounding box center [589, 455] width 613 height 684
type textarea "});"
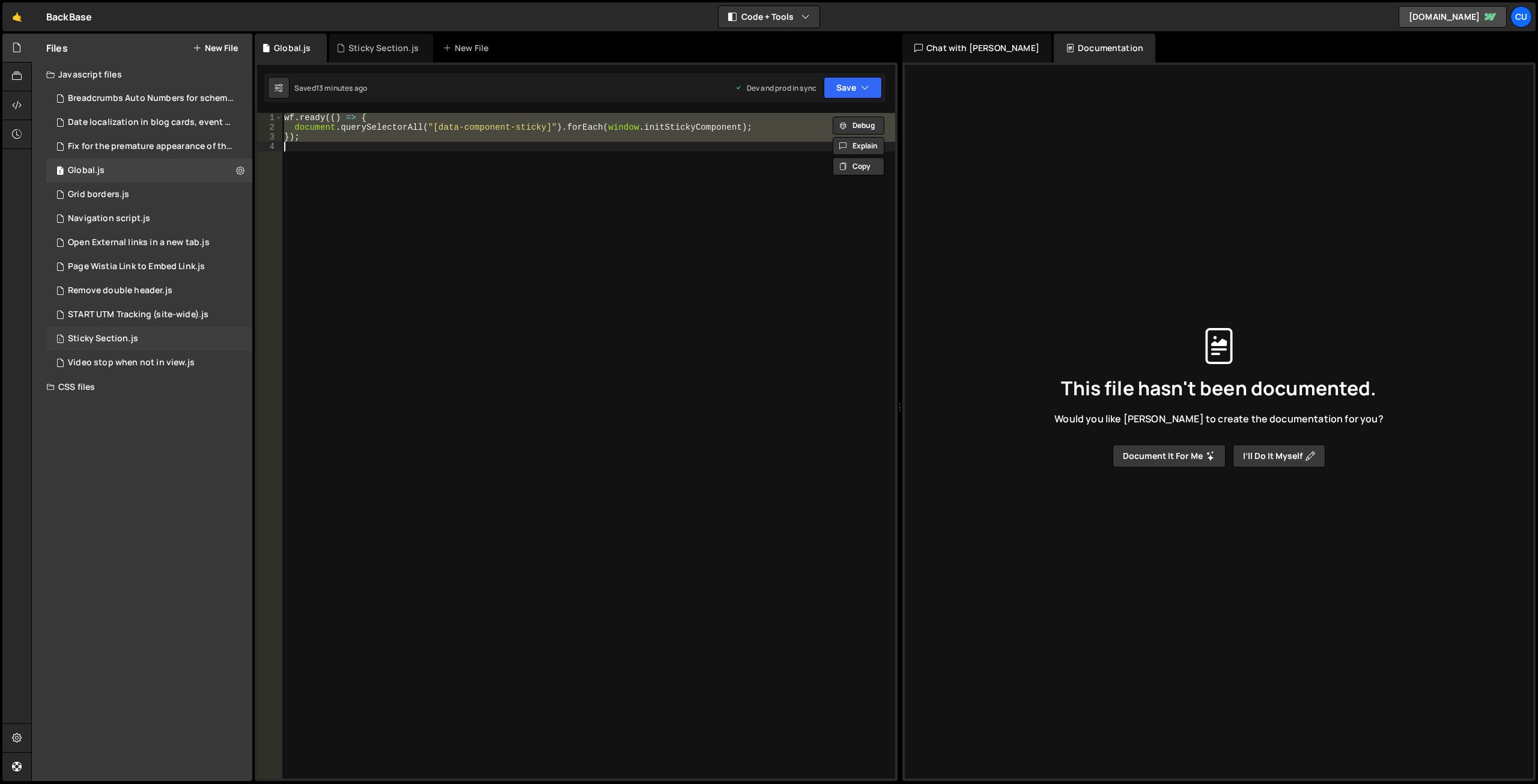
click at [125, 336] on div "Sticky Section.js" at bounding box center [103, 338] width 70 height 11
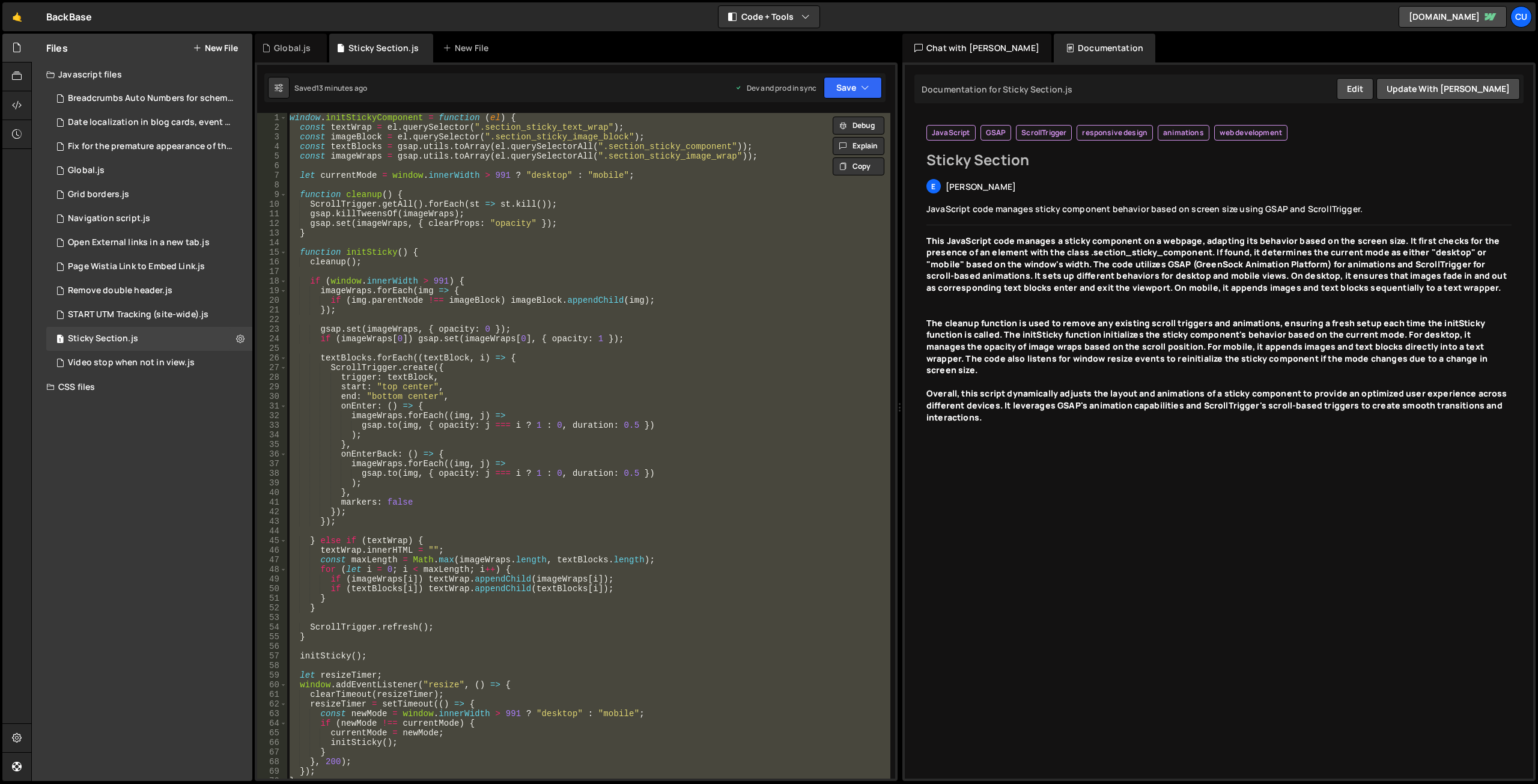
click at [581, 248] on div "window . initStickyComponent = function ( el ) { const textWrap = el . querySel…" at bounding box center [589, 445] width 603 height 665
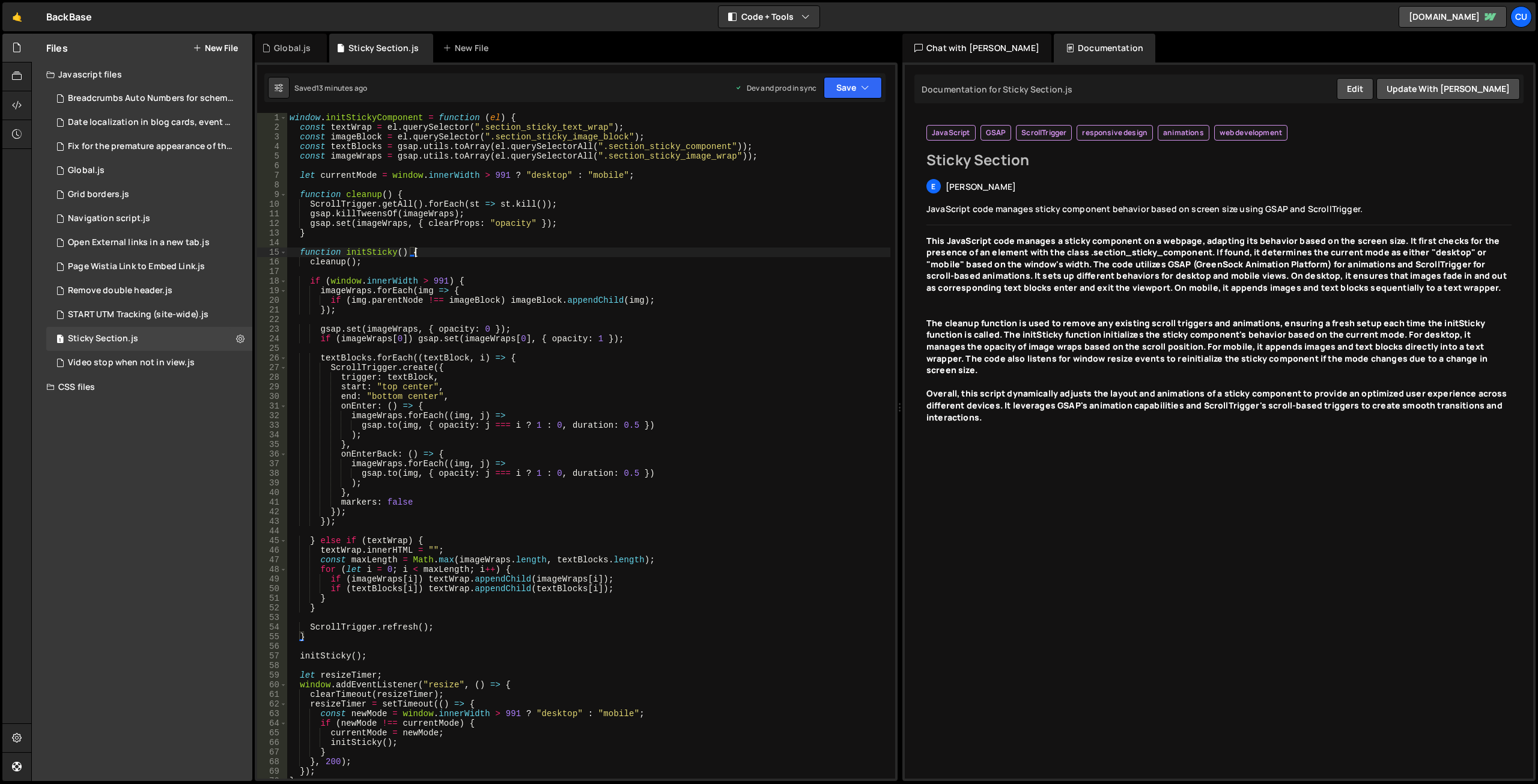
type textarea "};"
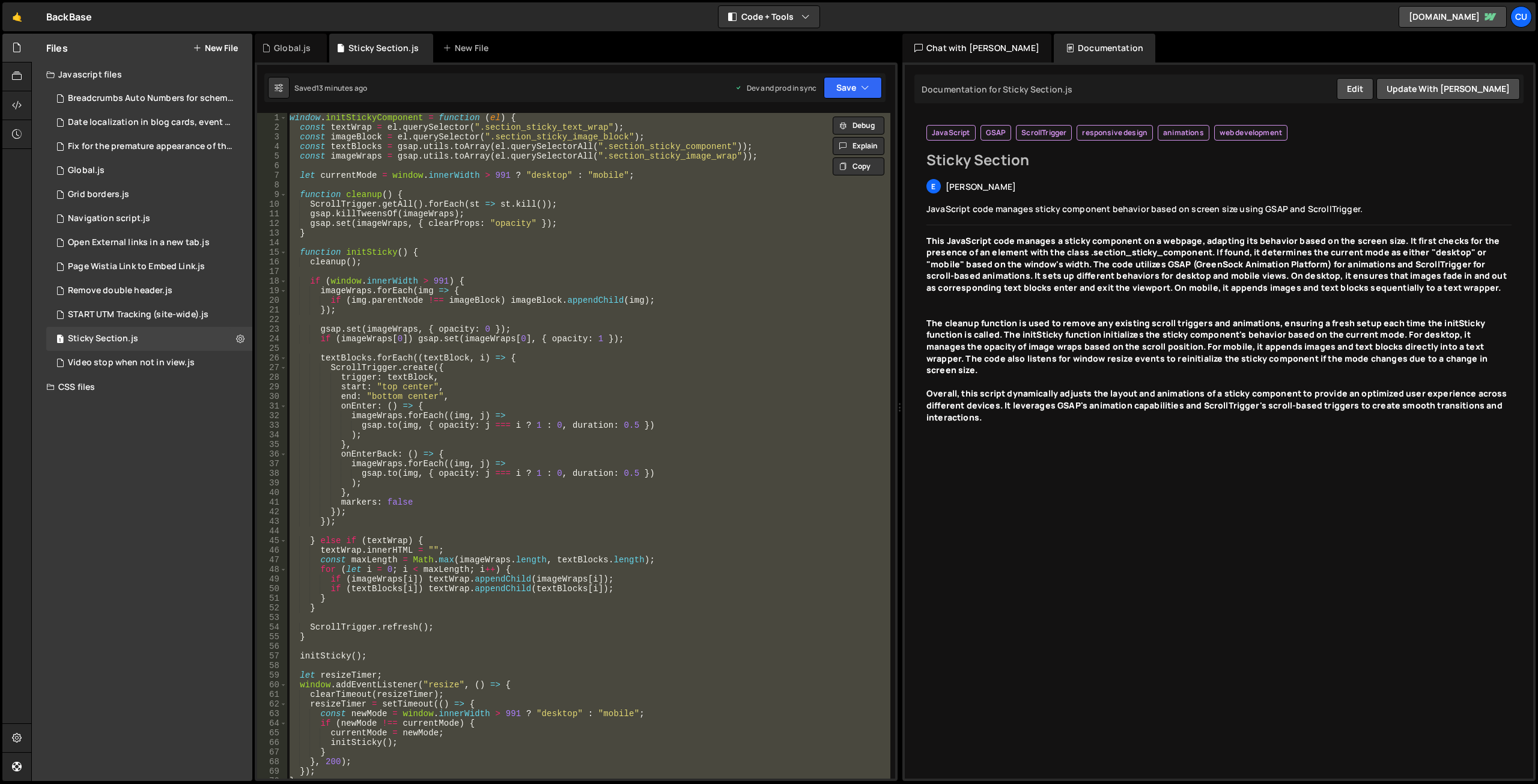
paste textarea
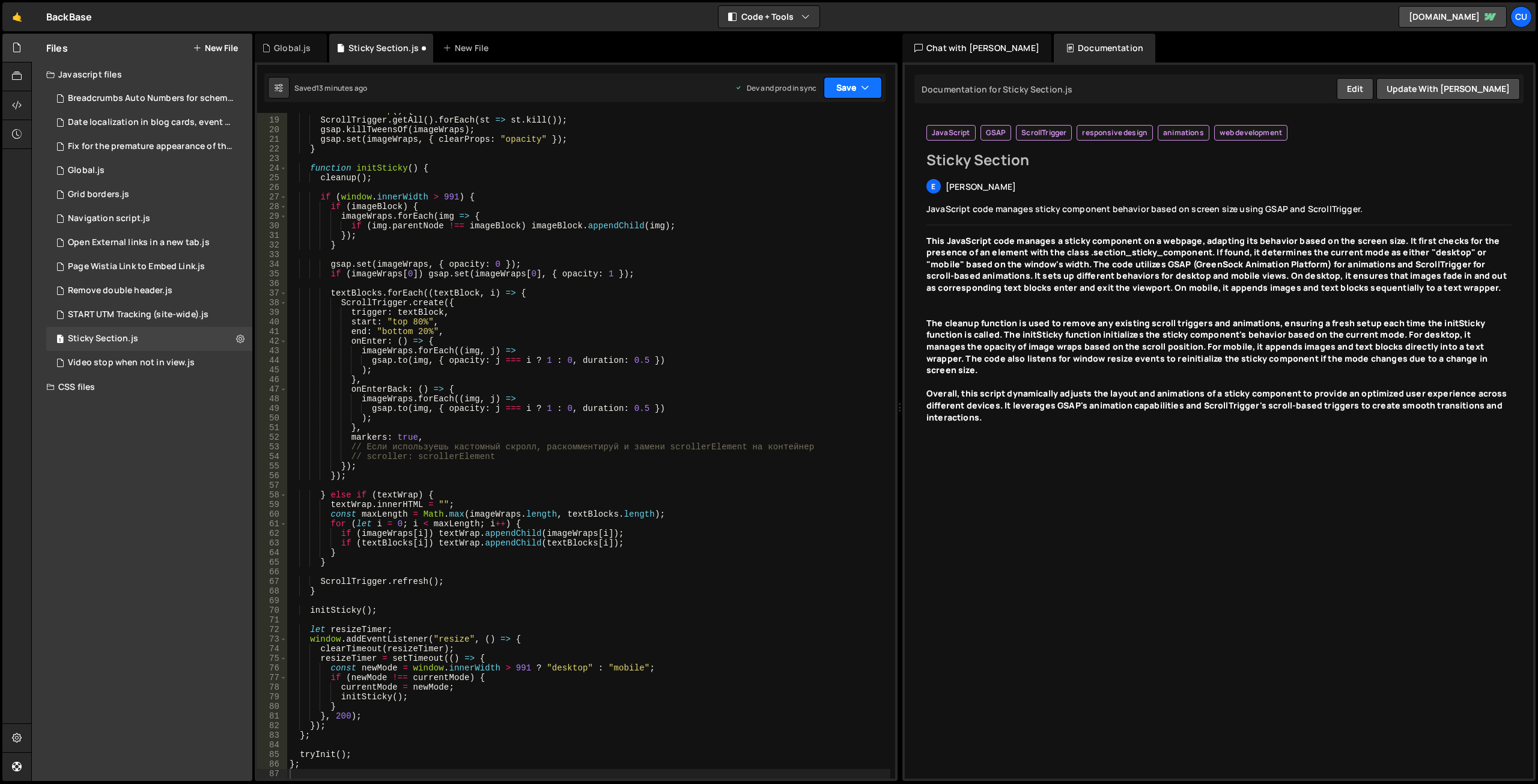
click at [844, 81] on button "Save" at bounding box center [853, 88] width 58 height 21
click at [807, 163] on div "Saved 13 minutes ago" at bounding box center [812, 169] width 125 height 15
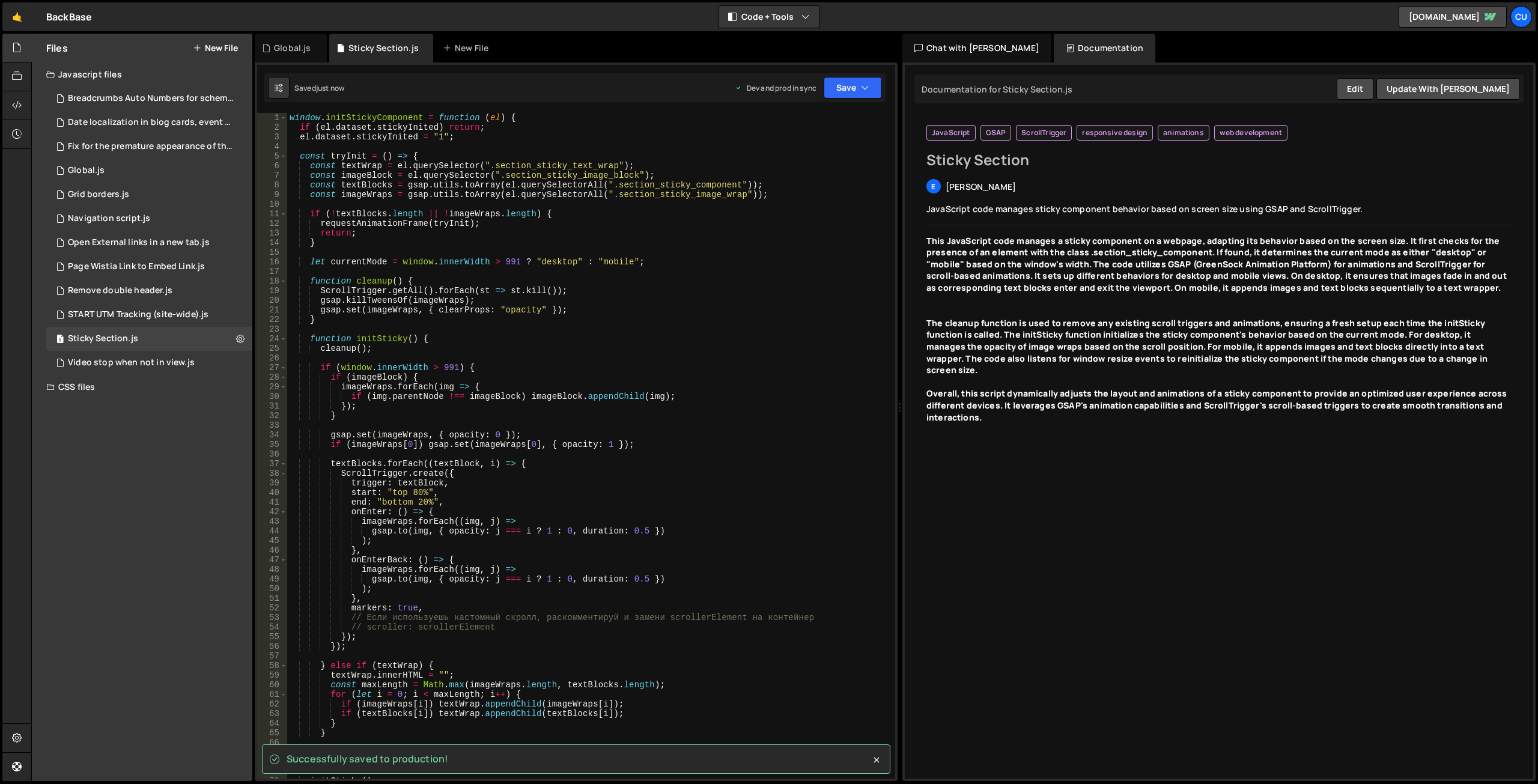
scroll to position [0, 0]
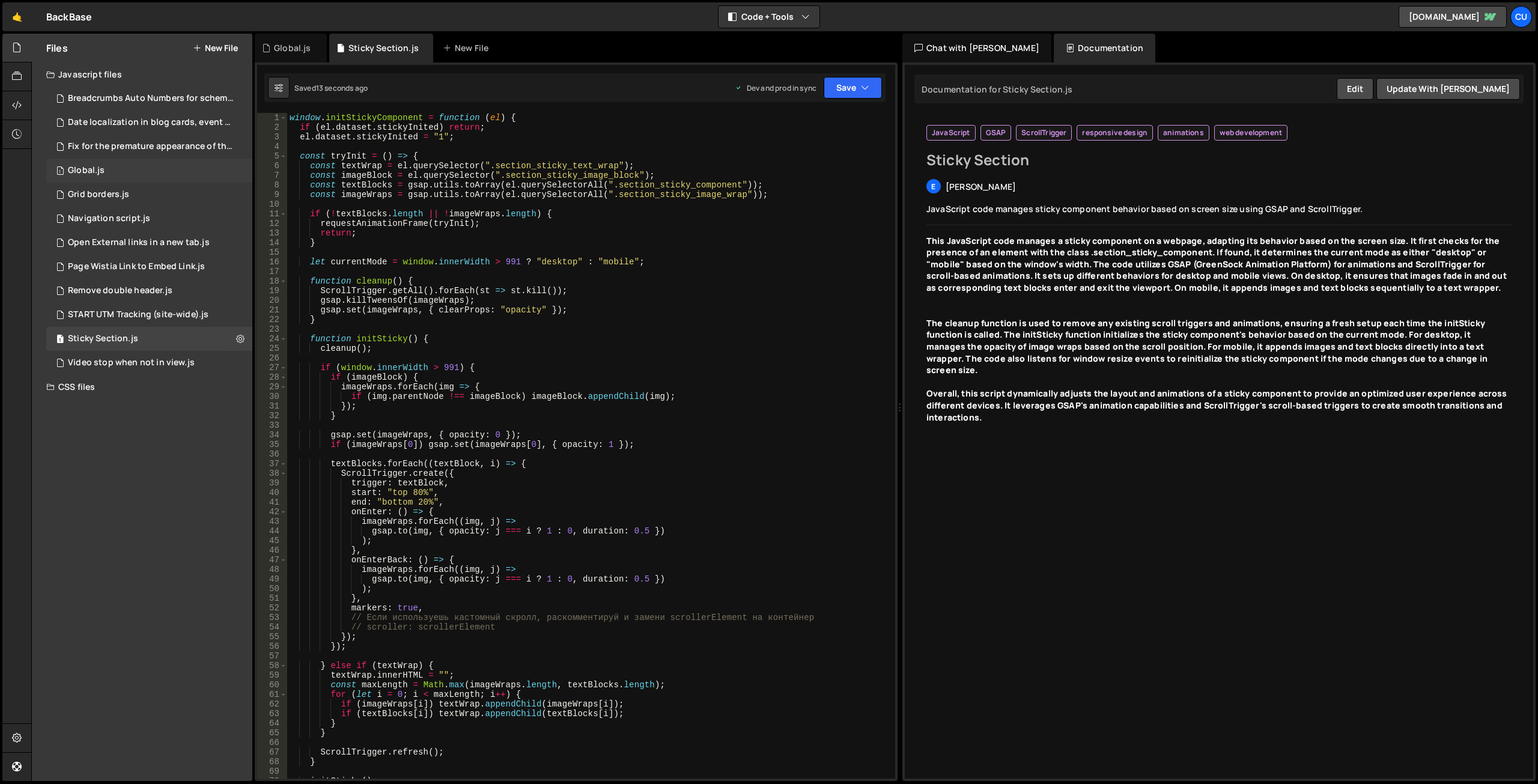
click at [138, 164] on div "1 Global.js 0" at bounding box center [149, 170] width 206 height 24
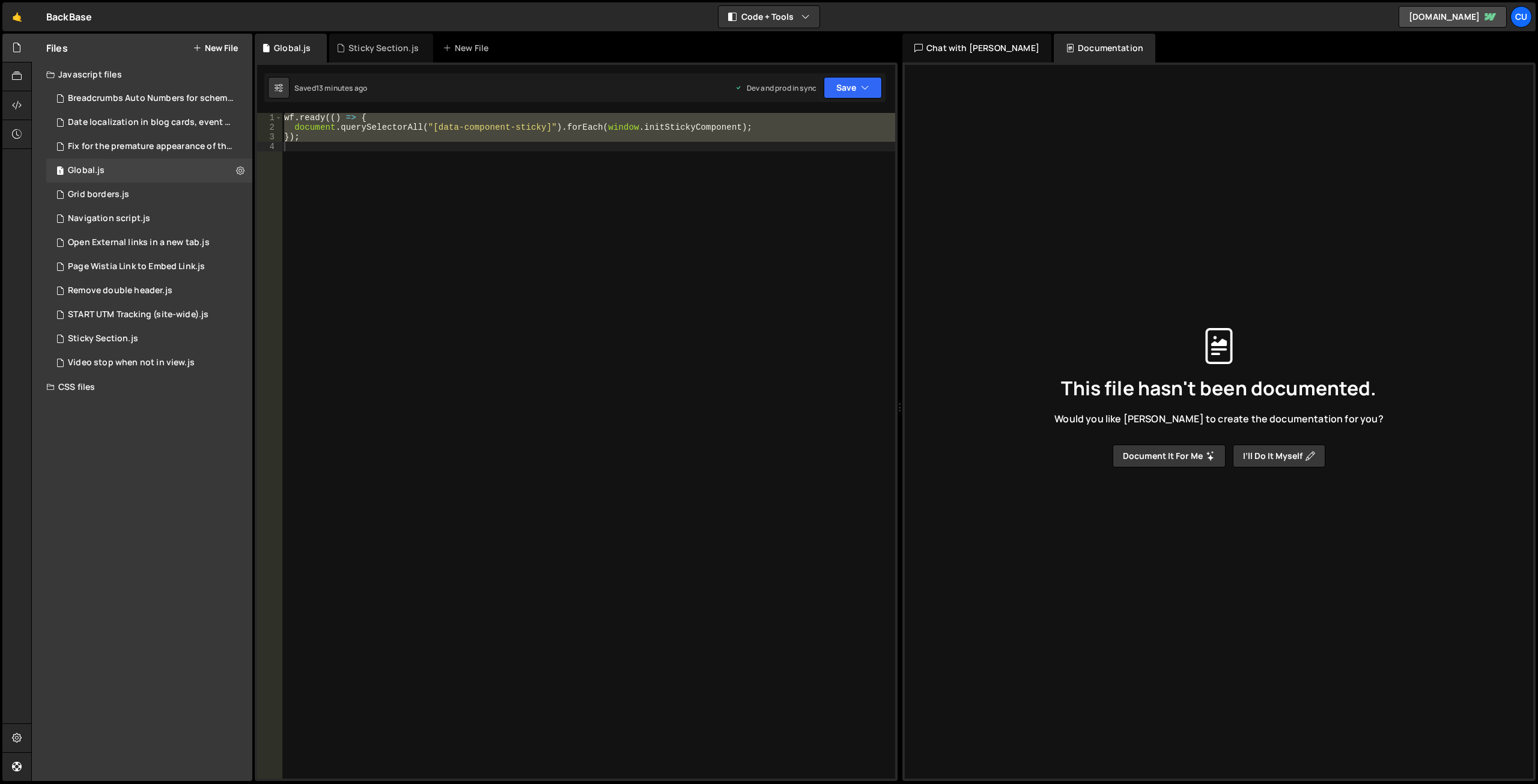
click at [419, 213] on div "wf . ready (( ) => { document . querySelectorAll ( "[data-component-sticky]" ) …" at bounding box center [589, 445] width 613 height 665
paste textarea
type textarea "});"
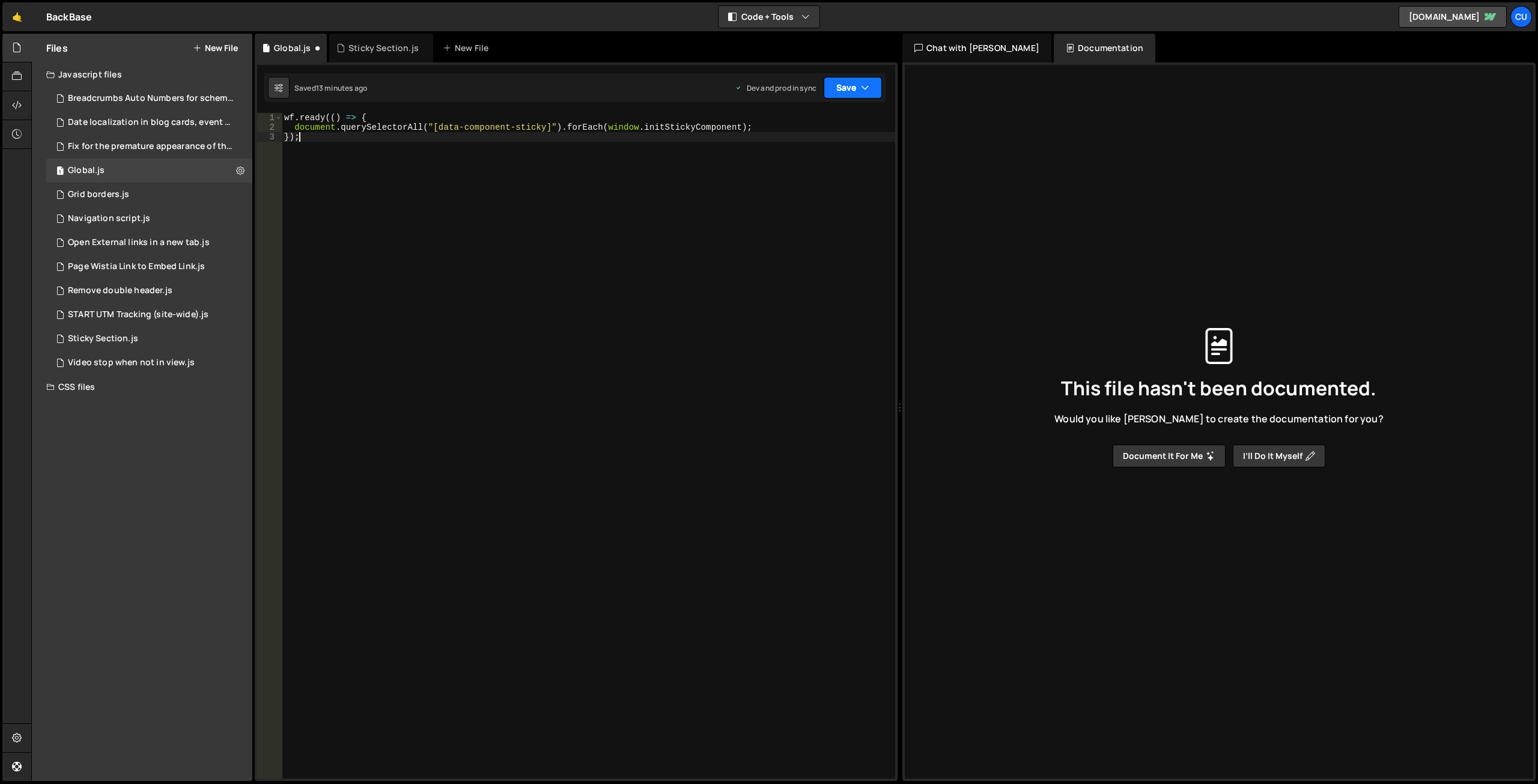
click at [846, 92] on button "Save" at bounding box center [853, 88] width 58 height 21
click at [834, 167] on div "Saved 13 minutes ago" at bounding box center [812, 169] width 125 height 15
click at [126, 341] on div "Sticky Section.js" at bounding box center [103, 338] width 70 height 11
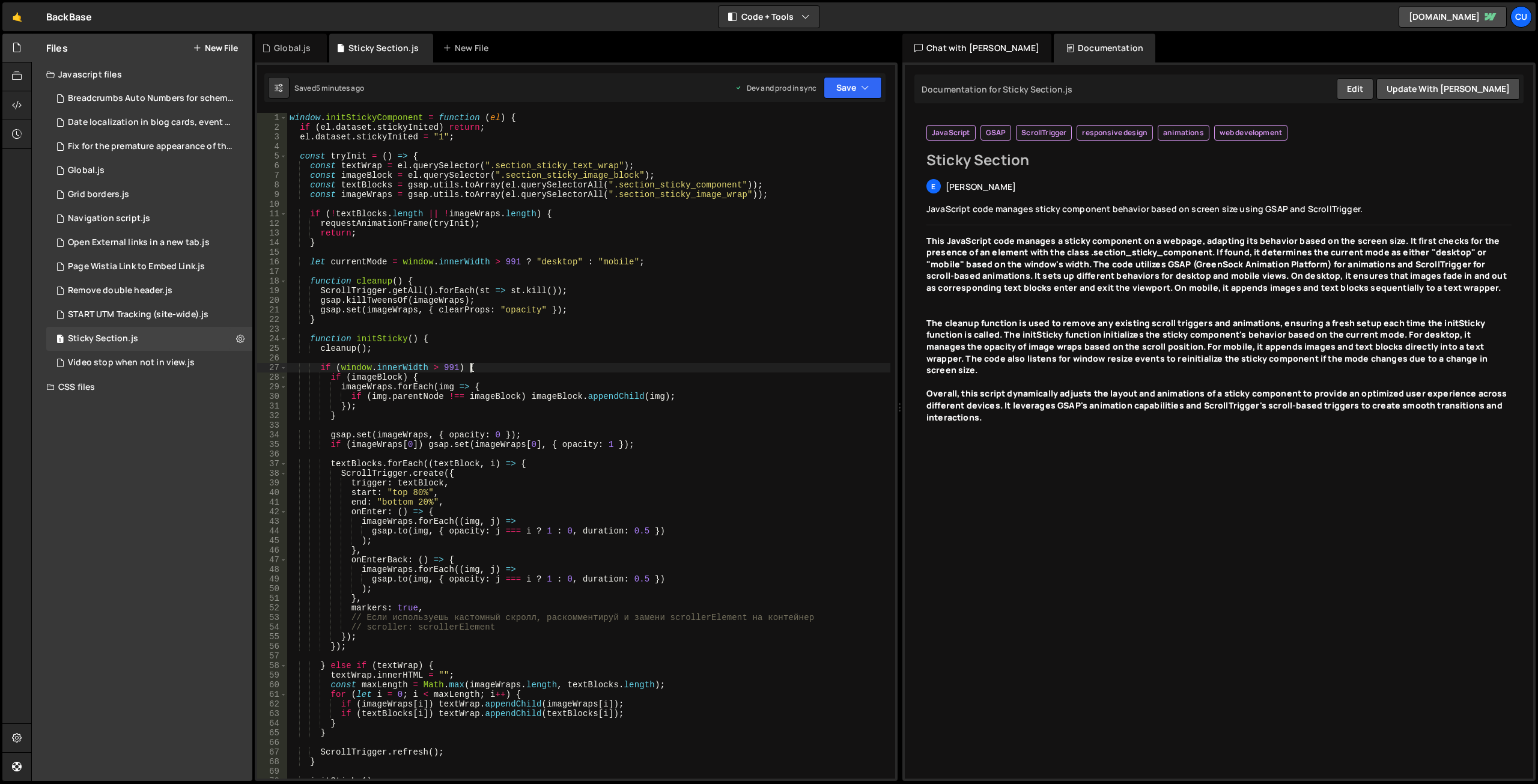
click at [559, 370] on div "window . initStickyComponent = function ( el ) { if ( el . dataset . stickyInit…" at bounding box center [589, 455] width 603 height 684
type textarea "};"
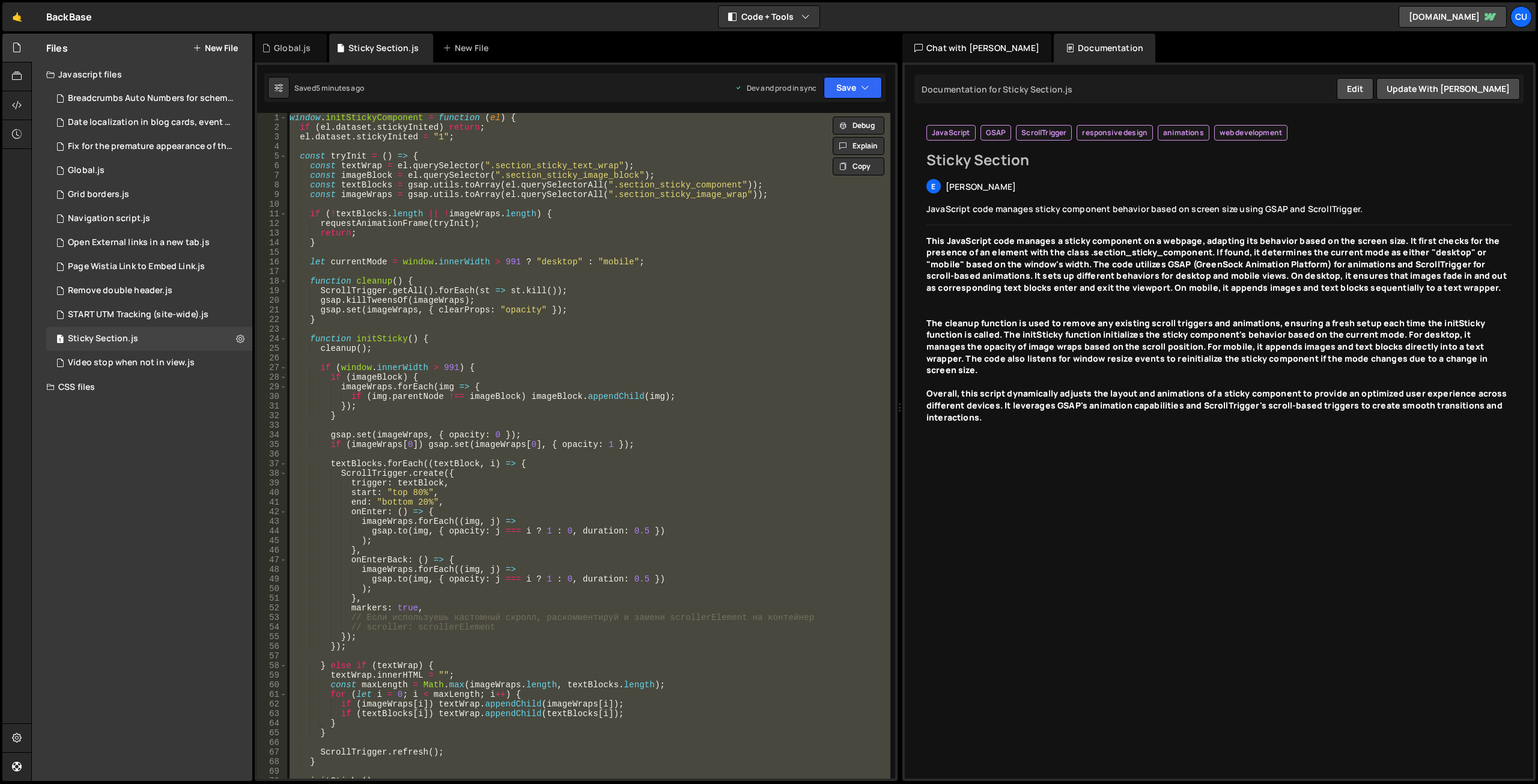
paste textarea
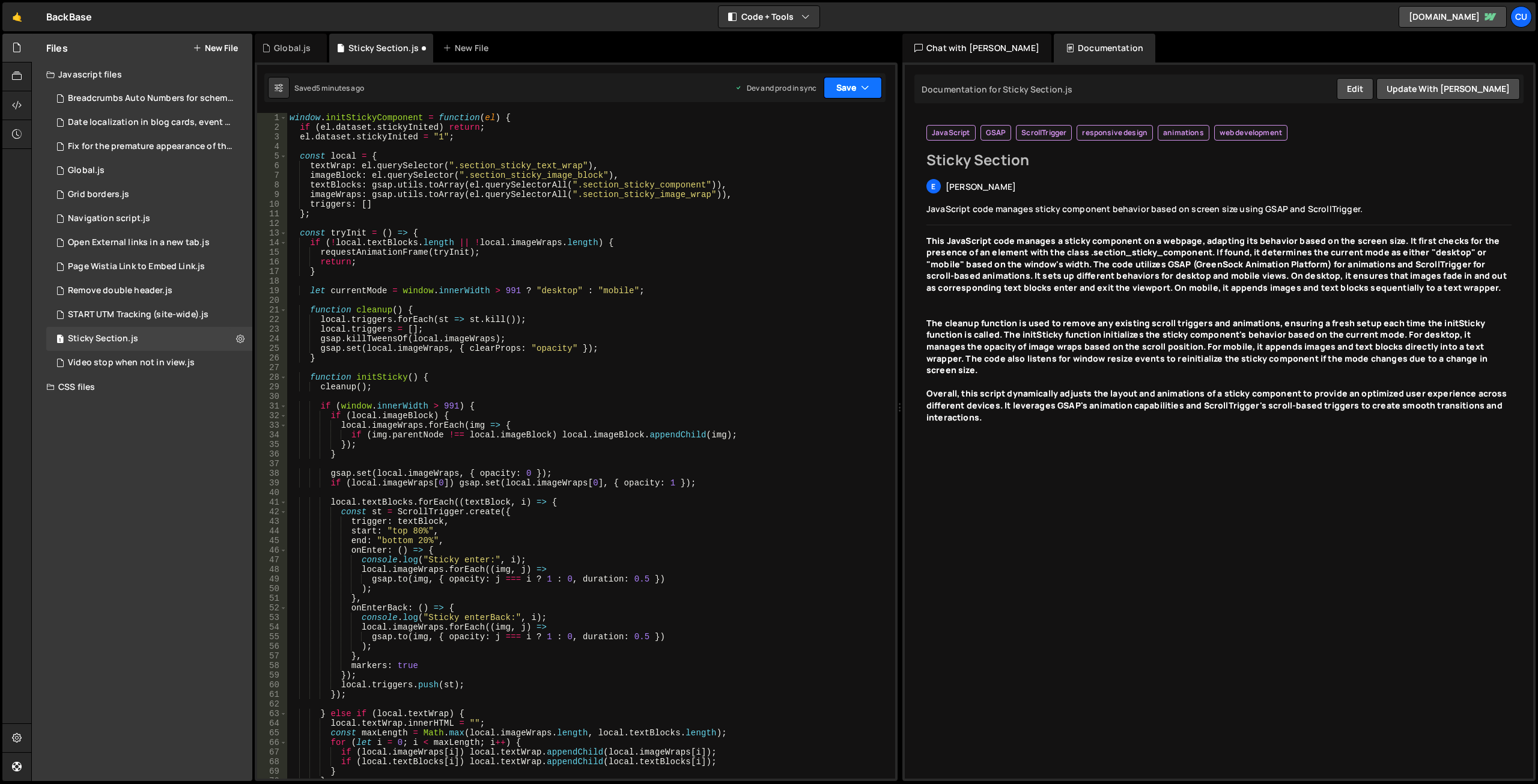
click at [849, 92] on button "Save" at bounding box center [853, 88] width 58 height 21
click at [812, 163] on div "Saved 5 minutes ago" at bounding box center [812, 169] width 125 height 15
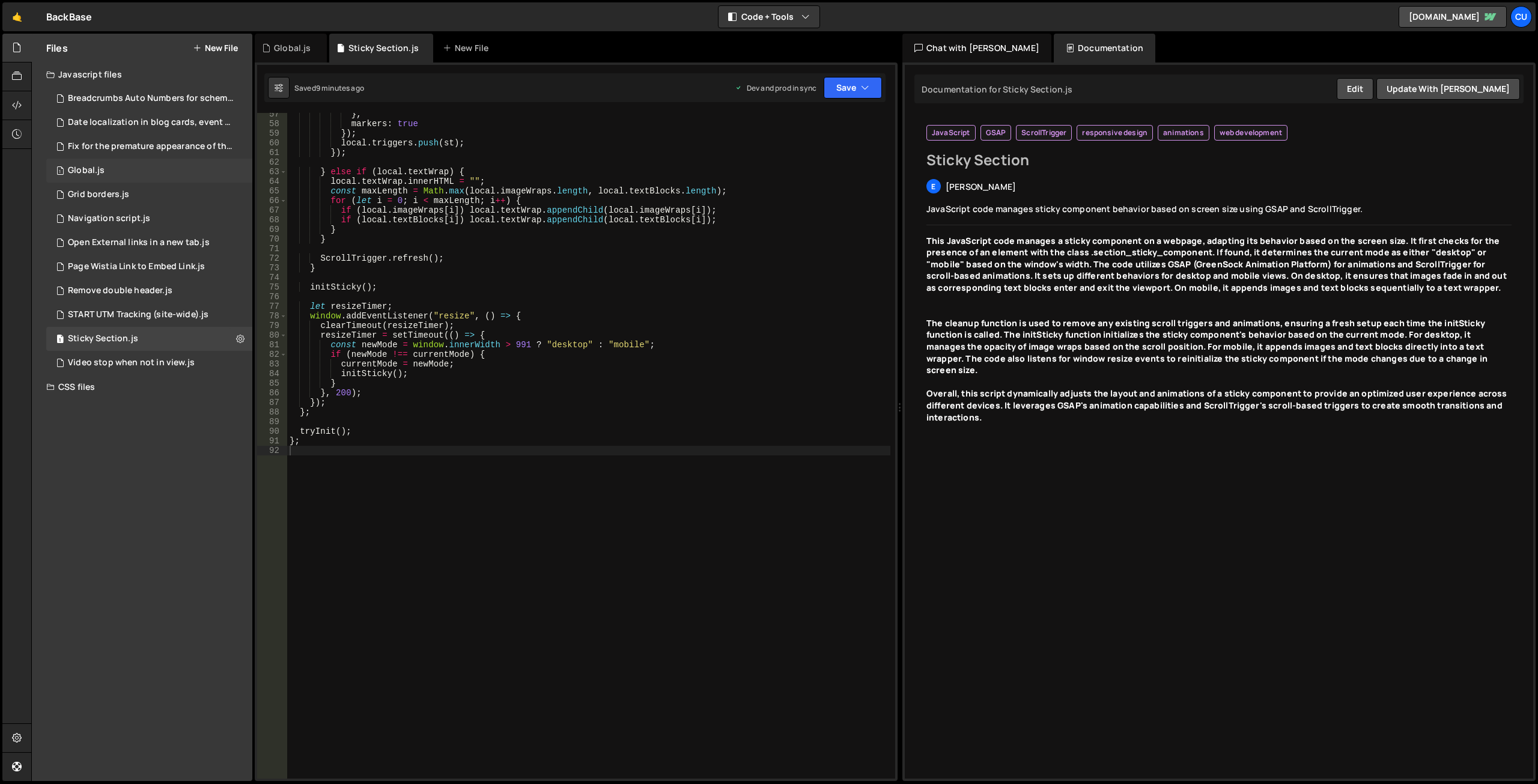
click at [119, 173] on div "1 Global.js 0" at bounding box center [149, 170] width 206 height 24
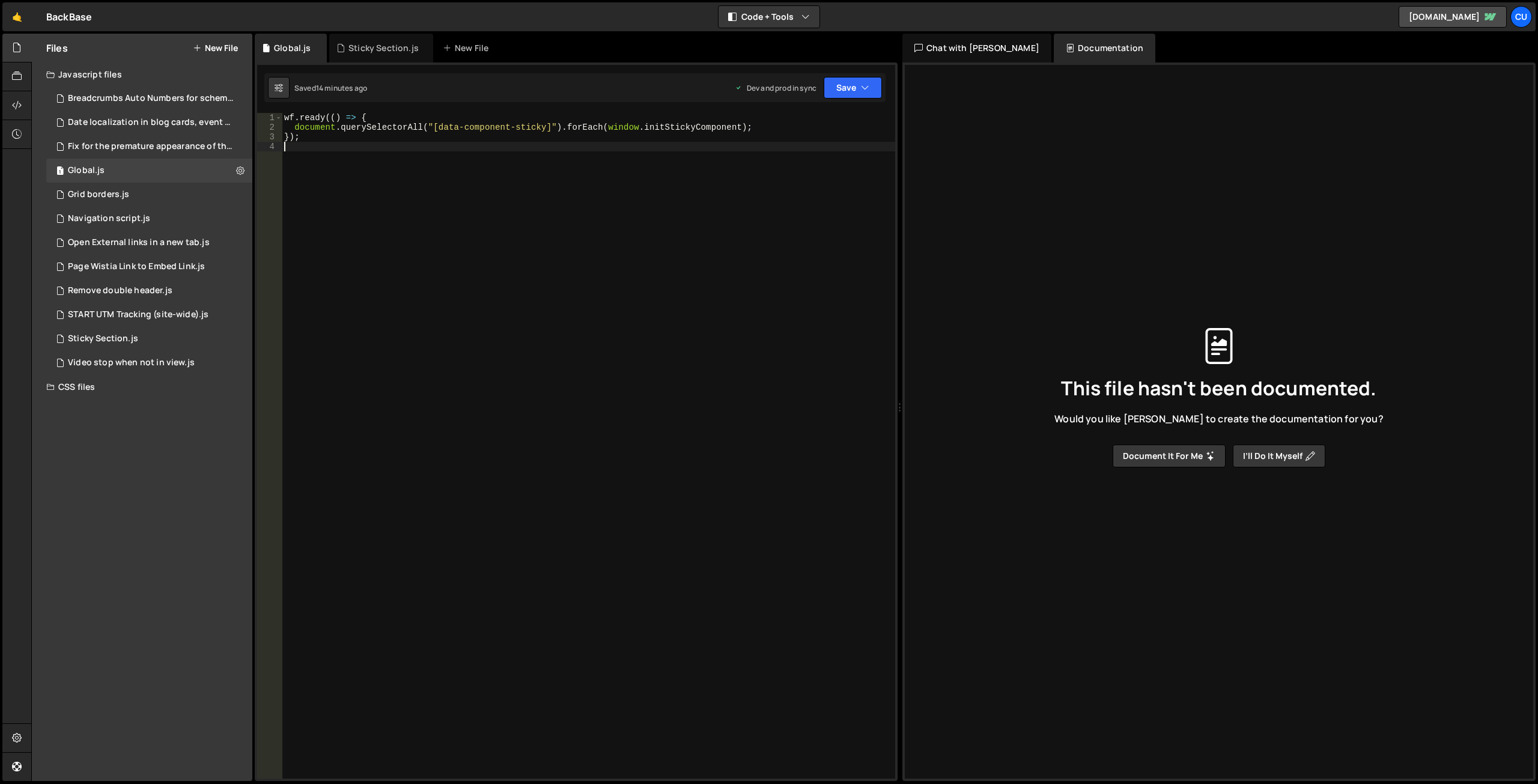
click at [396, 226] on div "wf . ready (( ) => { document . querySelectorAll ( "[data-component-sticky]" ) …" at bounding box center [589, 455] width 613 height 684
type textarea "});"
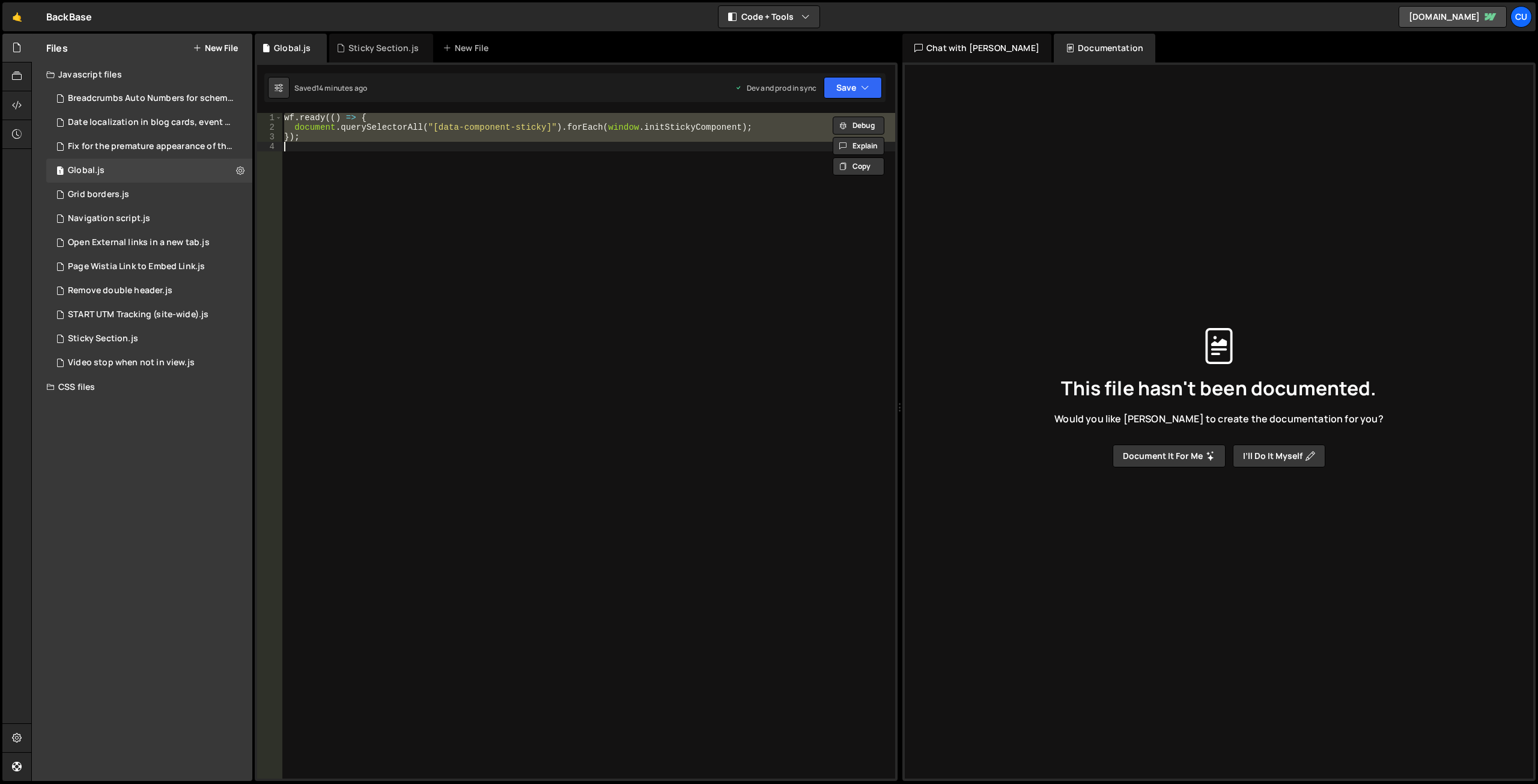
paste textarea
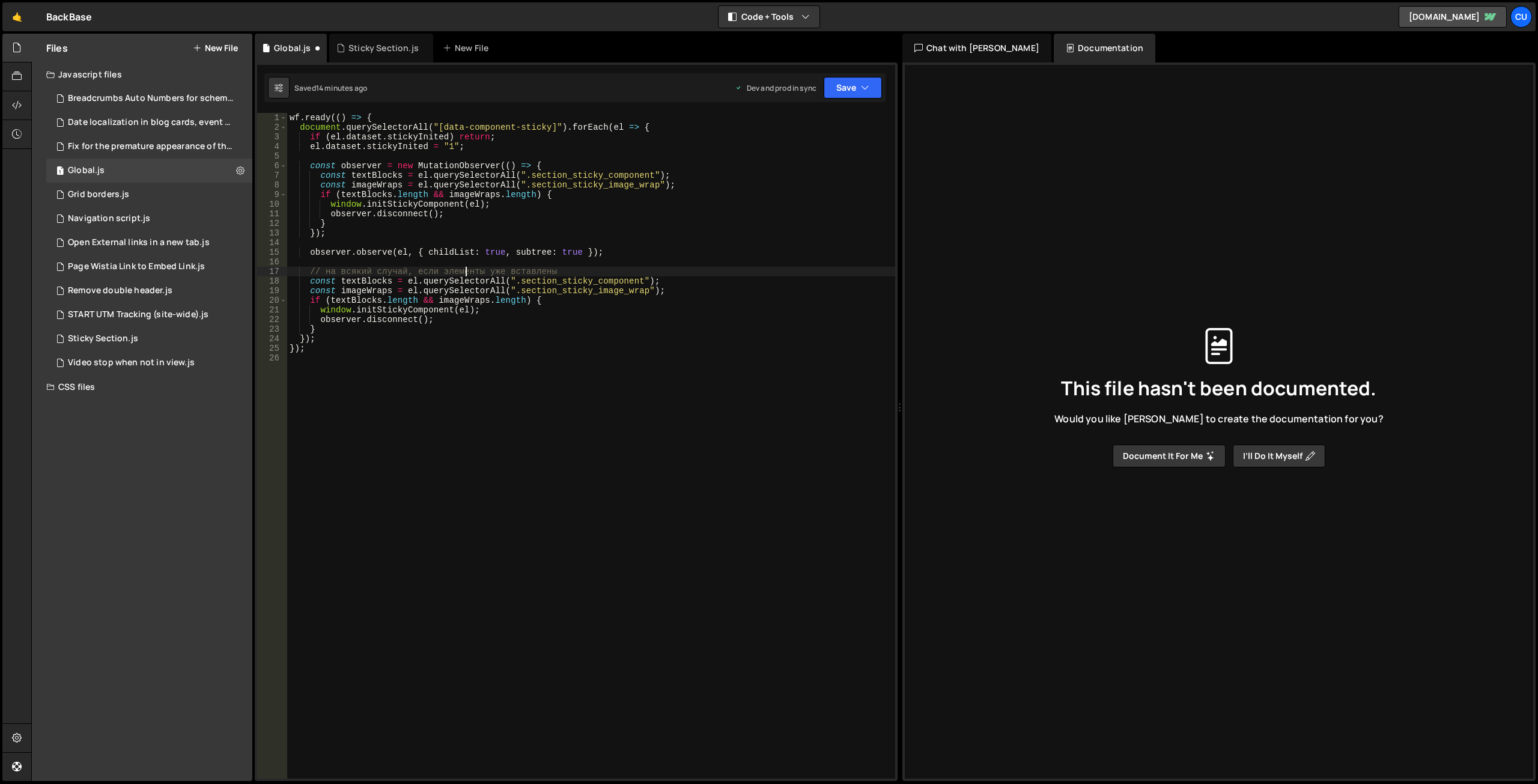
click at [464, 270] on div "wf . ready (( ) => { document . querySelectorAll ( "[data-component-sticky]" ) …" at bounding box center [591, 455] width 608 height 684
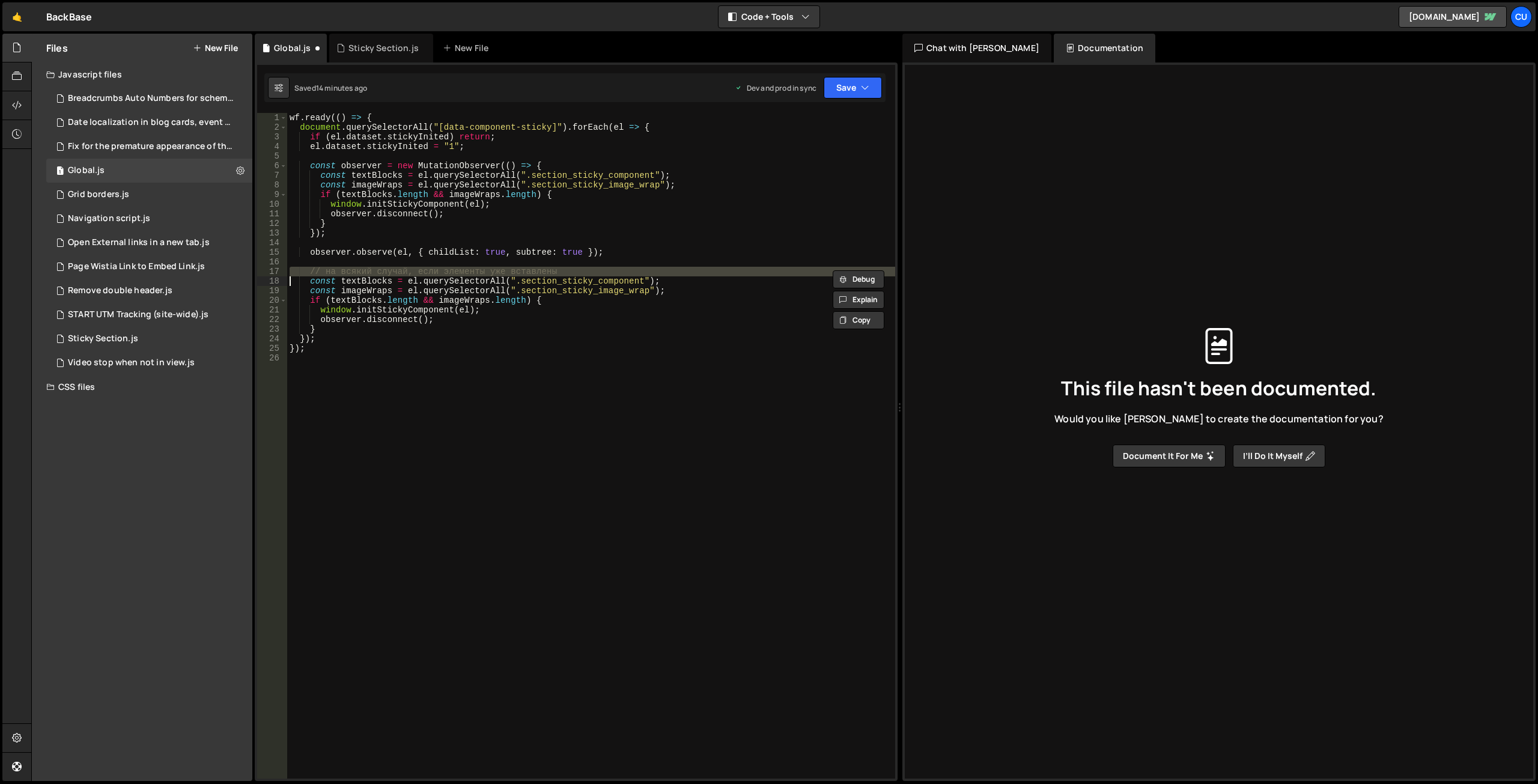
type textarea "const textBlocks = el.querySelectorAll(".section_sticky_component");"
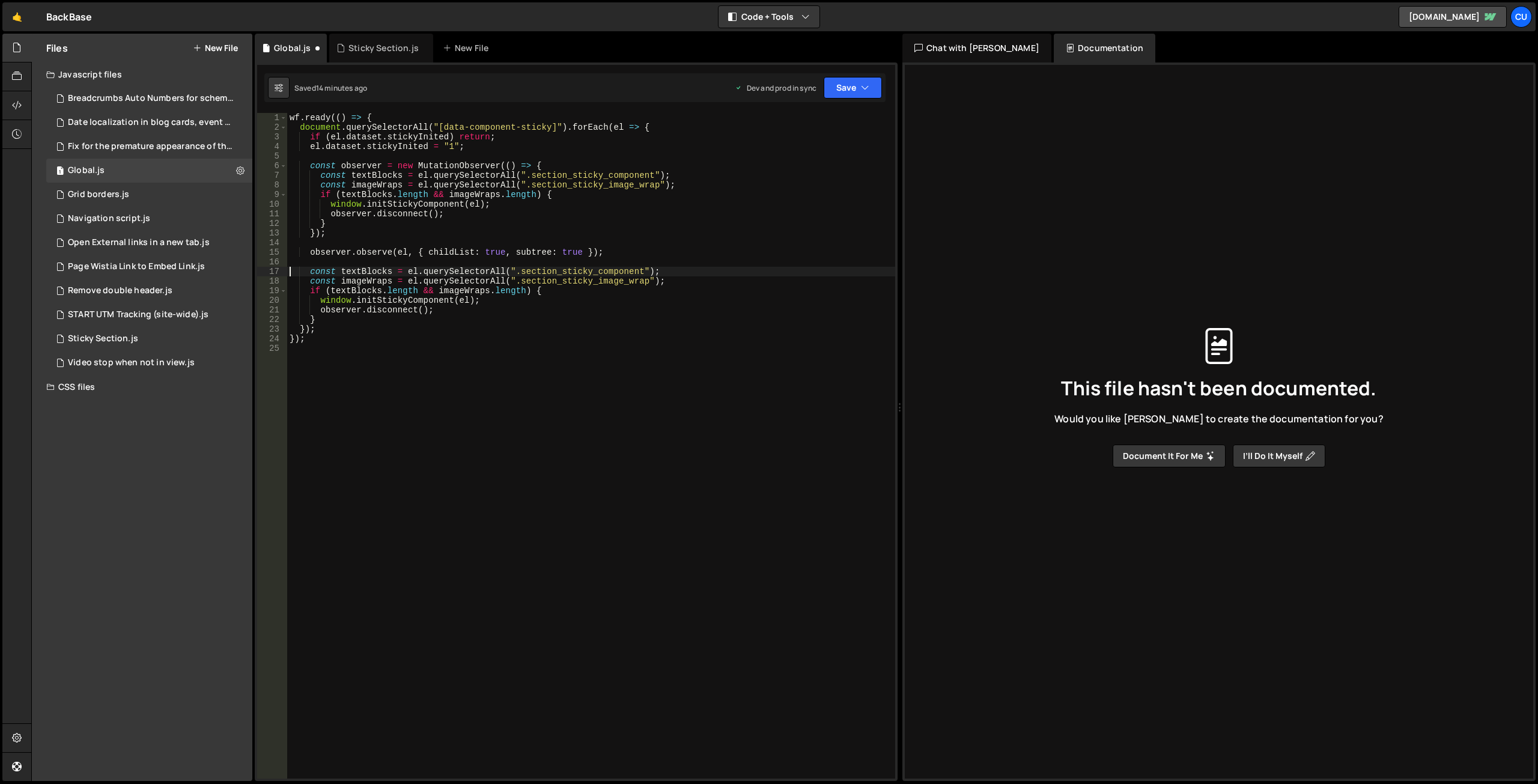
click at [410, 353] on div "wf . ready (( ) => { document . querySelectorAll ( "[data-component-sticky]" ) …" at bounding box center [591, 455] width 608 height 684
click at [837, 91] on button "Save" at bounding box center [853, 88] width 58 height 21
click at [797, 167] on div "14 minutes ago" at bounding box center [796, 169] width 50 height 10
drag, startPoint x: 431, startPoint y: 357, endPoint x: 436, endPoint y: 363, distance: 7.8
click at [431, 358] on div "wf . ready (( ) => { document . querySelectorAll ( "[data-component-sticky]" ) …" at bounding box center [591, 455] width 608 height 684
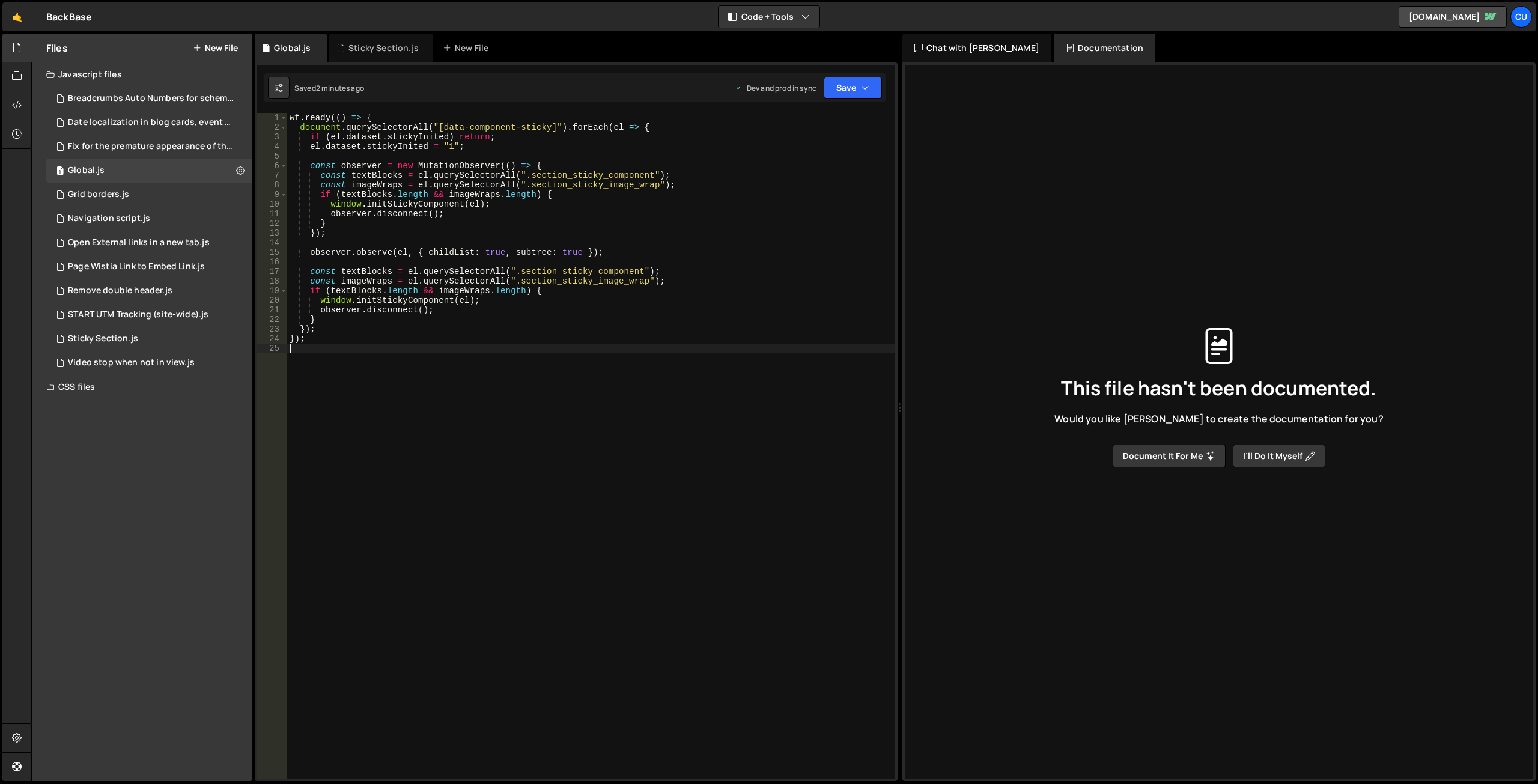
type textarea "});"
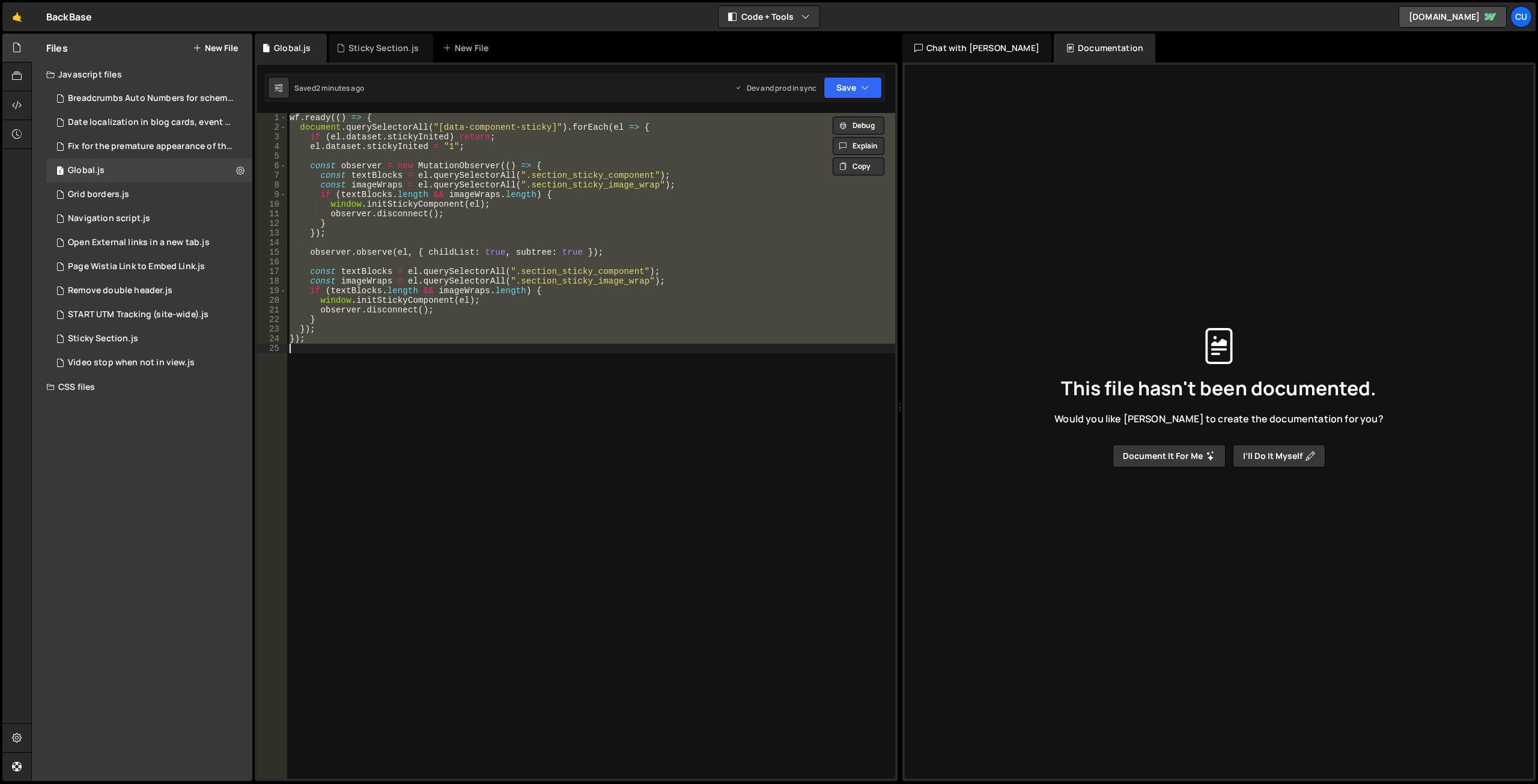
paste textarea
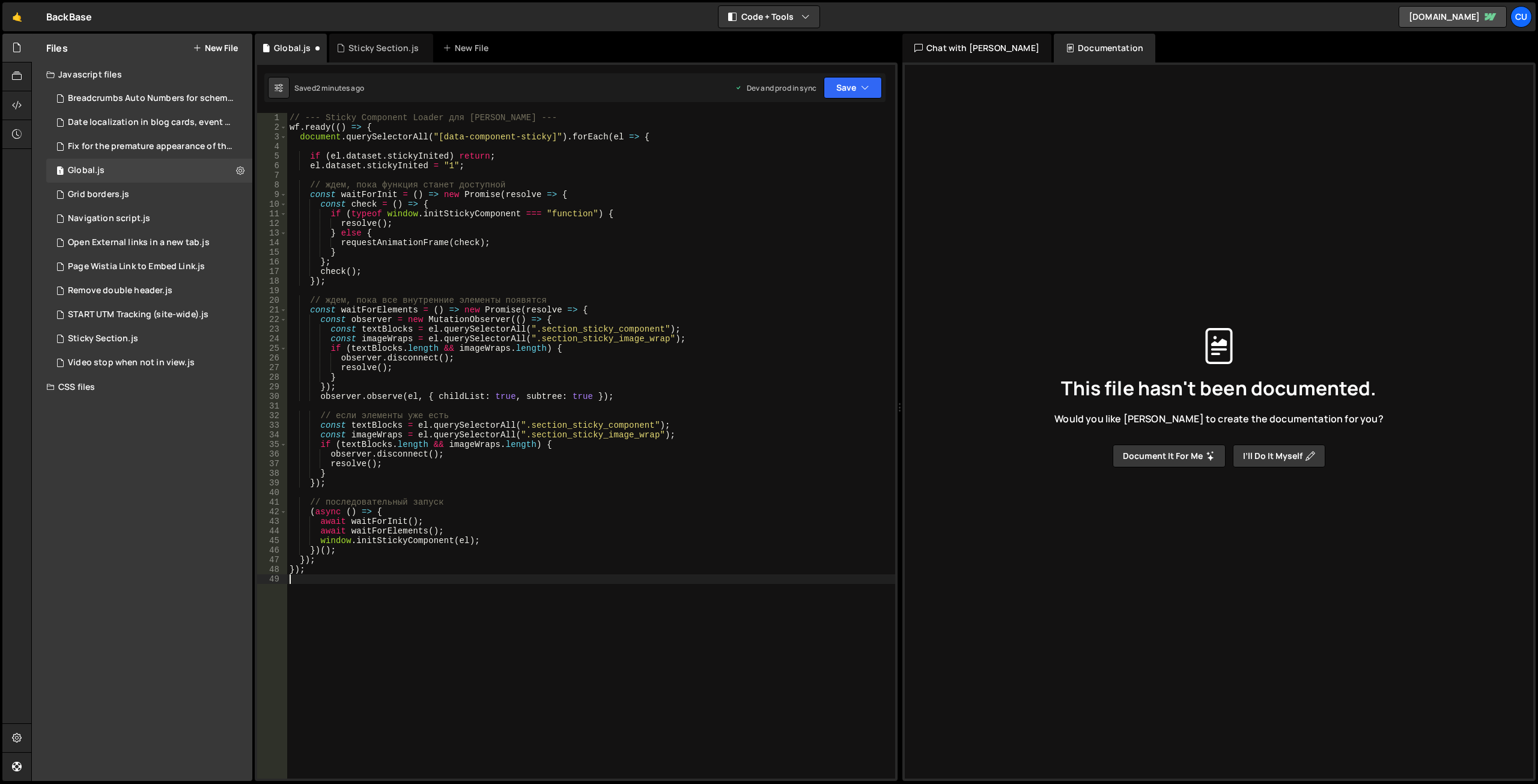
click at [404, 302] on div "// --- Sticky Component Loader для [PERSON_NAME] --- wf . ready (( ) => { docum…" at bounding box center [591, 455] width 608 height 684
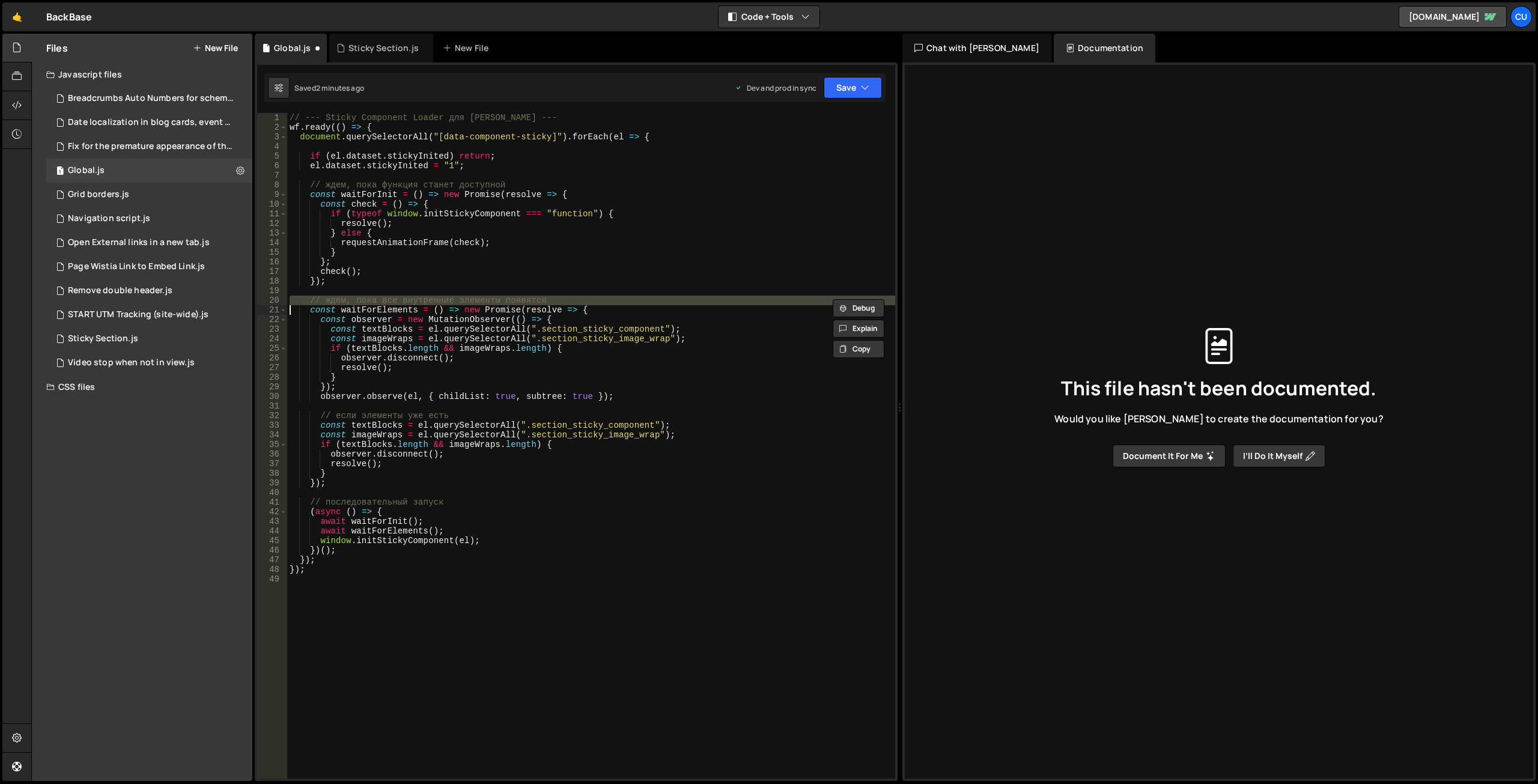
click at [404, 302] on div "// --- Sticky Component Loader для [PERSON_NAME] --- wf . ready (( ) => { docum…" at bounding box center [591, 455] width 608 height 684
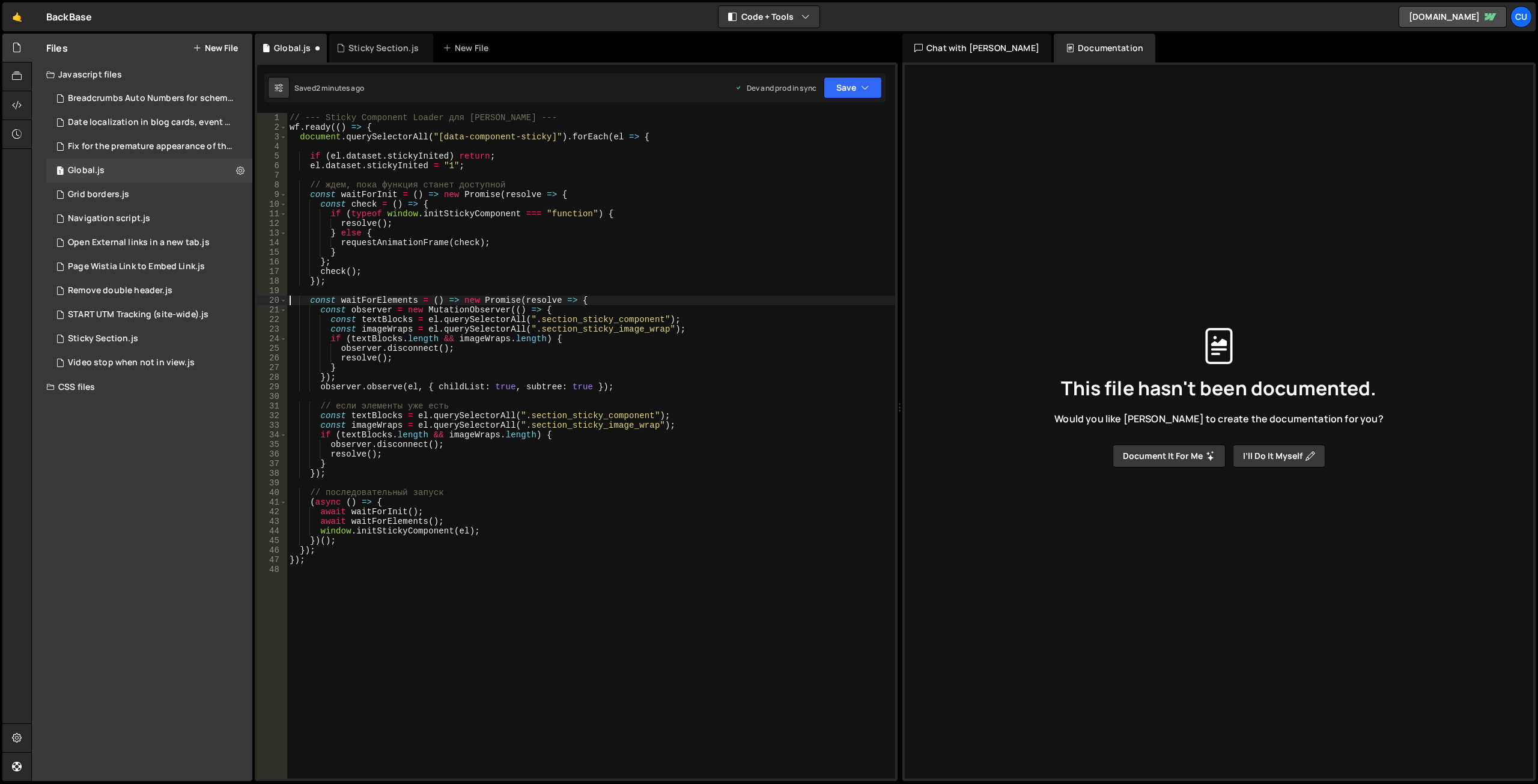
click at [378, 404] on div "// --- Sticky Component Loader для [PERSON_NAME] --- wf . ready (( ) => { docum…" at bounding box center [591, 455] width 608 height 684
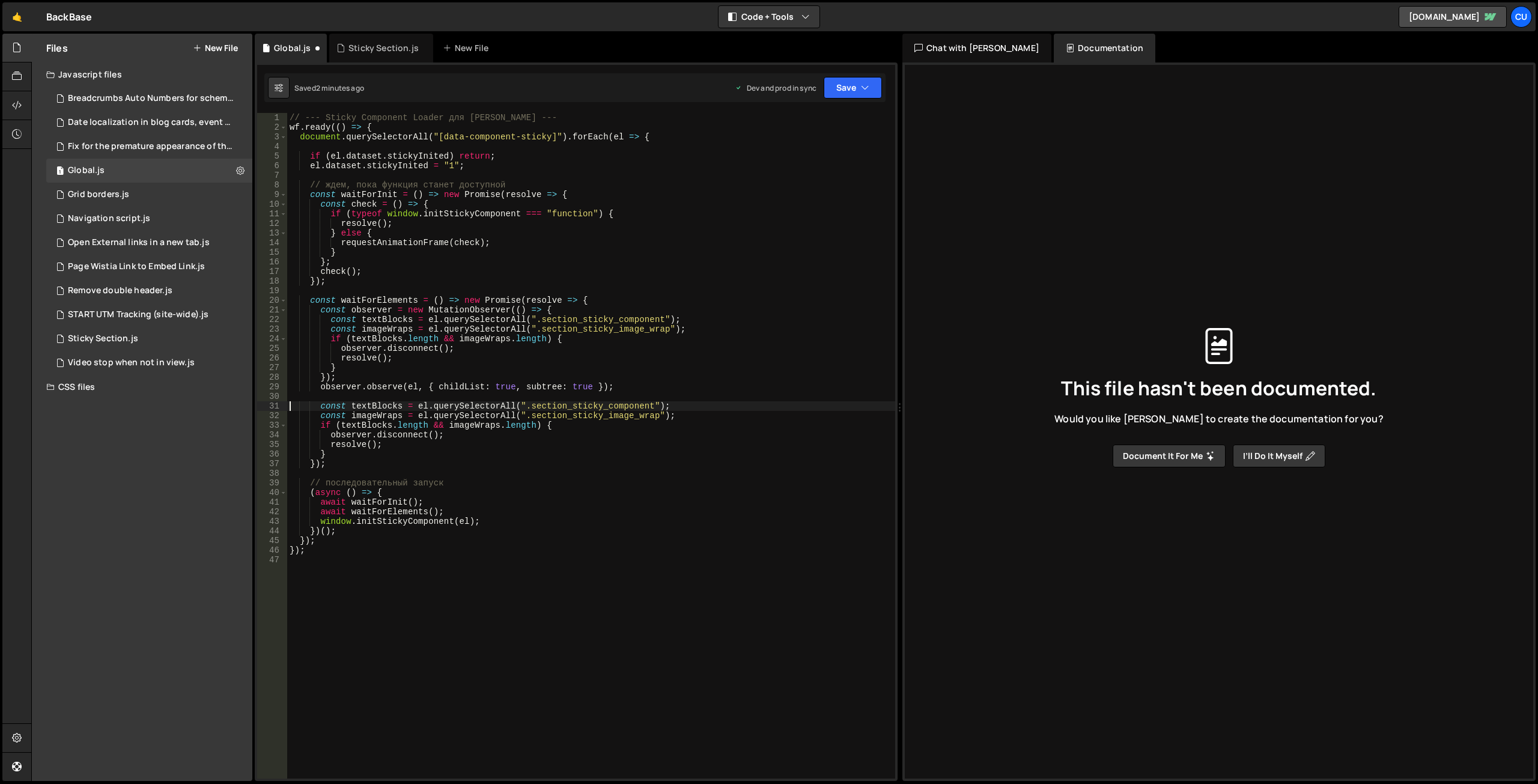
click at [367, 483] on div "// --- Sticky Component Loader для [PERSON_NAME] --- wf . ready (( ) => { docum…" at bounding box center [591, 455] width 608 height 684
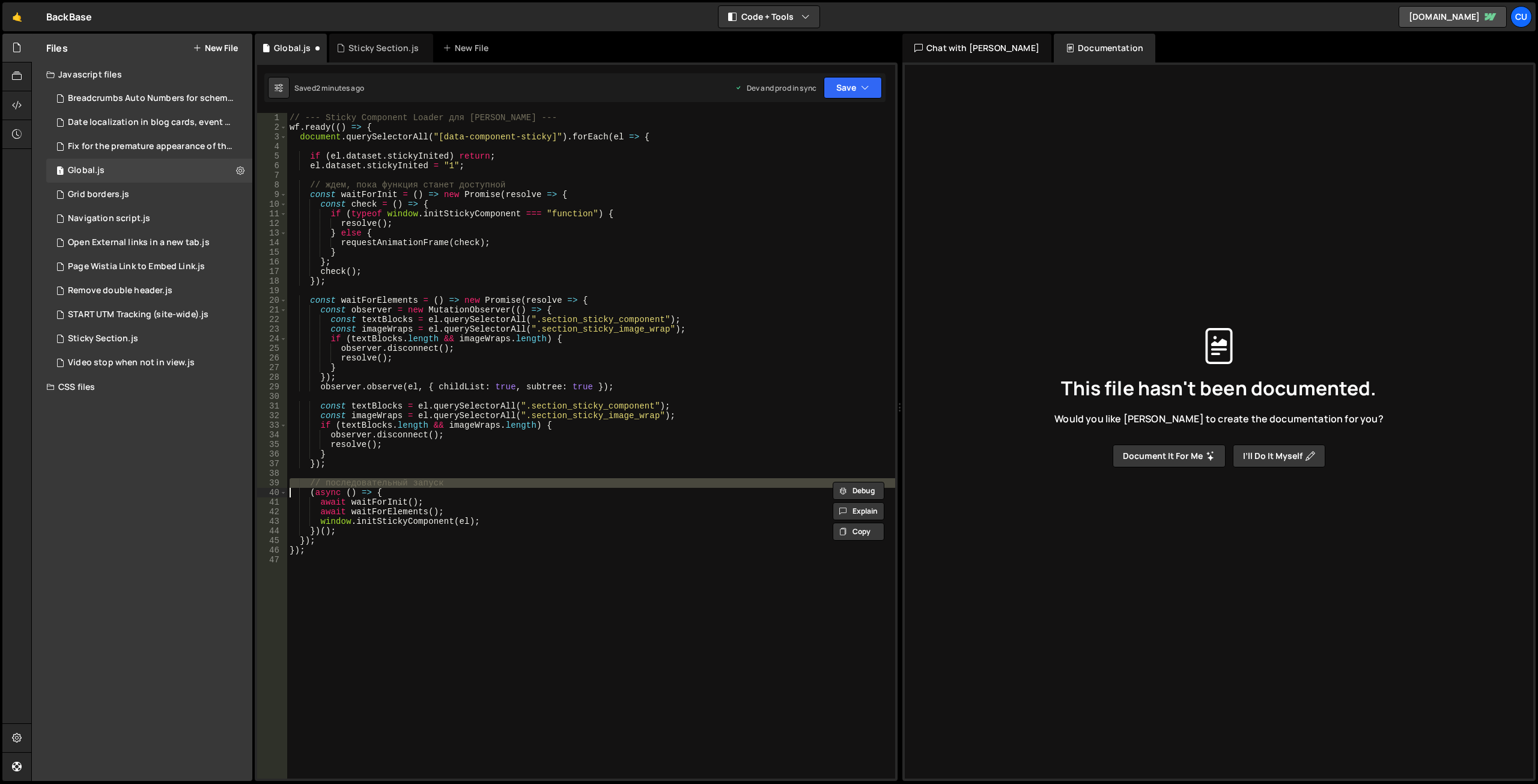
click at [367, 483] on div "// --- Sticky Component Loader для [PERSON_NAME] --- wf . ready (( ) => { docum…" at bounding box center [591, 455] width 608 height 684
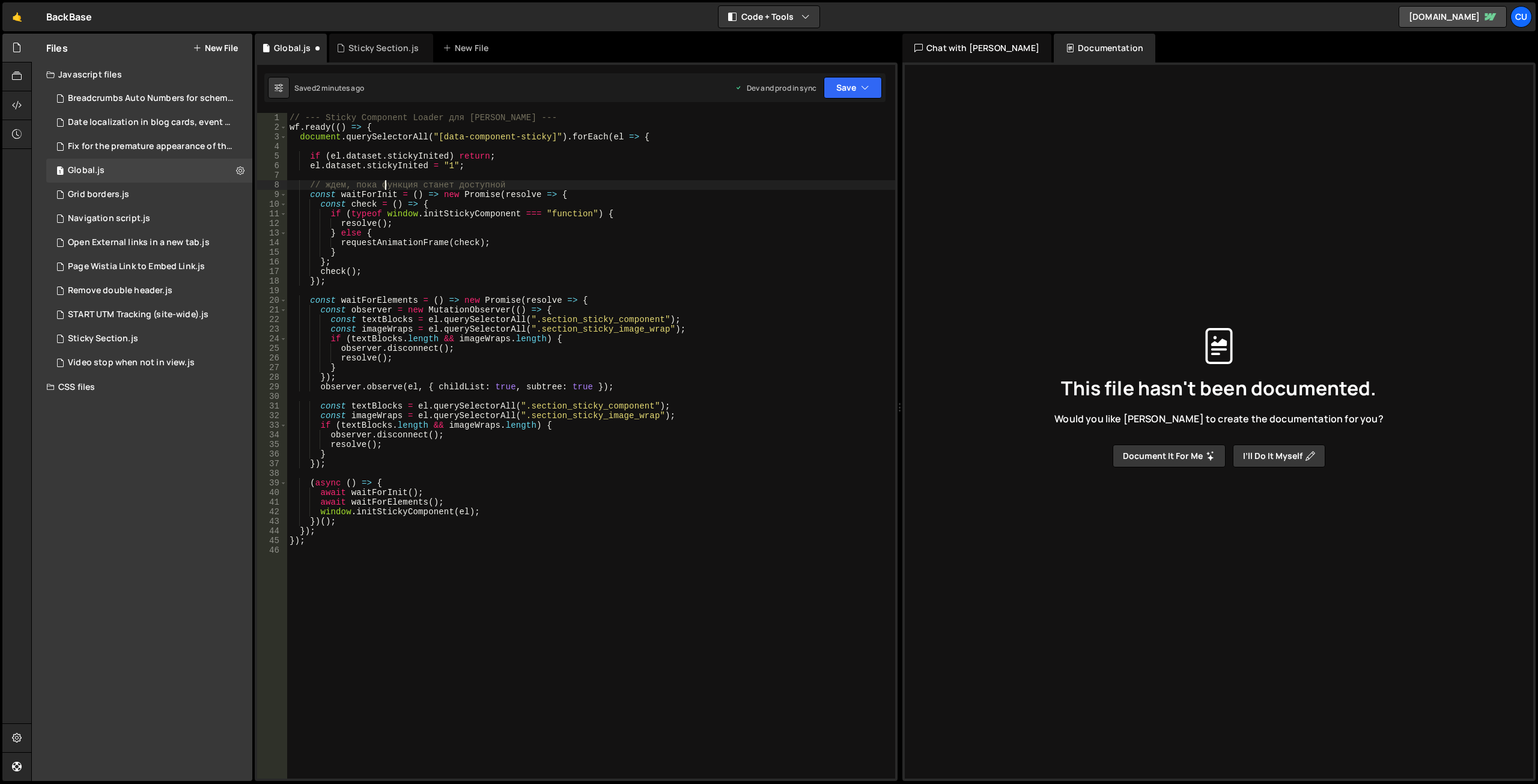
click at [386, 187] on div "// --- Sticky Component Loader для [PERSON_NAME] --- wf . ready (( ) => { docum…" at bounding box center [591, 455] width 608 height 684
click at [386, 187] on div "// --- Sticky Component Loader для [PERSON_NAME] --- wf . ready (( ) => { docum…" at bounding box center [591, 455] width 608 height 684
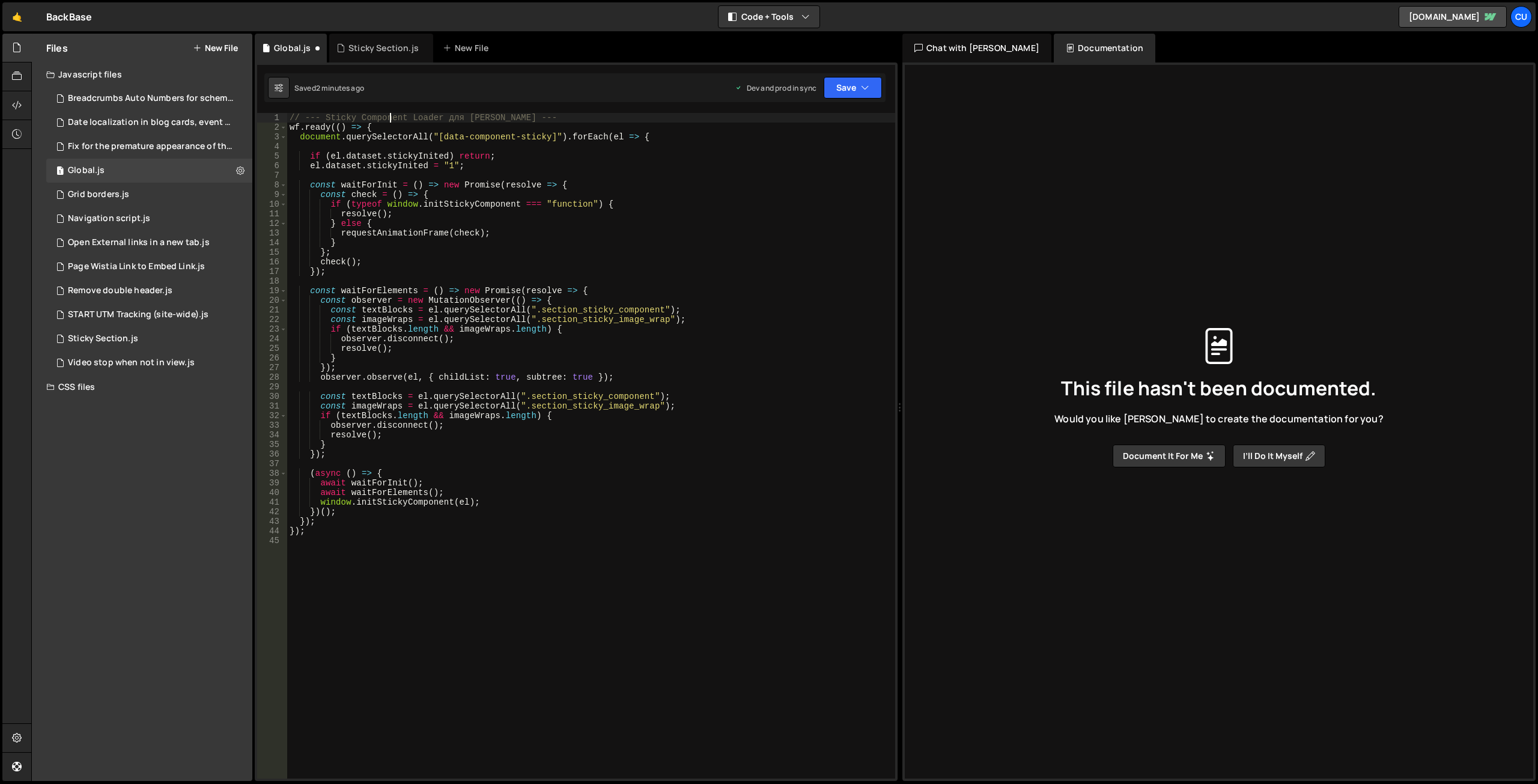
click at [389, 115] on div "// --- Sticky Component Loader для [PERSON_NAME] --- wf . ready (( ) => { docum…" at bounding box center [591, 455] width 608 height 684
click at [389, 115] on div "// --- Sticky Loader для [PERSON_NAME] --- wf . ready (( ) => { document . quer…" at bounding box center [591, 455] width 608 height 684
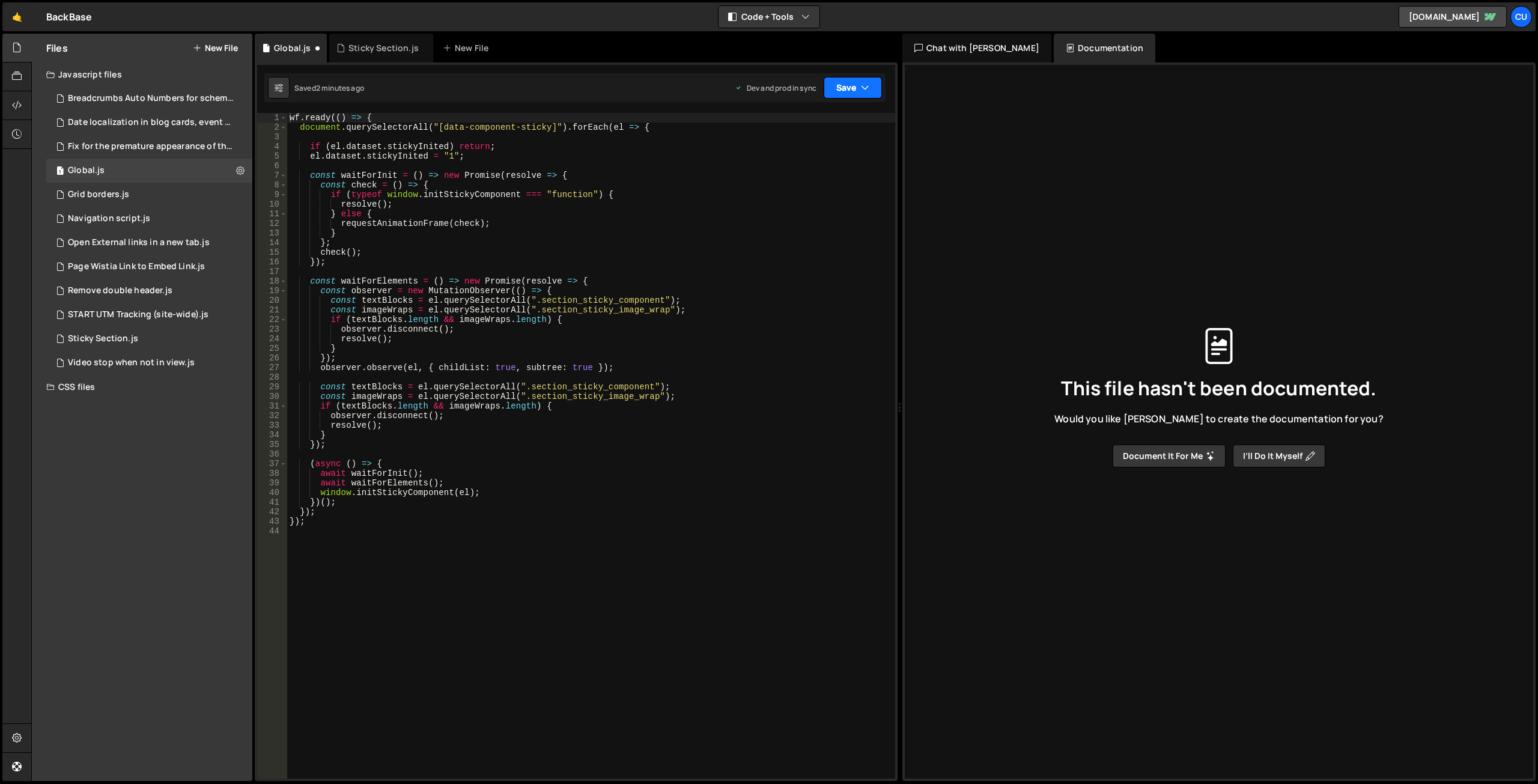
click at [835, 83] on button "Save" at bounding box center [853, 88] width 58 height 21
click at [803, 159] on div "Save to Production S" at bounding box center [812, 156] width 125 height 12
click at [596, 219] on div "wf . ready (( ) => { document . querySelectorAll ( "[data-component-sticky]" ) …" at bounding box center [591, 455] width 608 height 684
type textarea "});"
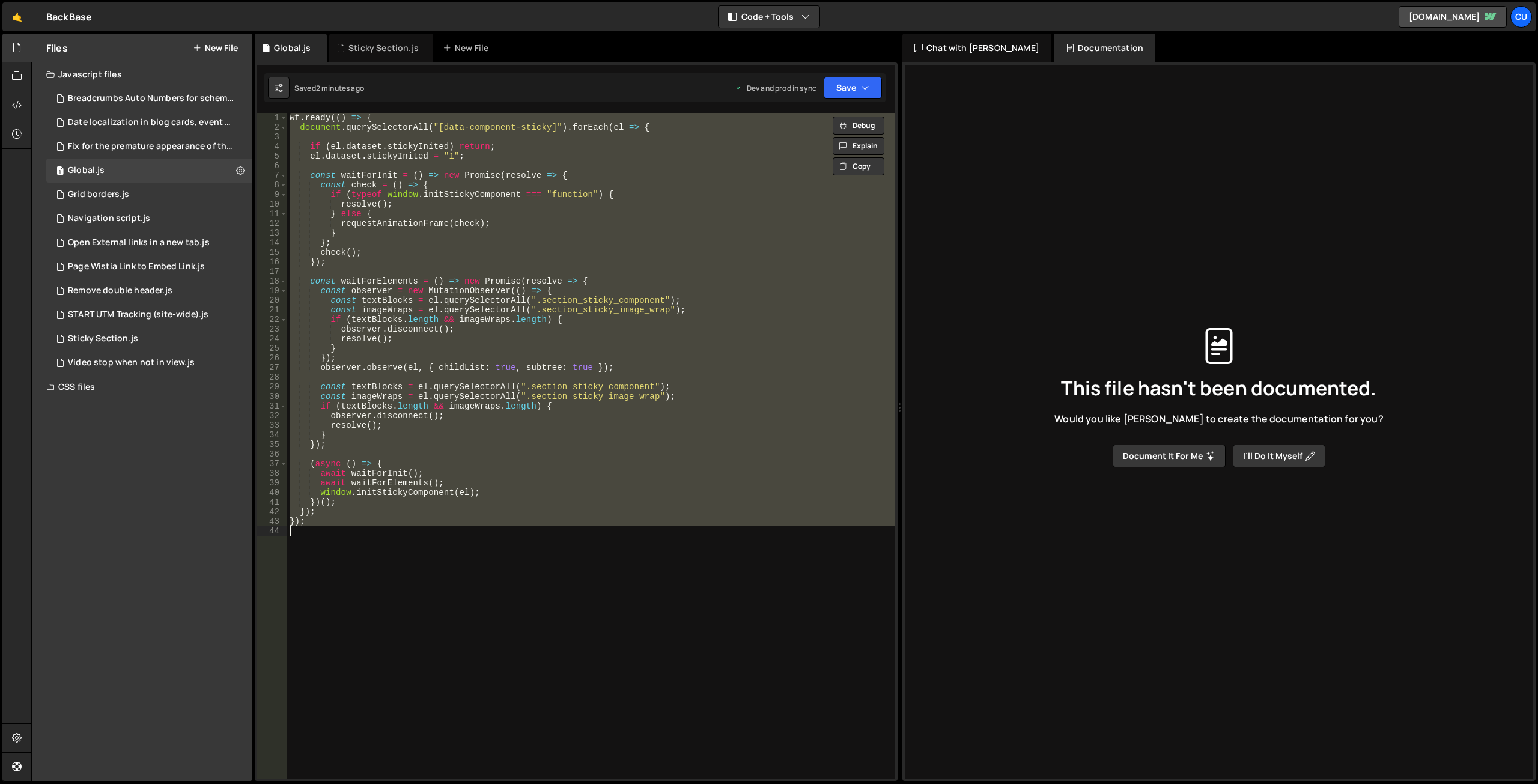
paste textarea
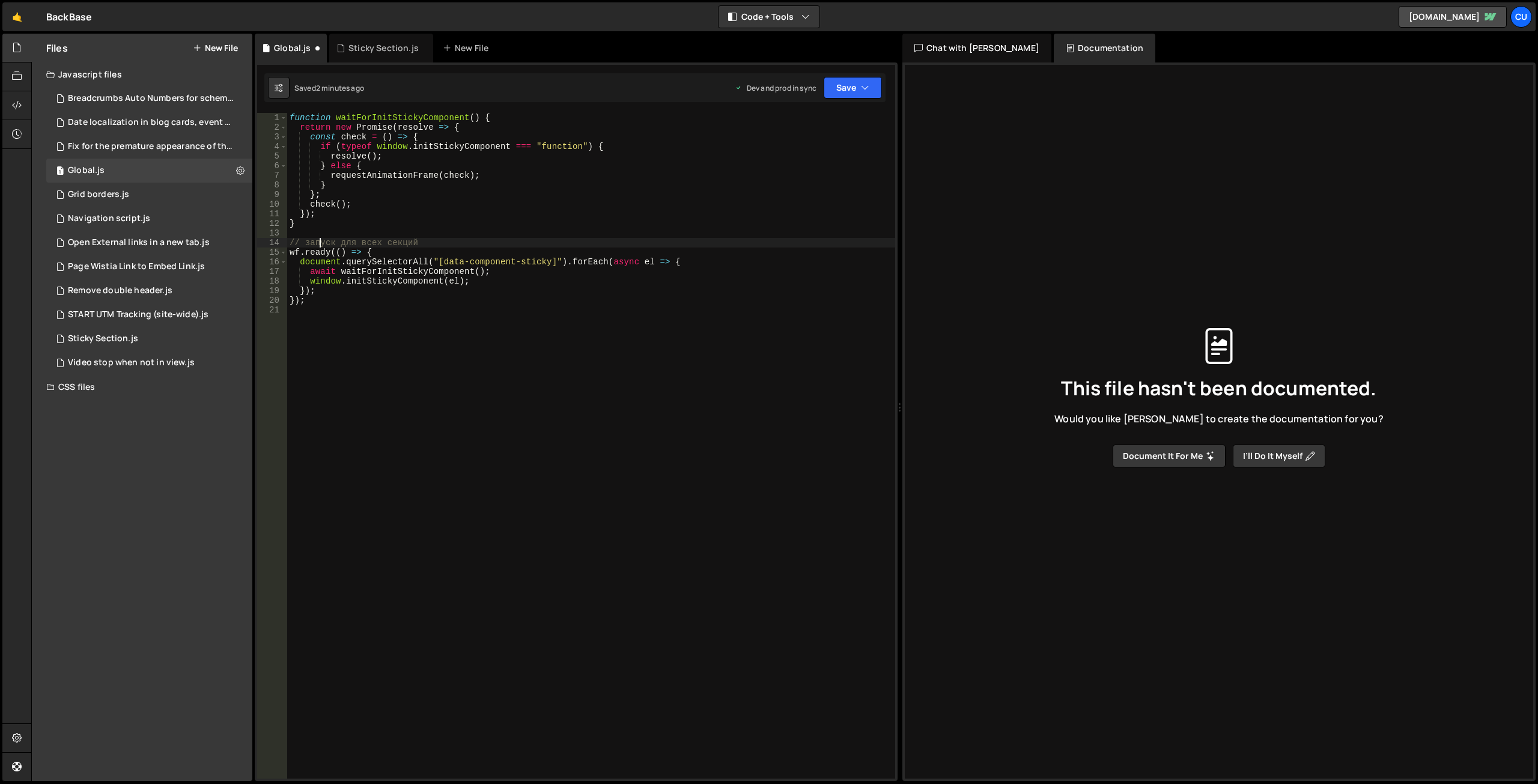
click at [321, 246] on div "function waitForInitStickyComponent ( ) { return new Promise ( resolve => { con…" at bounding box center [591, 455] width 608 height 684
type textarea "wf.ready(() => {"
click at [836, 92] on button "Save" at bounding box center [853, 88] width 58 height 21
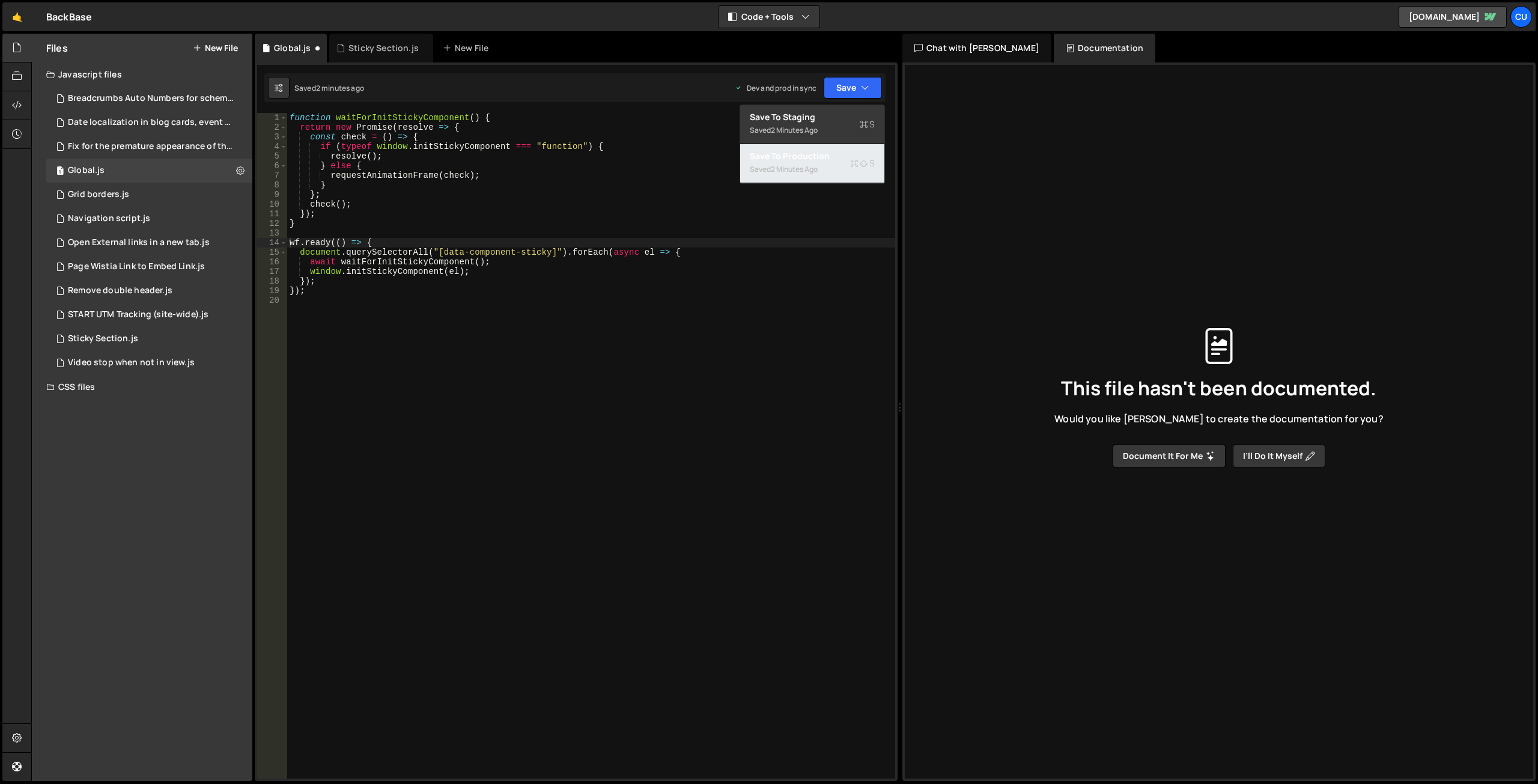
click at [815, 164] on div "2 minutes ago" at bounding box center [795, 169] width 47 height 10
click at [143, 334] on div "1 Sticky Section.js 0" at bounding box center [151, 339] width 210 height 24
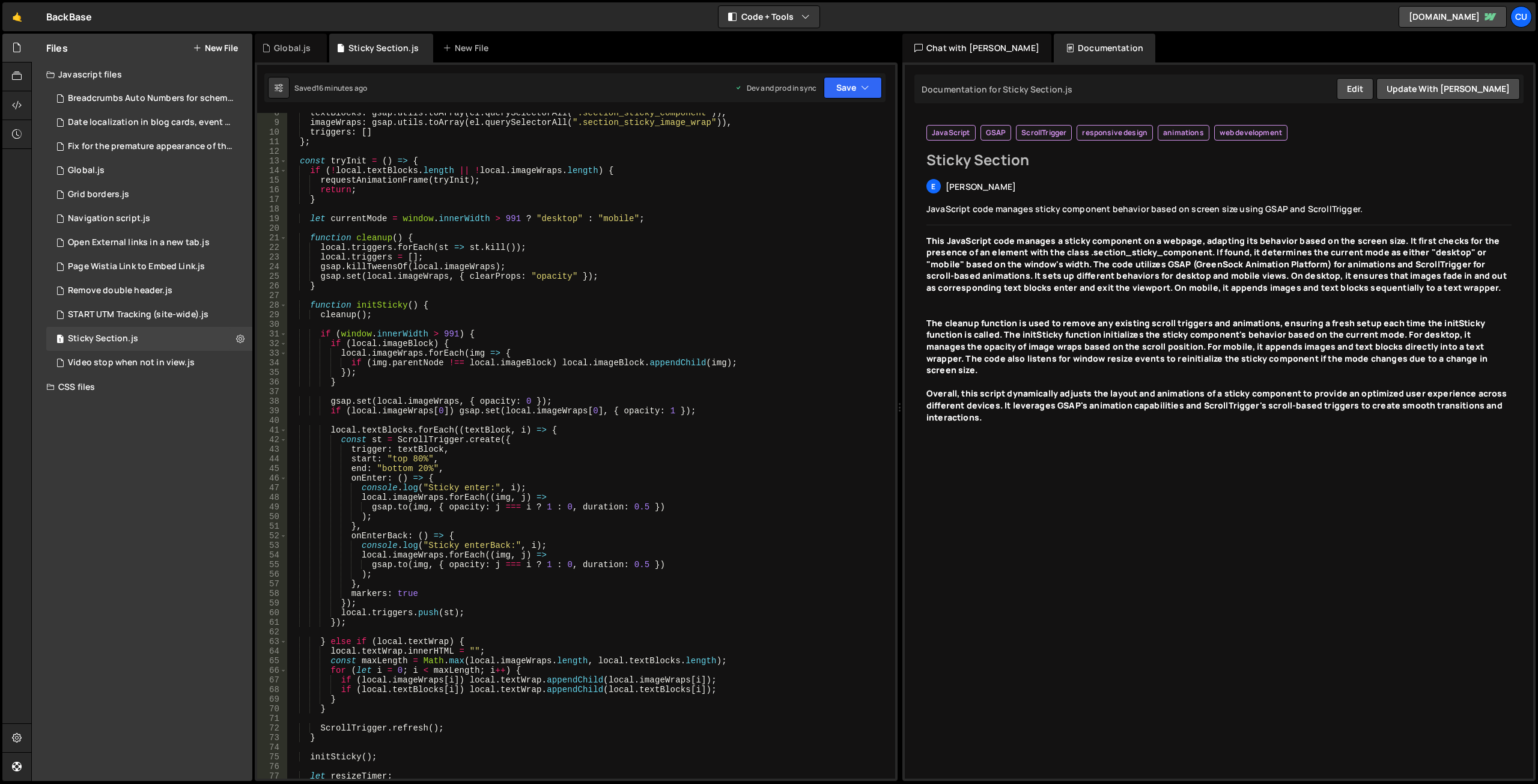
scroll to position [0, 0]
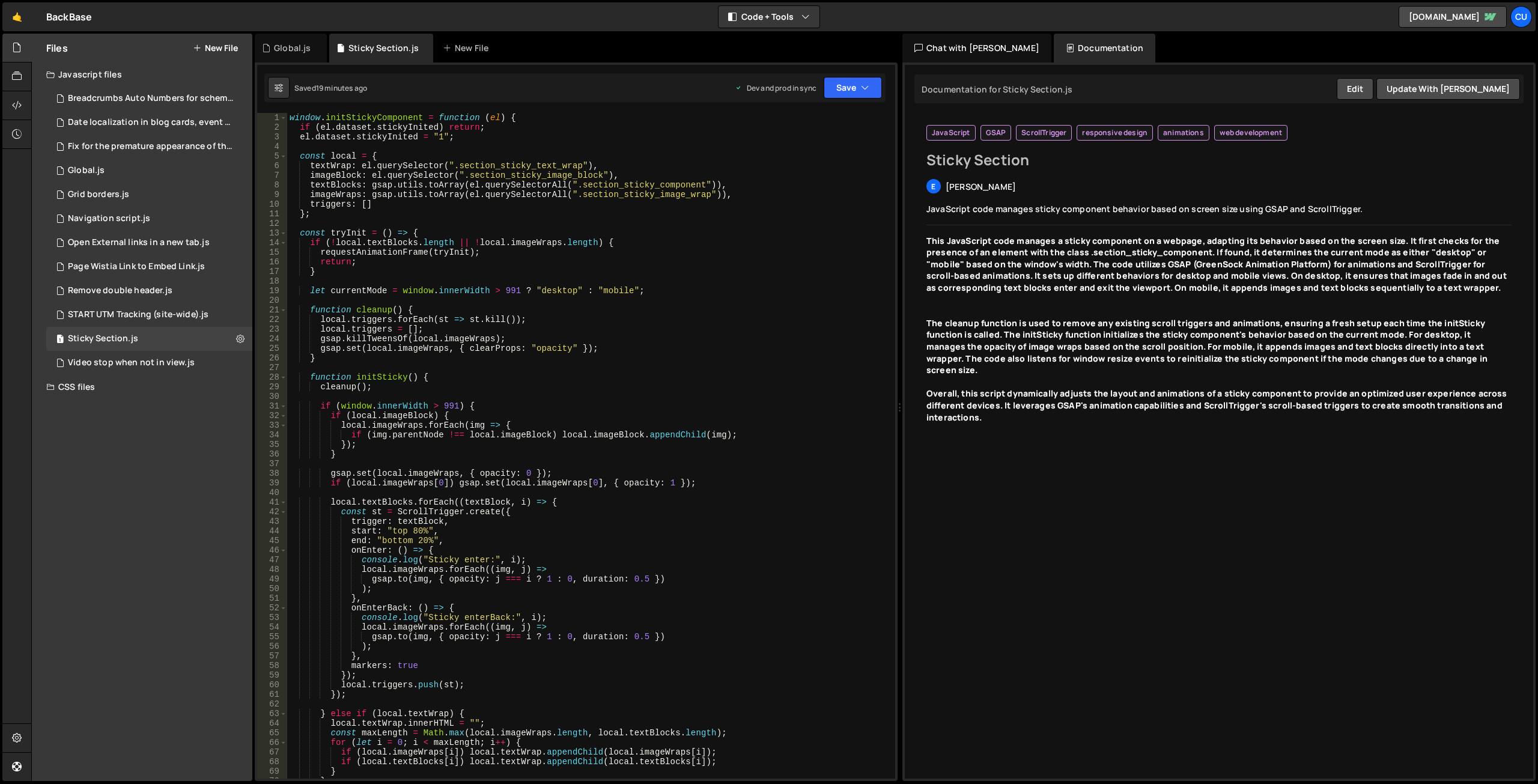
click at [534, 344] on div "window . initStickyComponent = function ( el ) { if ( el . dataset . stickyInit…" at bounding box center [589, 455] width 603 height 684
type textarea "};"
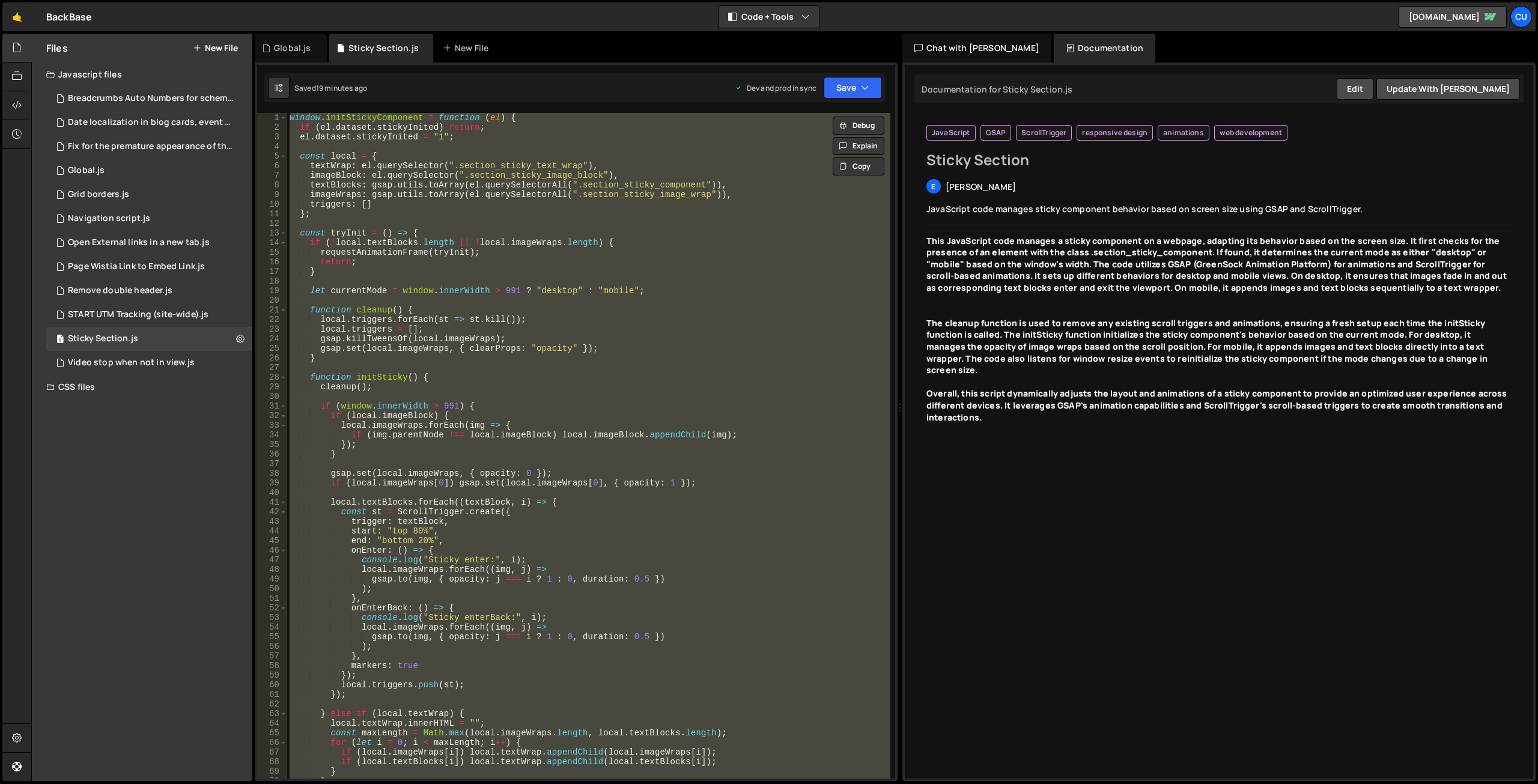
paste textarea
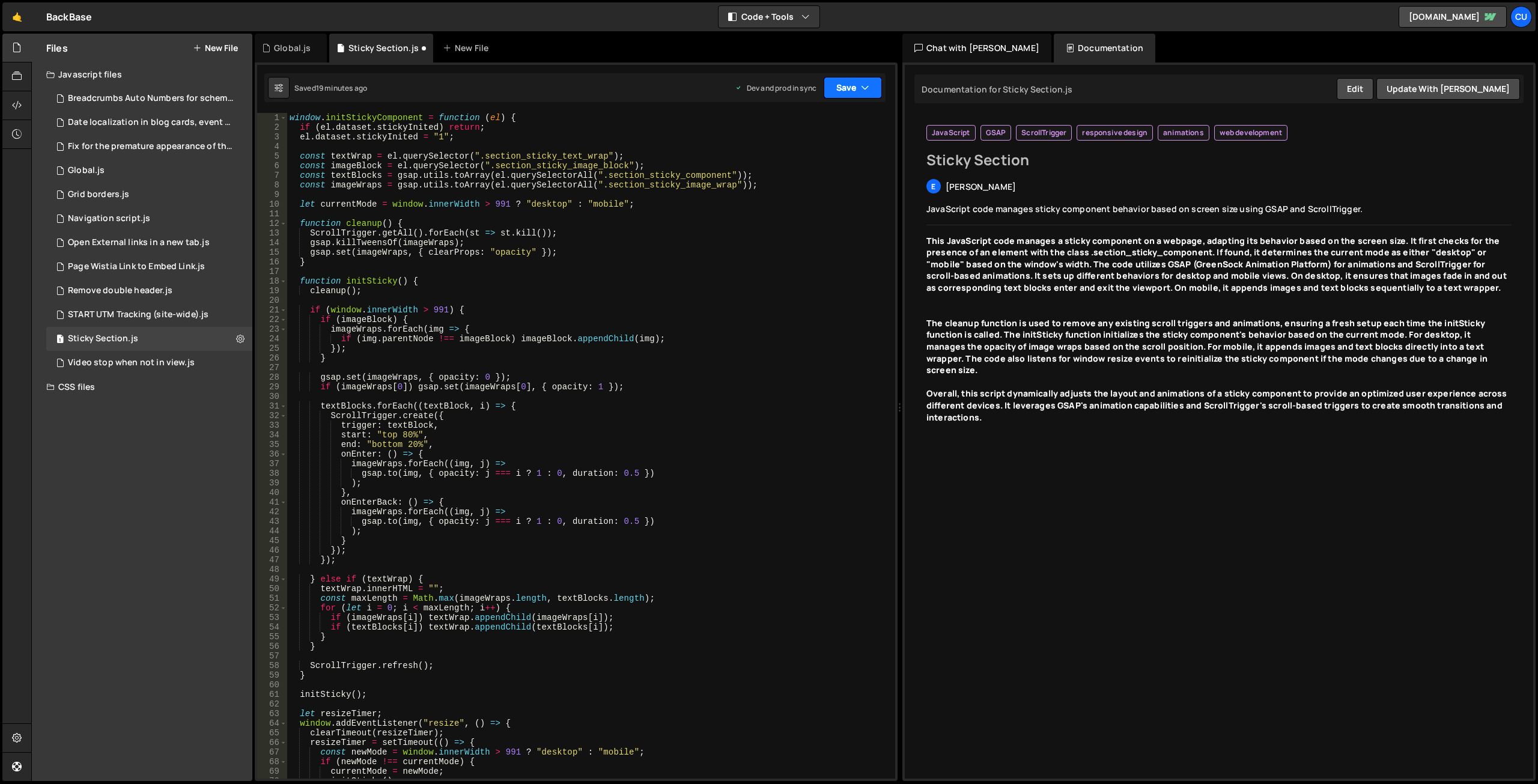
click at [839, 86] on button "Save" at bounding box center [853, 88] width 58 height 21
click at [834, 170] on div "Saved 19 minutes ago" at bounding box center [812, 169] width 125 height 15
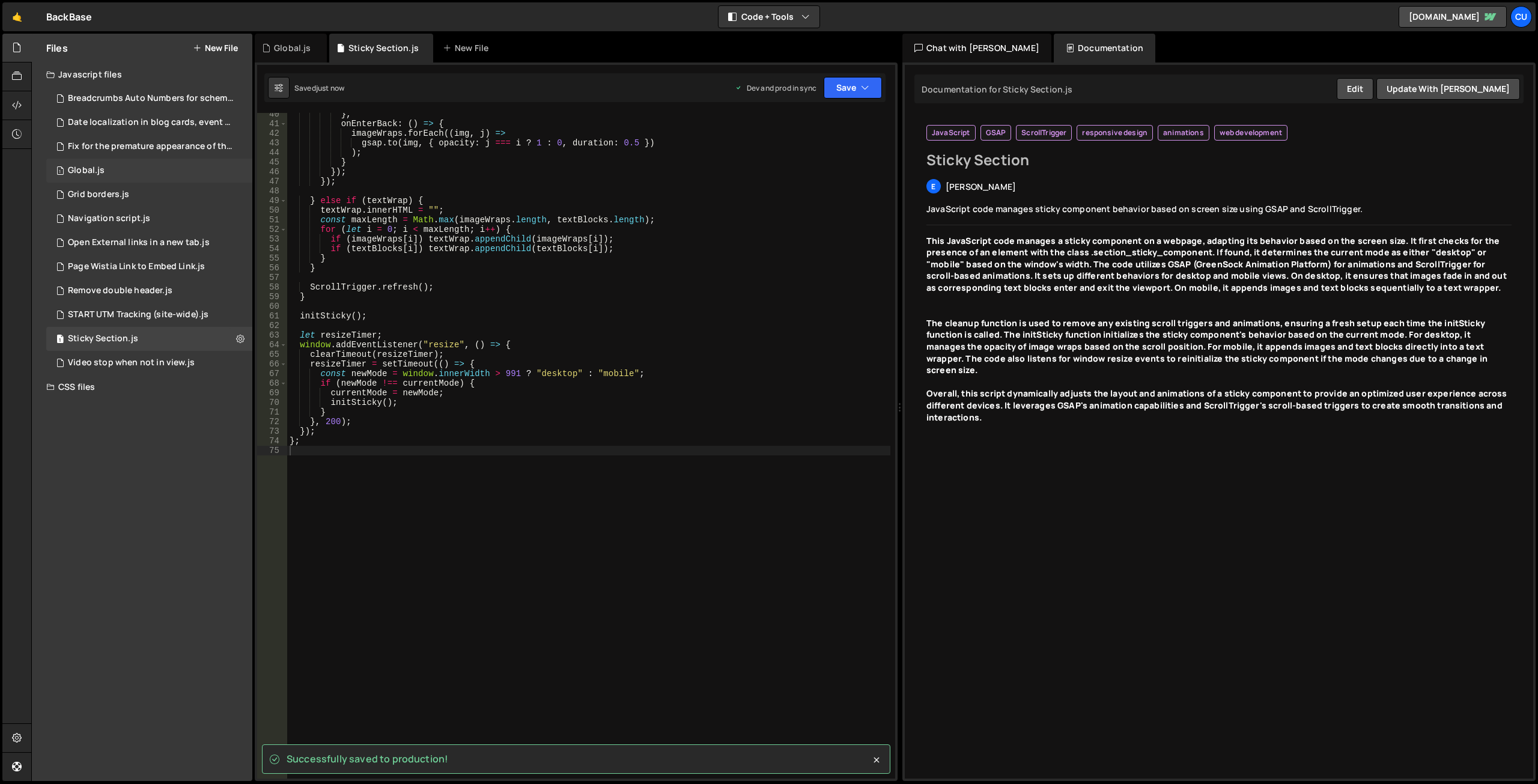
click at [147, 166] on div "1 Global.js 0" at bounding box center [149, 170] width 206 height 24
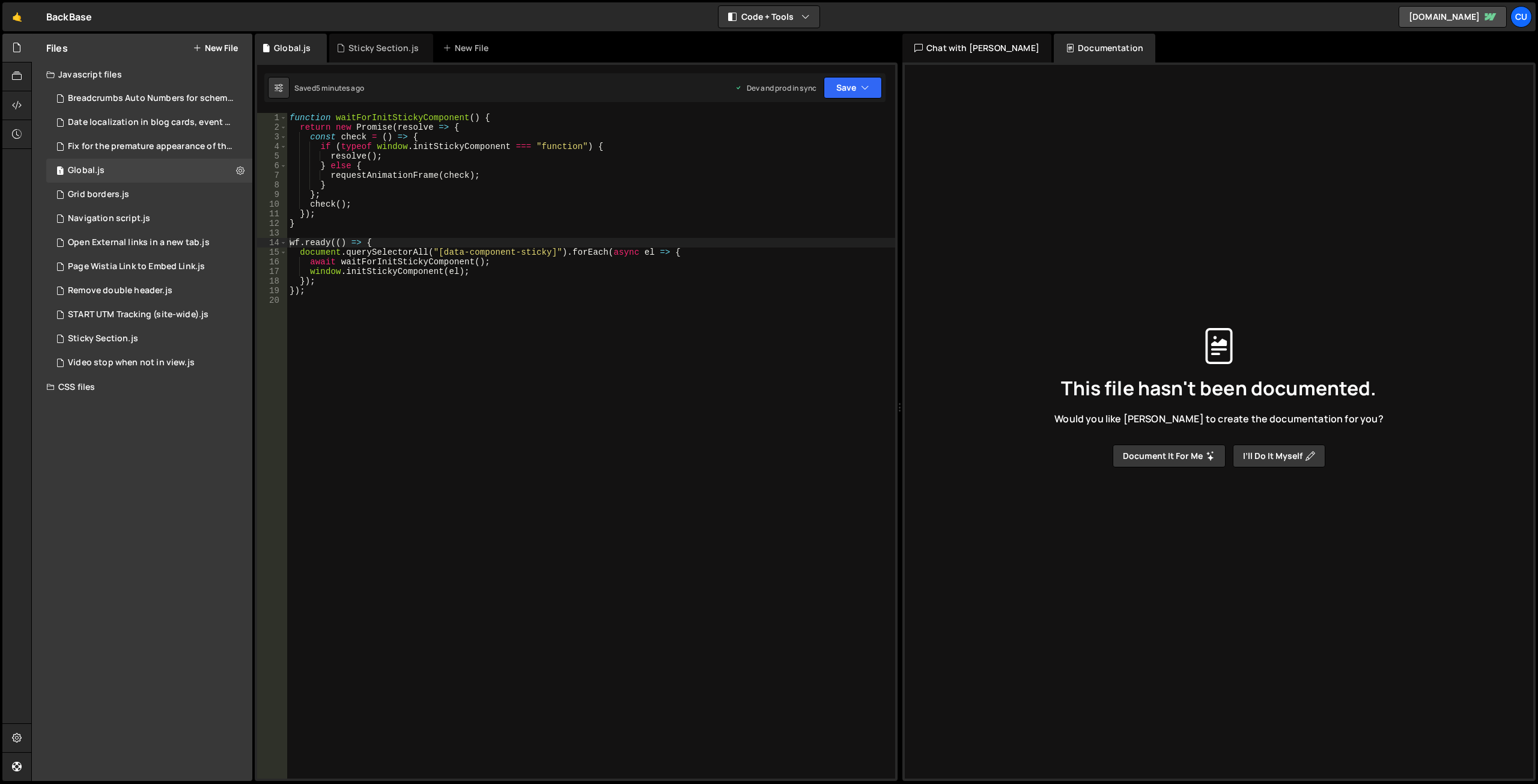
click at [495, 353] on div "function waitForInitStickyComponent ( ) { return new Promise ( resolve => { con…" at bounding box center [591, 455] width 608 height 684
type textarea "});"
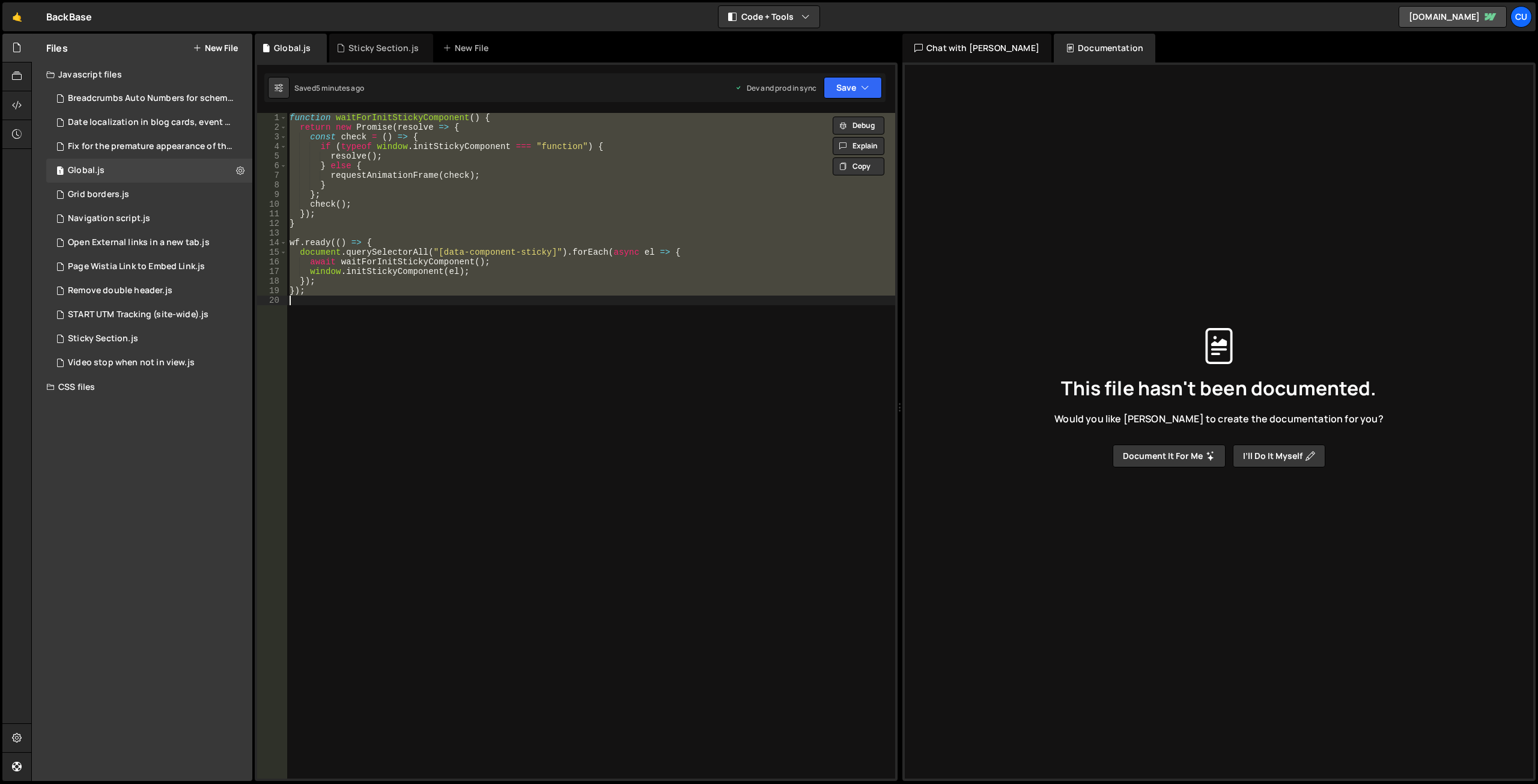
paste textarea
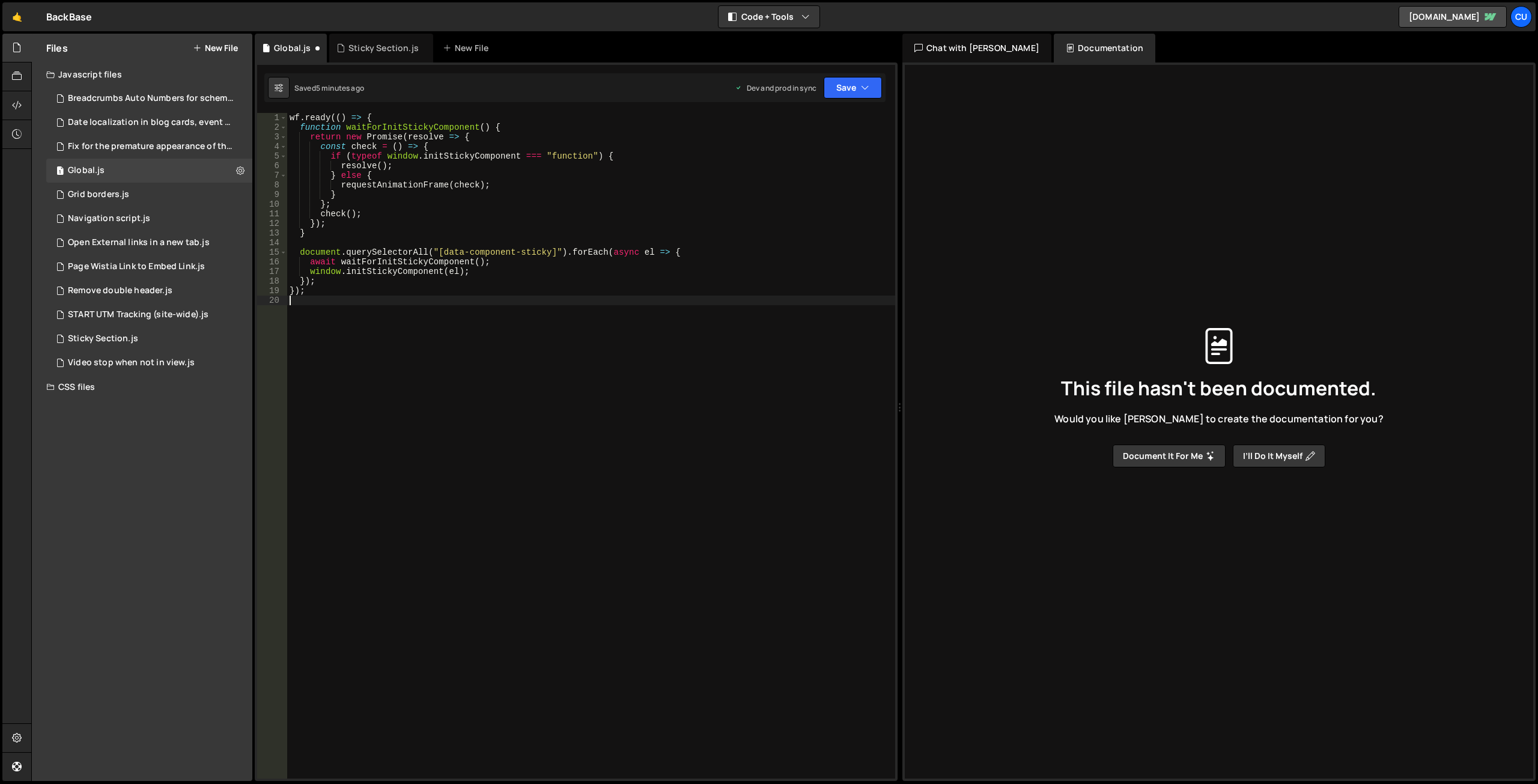
type textarea "});"
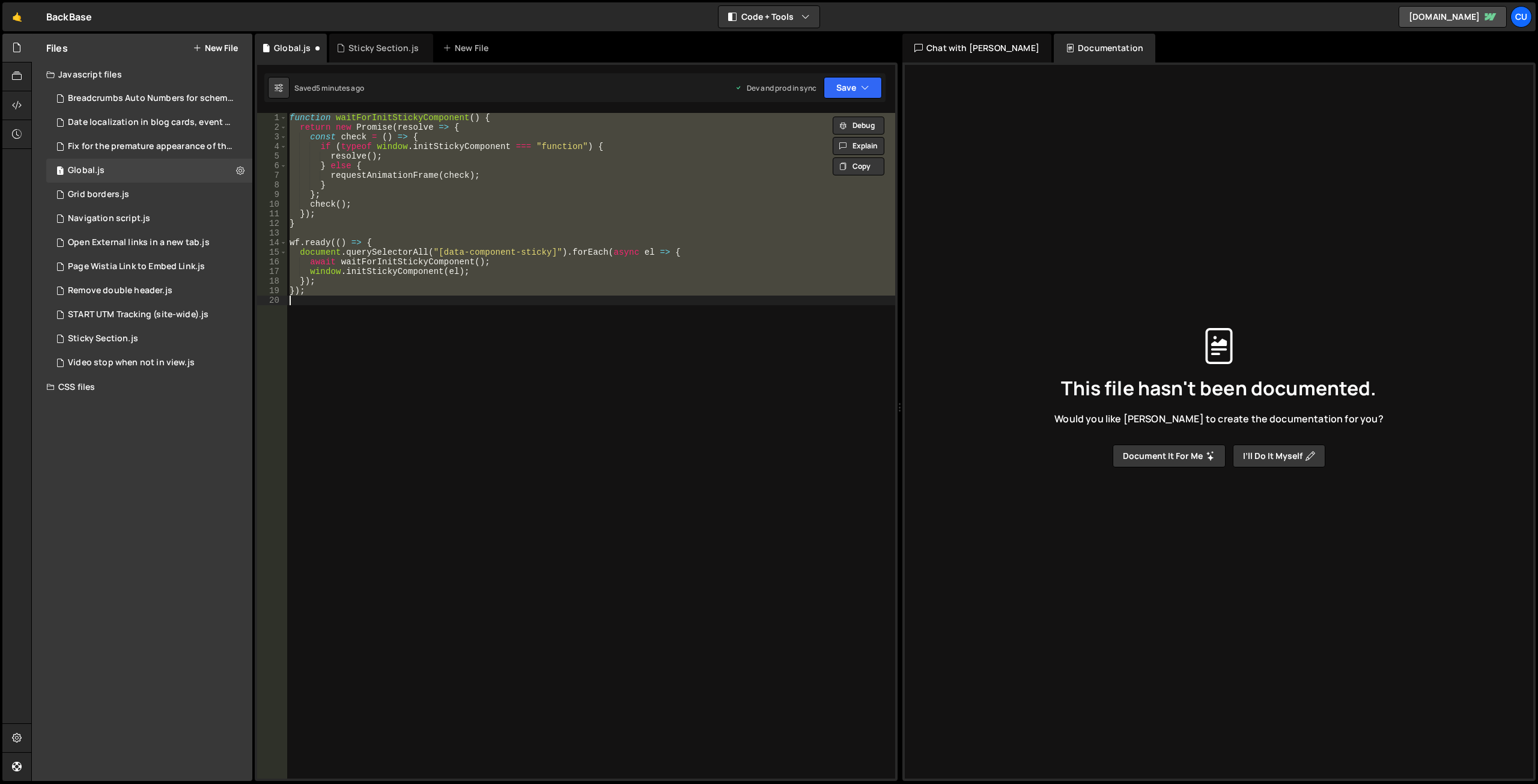
paste textarea
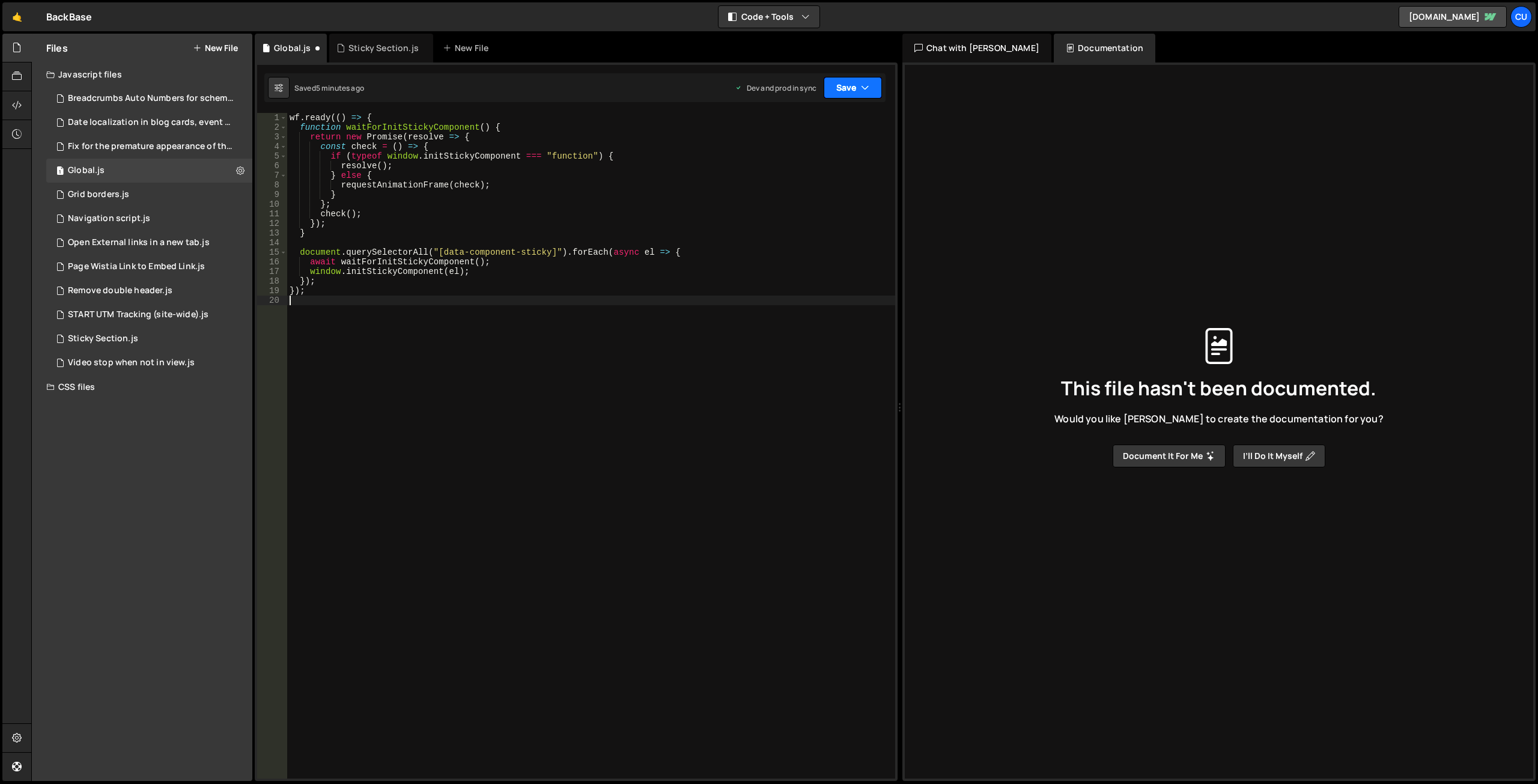
click at [844, 91] on button "Save" at bounding box center [853, 88] width 58 height 21
click at [822, 163] on div "Saved 5 minutes ago" at bounding box center [812, 169] width 125 height 15
click at [155, 336] on div "1 Sticky Section.js 0" at bounding box center [151, 339] width 210 height 24
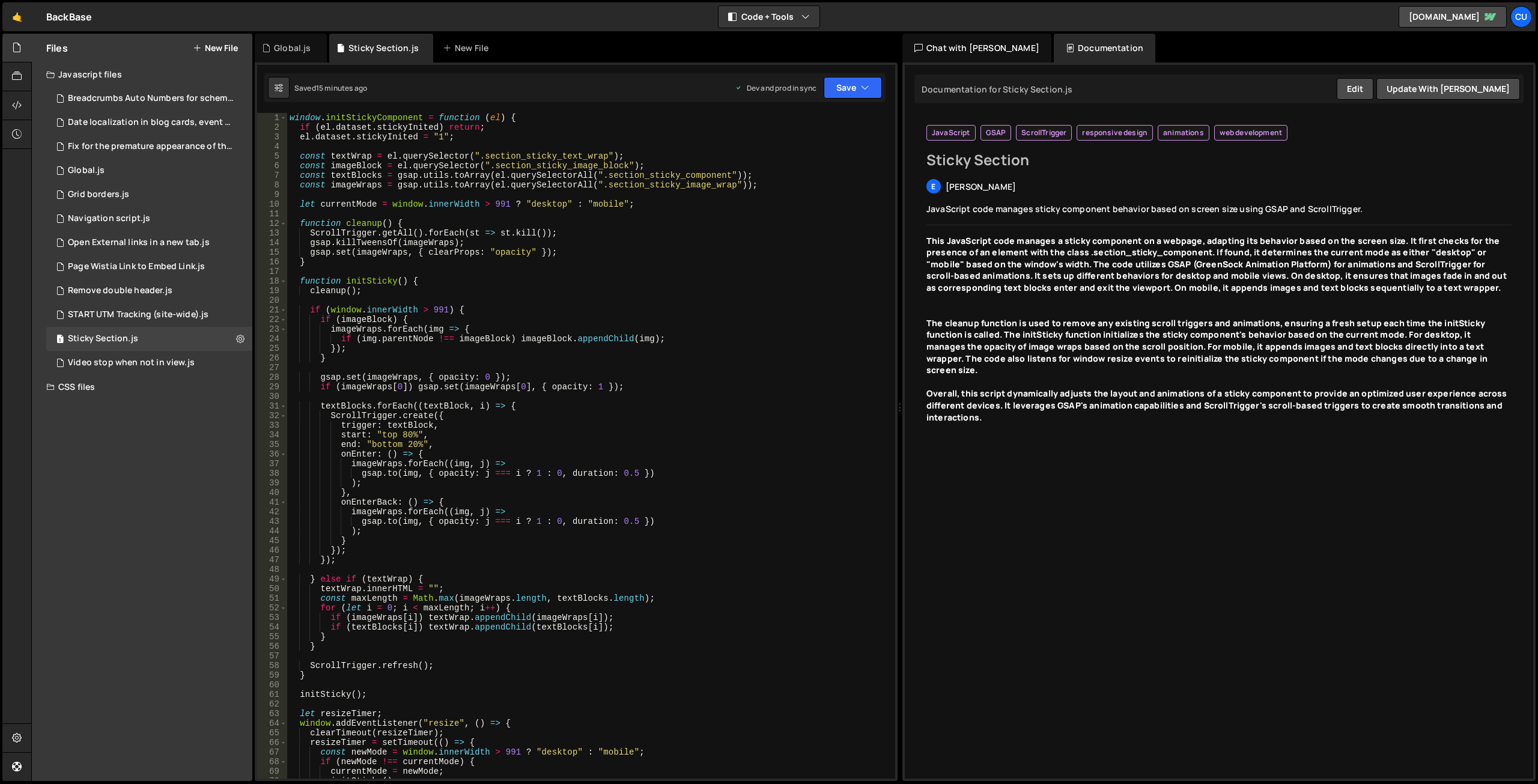
scroll to position [0, 0]
click at [239, 341] on icon at bounding box center [240, 338] width 8 height 11
type input "Sticky Section"
radio input "true"
checkbox input "true"
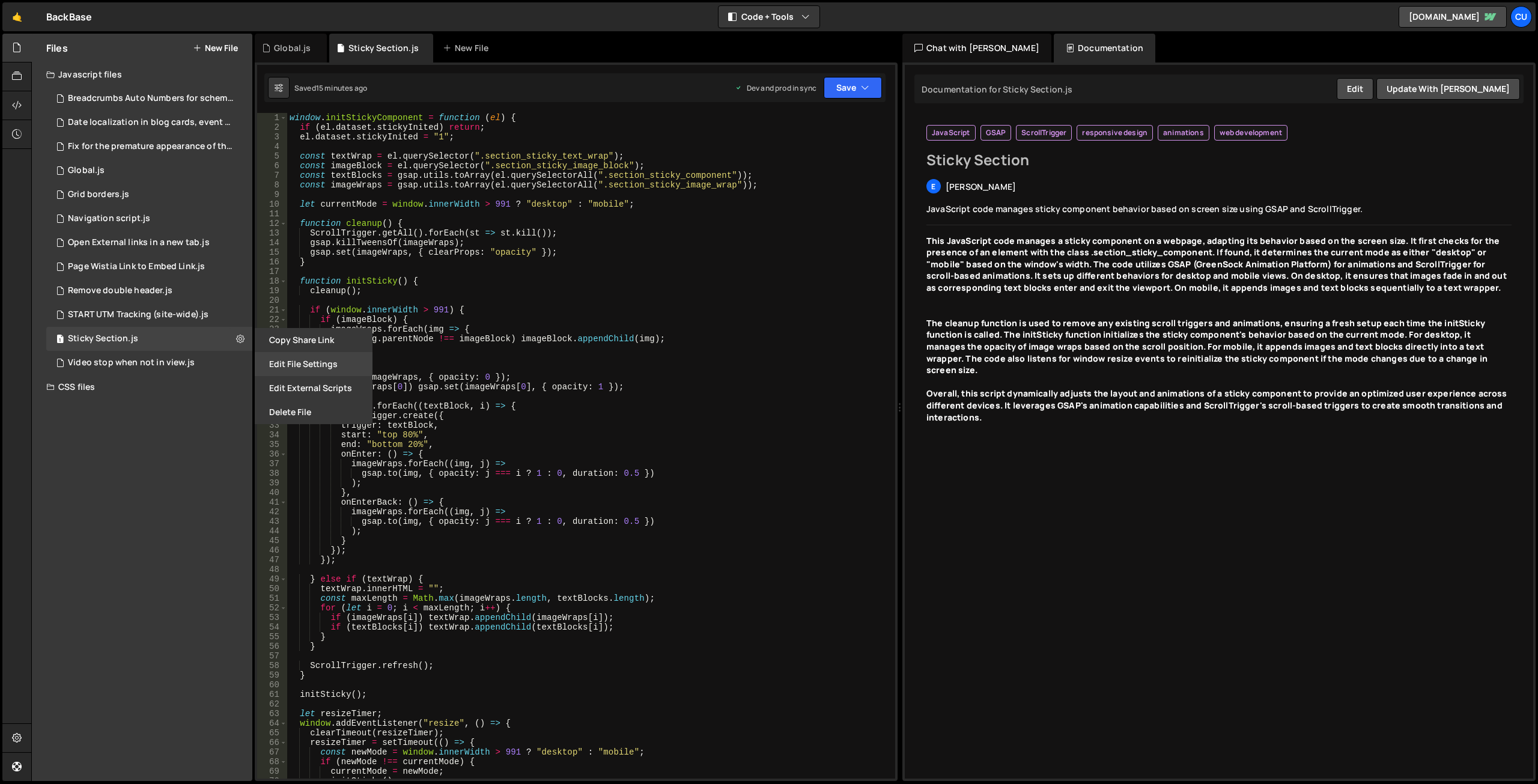
click at [311, 358] on button "Edit File Settings" at bounding box center [314, 364] width 118 height 24
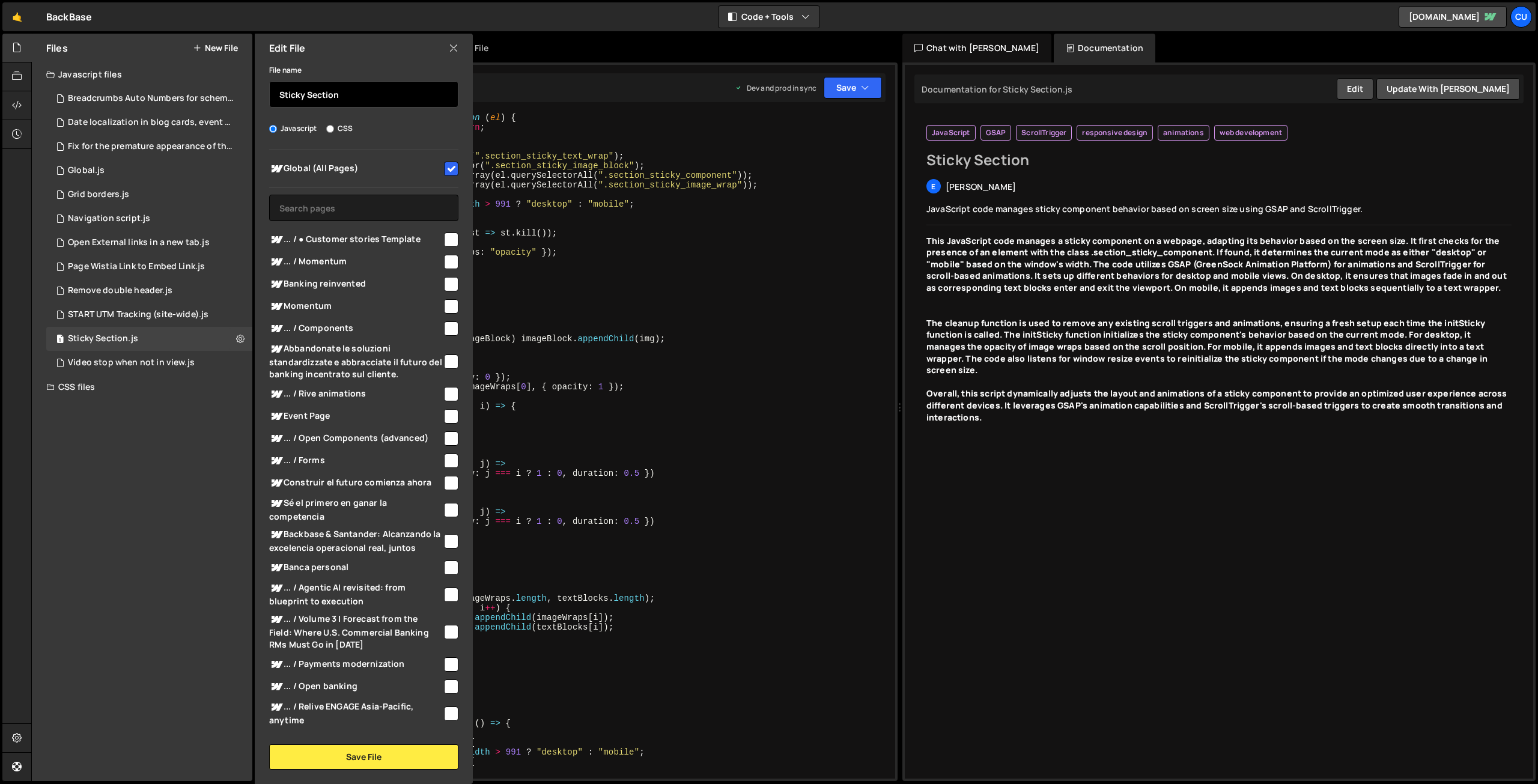
click at [289, 96] on input "Sticky Section" at bounding box center [364, 95] width 189 height 26
type input "Component Sticky Section"
click at [359, 761] on button "Save File" at bounding box center [364, 757] width 189 height 25
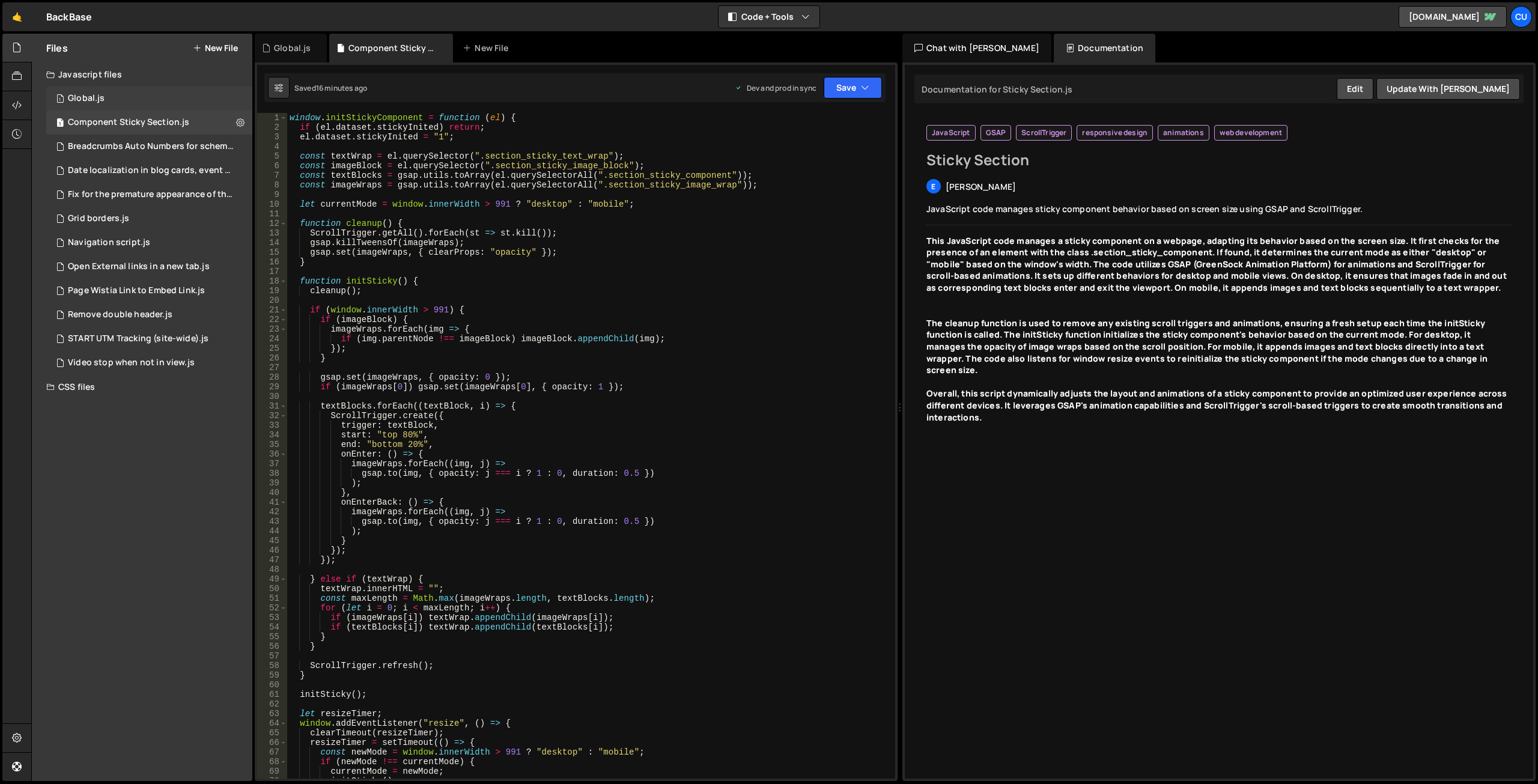
click at [131, 100] on div "1 Global.js 0" at bounding box center [149, 98] width 206 height 24
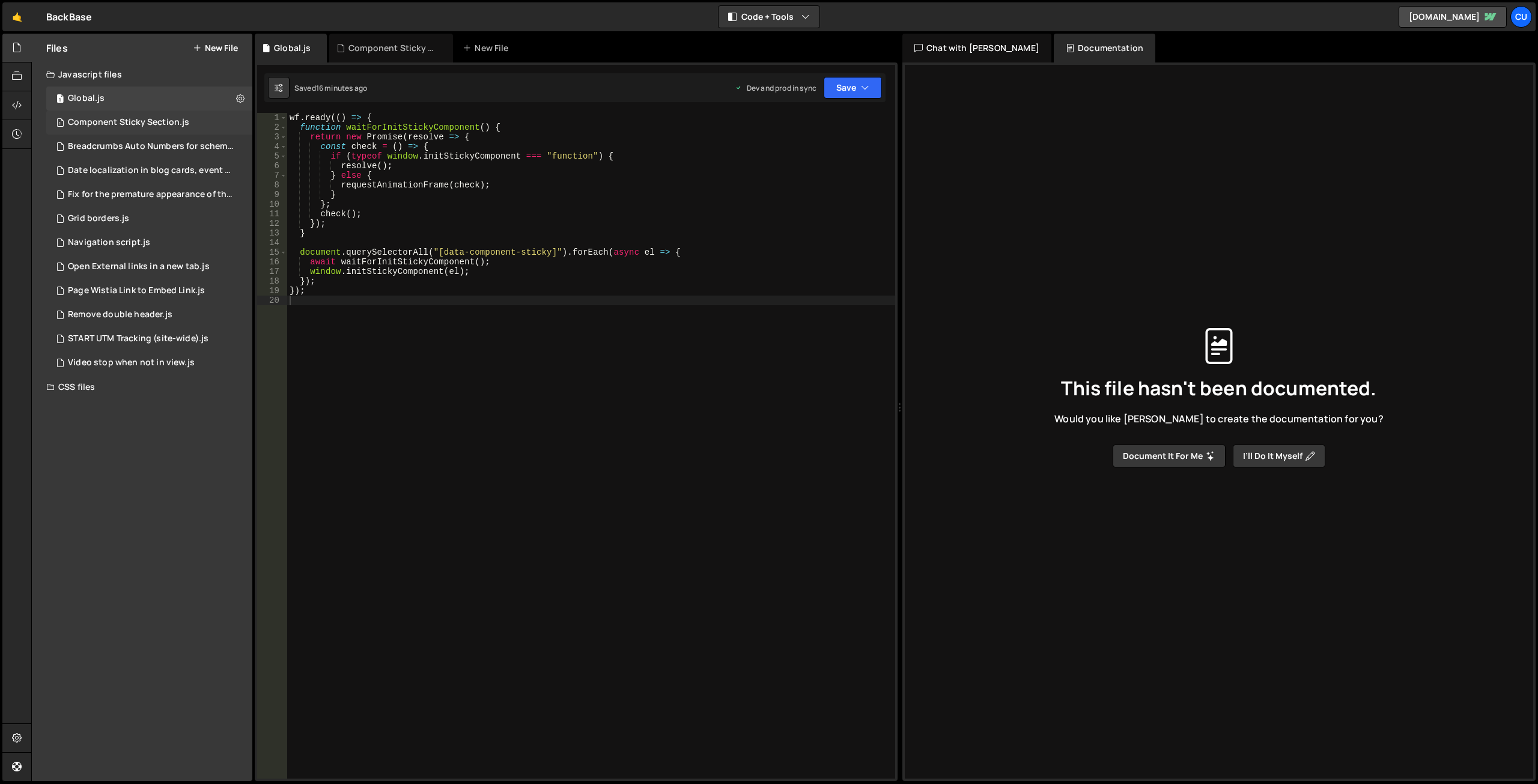
click at [121, 118] on div "Component Sticky Section.js" at bounding box center [129, 122] width 121 height 11
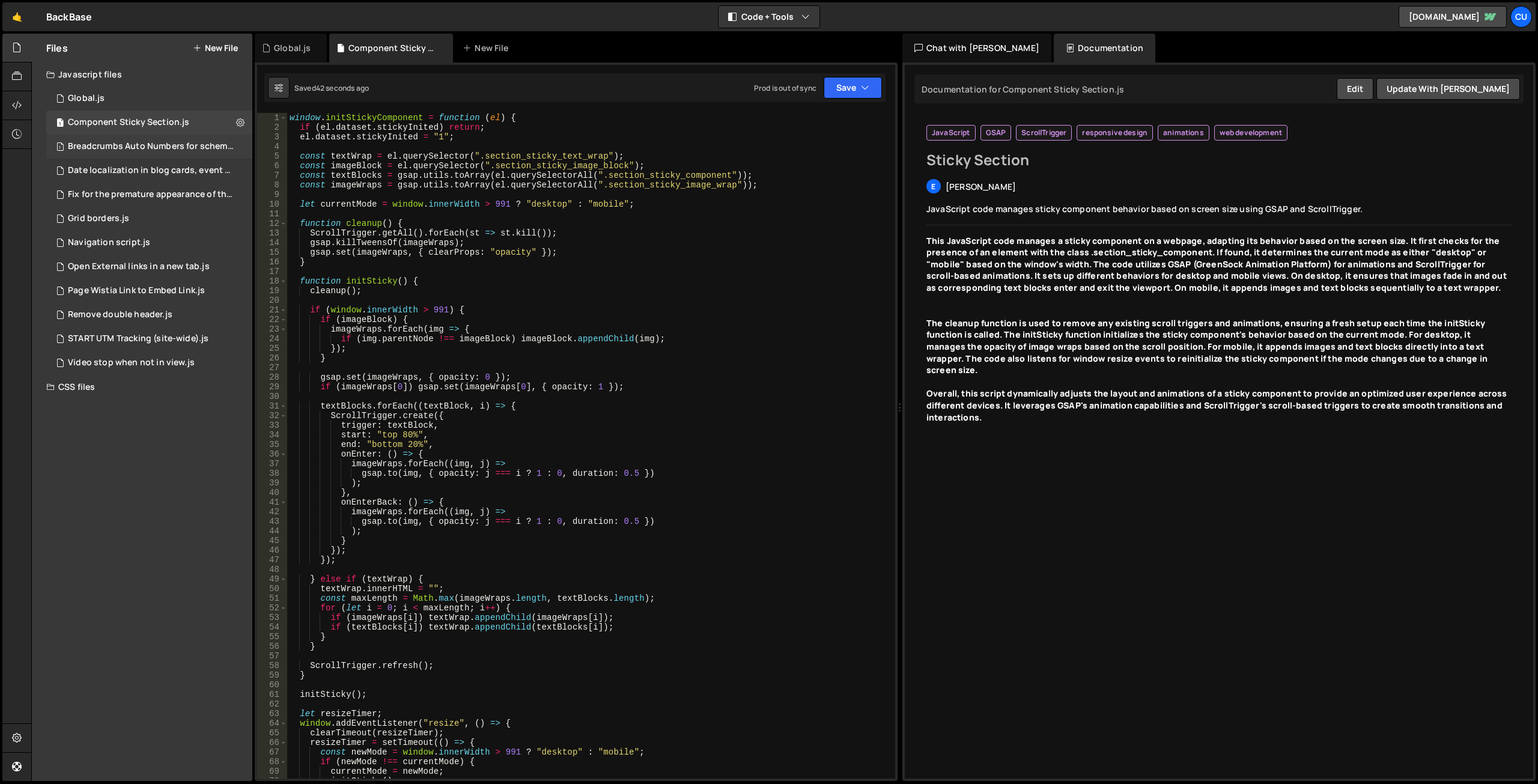
click at [150, 136] on div "1 Breadcrumbs Auto Numbers for schema markup.js 0" at bounding box center [151, 146] width 210 height 24
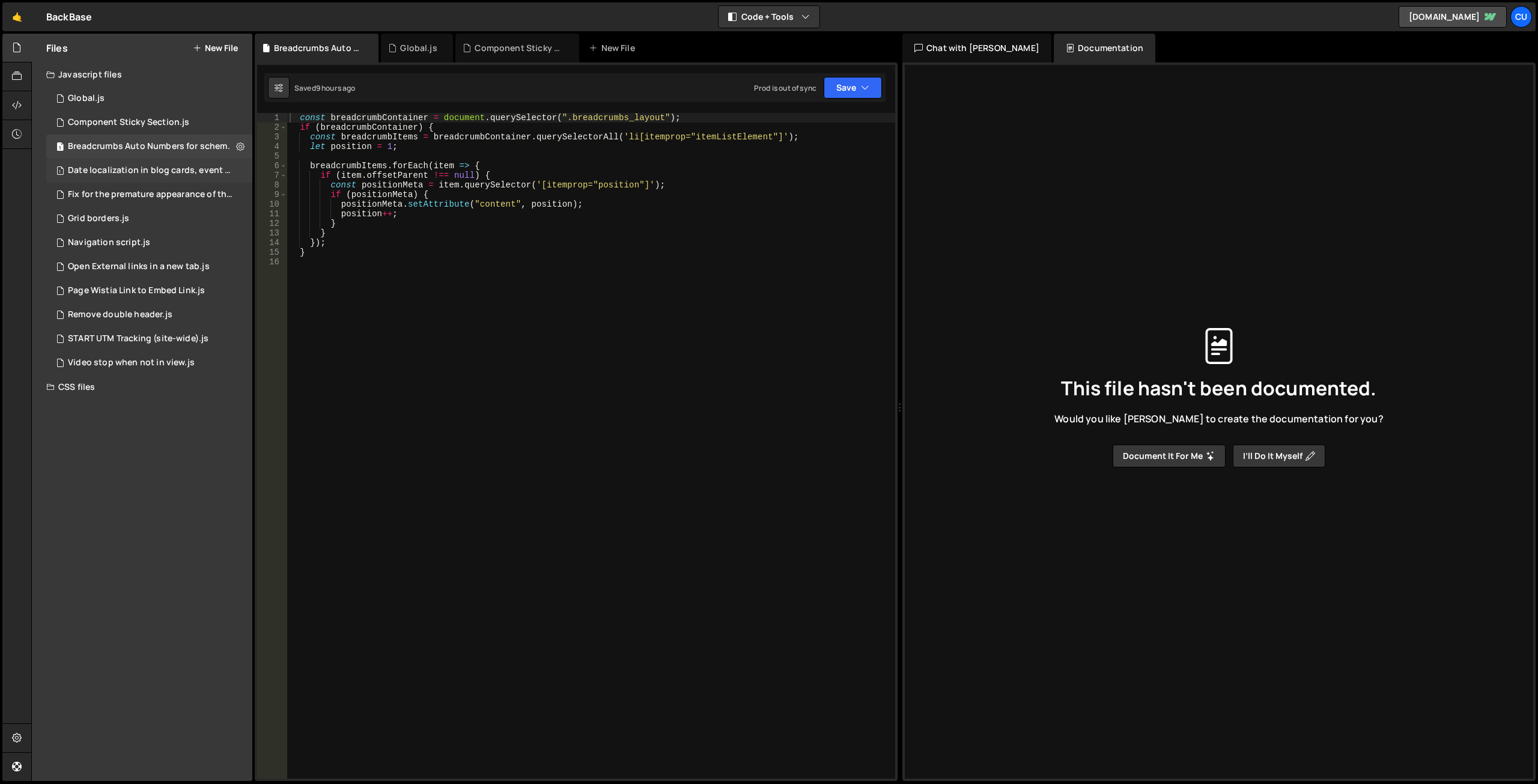
click at [146, 165] on div "Date localization in blog cards, event cards, etc.js" at bounding box center [151, 170] width 166 height 11
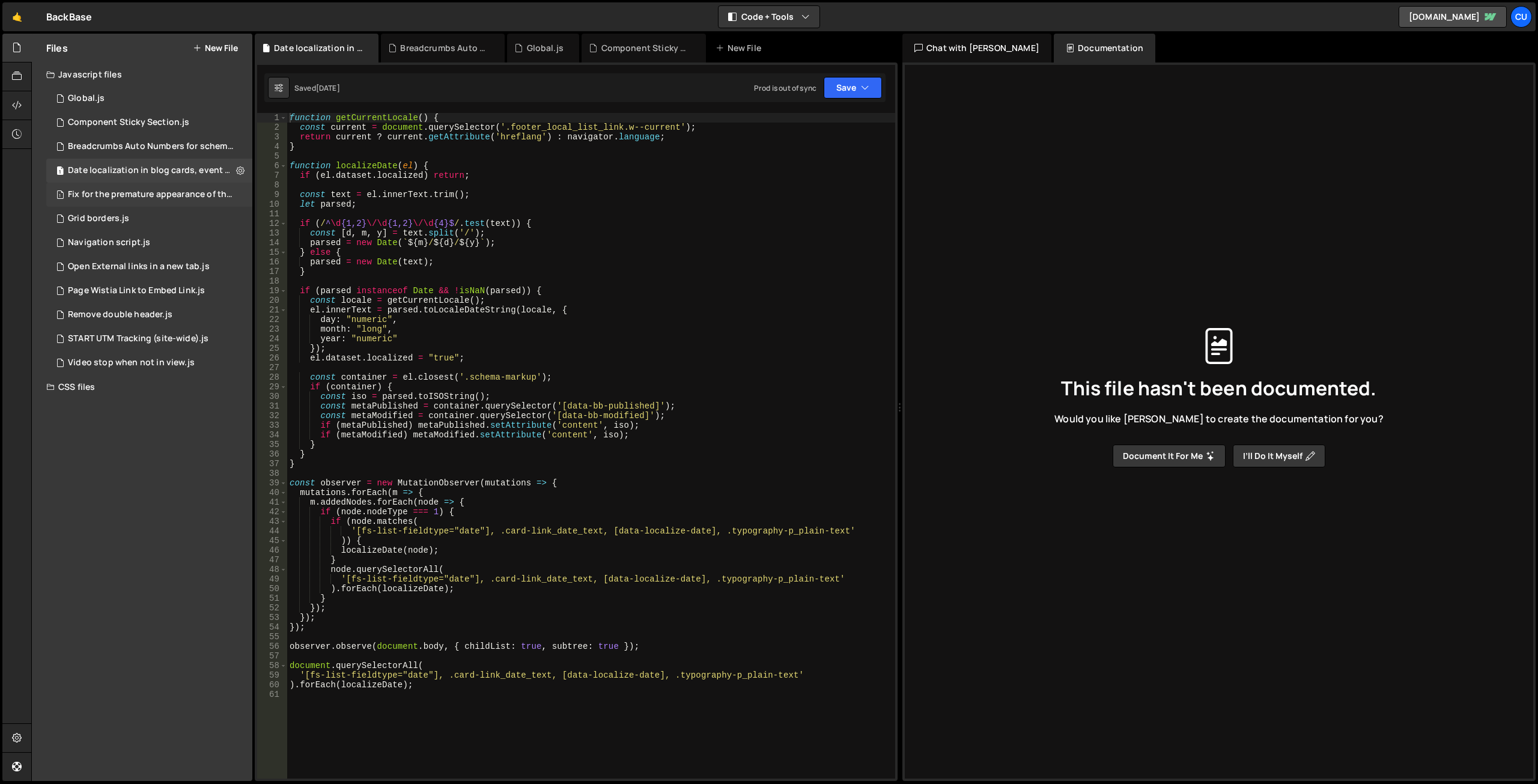
click at [161, 193] on div "Fix for the premature appearance of the filter tag.js" at bounding box center [151, 194] width 166 height 11
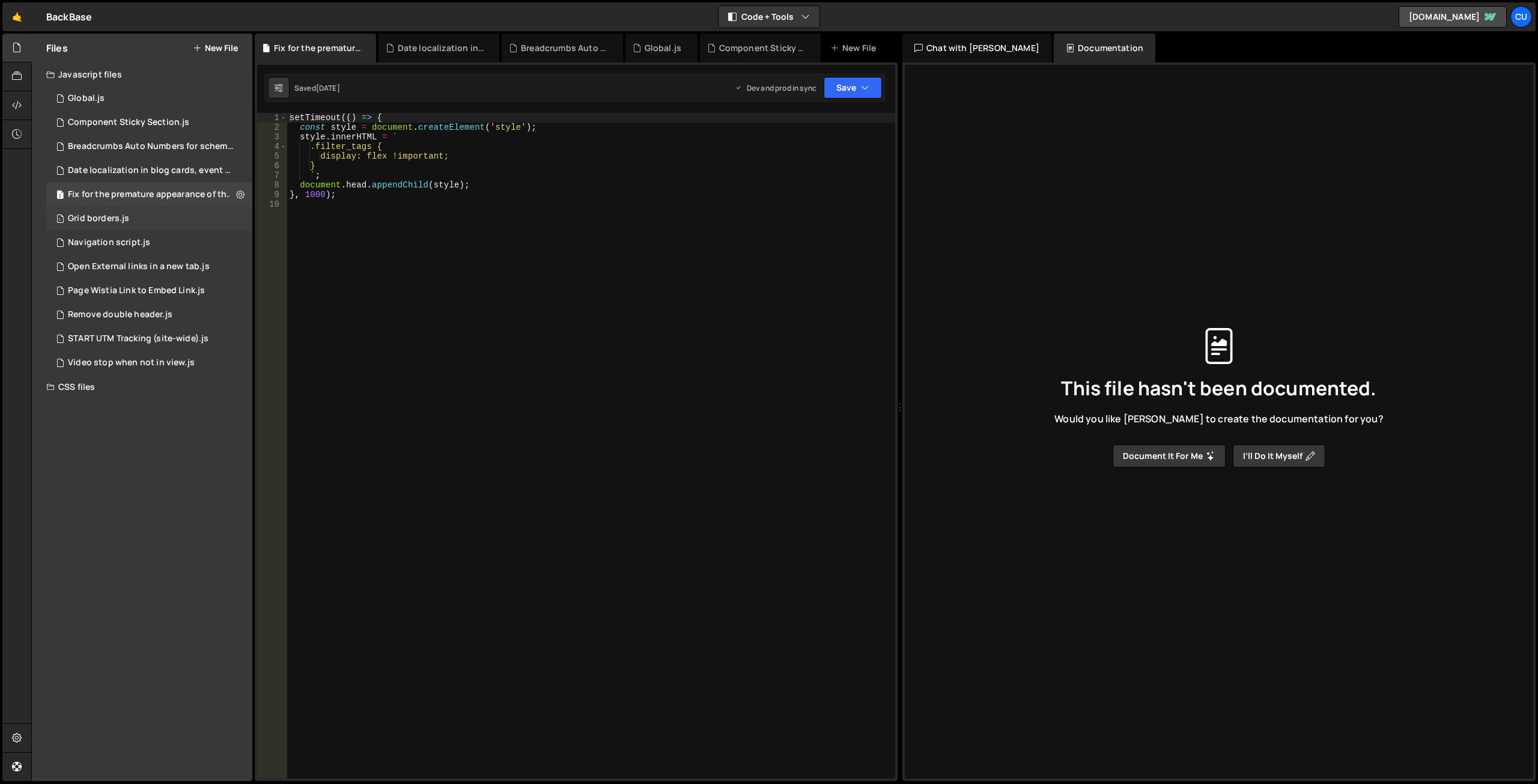
click at [154, 219] on div "1 Grid borders.js 0" at bounding box center [151, 219] width 210 height 24
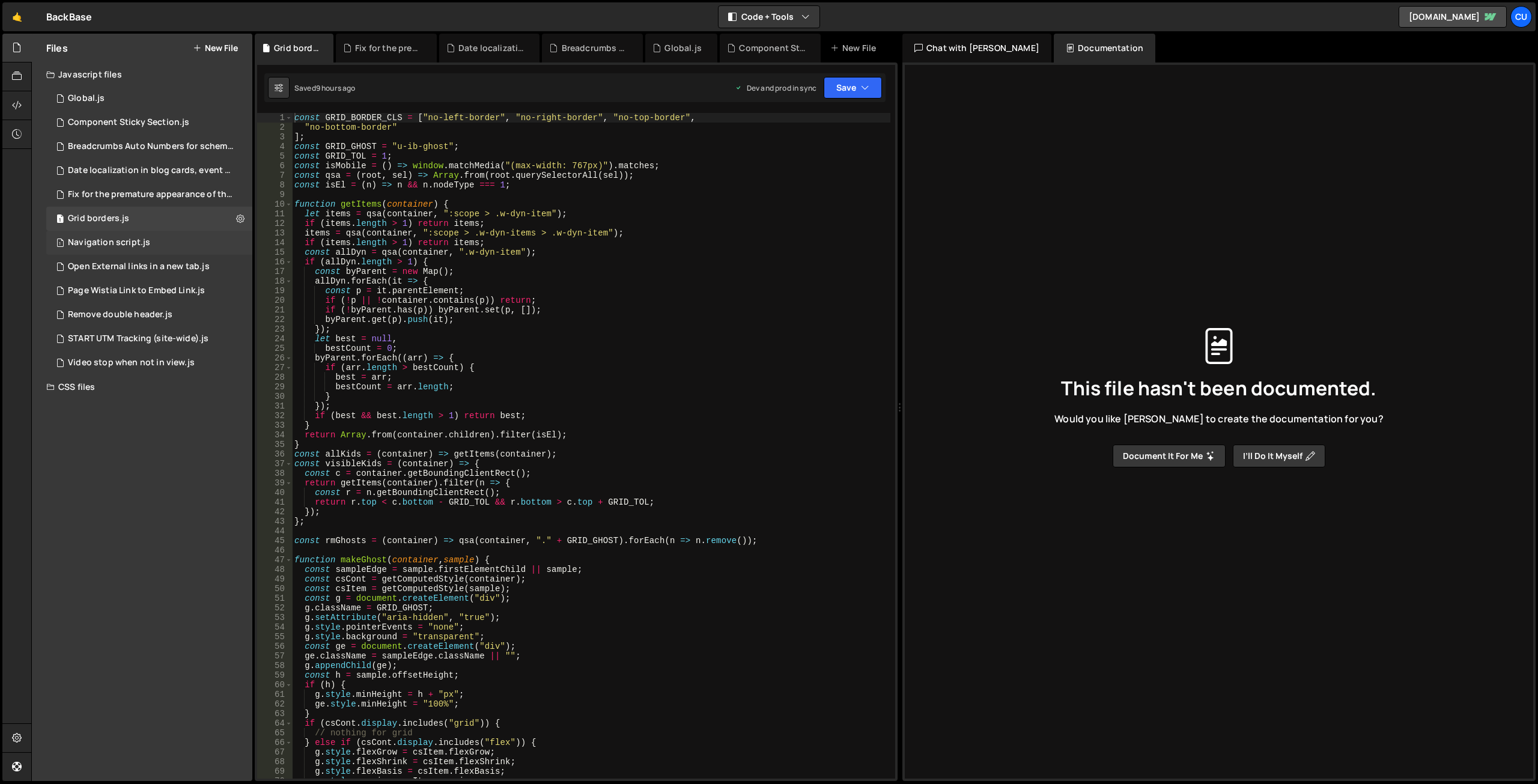
click at [143, 242] on div "Navigation script.js" at bounding box center [109, 242] width 82 height 11
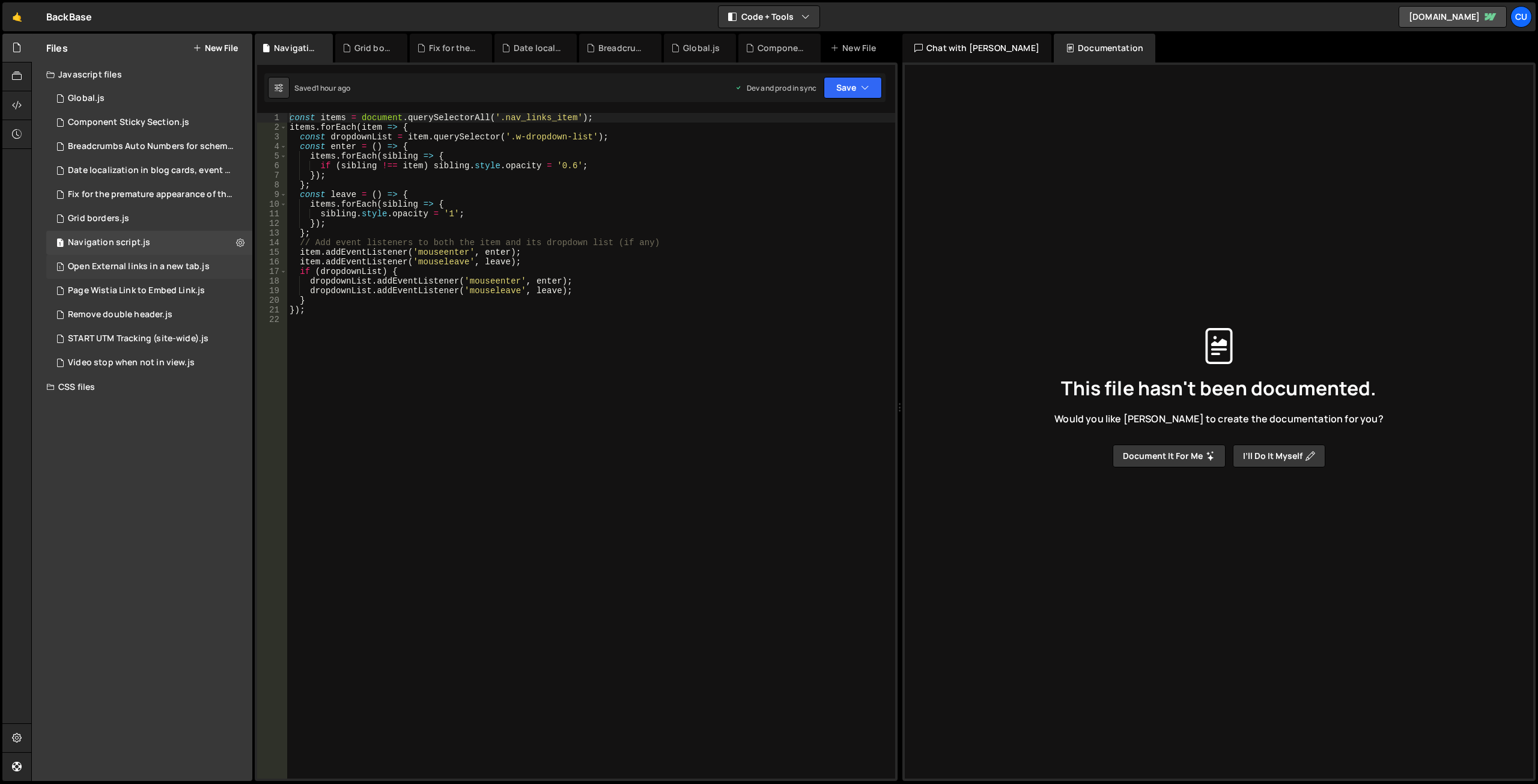
click at [138, 264] on div "Open External links in a new tab.js" at bounding box center [139, 266] width 142 height 11
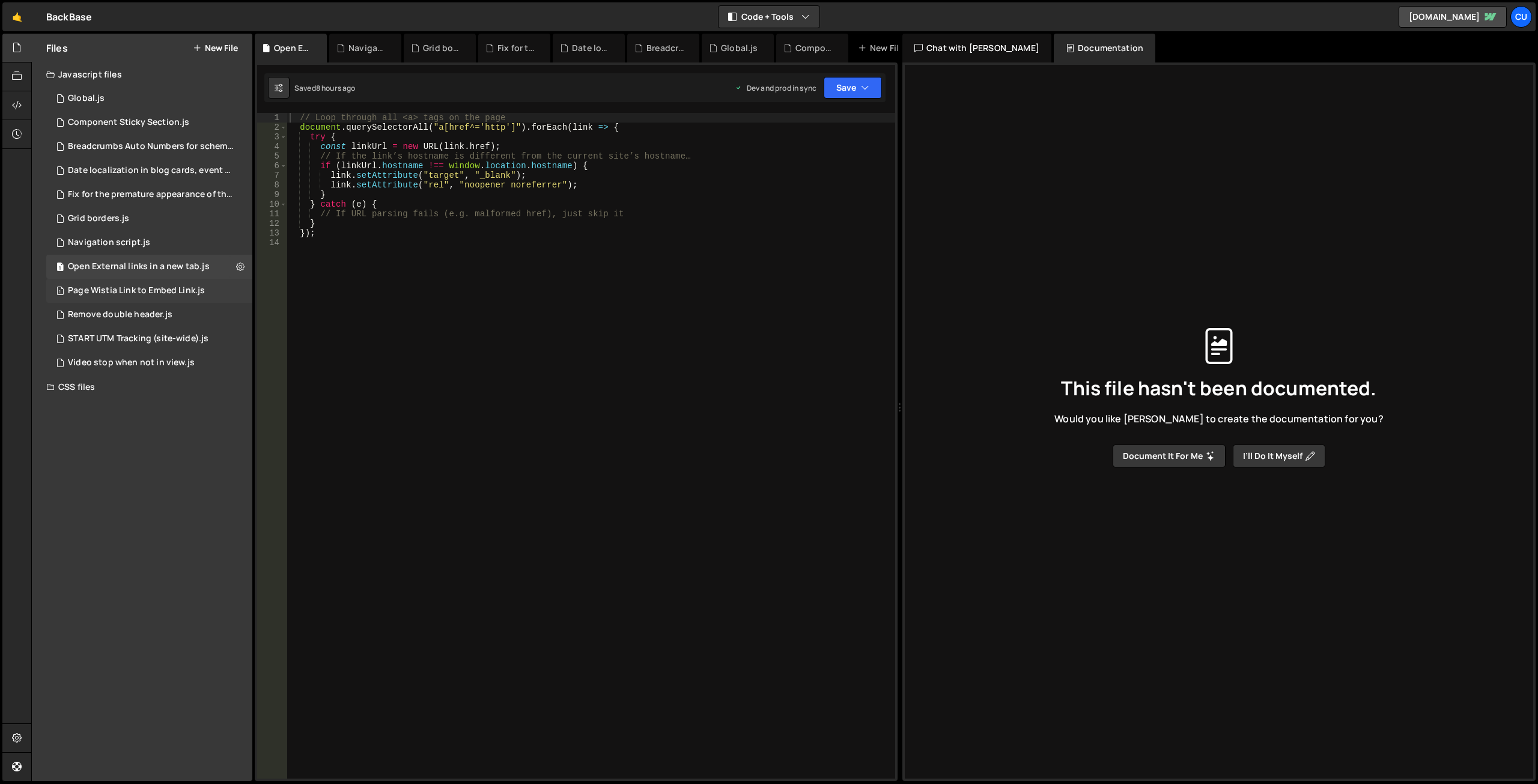
click at [137, 290] on div "Page Wistia Link to Embed Link.js" at bounding box center [136, 290] width 137 height 11
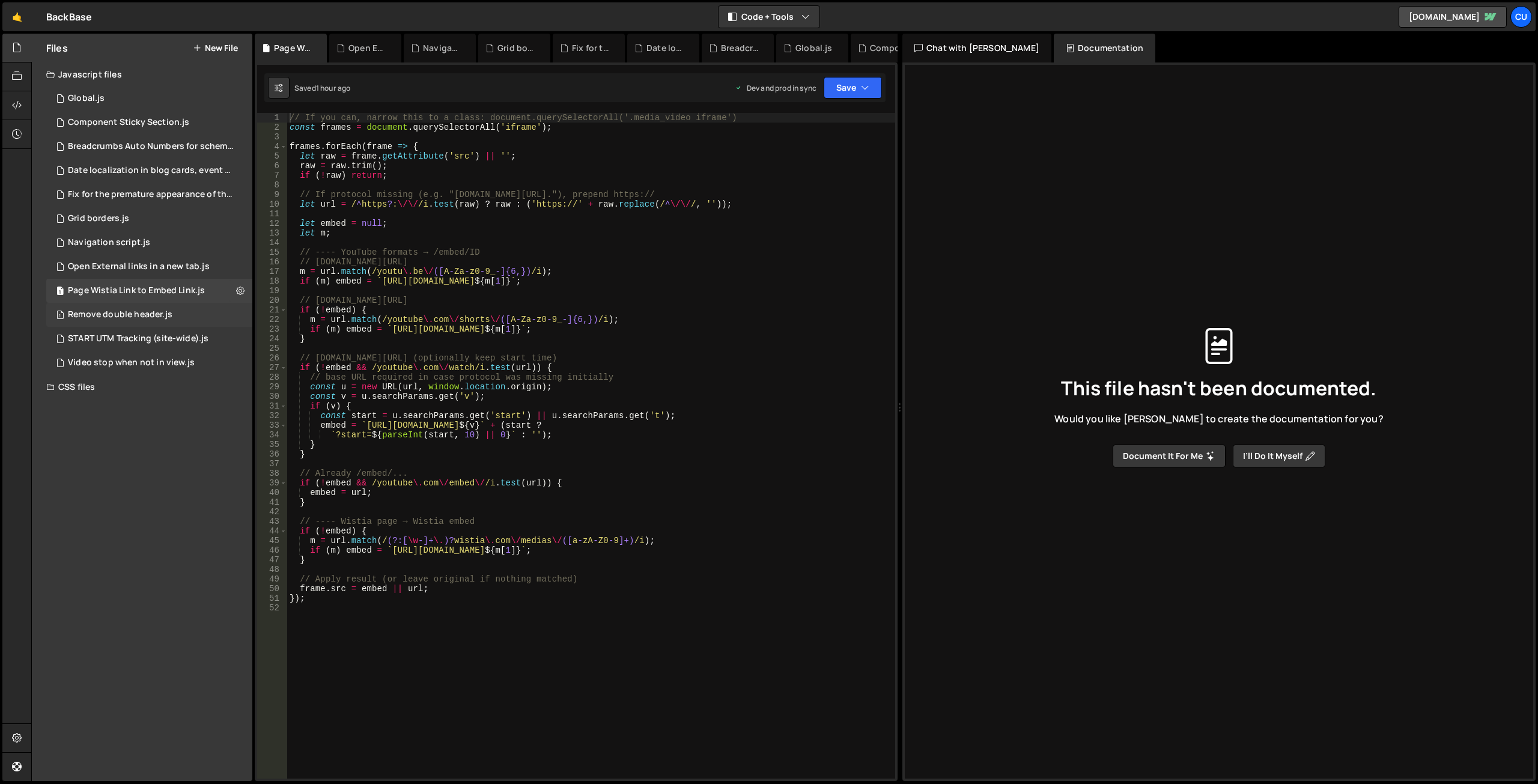
click at [126, 315] on div "Remove double header.js" at bounding box center [121, 314] width 105 height 11
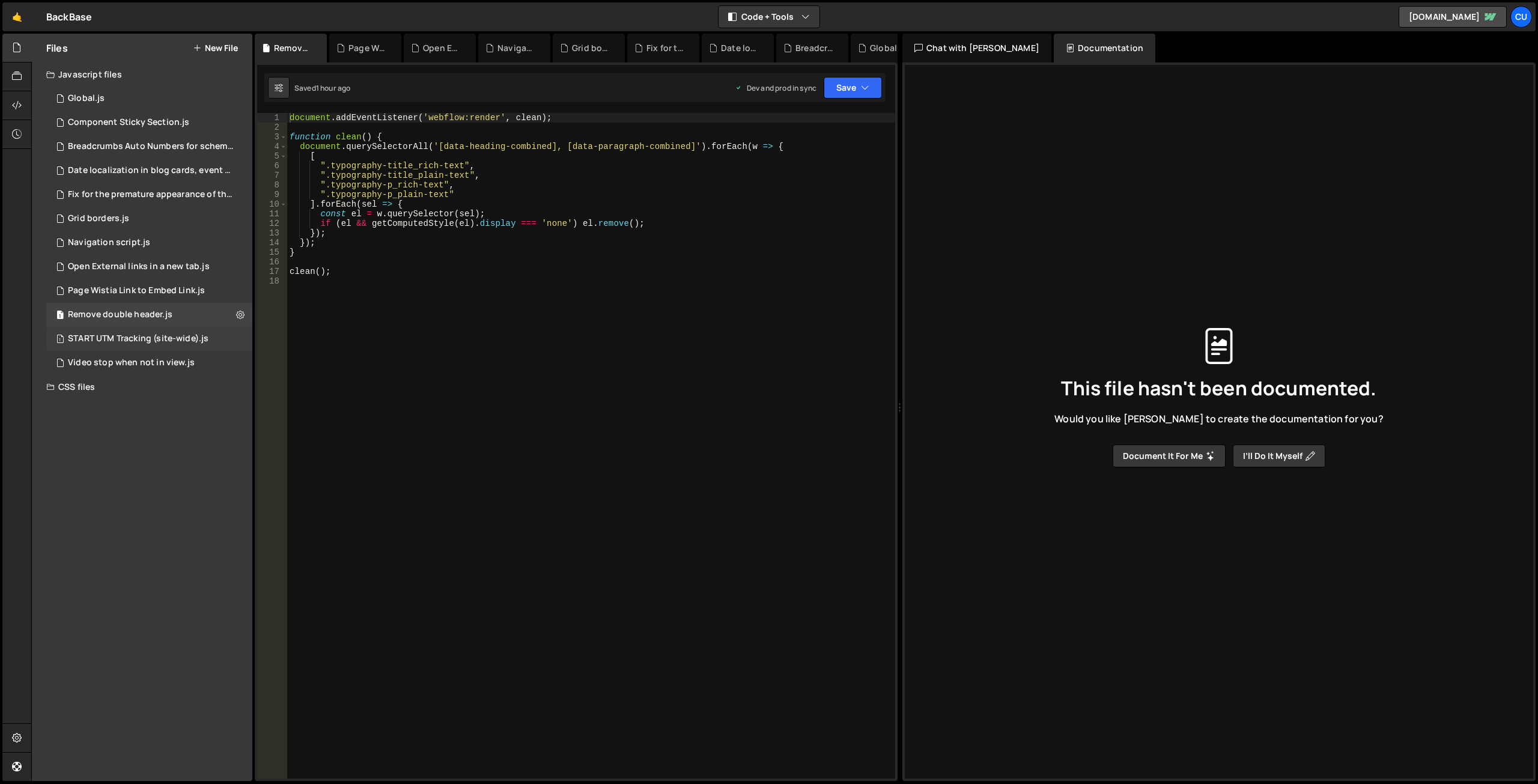
click at [124, 335] on div "START UTM Tracking (site-wide).js" at bounding box center [138, 338] width 141 height 11
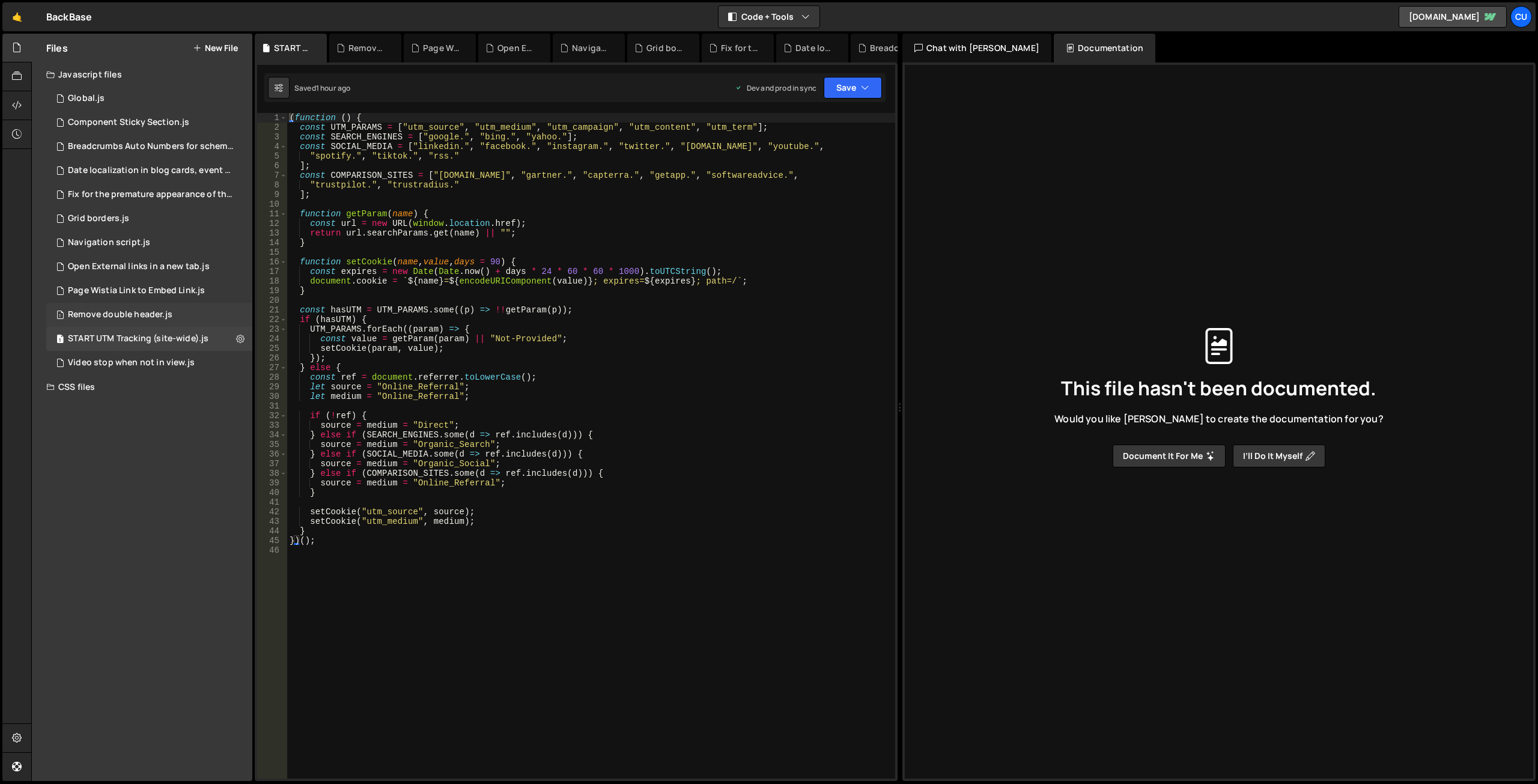
click at [125, 319] on div "Remove double header.js" at bounding box center [121, 314] width 105 height 11
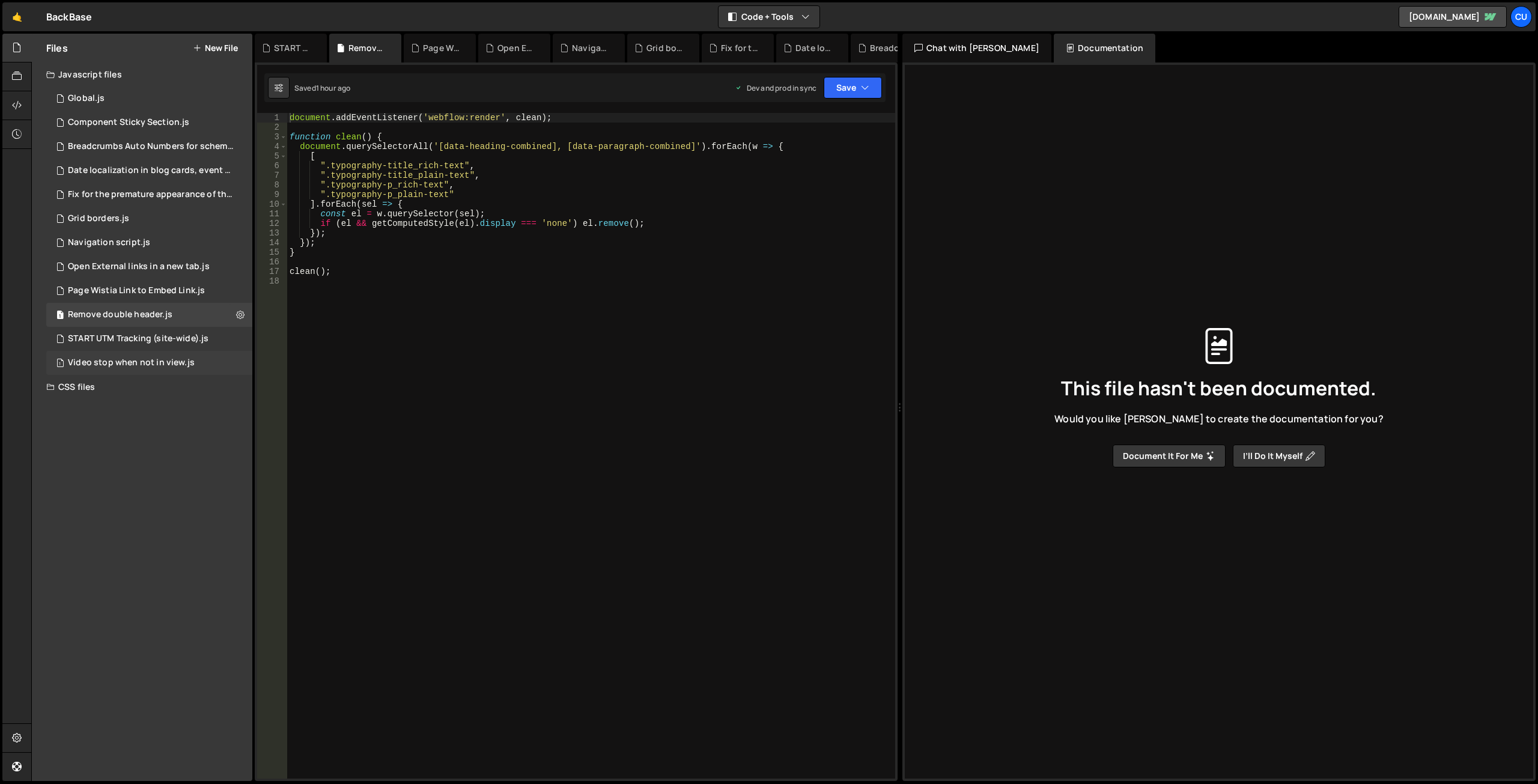
click at [135, 356] on div "1 Video stop when not in view.js 0" at bounding box center [151, 363] width 210 height 24
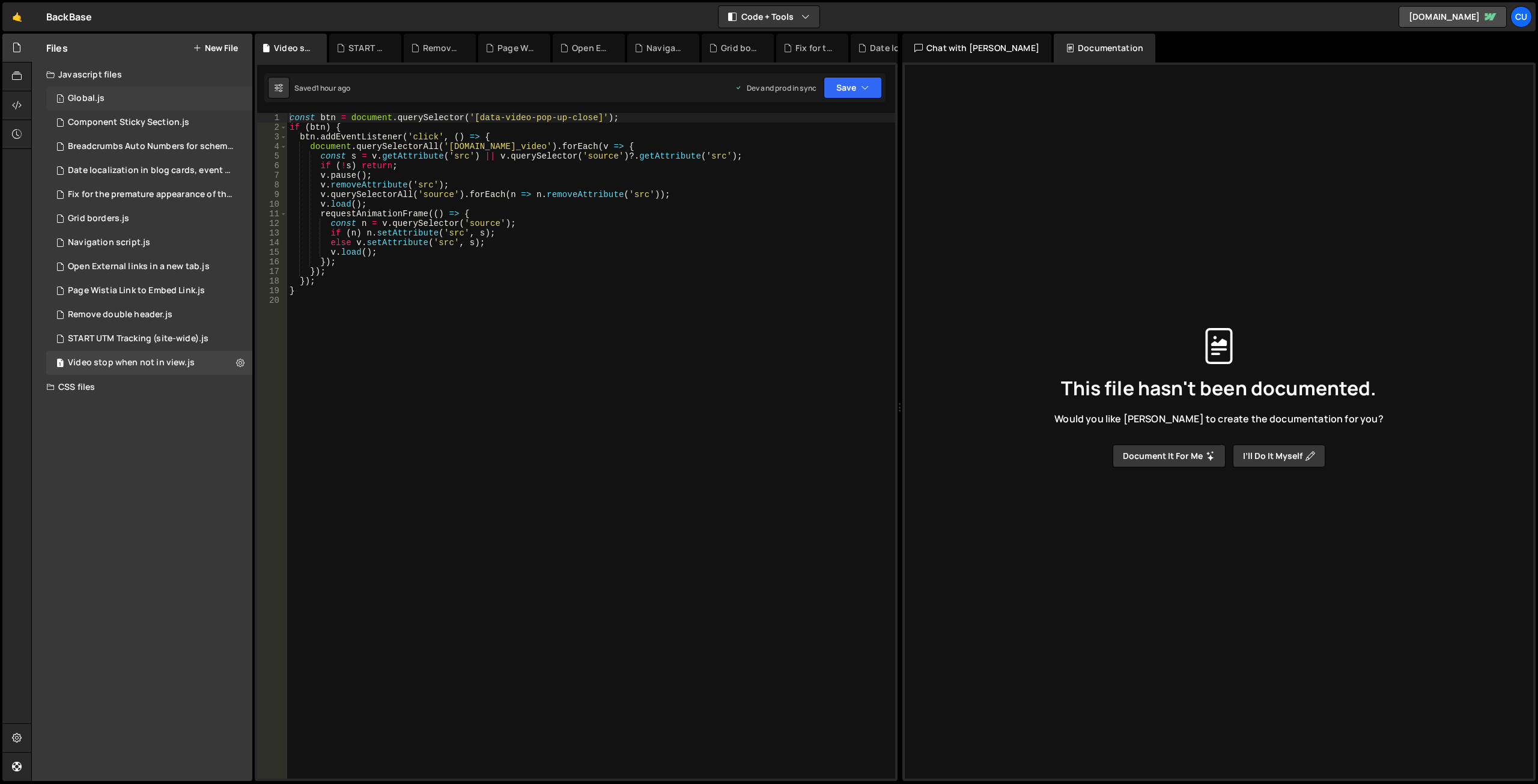
click at [138, 105] on div "1 Global.js 0" at bounding box center [149, 98] width 206 height 24
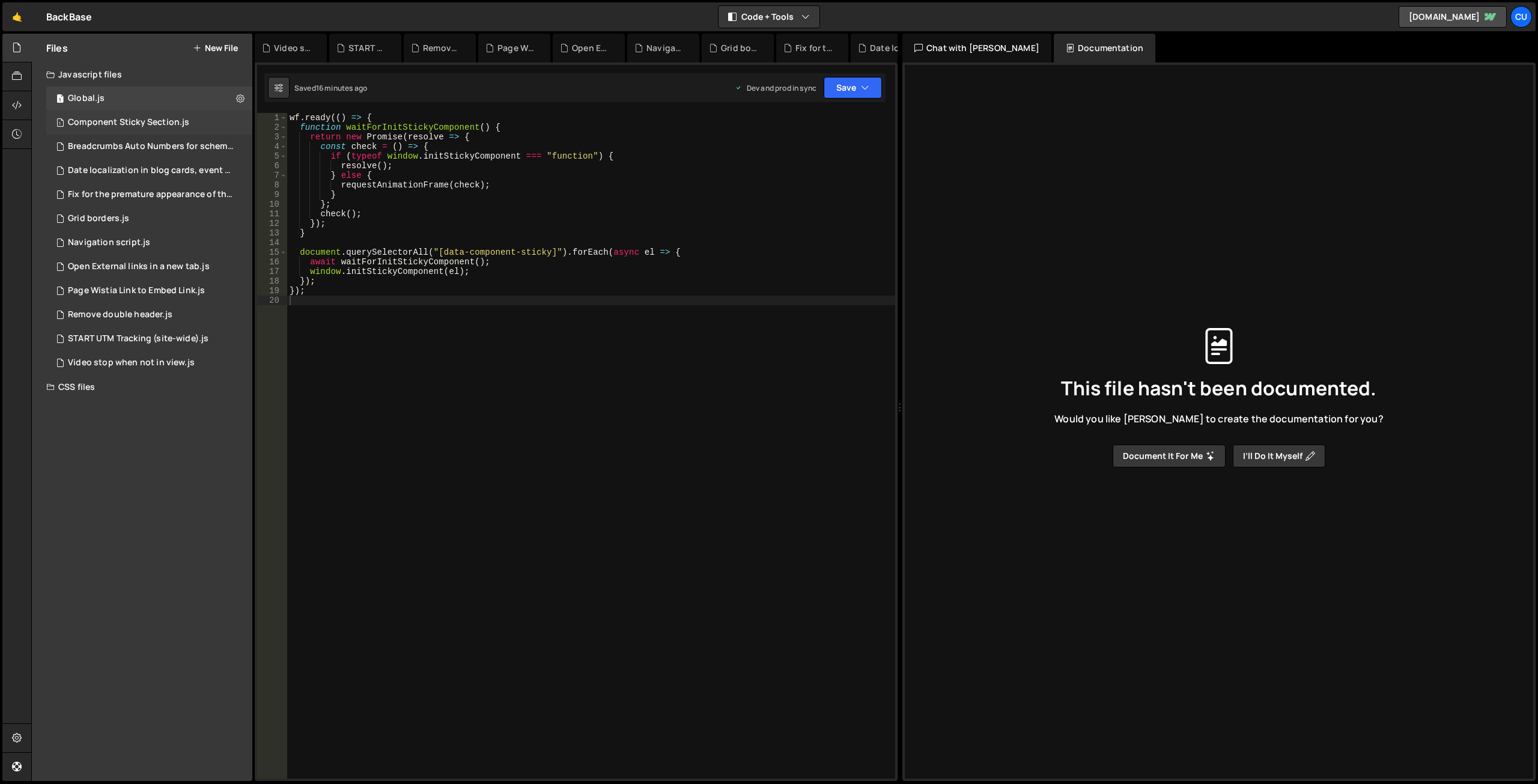
click at [116, 127] on div "Component Sticky Section.js" at bounding box center [129, 122] width 121 height 11
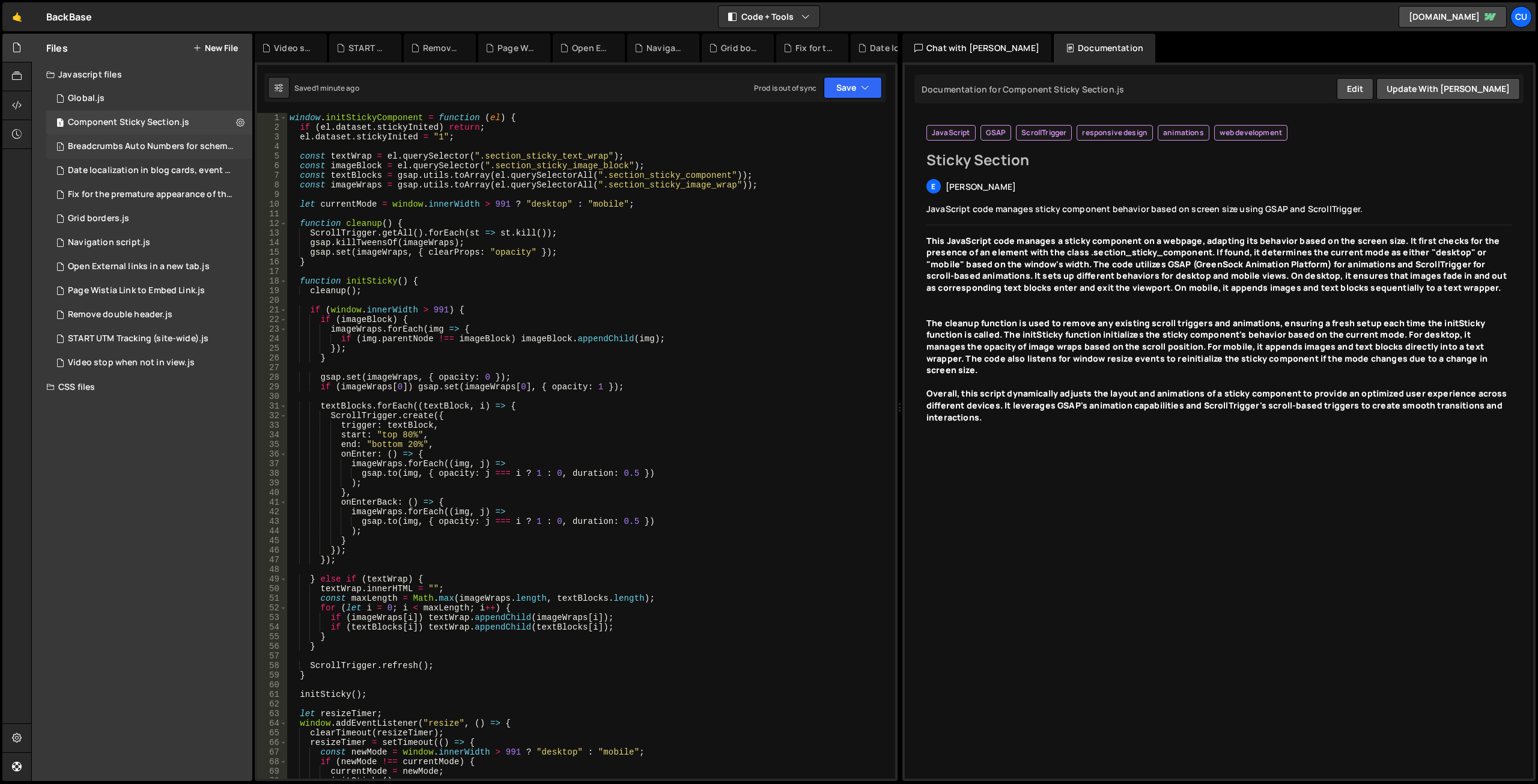
click at [148, 143] on div "Breadcrumbs Auto Numbers for schema markup.js" at bounding box center [151, 146] width 166 height 11
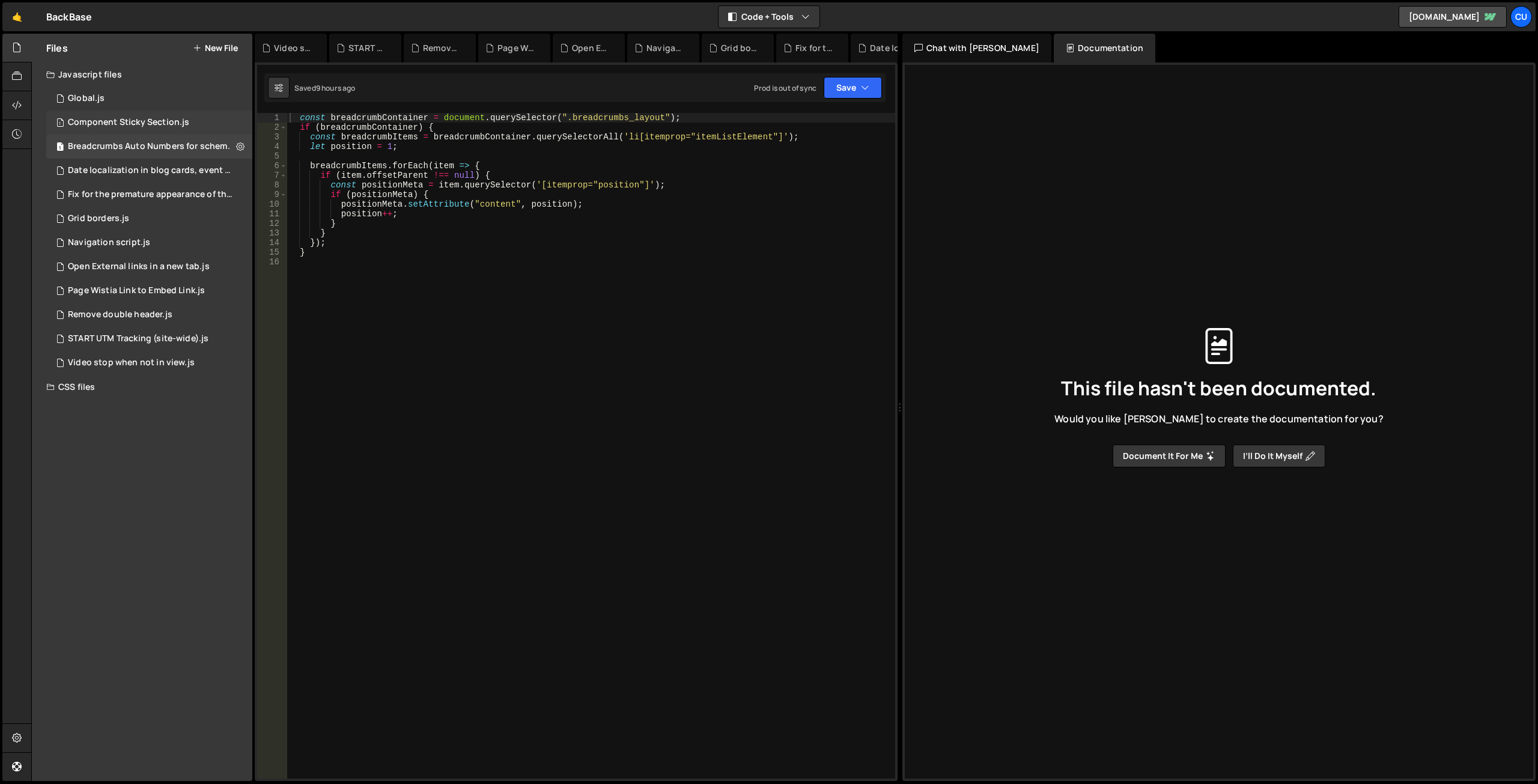
click at [158, 115] on div "1 Component Sticky Section.js 0" at bounding box center [151, 122] width 210 height 24
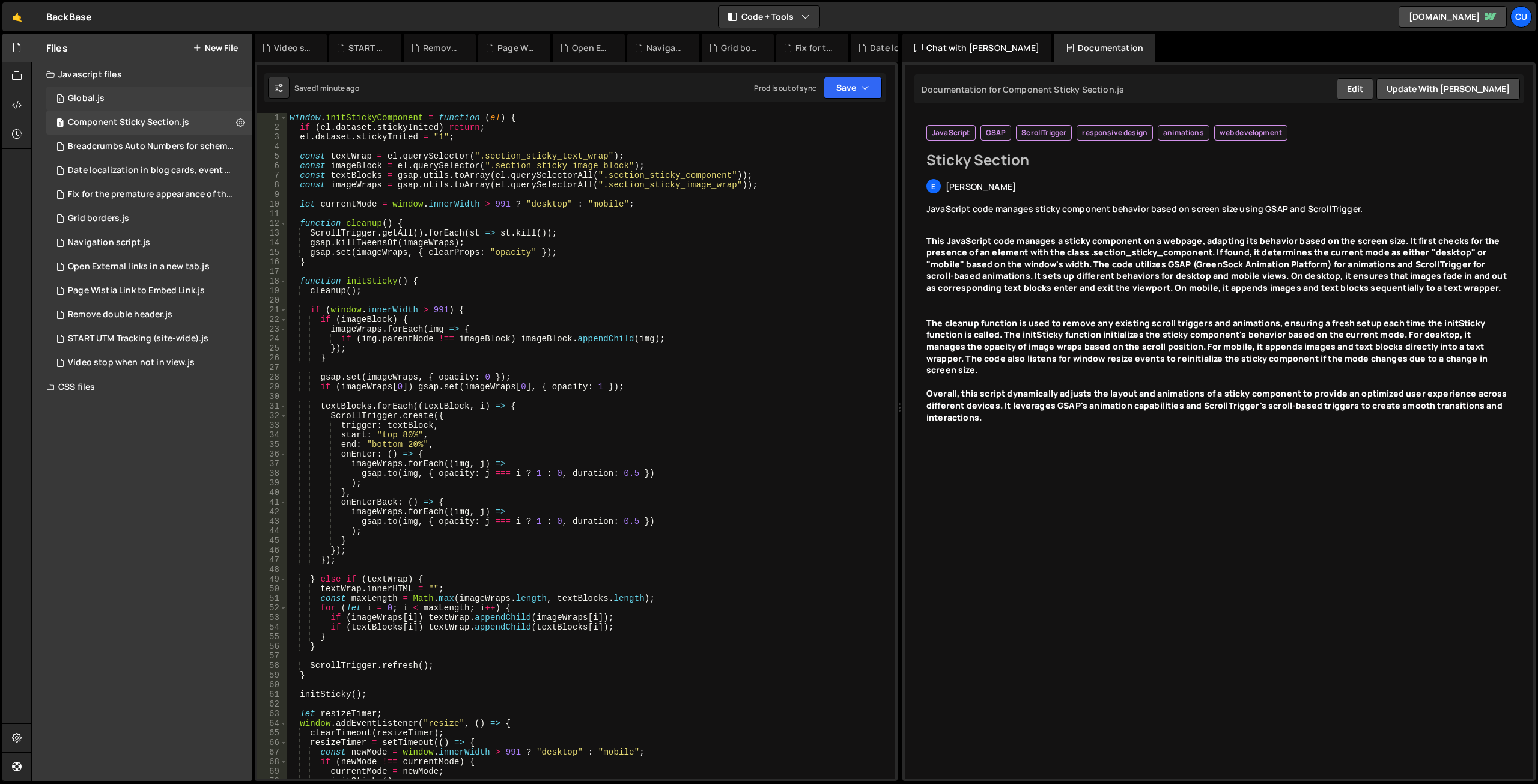
click at [161, 95] on div "1 Global.js 0" at bounding box center [149, 98] width 206 height 24
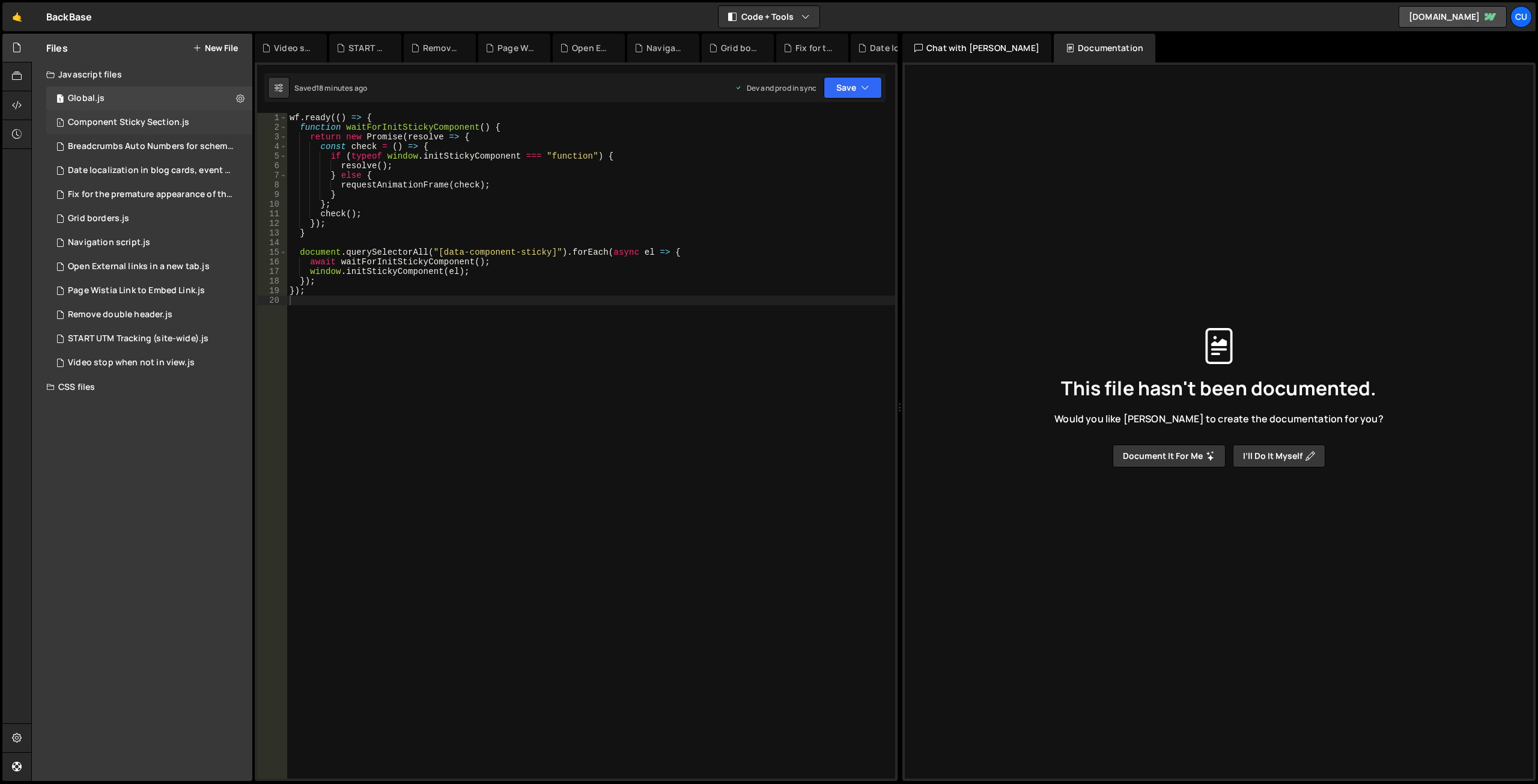
click at [78, 131] on div "1 Component Sticky Section.js 0" at bounding box center [151, 122] width 210 height 24
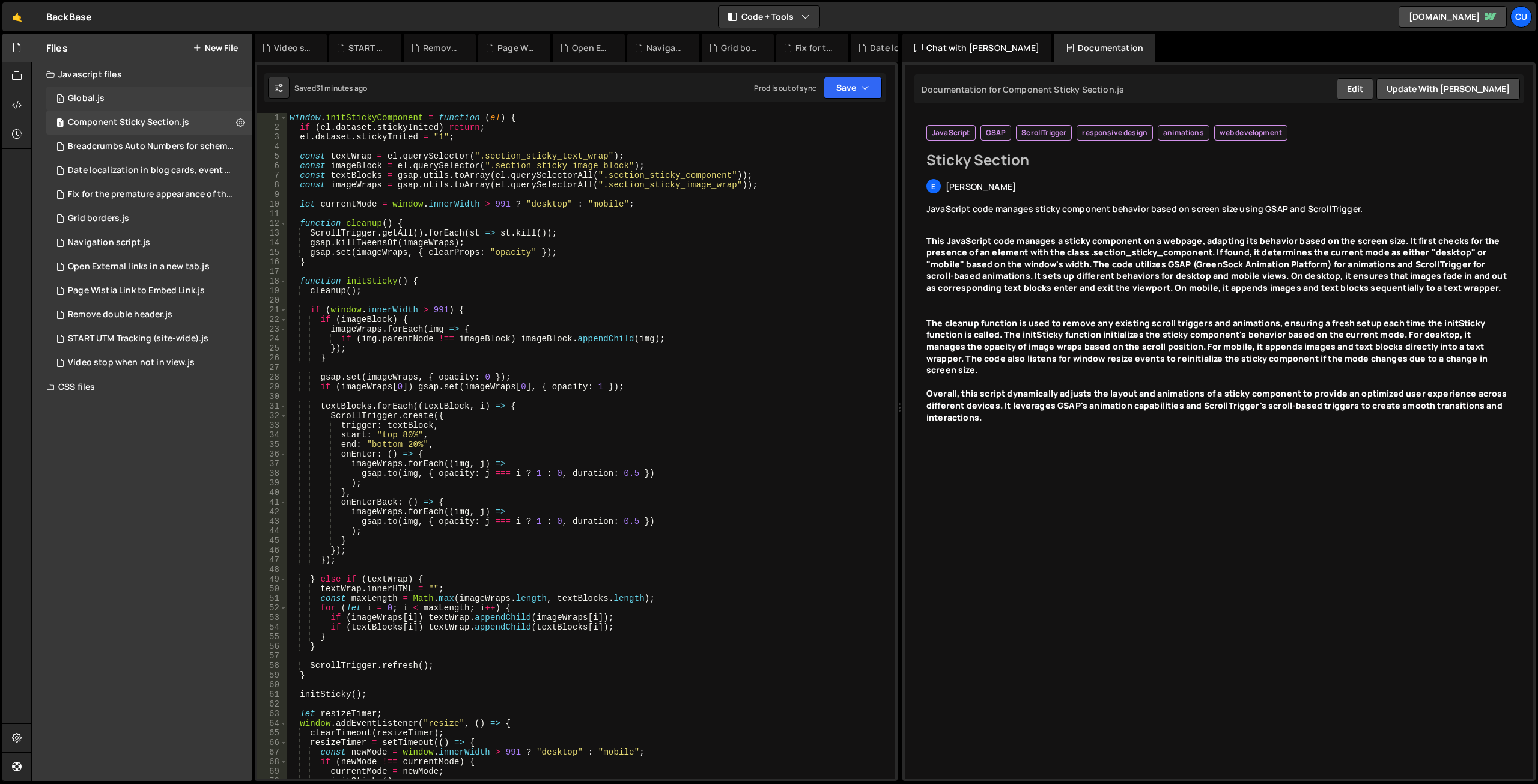
click at [158, 96] on div "1 Global.js 0" at bounding box center [149, 98] width 206 height 24
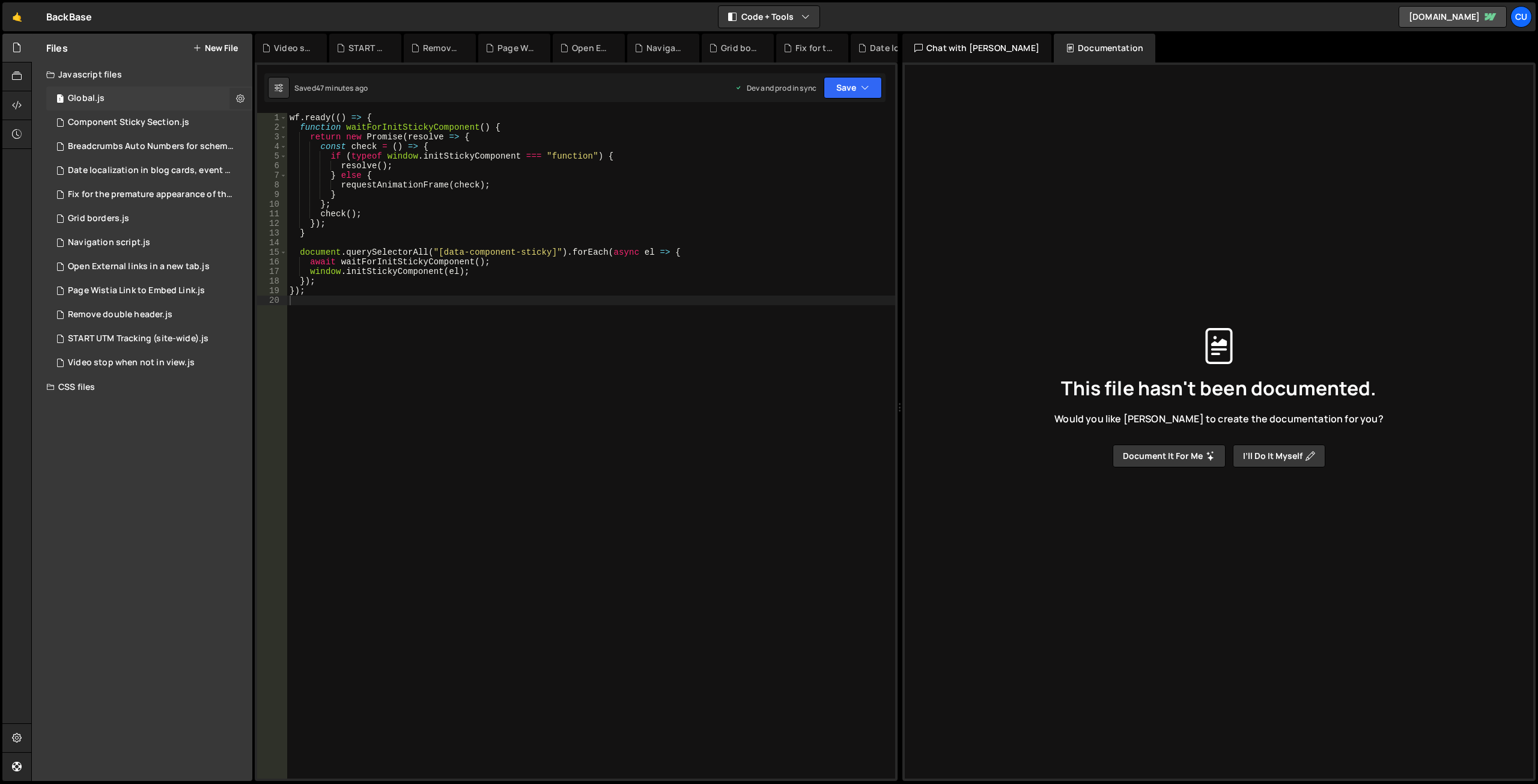
click at [243, 100] on icon at bounding box center [240, 98] width 8 height 11
click at [297, 128] on button "Edit File Settings" at bounding box center [314, 124] width 118 height 24
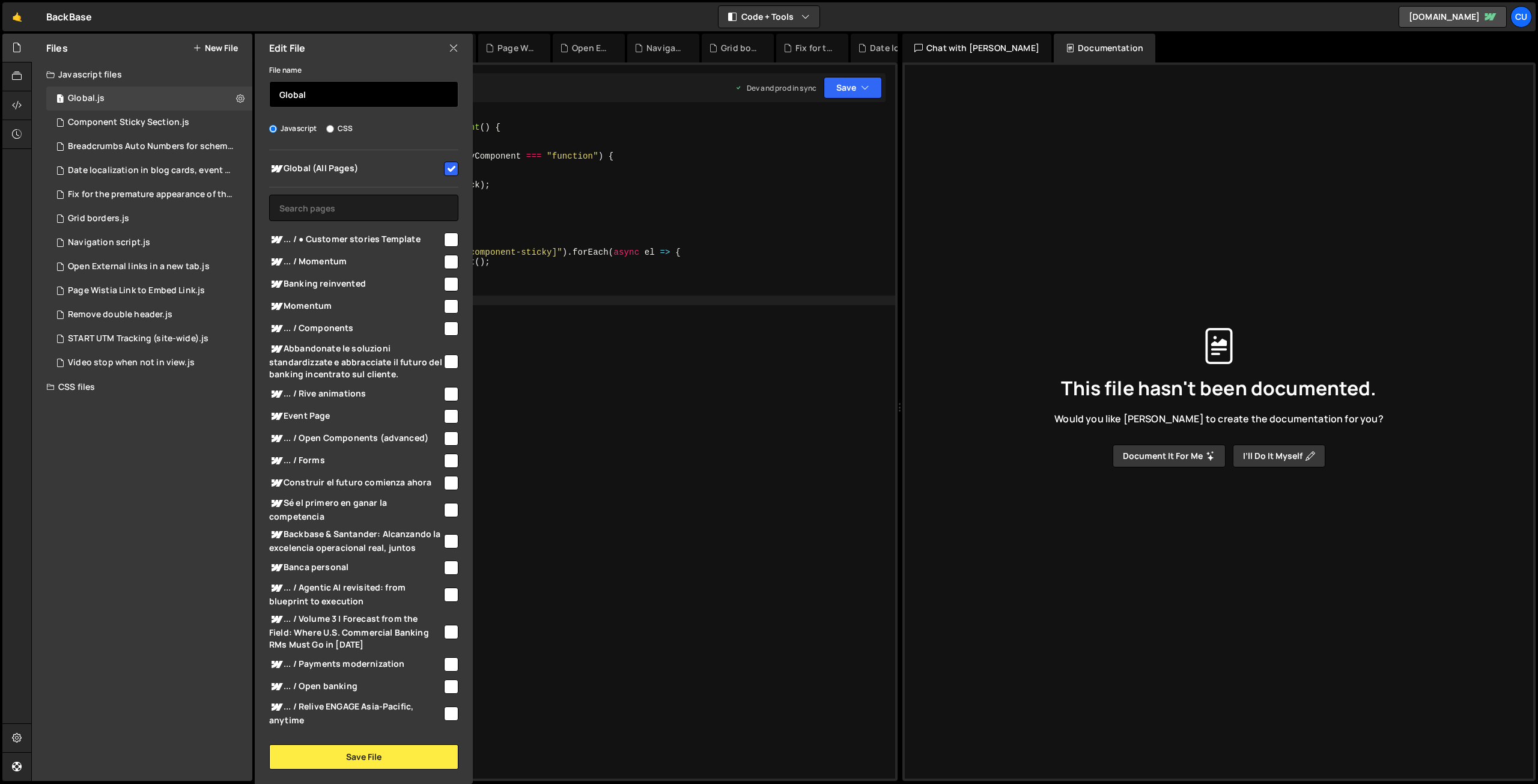
click at [324, 92] on input "Global" at bounding box center [364, 95] width 189 height 26
type input "Global Initialization"
click at [322, 756] on button "Save File" at bounding box center [364, 757] width 189 height 25
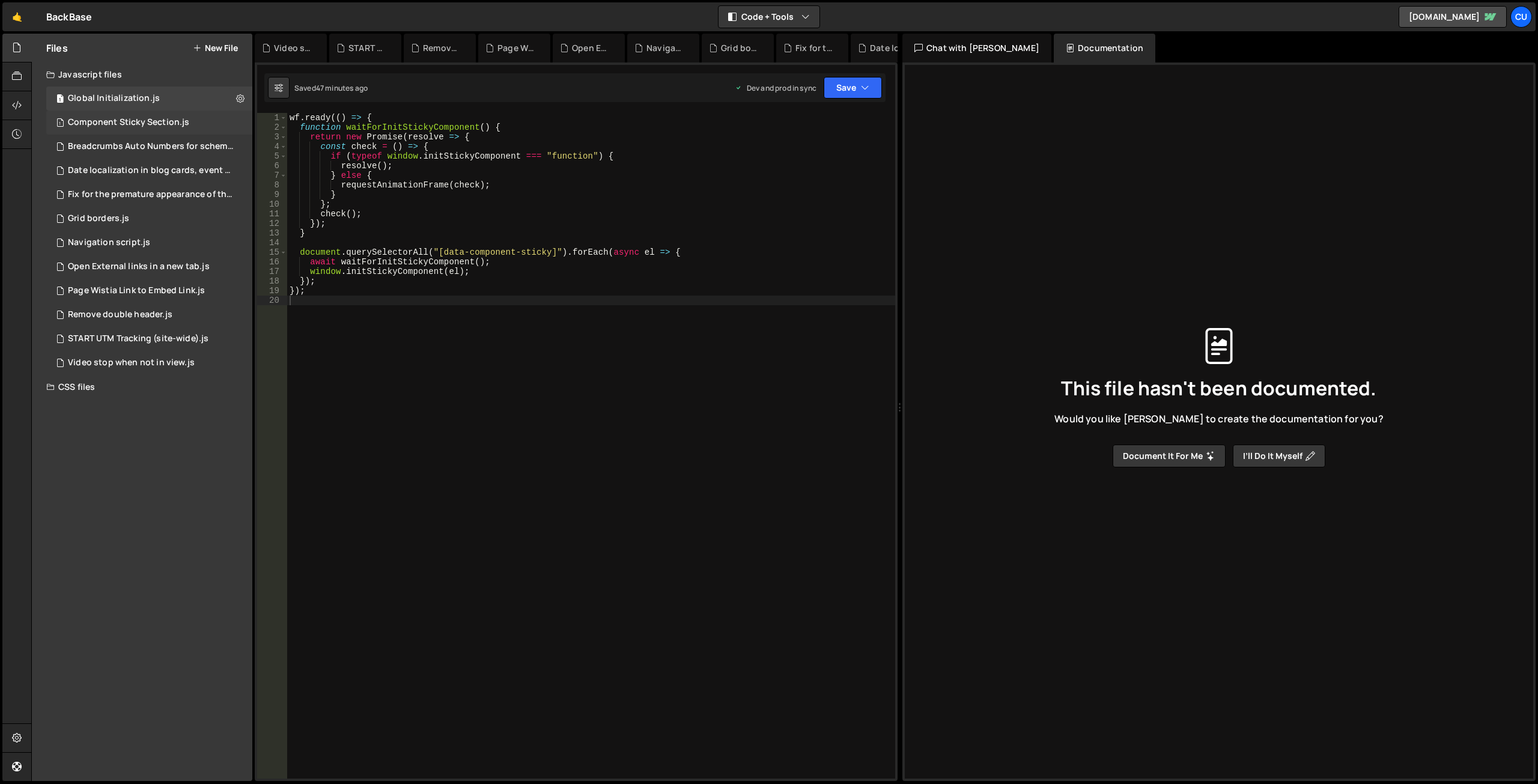
click at [99, 115] on div "1 Component Sticky Section.js 0" at bounding box center [151, 122] width 210 height 24
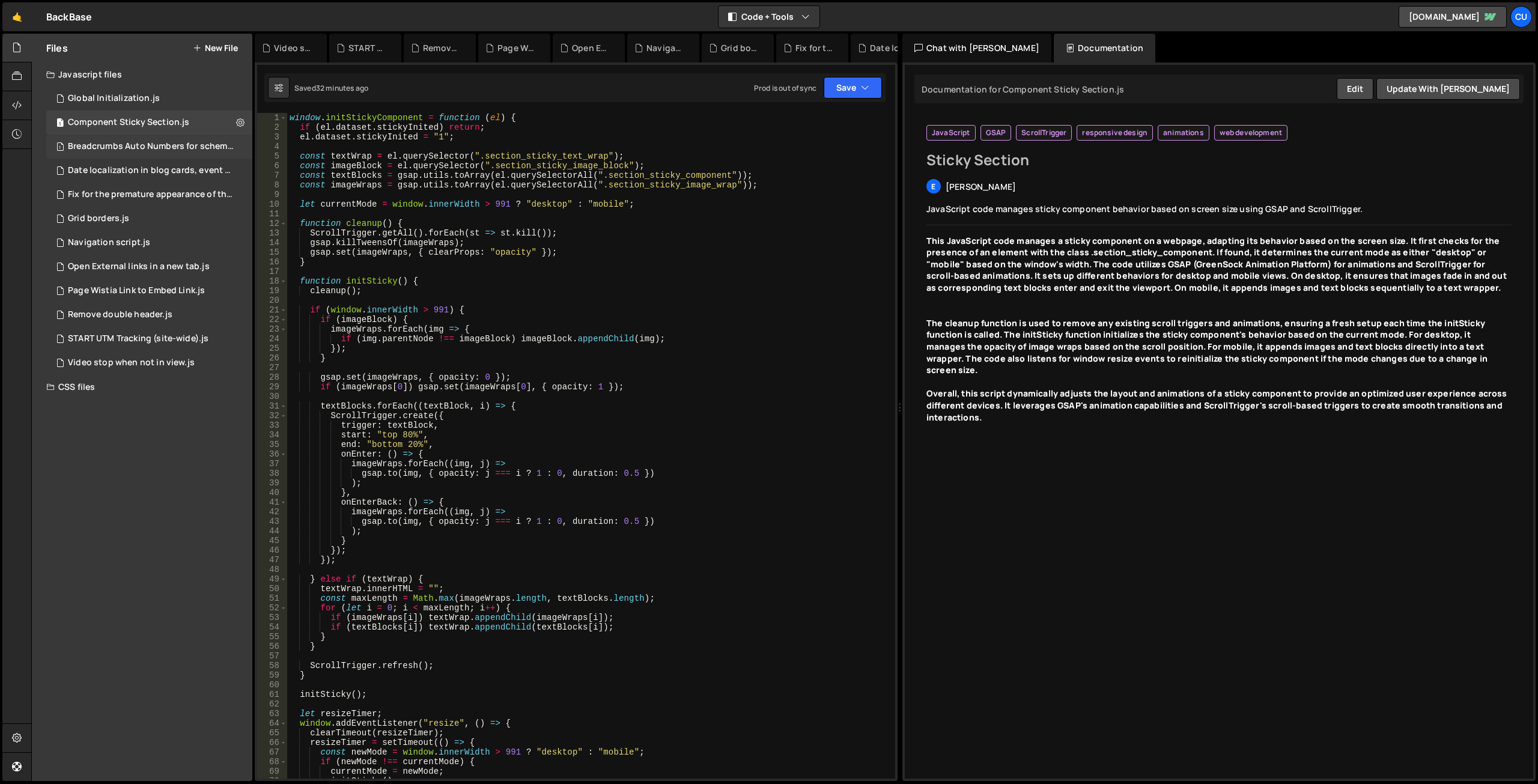
click at [122, 144] on div "Breadcrumbs Auto Numbers for schema markup.js" at bounding box center [151, 146] width 166 height 11
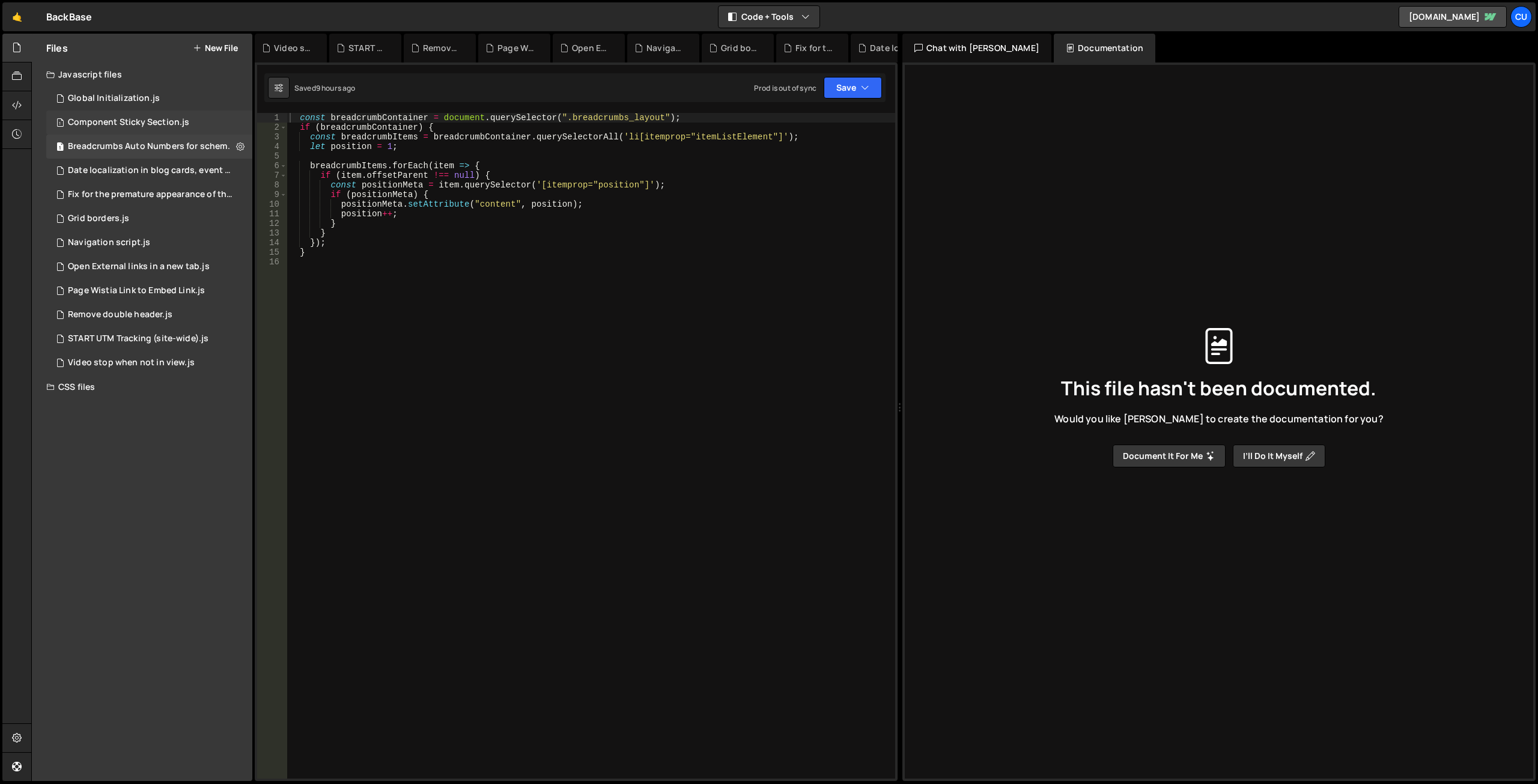
click at [123, 121] on div "Component Sticky Section.js" at bounding box center [129, 122] width 121 height 11
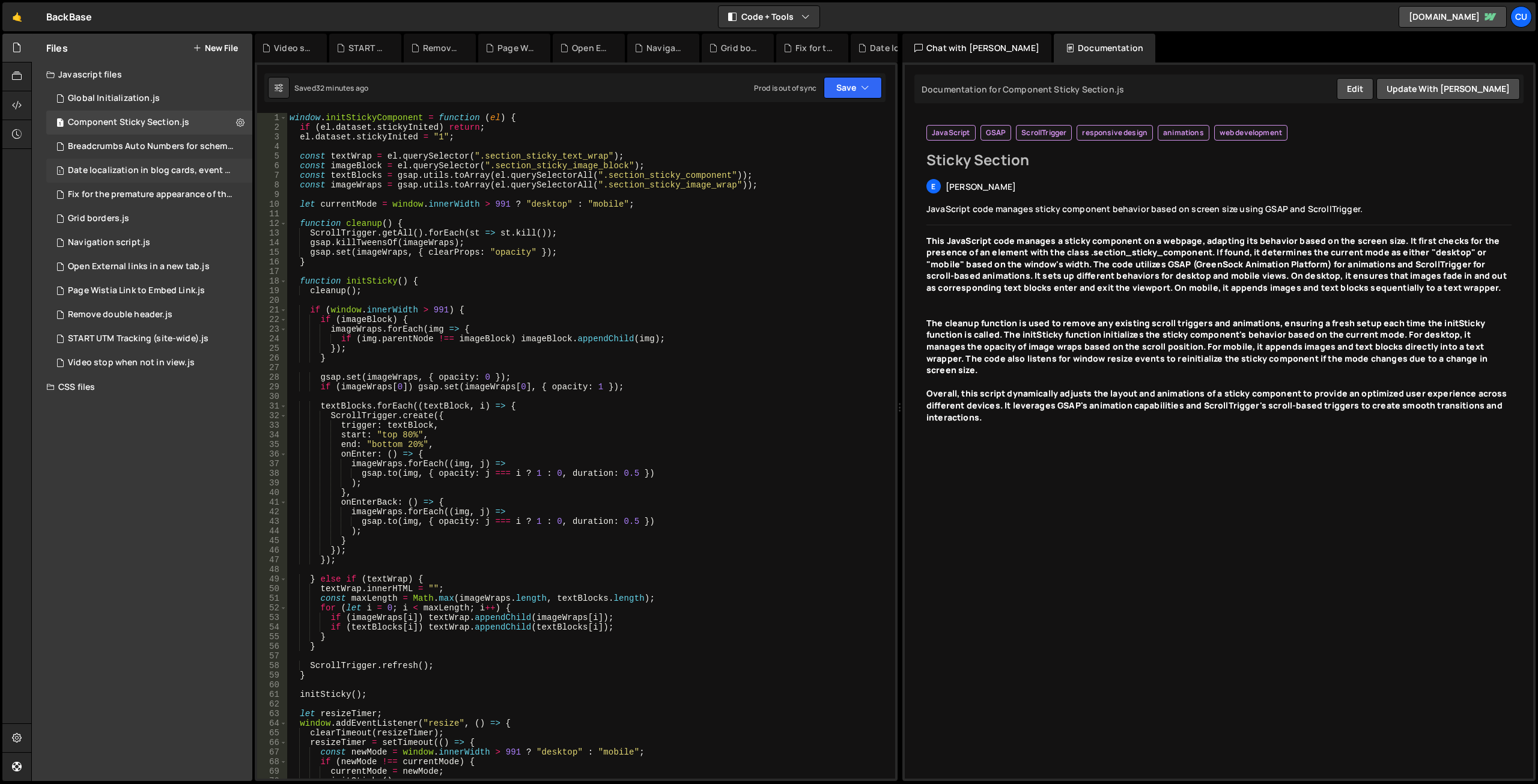
click at [131, 175] on div "Date localization in blog cards, event cards, etc.js" at bounding box center [151, 170] width 166 height 11
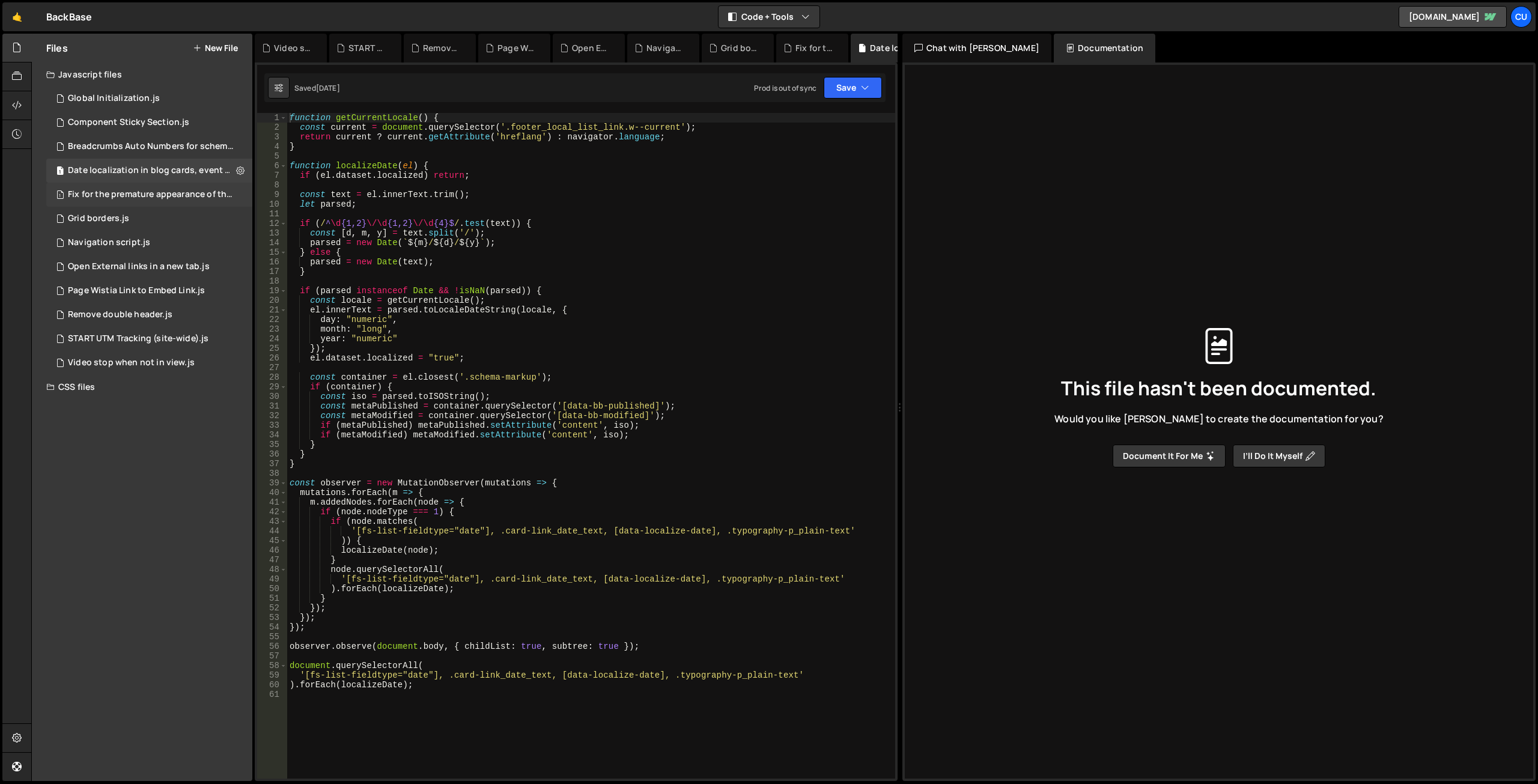
click at [139, 196] on div "Fix for the premature appearance of the filter tag.js" at bounding box center [151, 194] width 166 height 11
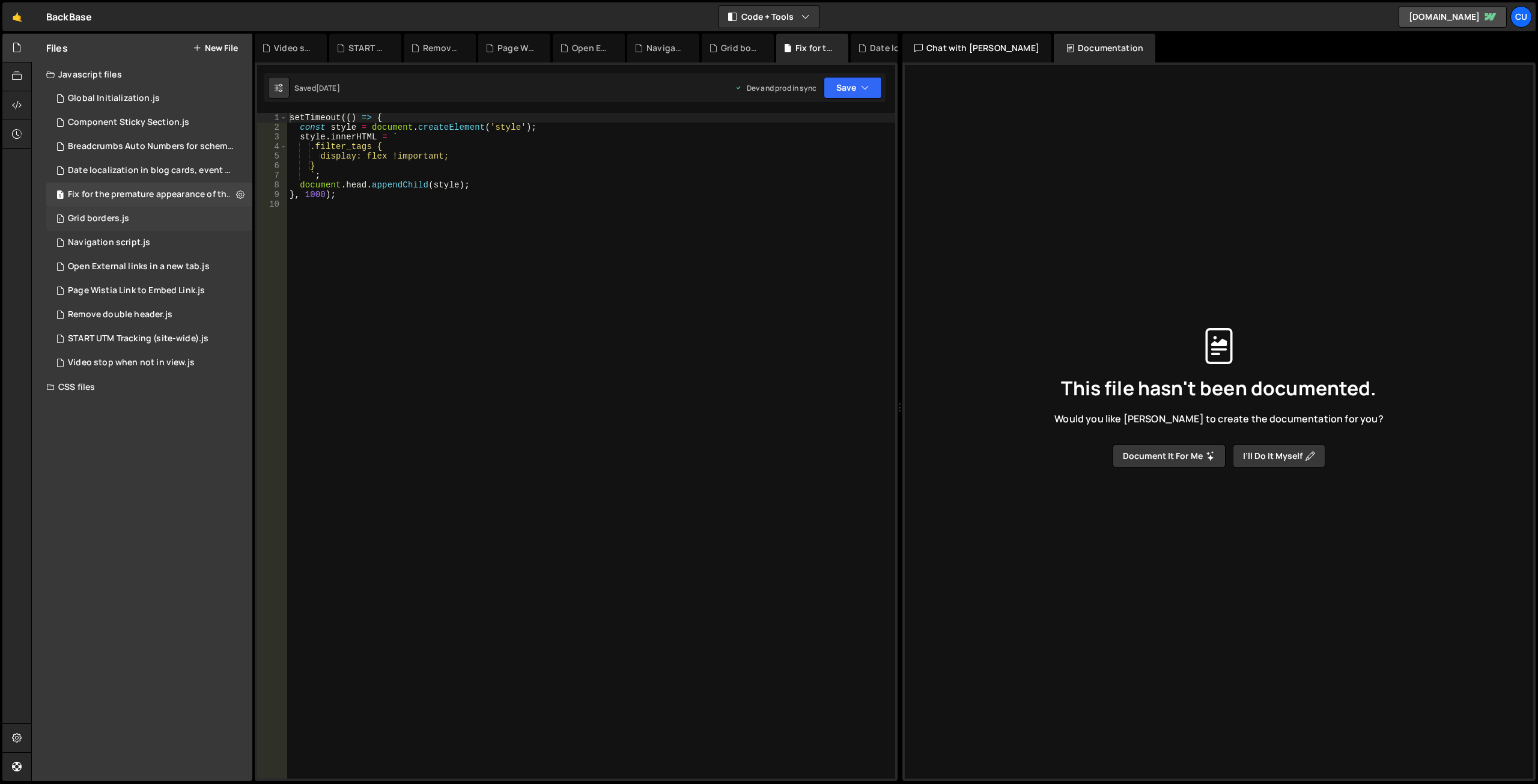
click at [169, 218] on div "1 Grid borders.js 0" at bounding box center [151, 219] width 210 height 24
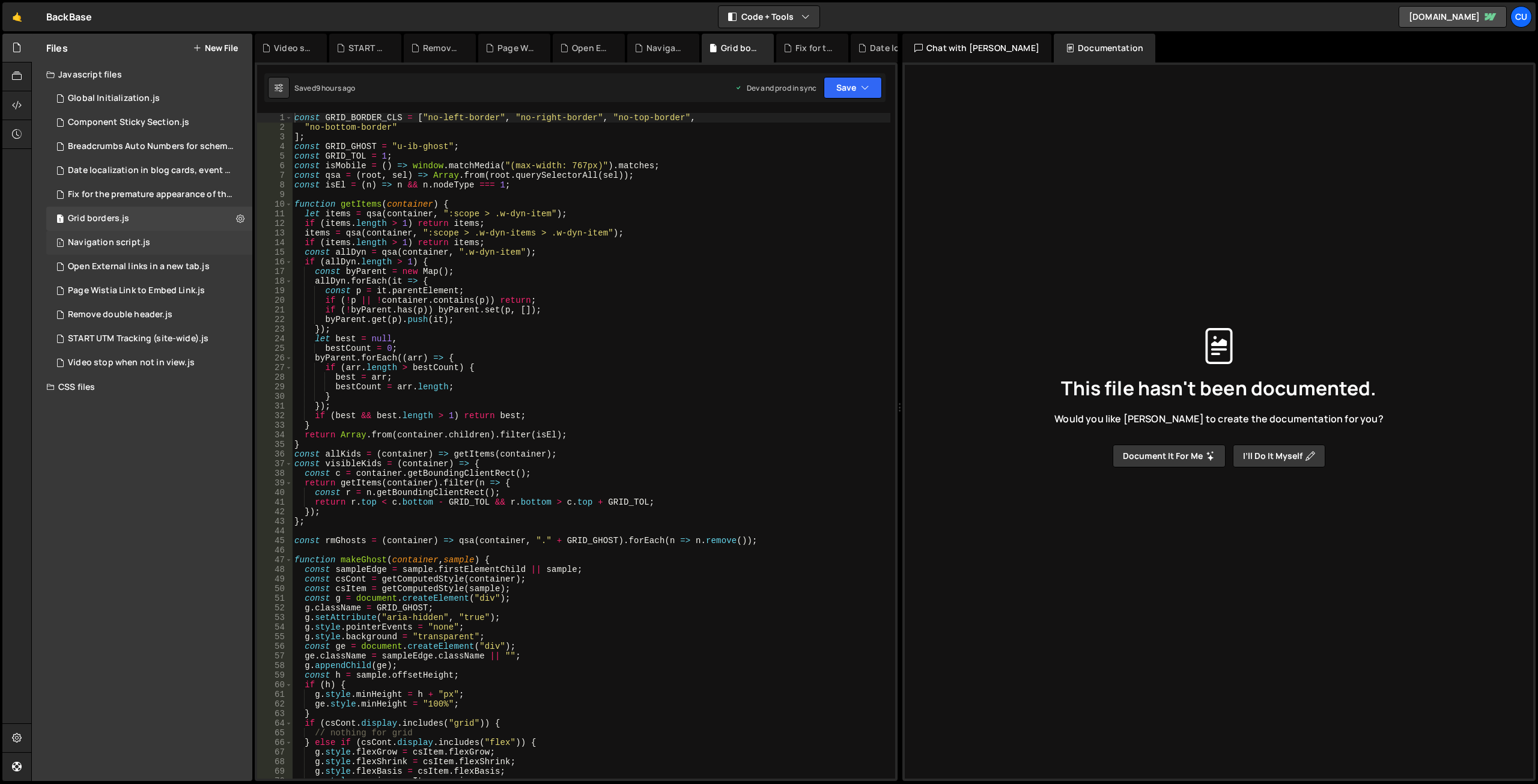
click at [171, 236] on div "1 Navigation script.js 0" at bounding box center [151, 243] width 210 height 24
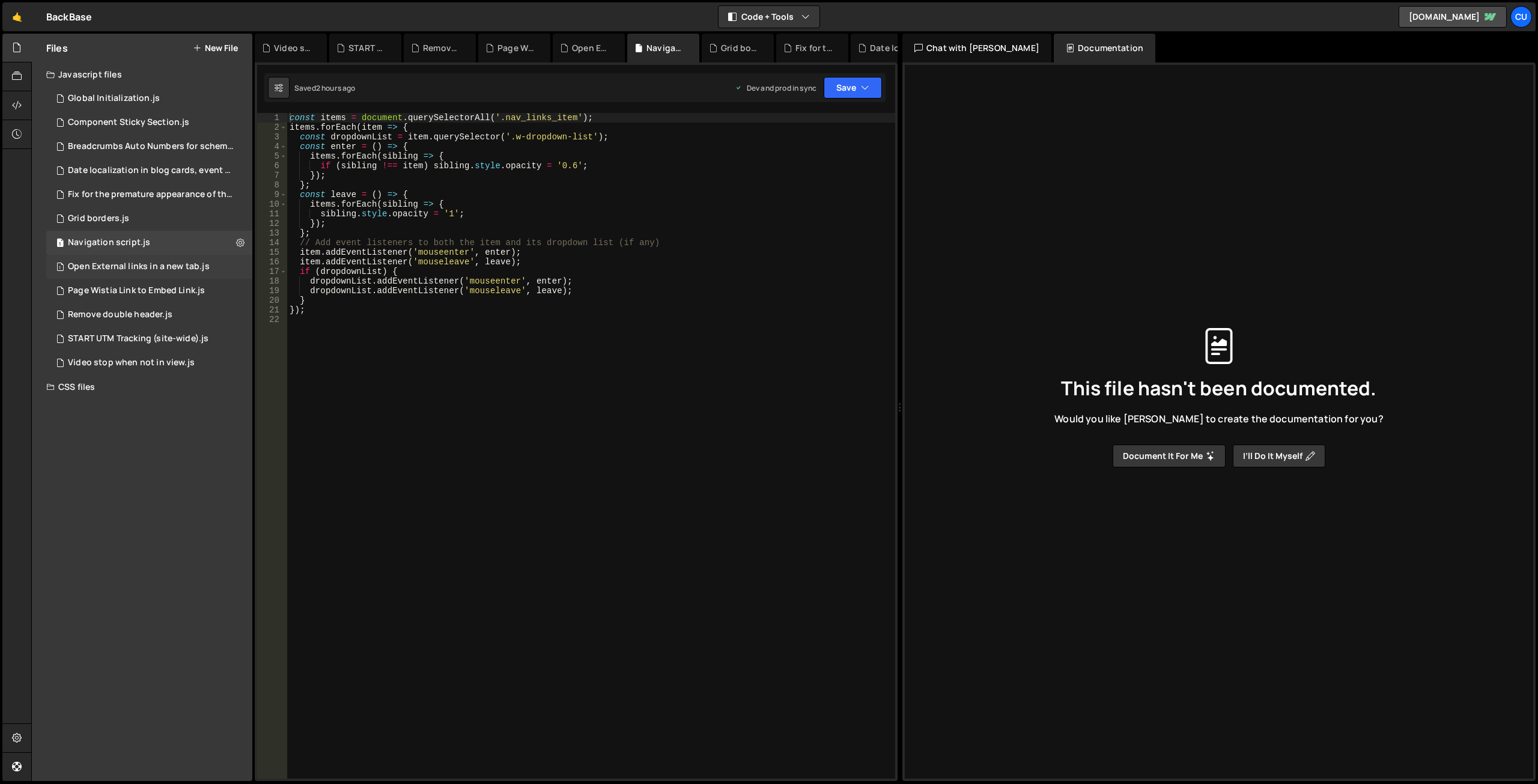
click at [179, 262] on div "Open External links in a new tab.js" at bounding box center [139, 266] width 142 height 11
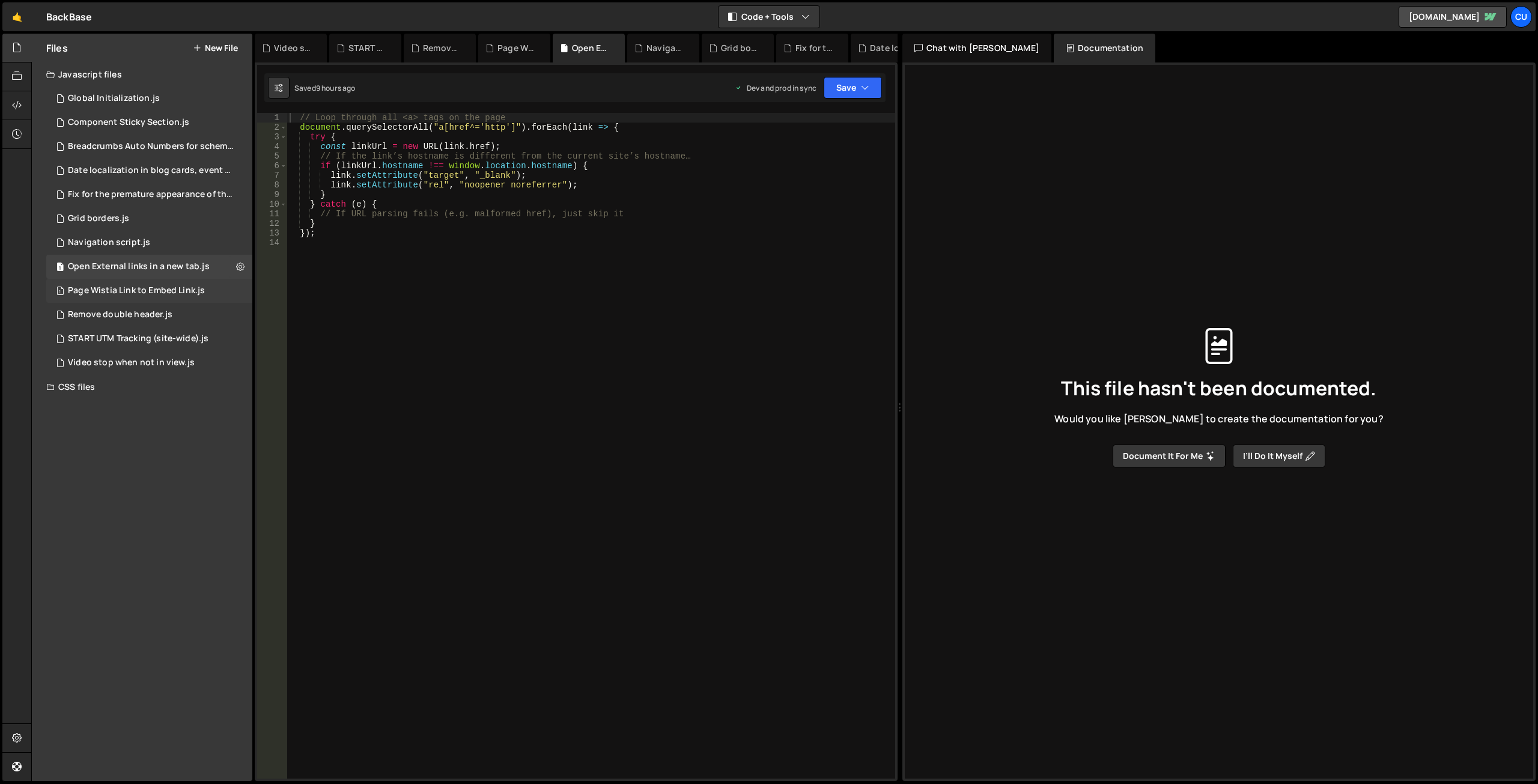
click at [180, 281] on div "1 Page Wistia Link to Embed Link.js 0" at bounding box center [151, 291] width 210 height 24
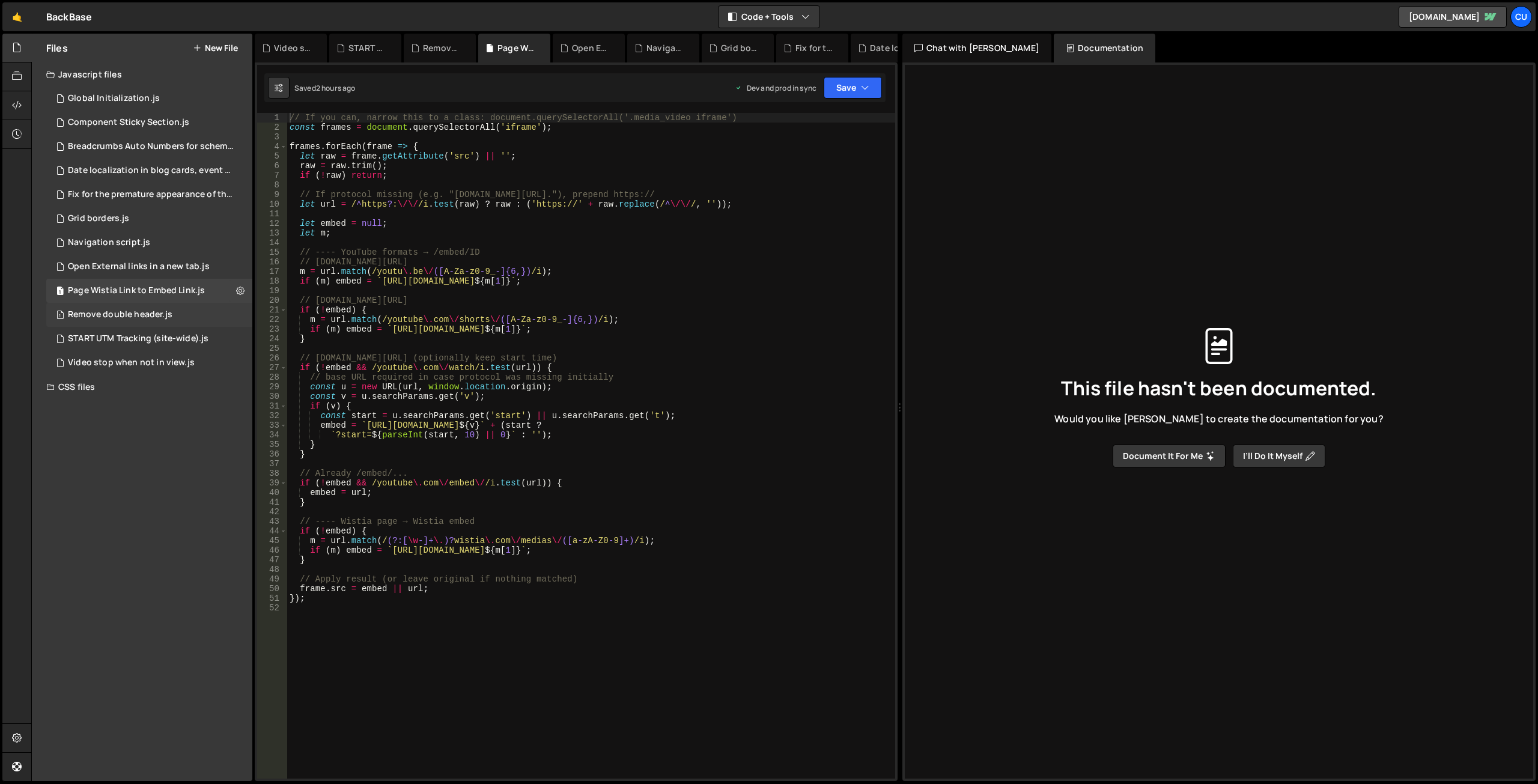
click at [157, 317] on div "Remove double header.js" at bounding box center [121, 314] width 105 height 11
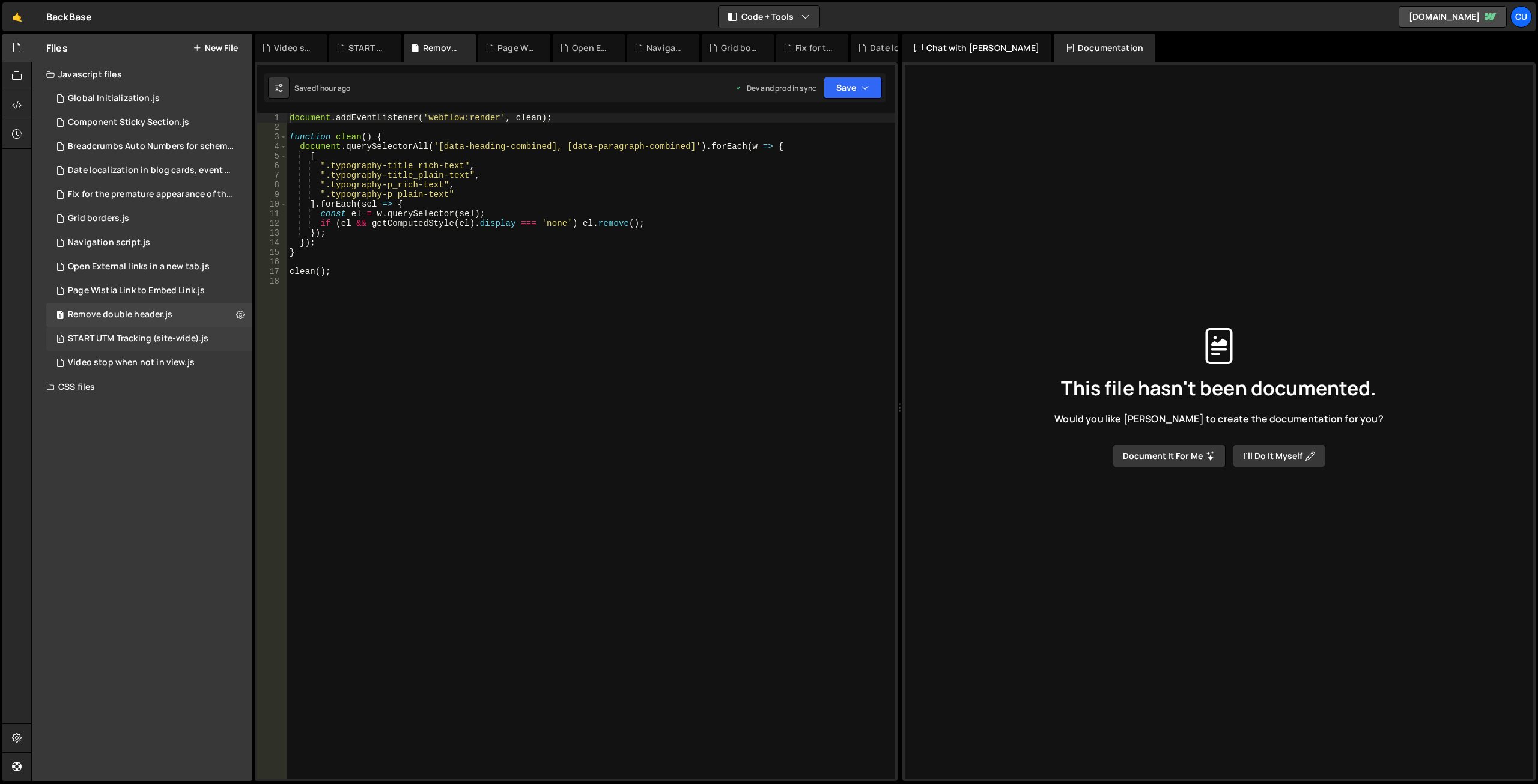
click at [151, 337] on div "START UTM Tracking (site-wide).js" at bounding box center [138, 338] width 141 height 11
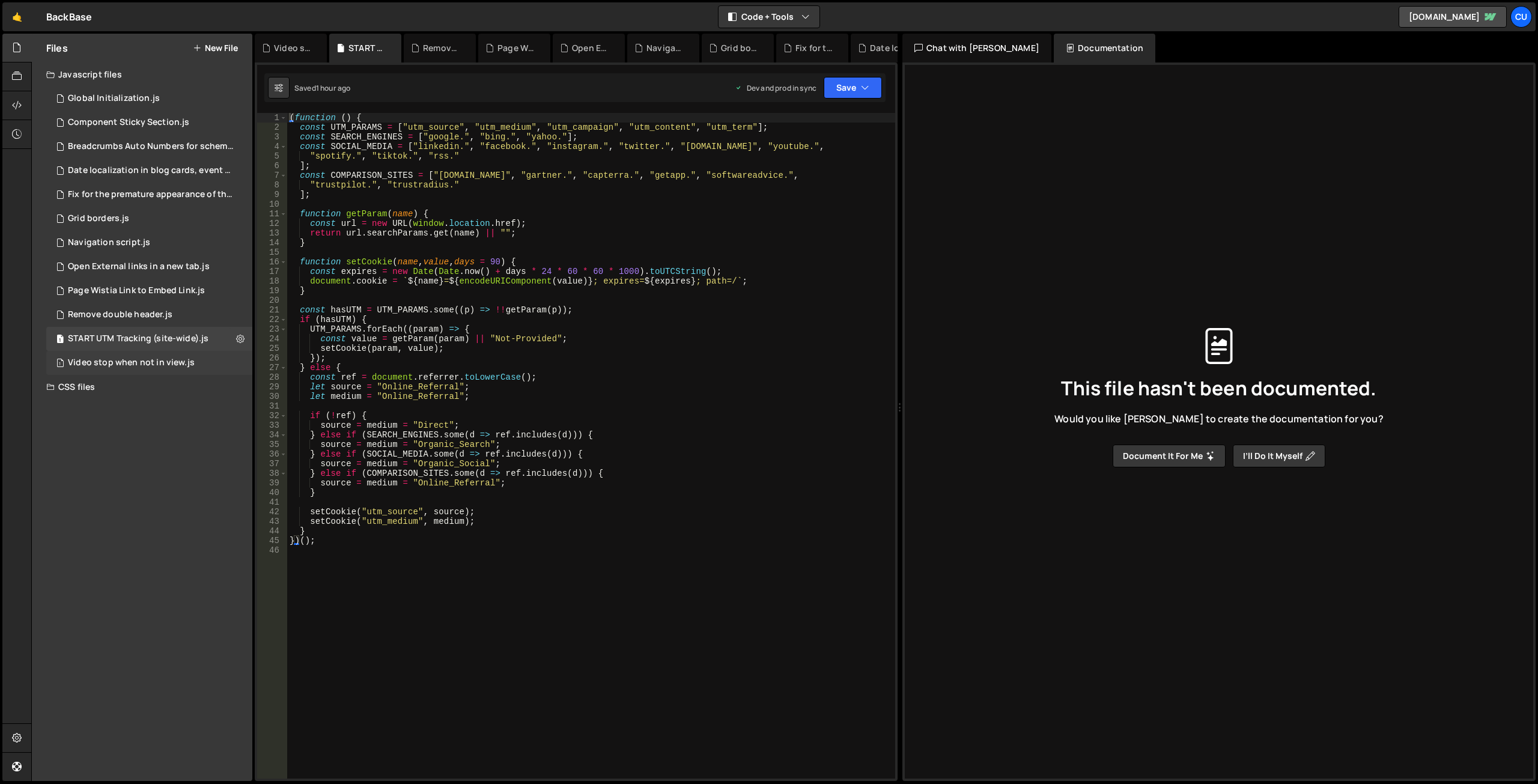
click at [150, 365] on div "Video stop when not in view.js" at bounding box center [131, 363] width 127 height 11
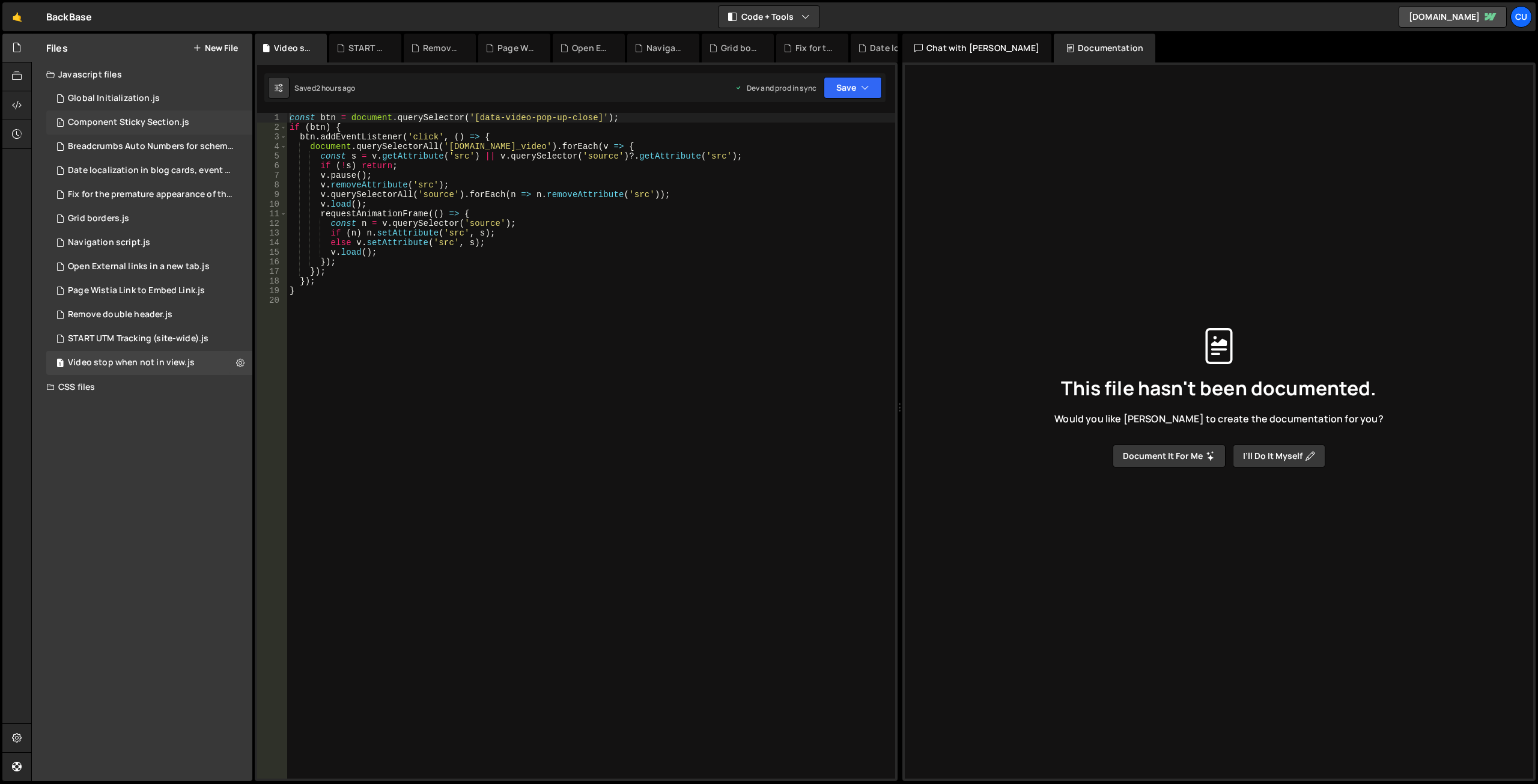
click at [126, 124] on div "Component Sticky Section.js" at bounding box center [129, 122] width 121 height 11
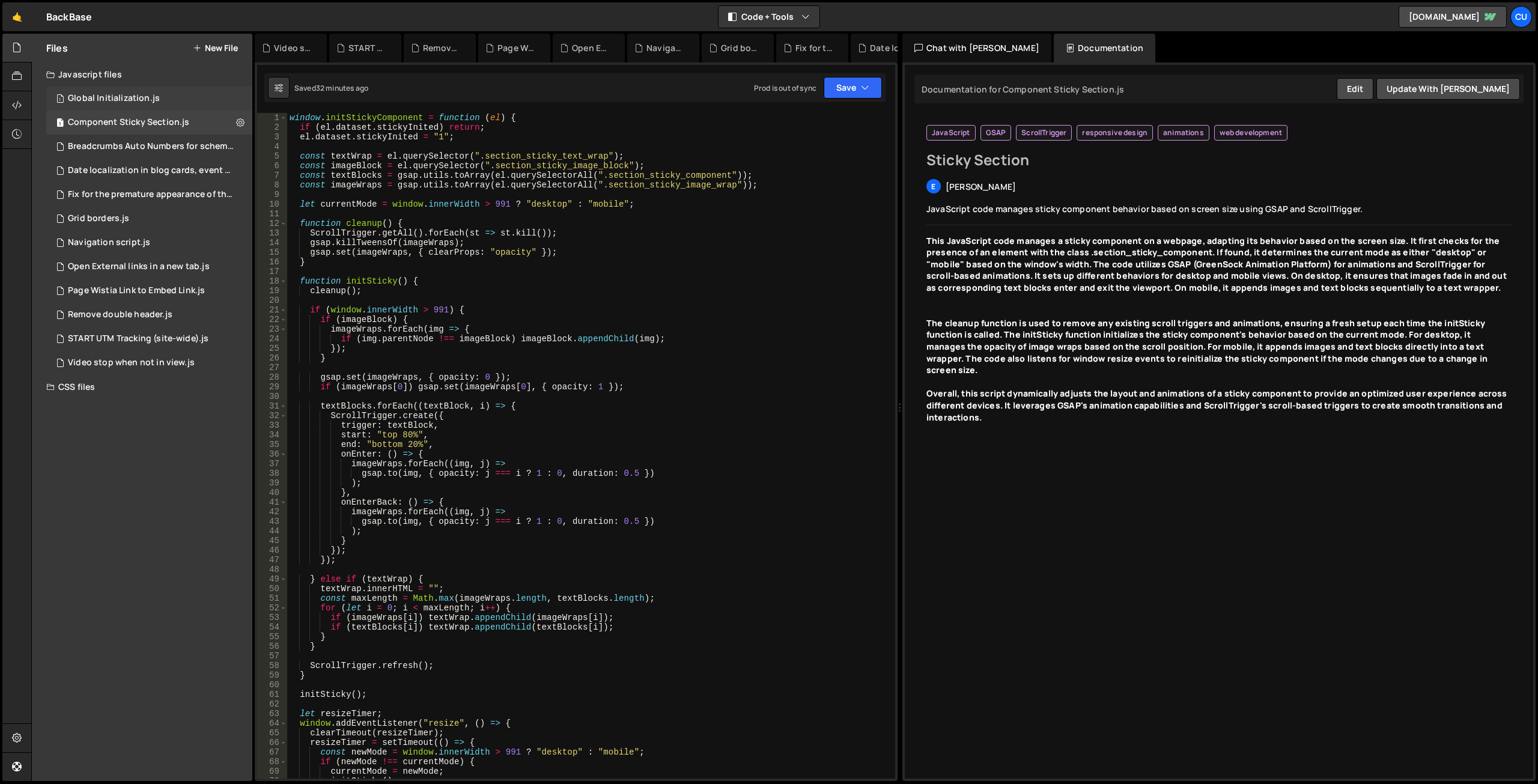
click at [184, 95] on div "1 Global Initialization.js 0" at bounding box center [149, 98] width 206 height 24
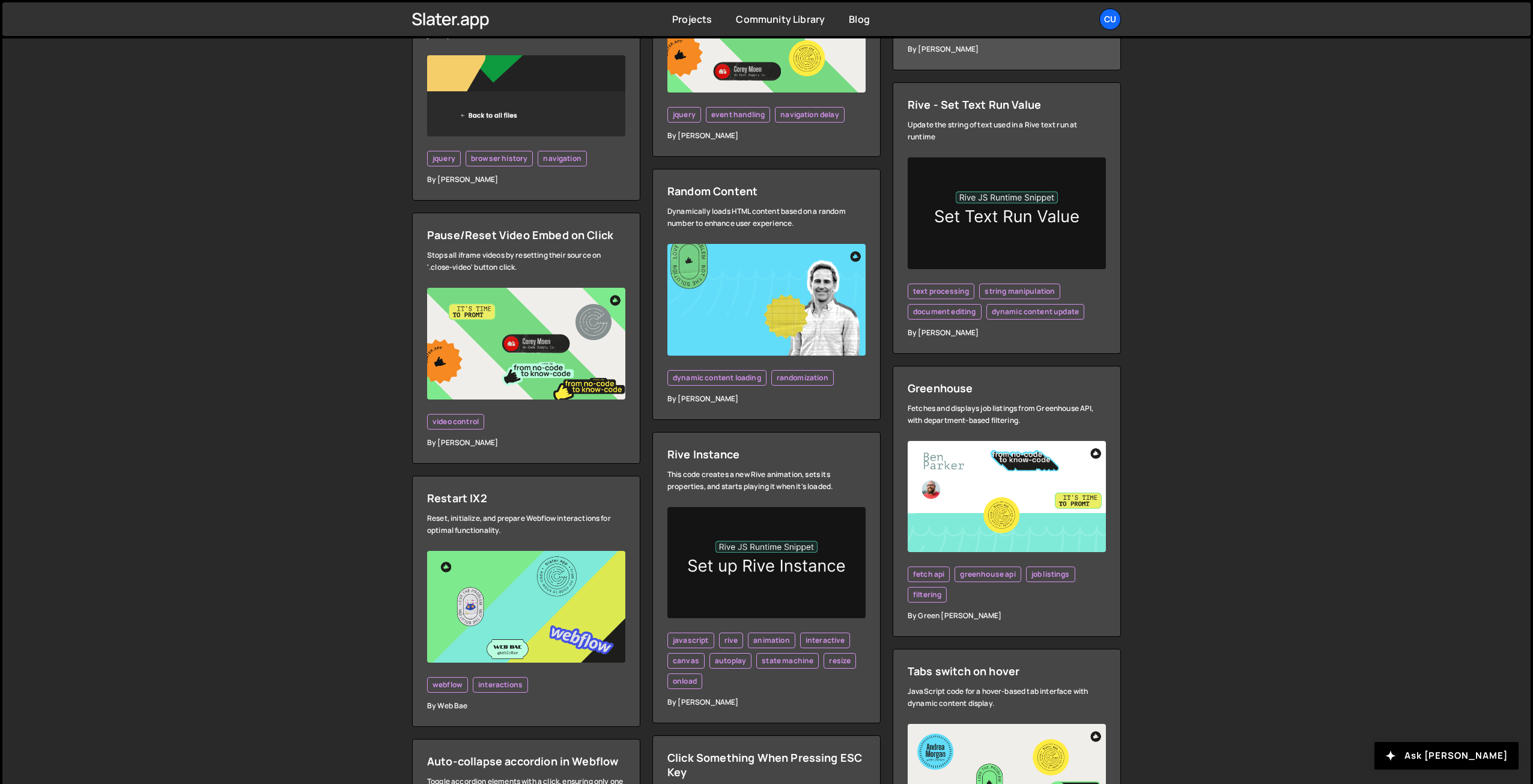
scroll to position [1261, 0]
